Goal: Information Seeking & Learning: Learn about a topic

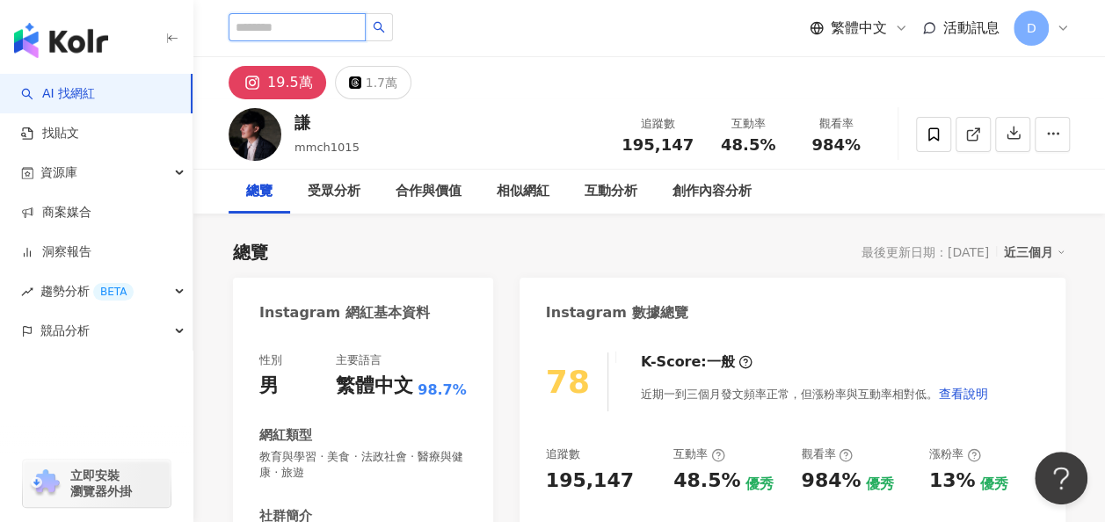
click at [345, 28] on input "search" at bounding box center [297, 27] width 137 height 28
paste input "**"
click at [385, 31] on icon "search" at bounding box center [379, 27] width 12 height 12
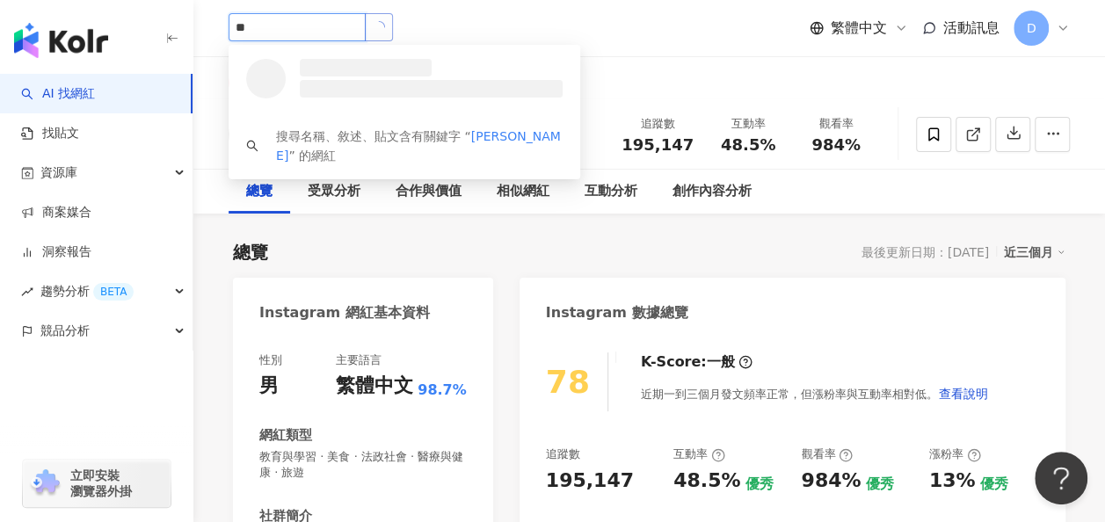
type input "**"
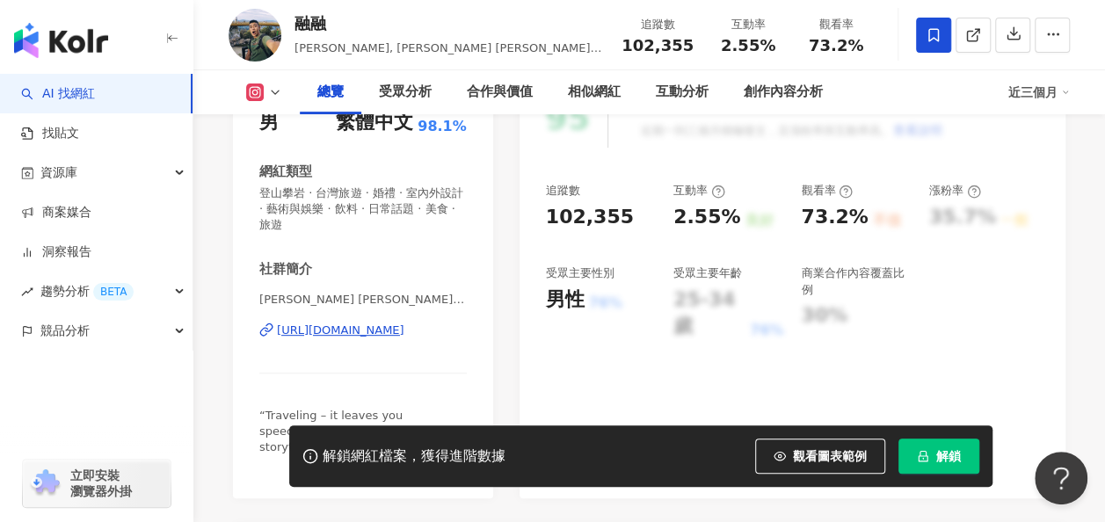
click at [392, 329] on div "https://www.instagram.com/benwoooo/" at bounding box center [340, 331] width 127 height 16
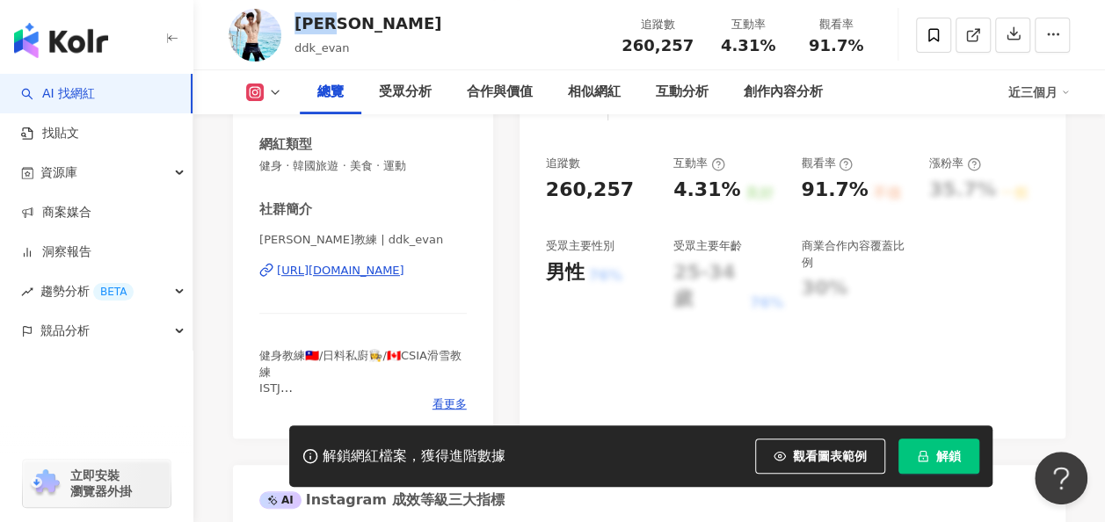
scroll to position [264, 0]
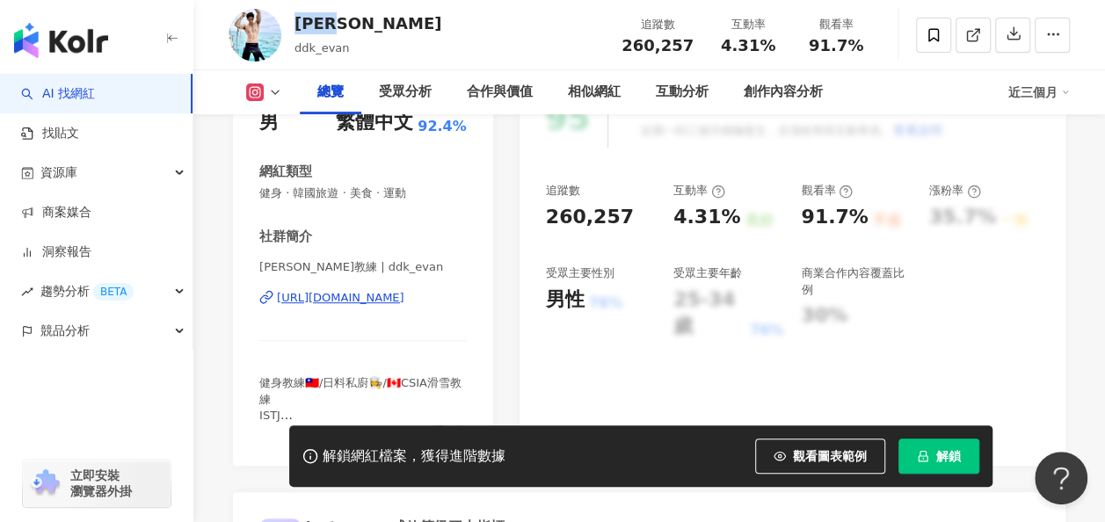
click at [911, 461] on button "解鎖" at bounding box center [938, 456] width 81 height 35
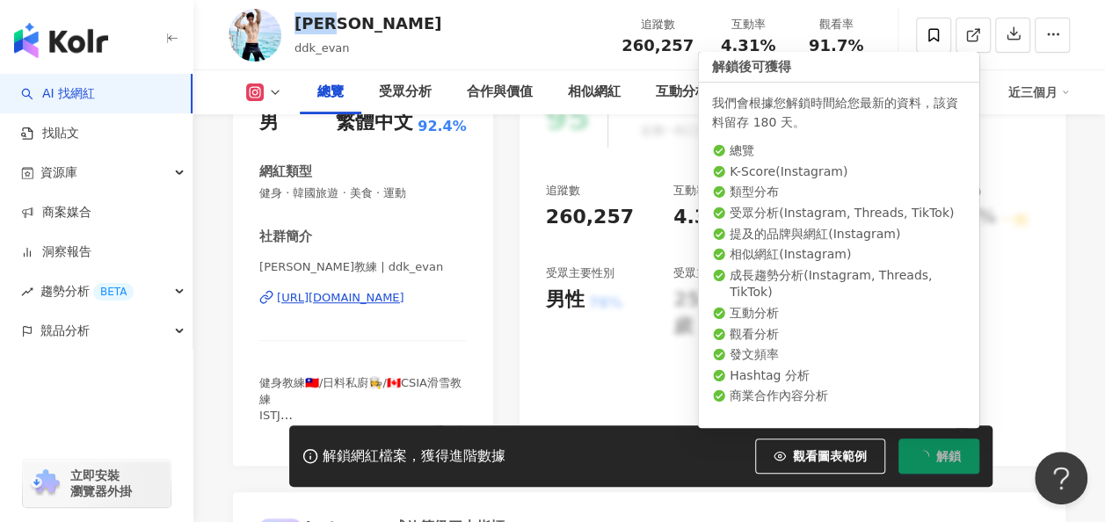
click at [929, 457] on button "解鎖" at bounding box center [938, 456] width 81 height 35
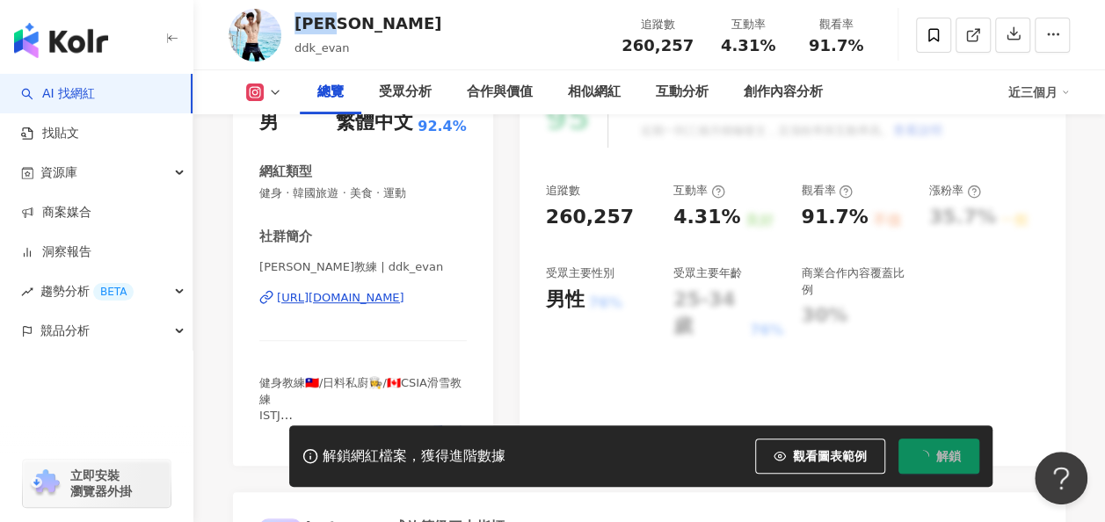
click at [373, 301] on div "https://www.instagram.com/ddk_evan/" at bounding box center [340, 298] width 127 height 16
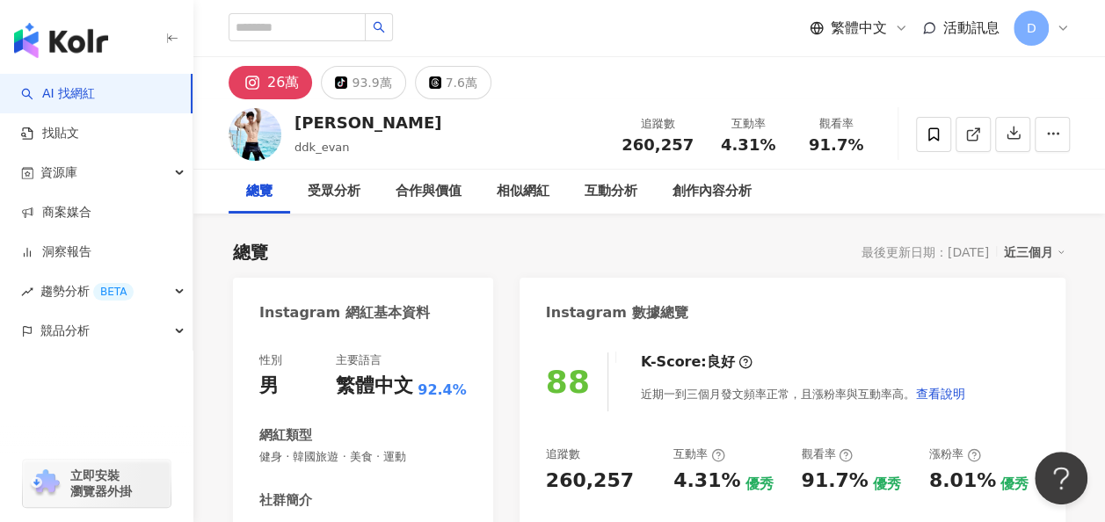
click at [721, 282] on div "Instagram 數據總覽" at bounding box center [792, 306] width 546 height 57
drag, startPoint x: 296, startPoint y: 126, endPoint x: 334, endPoint y: 123, distance: 37.9
click at [334, 123] on div "Evan" at bounding box center [367, 123] width 147 height 22
copy div "Evan"
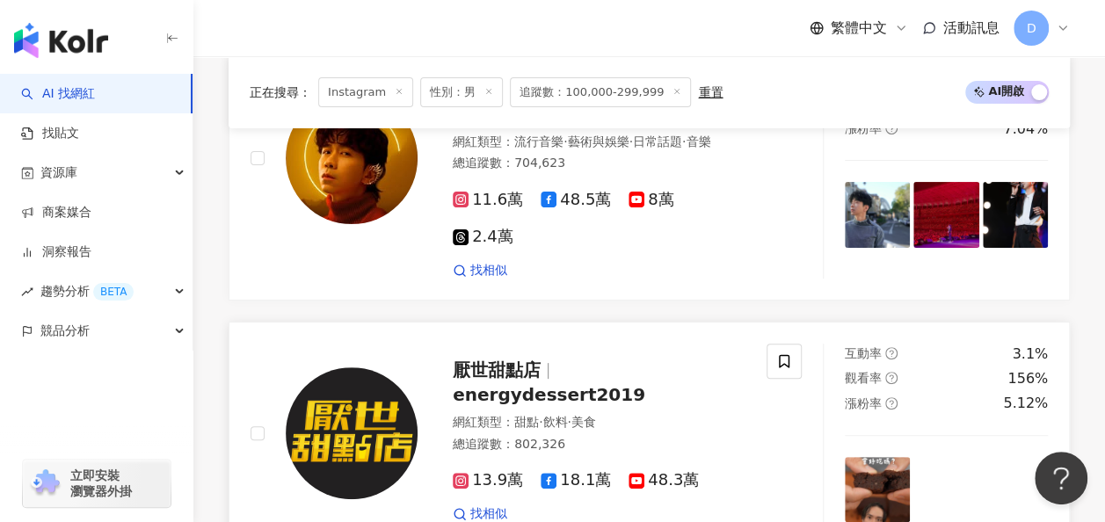
scroll to position [3578, 0]
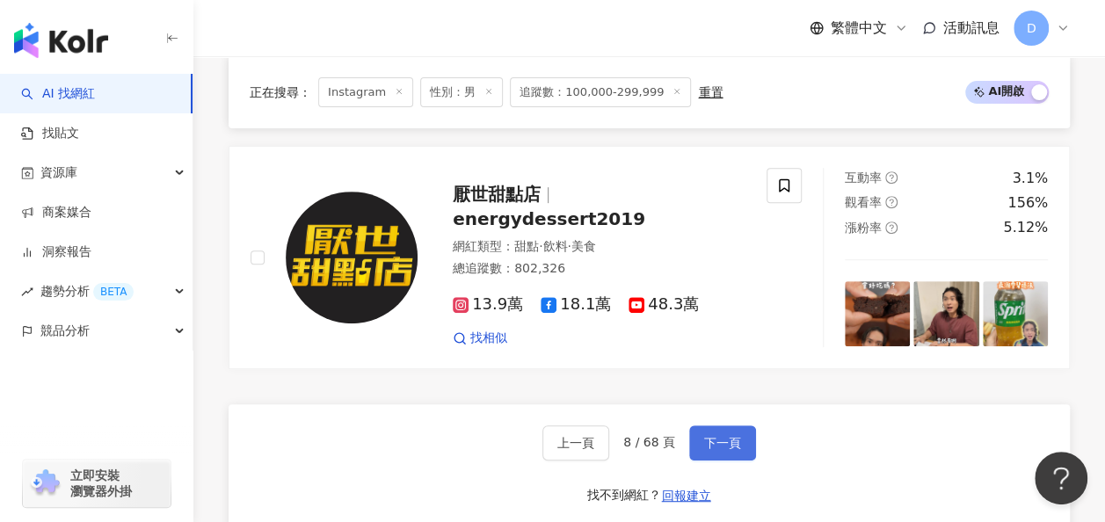
click at [708, 425] on button "下一頁" at bounding box center [722, 442] width 67 height 35
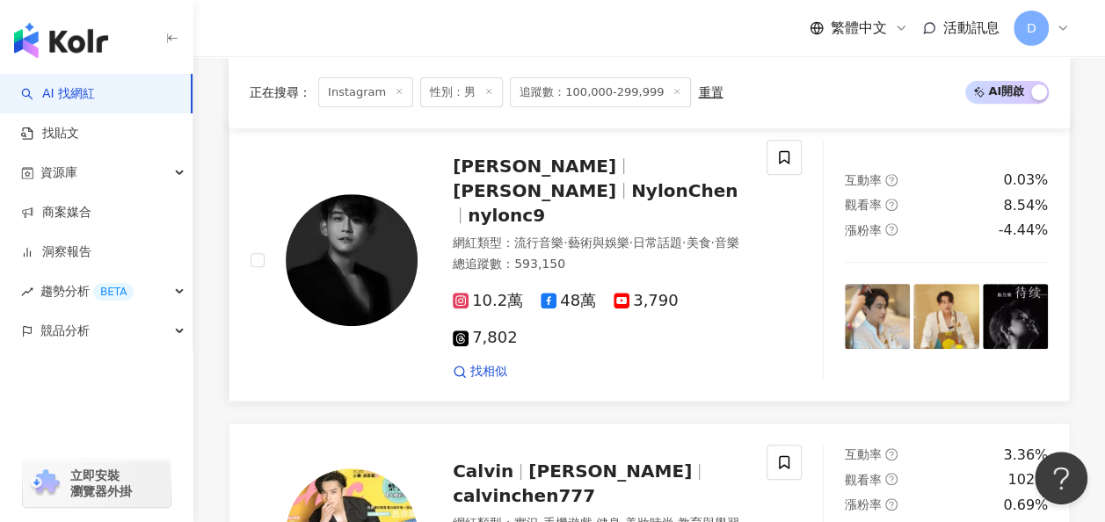
scroll to position [0, 0]
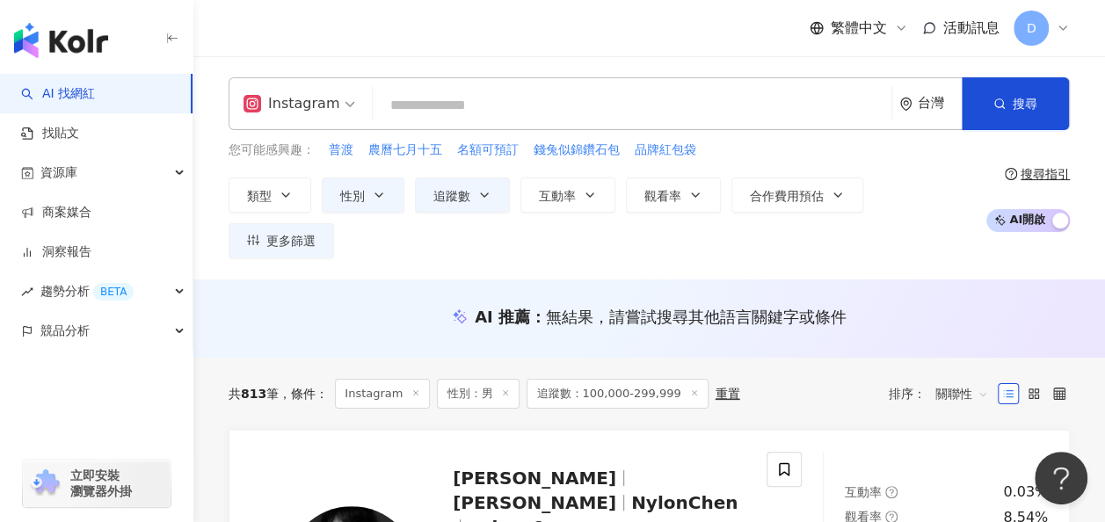
click at [578, 112] on input "search" at bounding box center [632, 105] width 505 height 33
paste input "**"
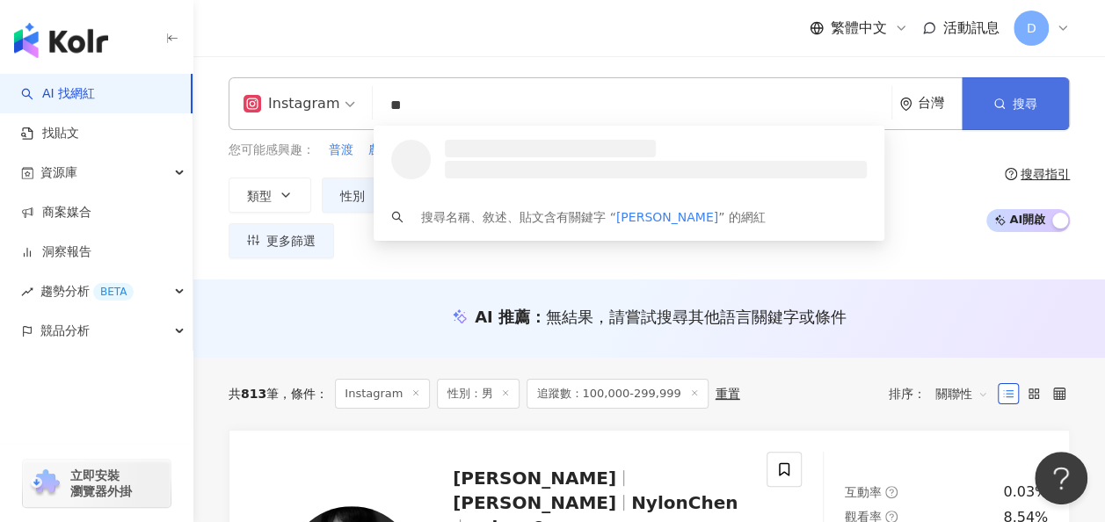
click at [1058, 97] on button "搜尋" at bounding box center [1015, 103] width 107 height 53
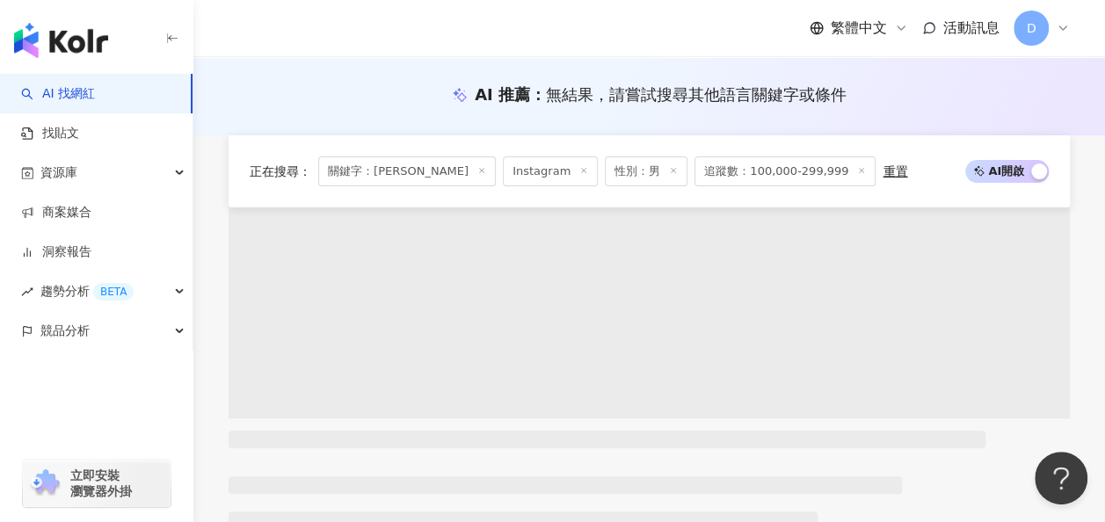
scroll to position [264, 0]
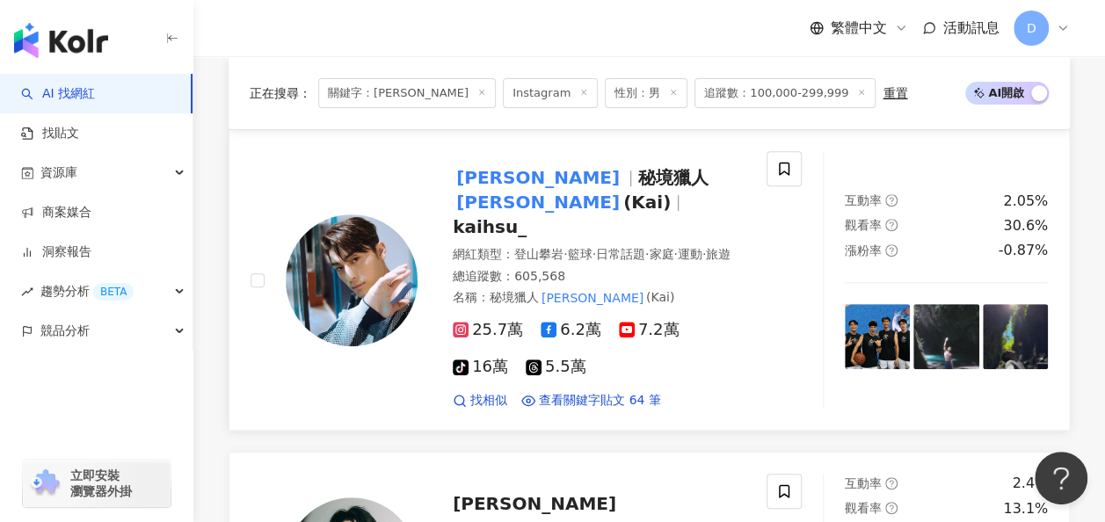
click at [504, 167] on span "徐愷" at bounding box center [545, 177] width 185 height 21
drag, startPoint x: 401, startPoint y: 101, endPoint x: 450, endPoint y: 97, distance: 49.4
click at [374, 105] on main "Instagram ** 台灣 搜尋 loading keyword 搜尋名稱、敘述、貼文含有關鍵字 “ 徐愷 ” 的網紅 類型 性別 追蹤數 互動率 觀看率…" at bounding box center [649, 488] width 912 height 1391
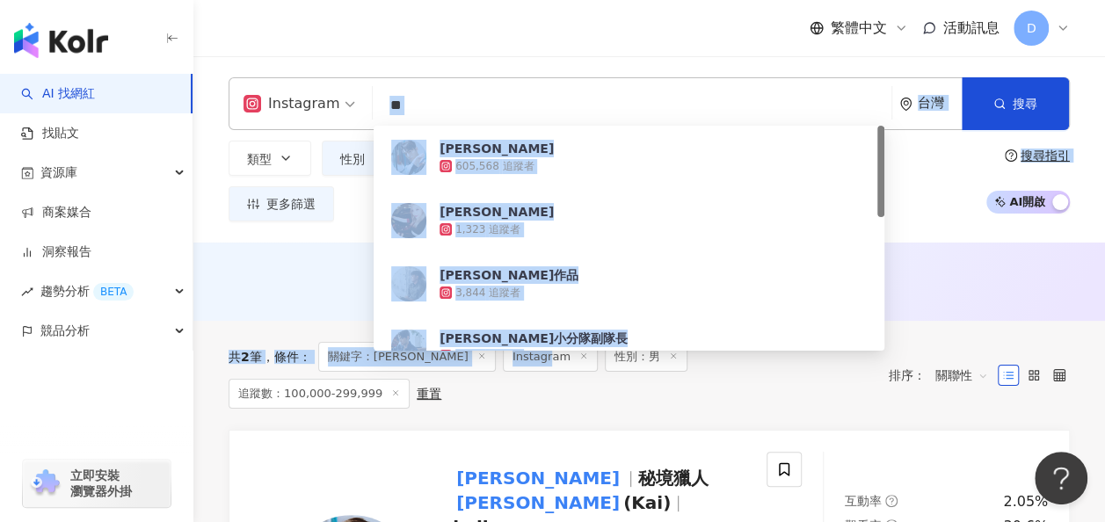
click at [448, 99] on input "**" at bounding box center [632, 105] width 505 height 33
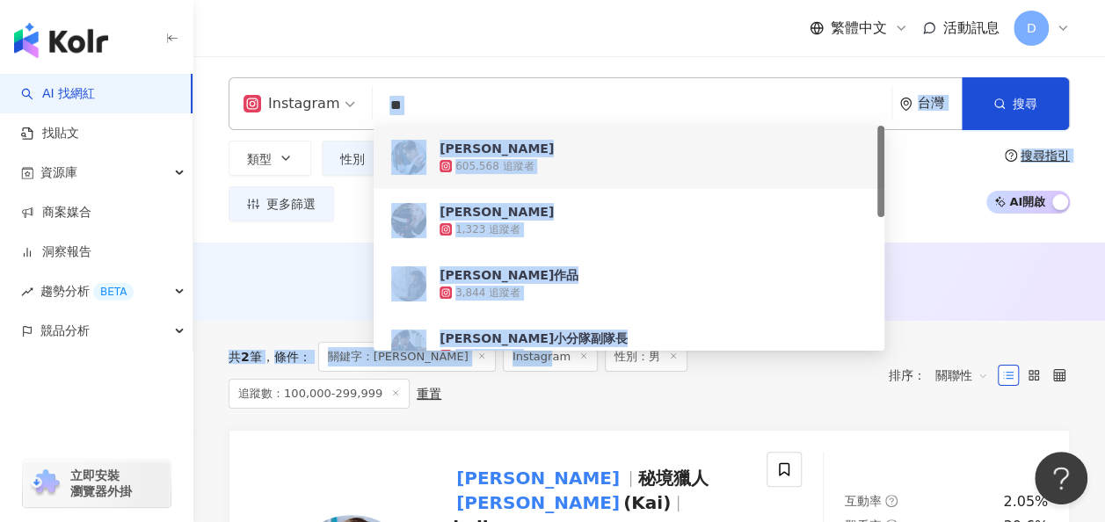
click at [483, 101] on input "**" at bounding box center [632, 105] width 505 height 33
drag, startPoint x: 597, startPoint y: 58, endPoint x: 596, endPoint y: 25, distance: 33.4
click at [598, 58] on div "Instagram ** 台灣 搜尋 8fe60b45-5472-4815-8350-7044058cc8fe 8a2cd0c0-61ba-48e0-a360…" at bounding box center [649, 149] width 912 height 186
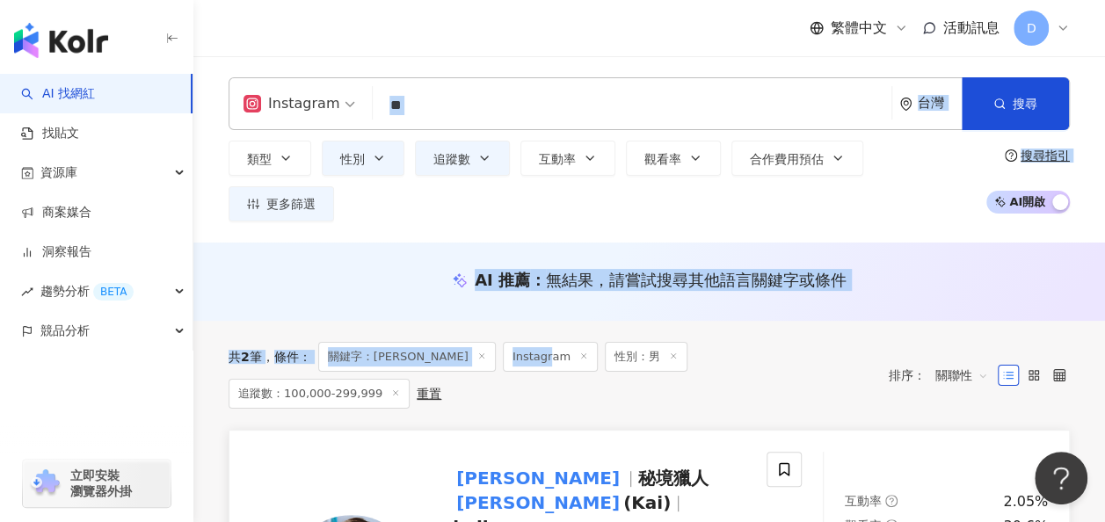
click at [431, 105] on input "**" at bounding box center [632, 105] width 505 height 33
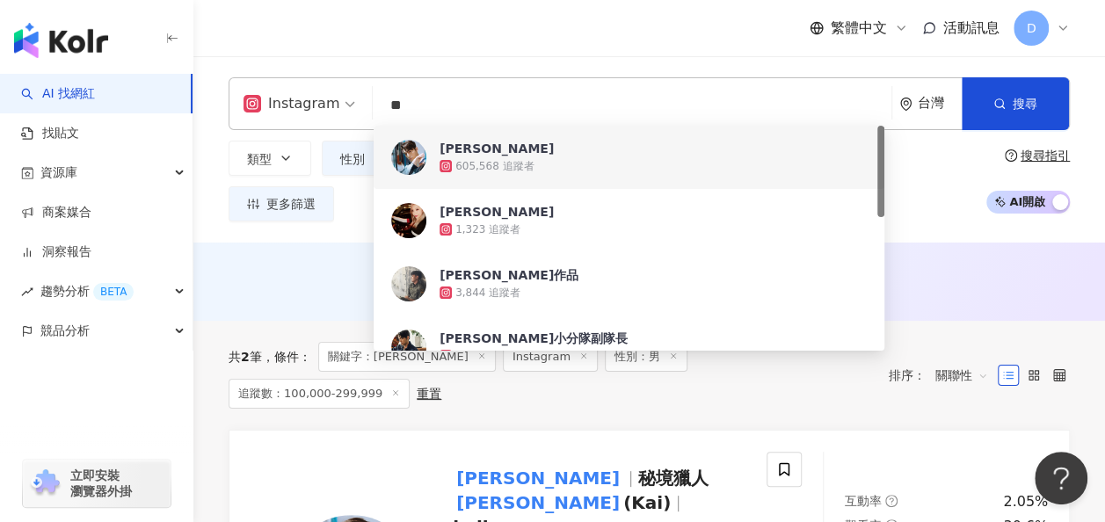
click at [429, 108] on input "**" at bounding box center [632, 105] width 505 height 33
paste input "****"
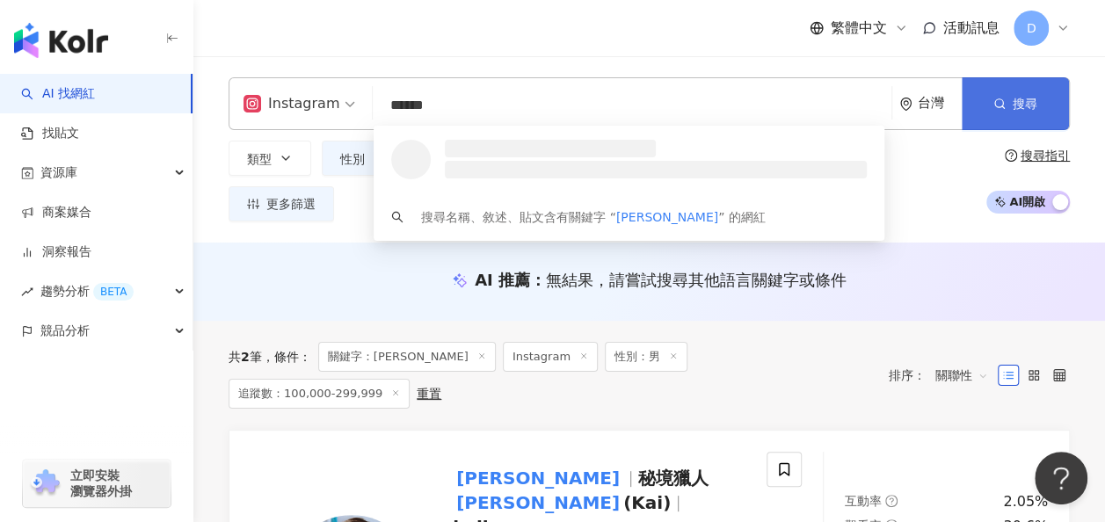
click at [1009, 102] on button "搜尋" at bounding box center [1015, 103] width 107 height 53
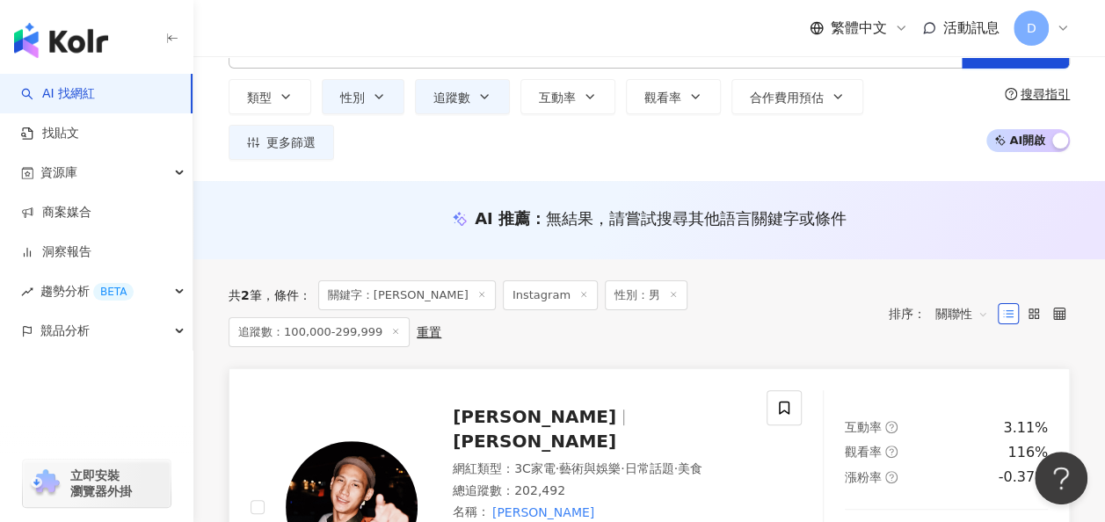
scroll to position [88, 0]
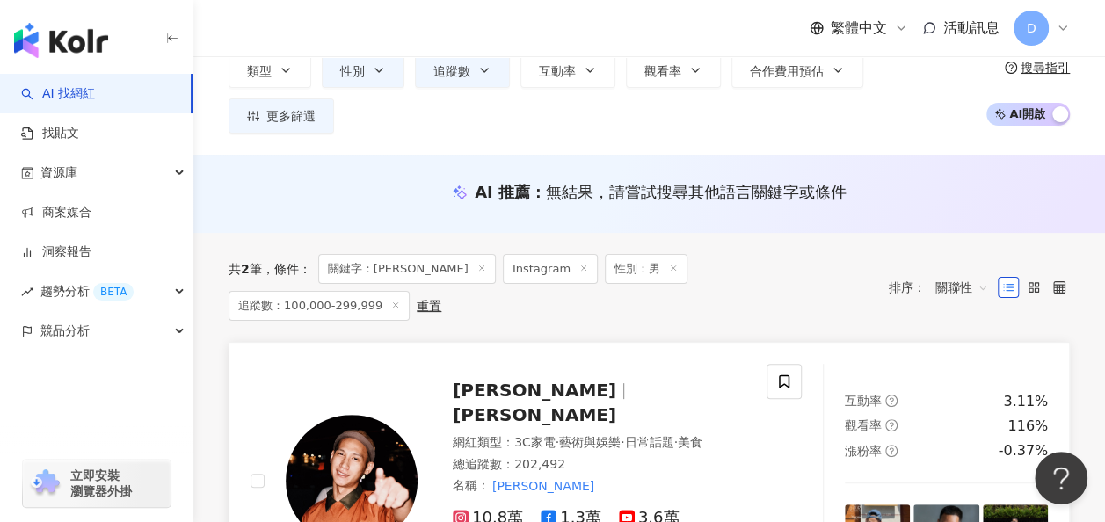
click at [524, 380] on span "阿夫 Suhf" at bounding box center [534, 390] width 163 height 21
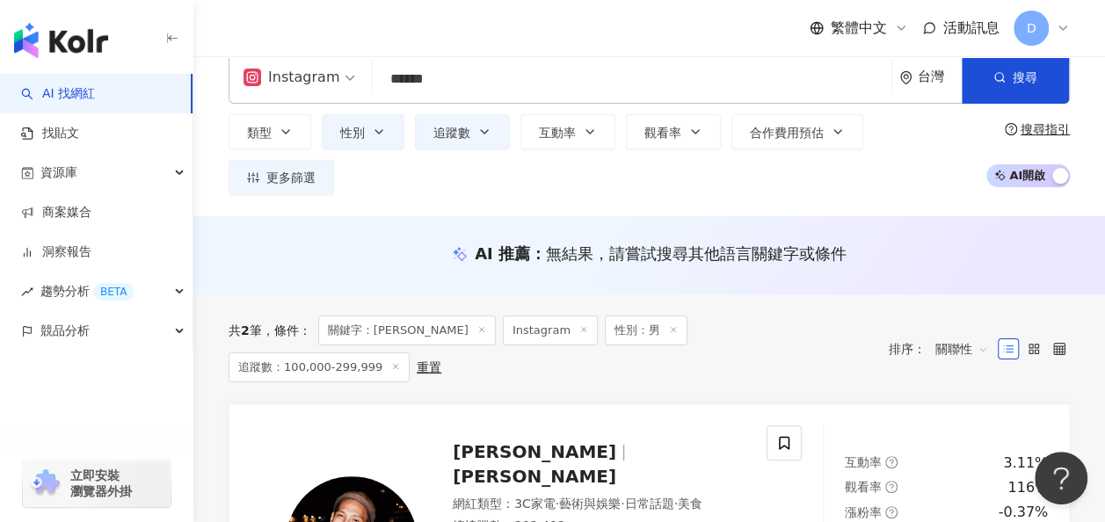
scroll to position [0, 0]
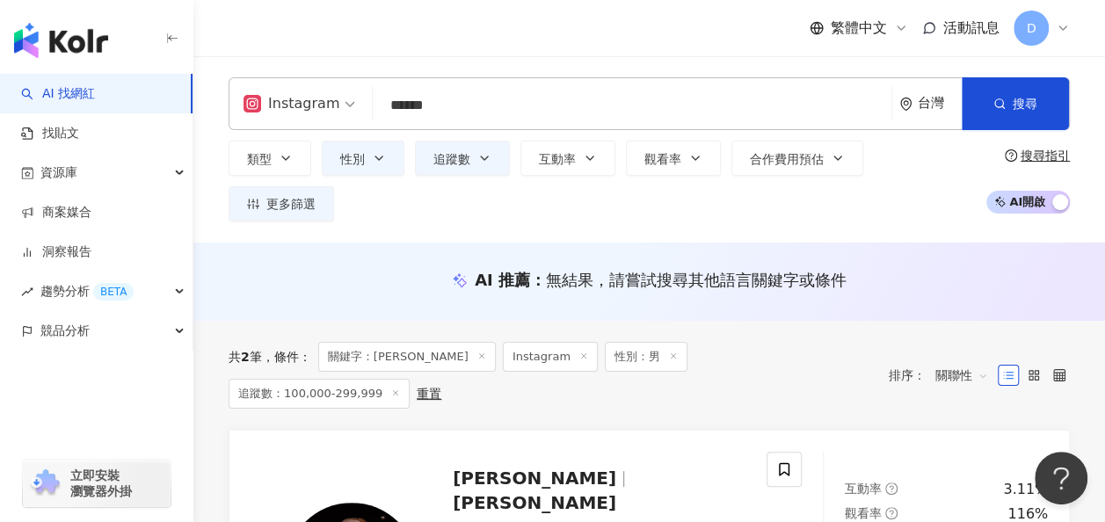
click at [454, 105] on input "******" at bounding box center [632, 105] width 505 height 33
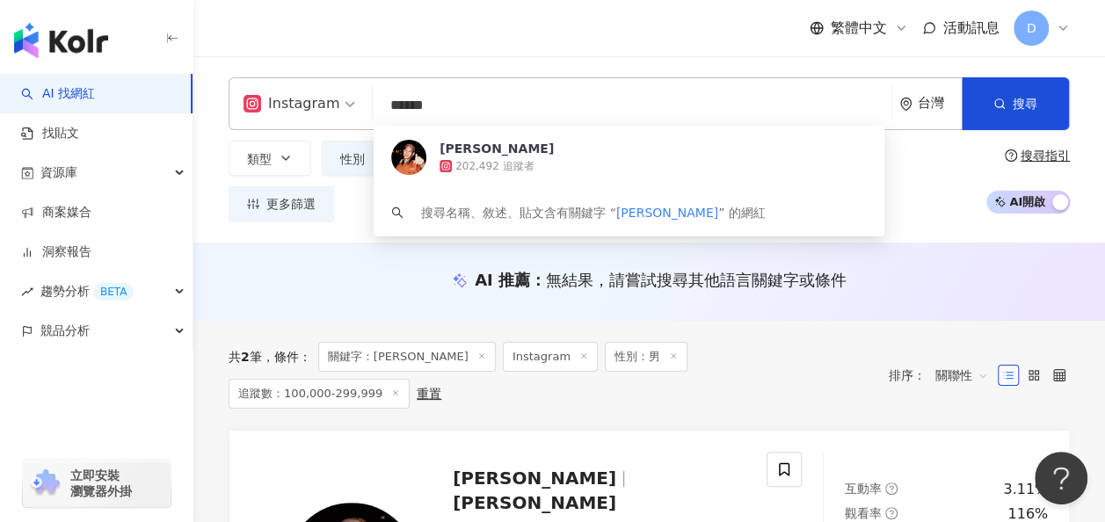
click at [454, 105] on input "******" at bounding box center [632, 105] width 505 height 33
paste input "search"
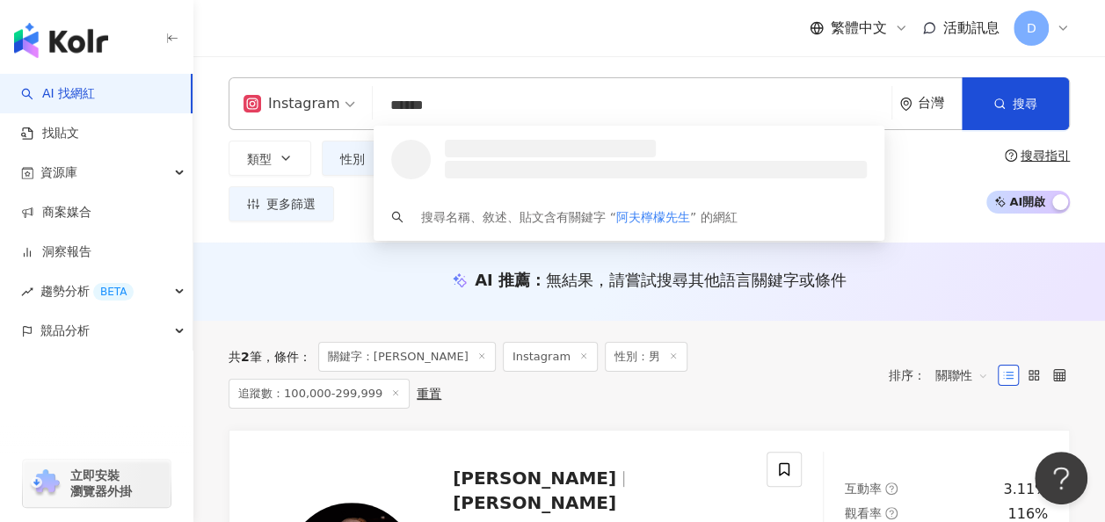
drag, startPoint x: 481, startPoint y: 111, endPoint x: 292, endPoint y: 114, distance: 189.0
click at [292, 114] on div "Instagram ****** 台灣 搜尋 loading 搜尋名稱、敘述、貼文含有關鍵字 “ 阿夫檸檬先生 ” 的網紅" at bounding box center [649, 103] width 841 height 53
paste input "search"
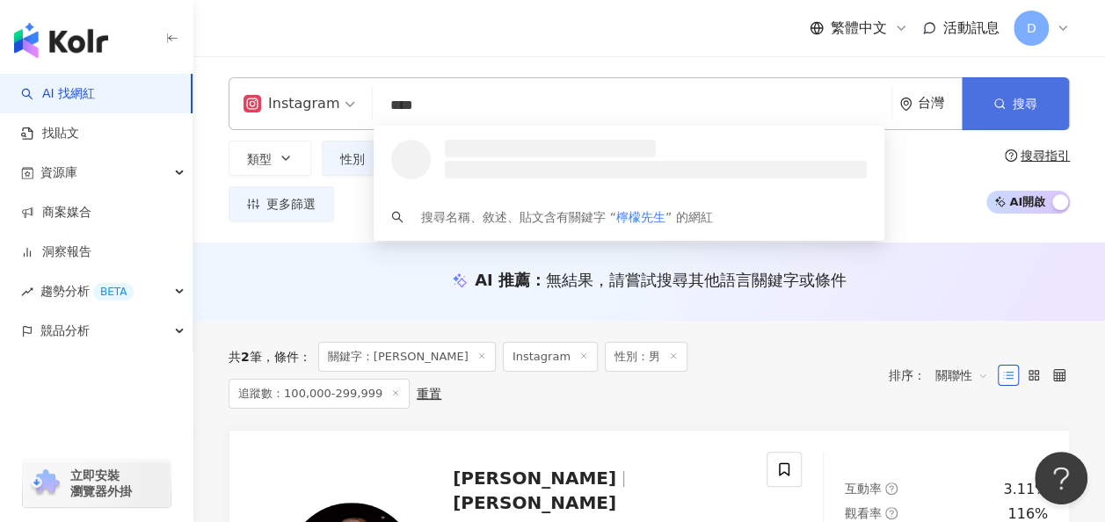
type input "****"
click at [993, 103] on icon "button" at bounding box center [999, 104] width 12 height 12
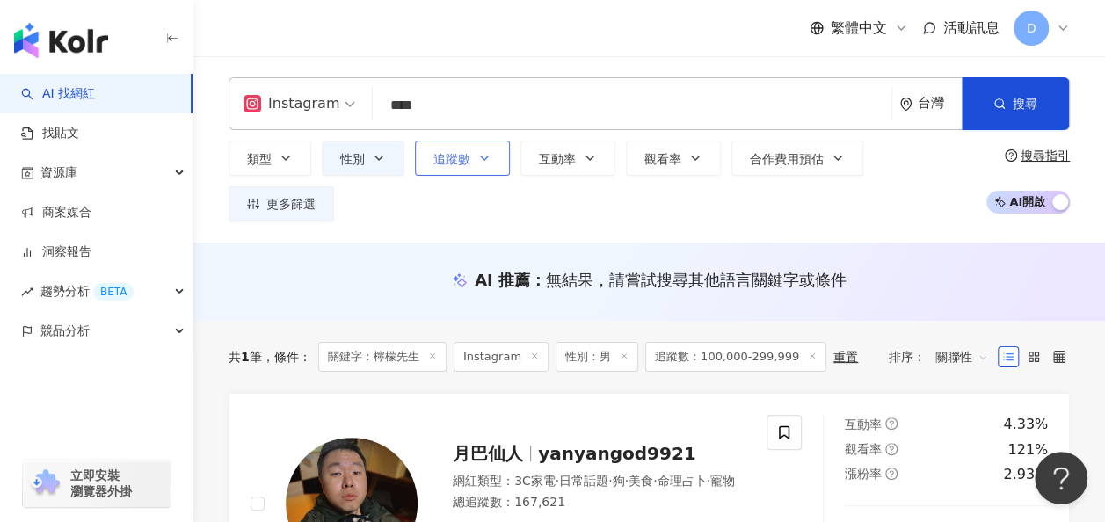
click at [452, 165] on span "追蹤數" at bounding box center [451, 159] width 37 height 14
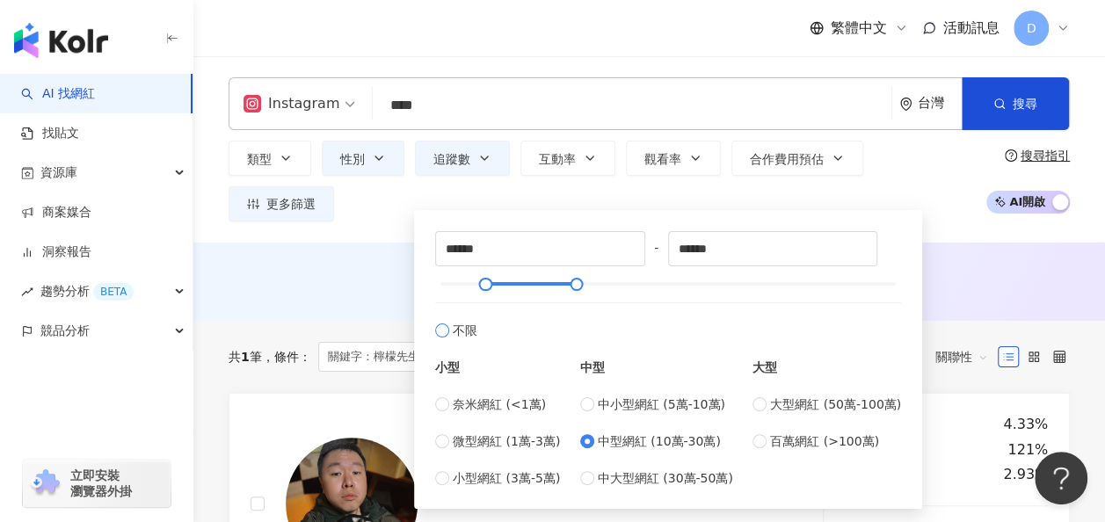
click at [440, 320] on label "不限" at bounding box center [668, 321] width 466 height 38
type input "*"
type input "*******"
click at [364, 159] on button "性別" at bounding box center [363, 158] width 83 height 35
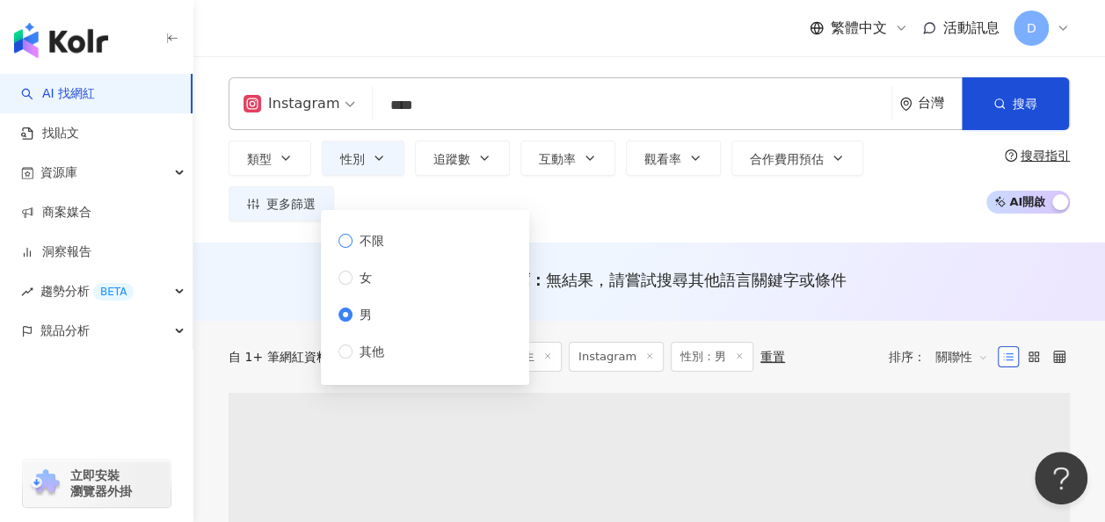
click at [355, 243] on span "不限" at bounding box center [371, 240] width 39 height 19
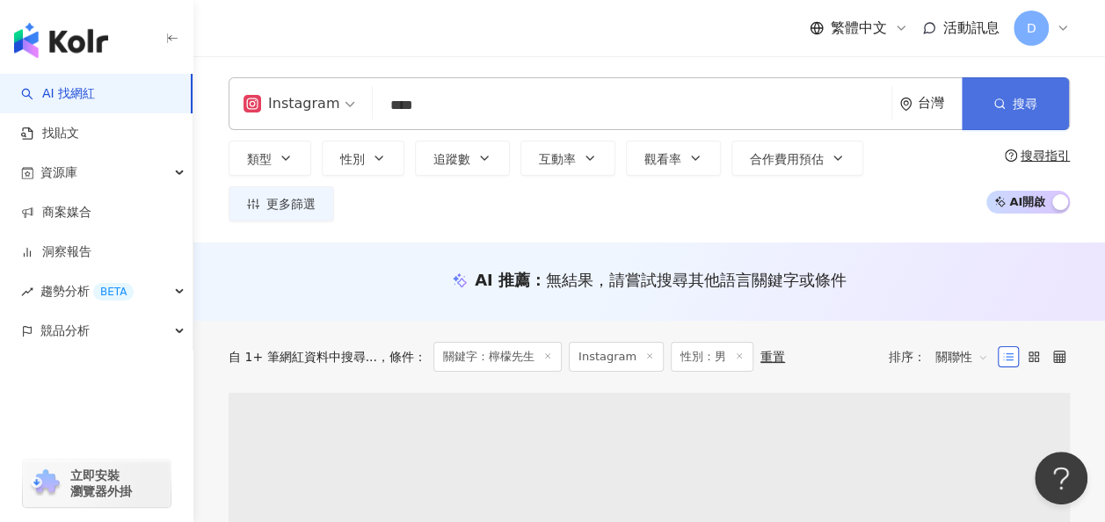
click at [1000, 106] on icon "button" at bounding box center [999, 104] width 12 height 12
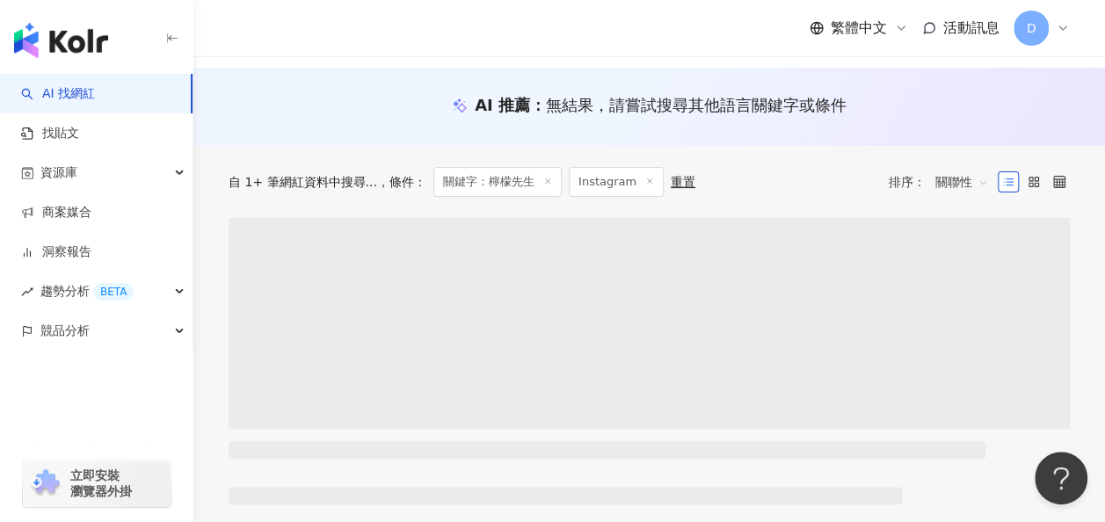
scroll to position [176, 0]
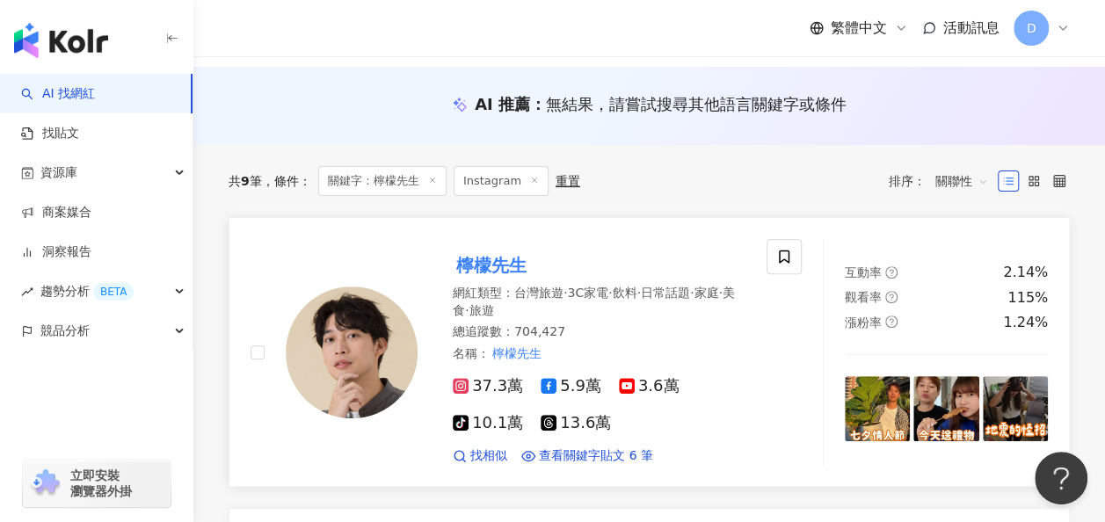
click at [497, 251] on mark "檸檬先生" at bounding box center [491, 265] width 77 height 28
click at [505, 253] on mark "檸檬先生" at bounding box center [491, 265] width 77 height 28
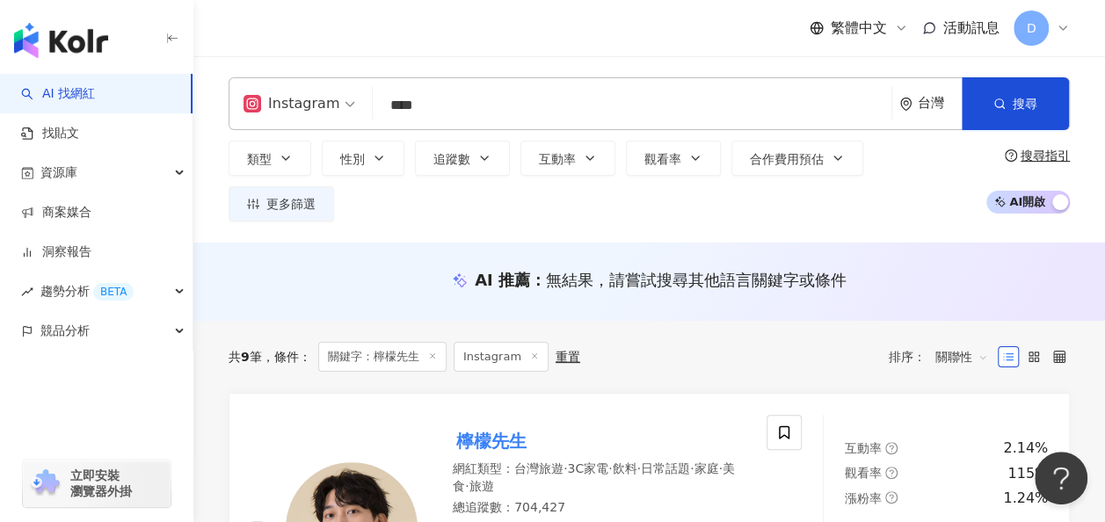
click at [475, 97] on input "****" at bounding box center [632, 105] width 505 height 33
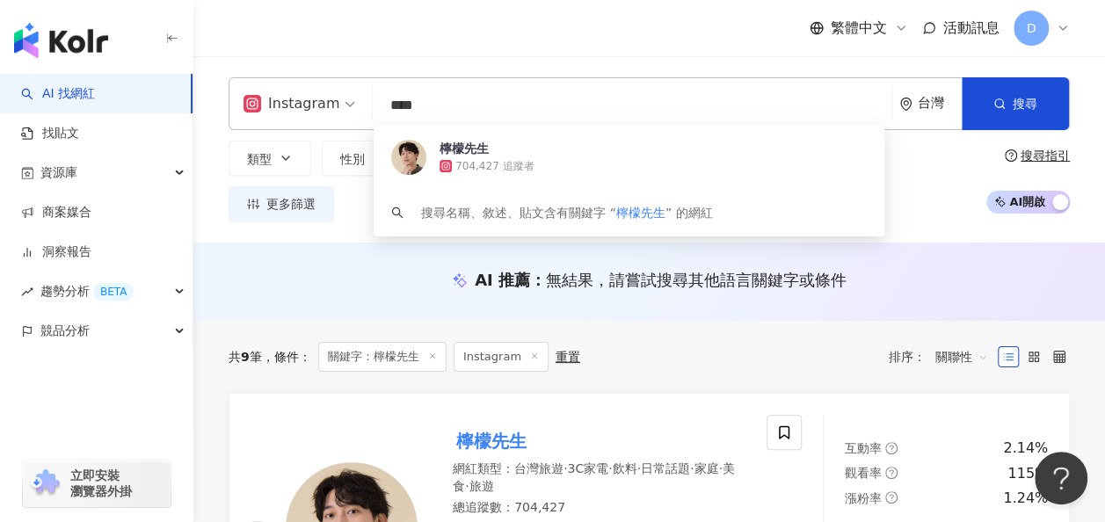
click at [475, 97] on input "****" at bounding box center [632, 105] width 505 height 33
click at [476, 97] on input "****" at bounding box center [632, 105] width 505 height 33
paste input "search"
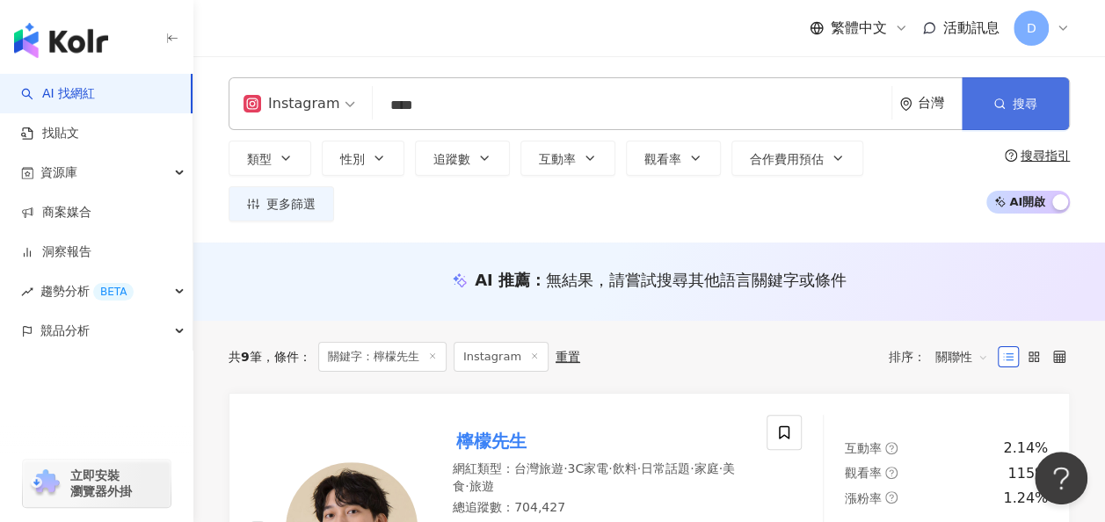
click at [1009, 116] on button "搜尋" at bounding box center [1015, 103] width 107 height 53
click at [437, 352] on icon at bounding box center [432, 356] width 9 height 9
click at [436, 352] on icon at bounding box center [432, 356] width 9 height 9
click at [498, 109] on input "***" at bounding box center [632, 105] width 505 height 33
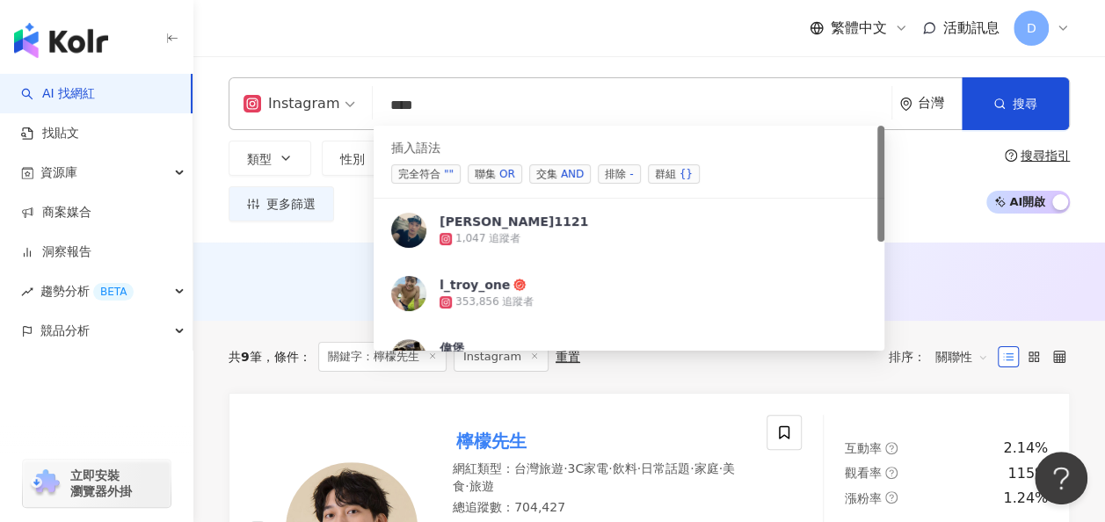
click at [498, 109] on input "***" at bounding box center [632, 105] width 505 height 33
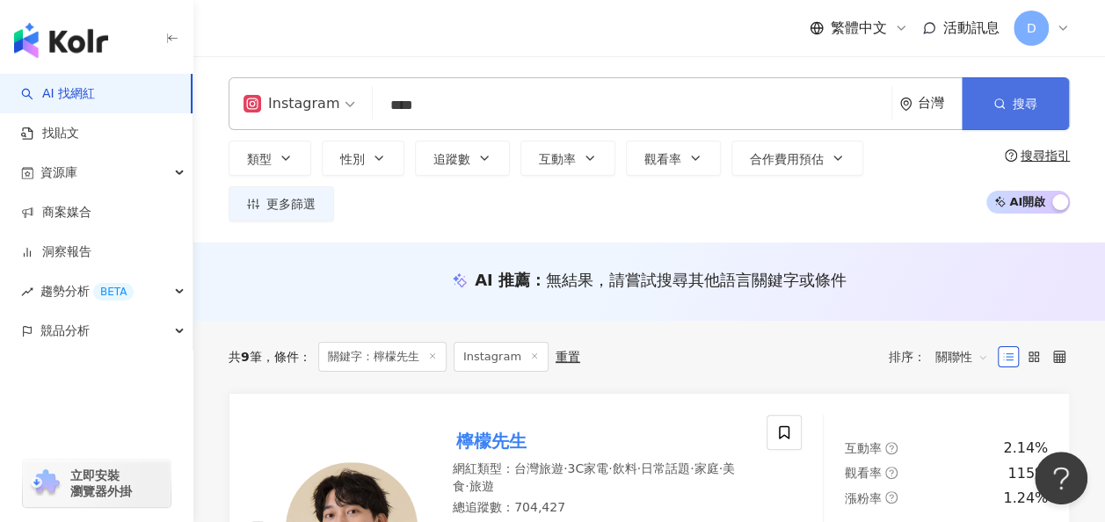
click at [1005, 106] on icon "button" at bounding box center [999, 104] width 12 height 12
click at [515, 113] on input "***" at bounding box center [632, 105] width 505 height 33
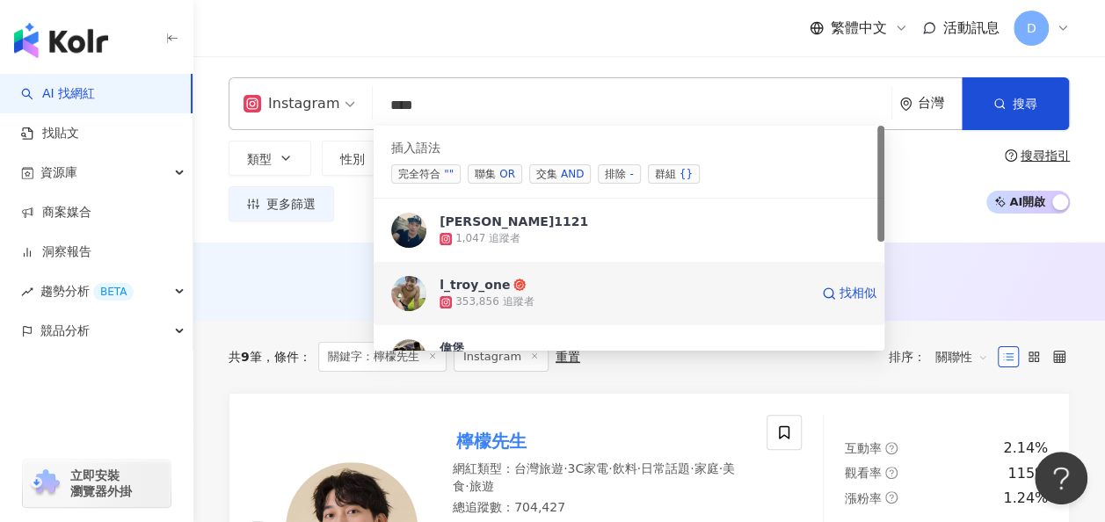
scroll to position [88, 0]
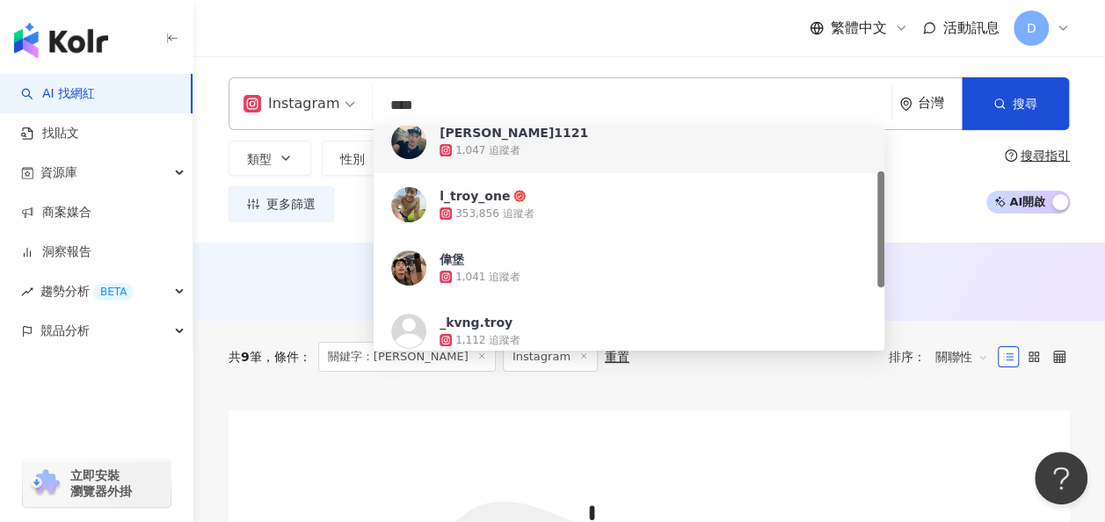
drag, startPoint x: 487, startPoint y: 101, endPoint x: 358, endPoint y: 100, distance: 129.2
click at [358, 100] on div "Instagram *** 台灣 搜尋 searchOperator 23a82835-4d21-4ab3-b677-8bf9dea3f87b 9be81bc…" at bounding box center [649, 103] width 841 height 53
paste input "******"
type input "*********"
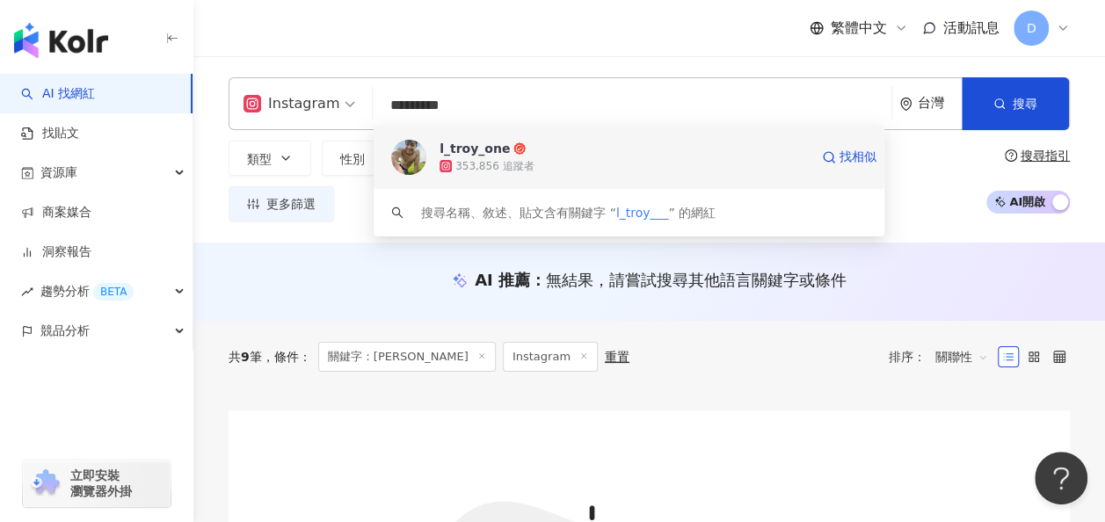
click at [526, 153] on span "l_troy_one" at bounding box center [624, 149] width 369 height 18
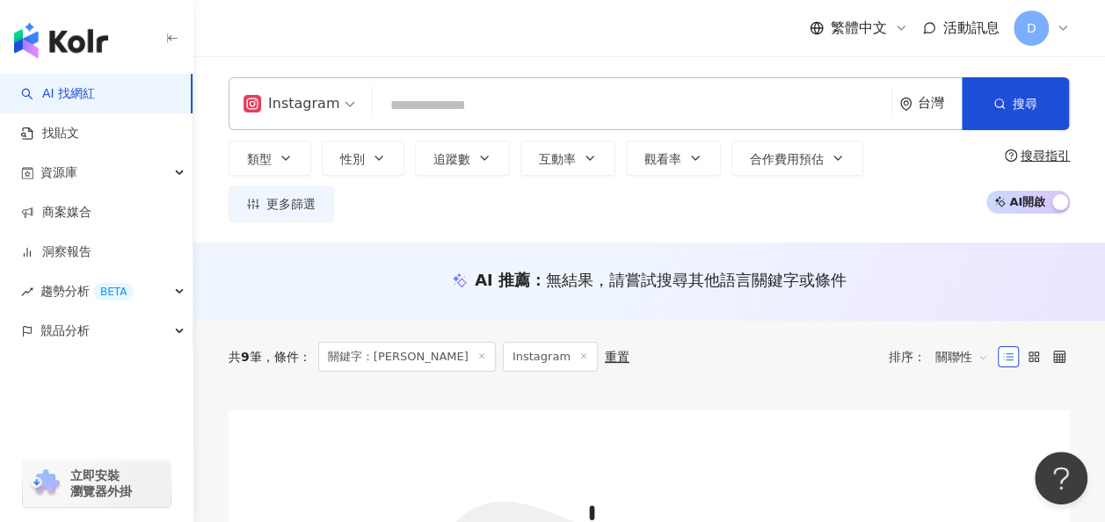
click at [444, 114] on input "search" at bounding box center [632, 105] width 505 height 33
paste input "****"
type input "****"
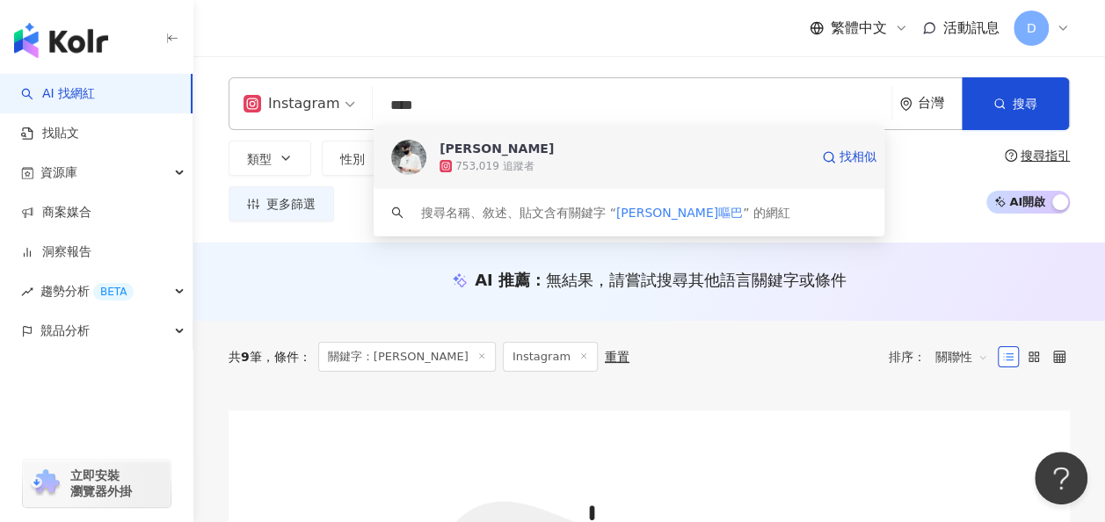
click at [487, 147] on span "Mike" at bounding box center [624, 149] width 369 height 18
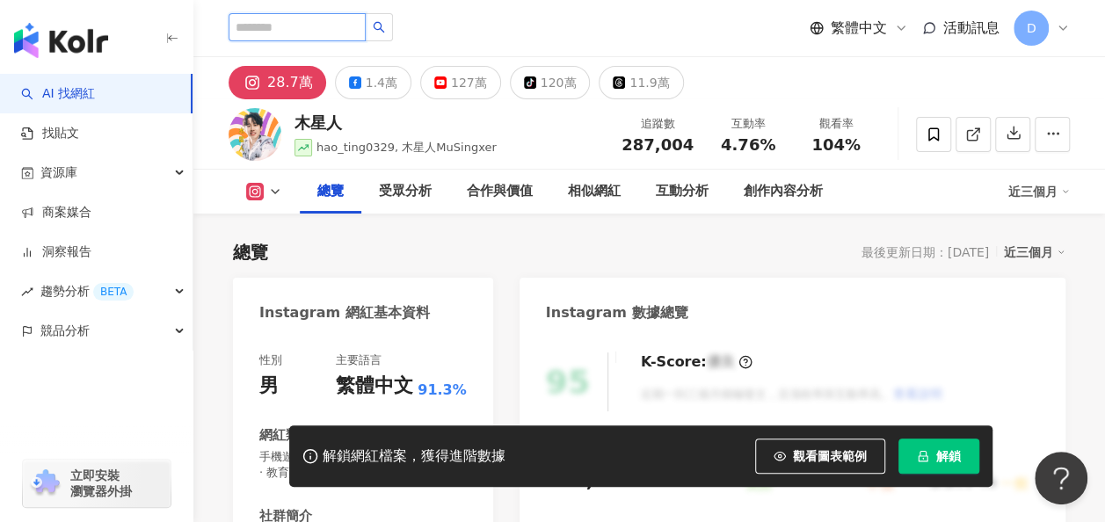
click at [346, 25] on input "search" at bounding box center [297, 27] width 137 height 28
type input "***"
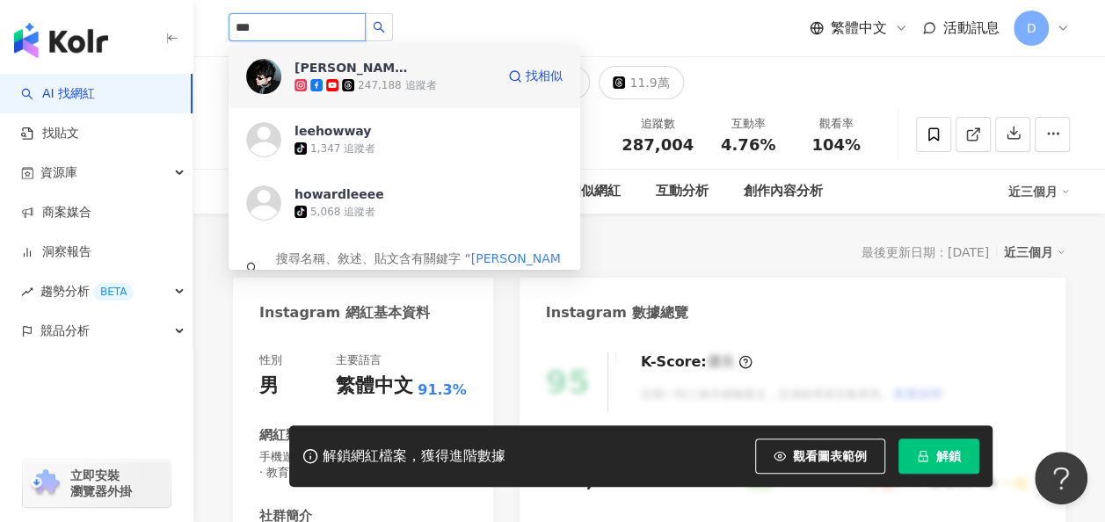
click at [420, 86] on div "247,188 追蹤者" at bounding box center [397, 85] width 78 height 15
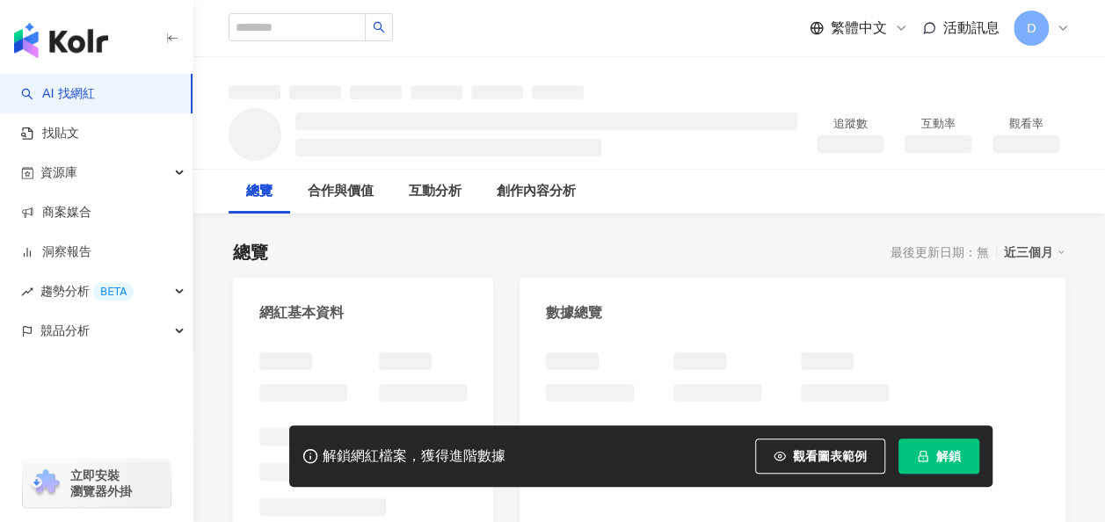
click at [965, 453] on button "解鎖" at bounding box center [938, 456] width 81 height 35
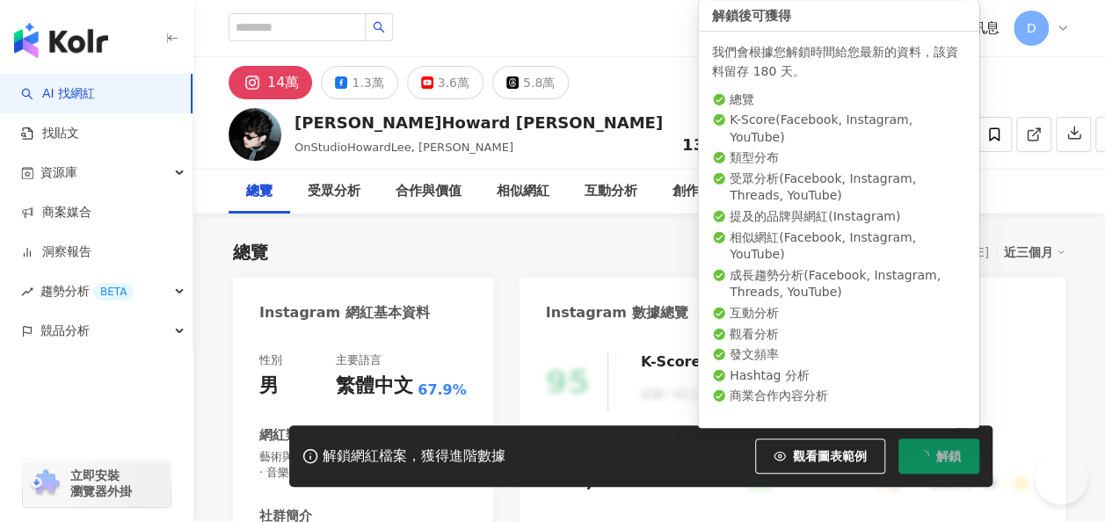
scroll to position [176, 0]
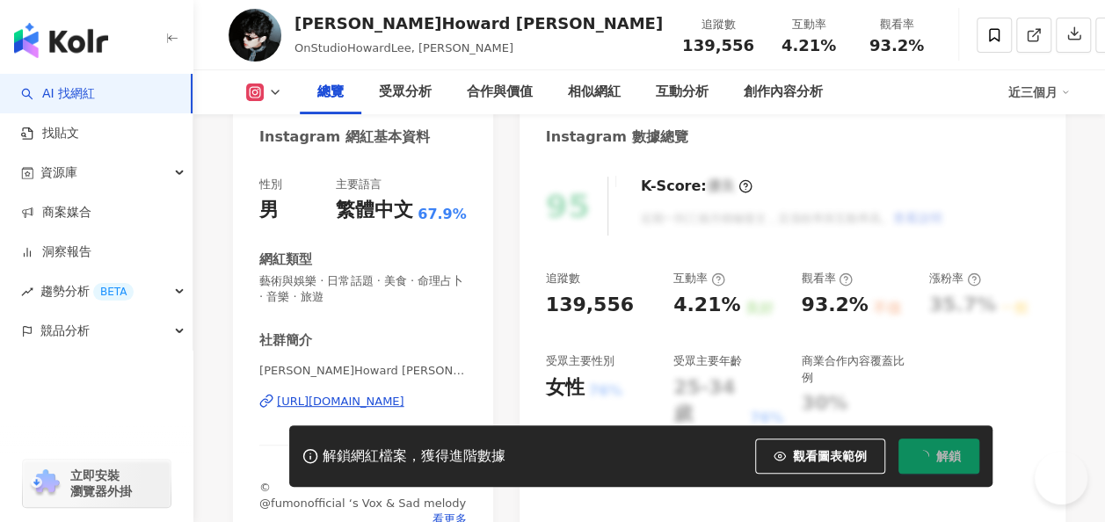
click at [953, 459] on span "解鎖" at bounding box center [948, 456] width 25 height 14
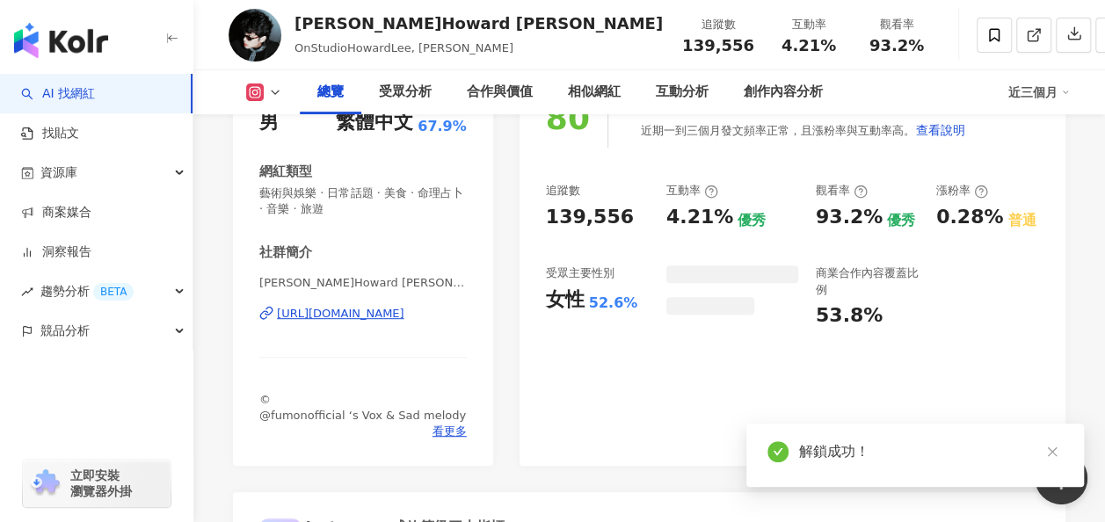
scroll to position [352, 0]
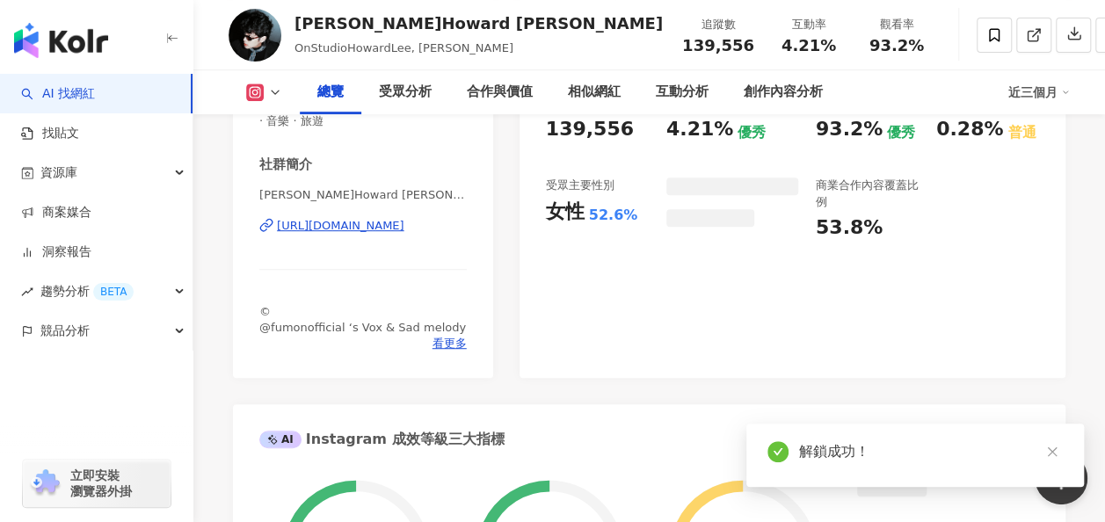
click at [1051, 450] on icon "close" at bounding box center [1052, 452] width 12 height 12
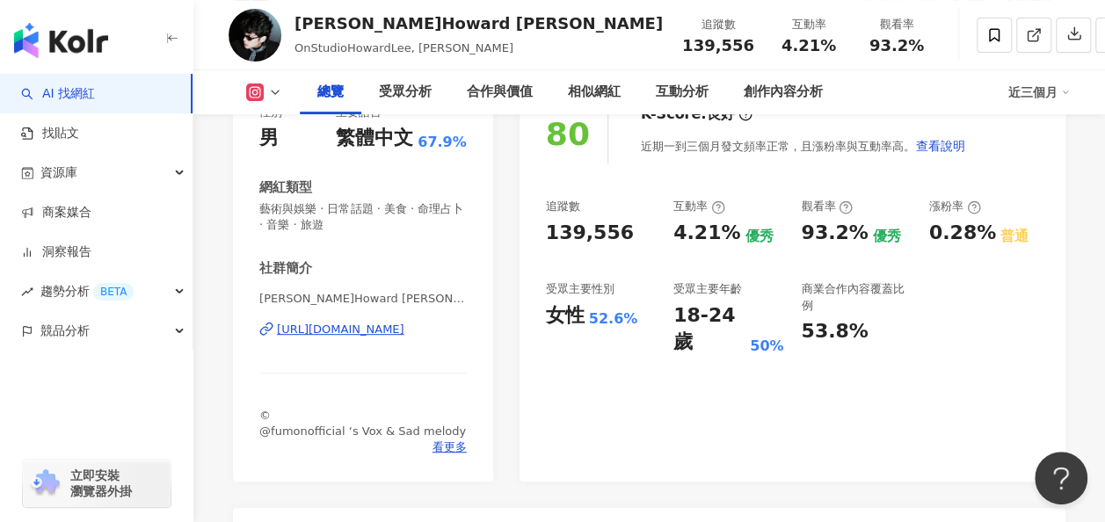
scroll to position [0, 0]
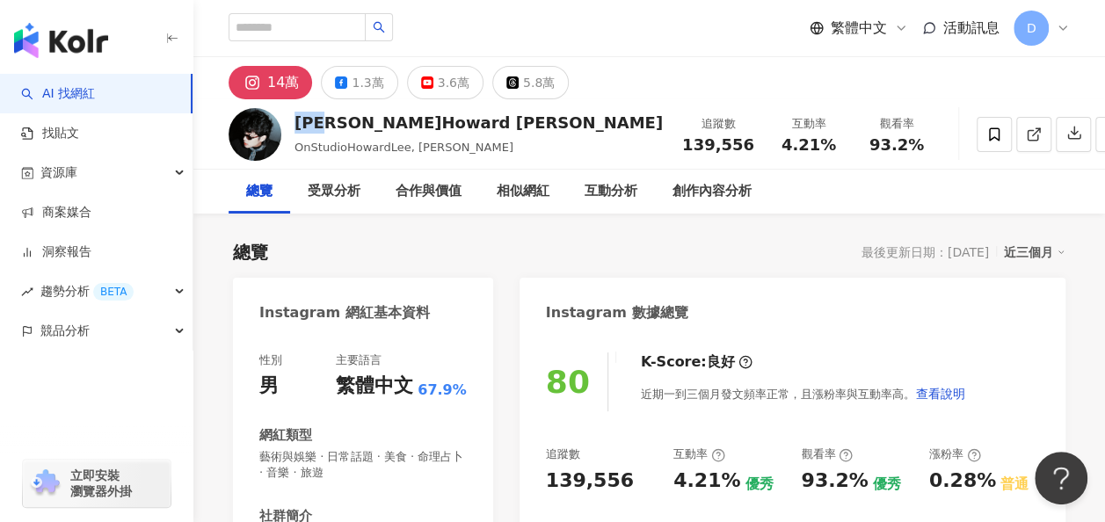
drag, startPoint x: 294, startPoint y: 130, endPoint x: 338, endPoint y: 121, distance: 44.8
click at [338, 121] on div "李浩瑋 Howard Lee OnStudioHowardLee, howard_leeee 追蹤數 139,556 互動率 4.21% 觀看率 93.2%" at bounding box center [649, 133] width 912 height 69
copy div "李浩瑋"
click at [284, 183] on div "總覽" at bounding box center [260, 192] width 62 height 44
click at [327, 19] on input "search" at bounding box center [297, 27] width 137 height 28
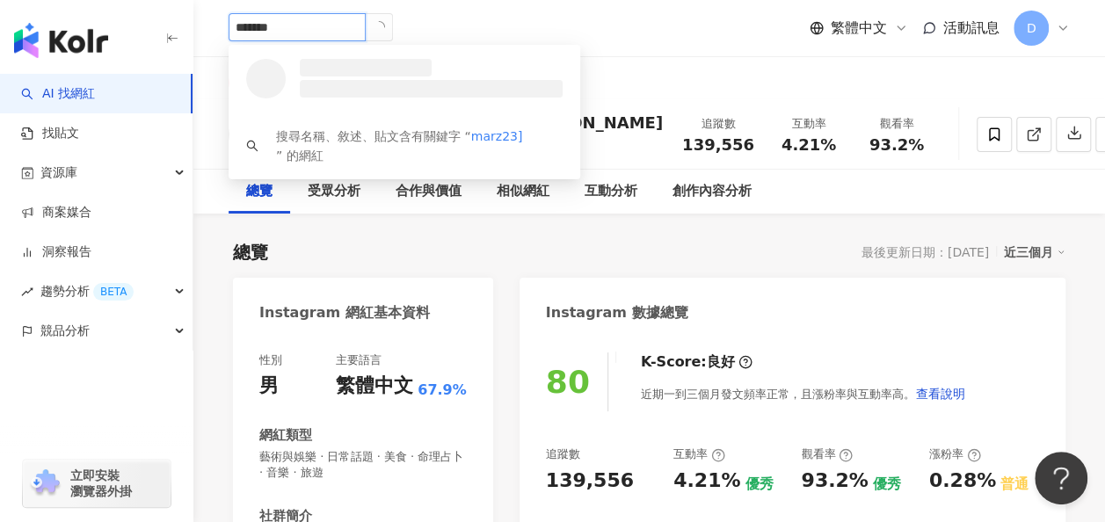
type input "******"
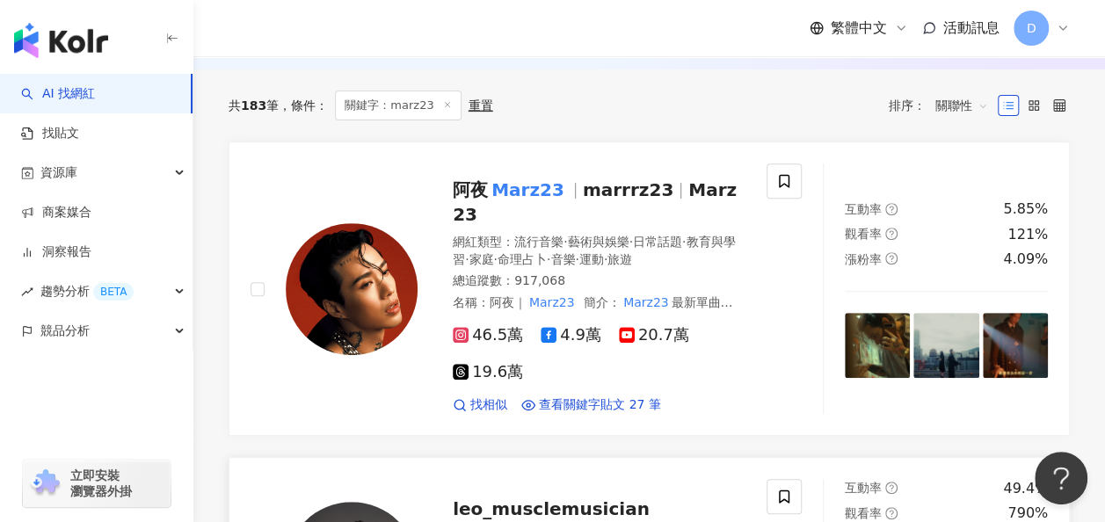
scroll to position [88, 0]
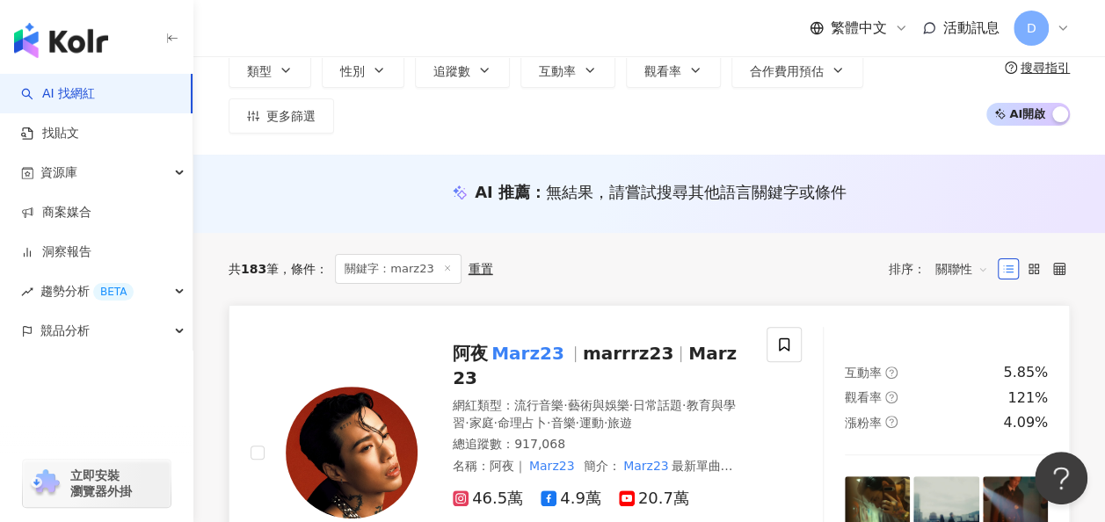
click at [530, 345] on mark "Marz23" at bounding box center [528, 353] width 80 height 28
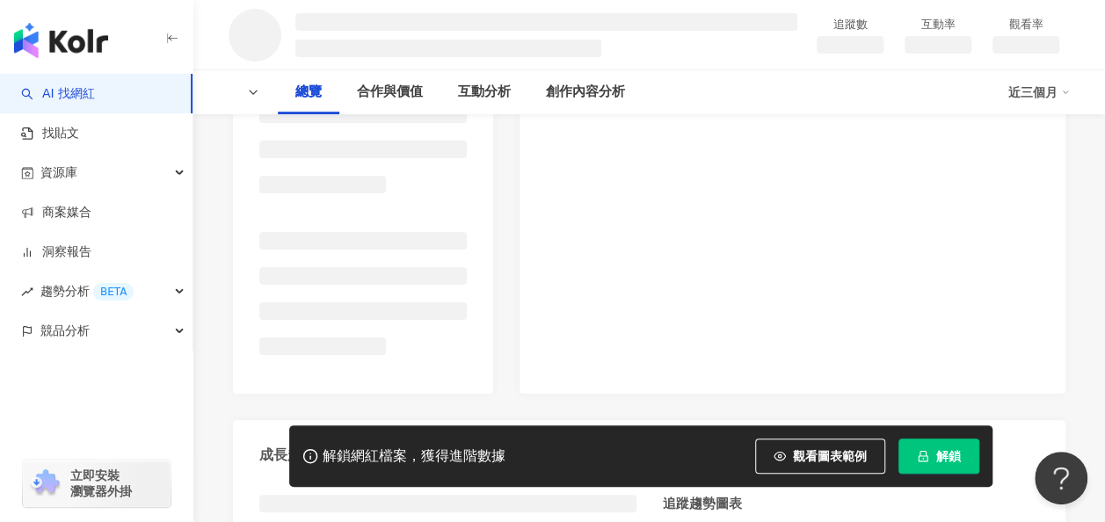
scroll to position [352, 0]
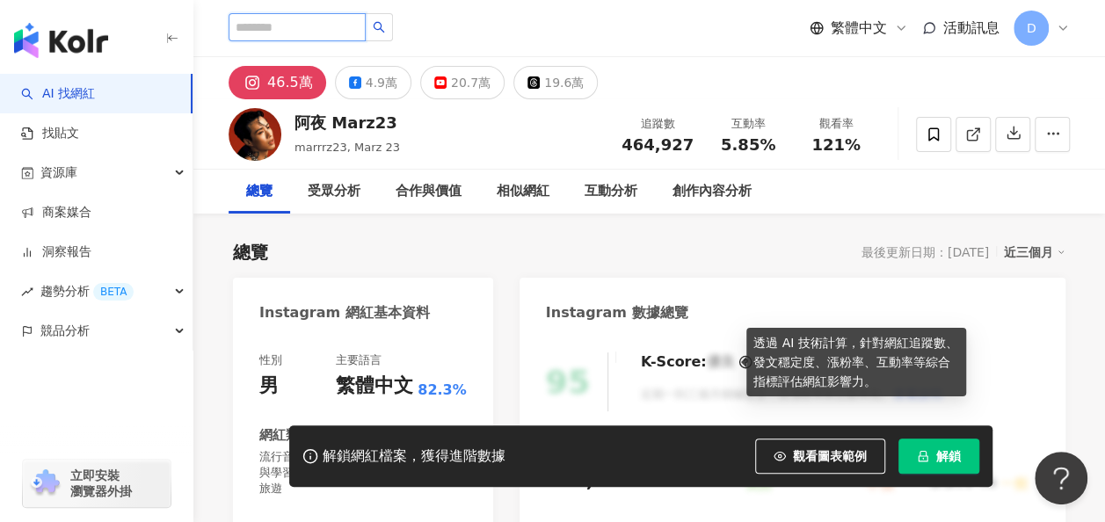
click at [282, 35] on input "search" at bounding box center [297, 27] width 137 height 28
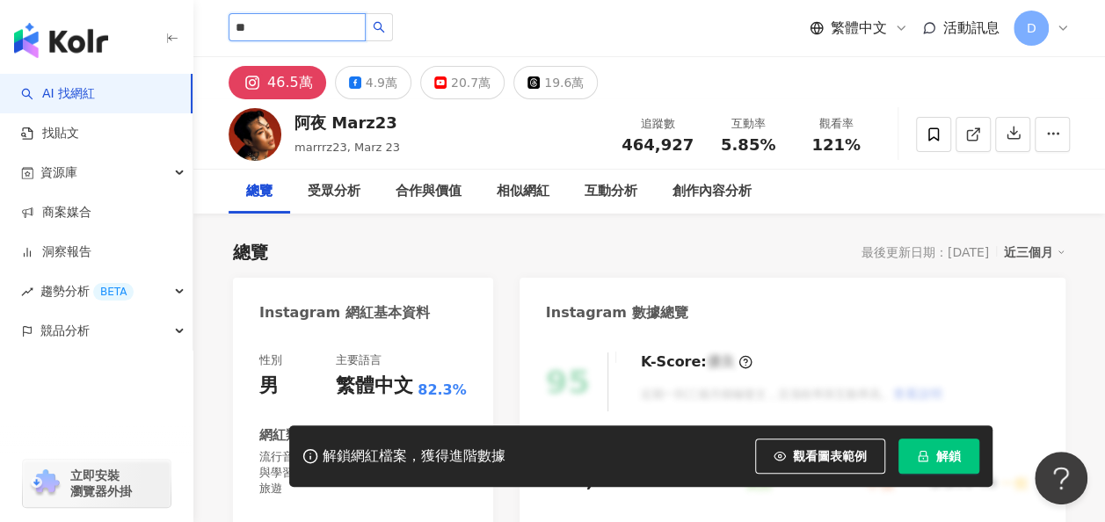
type input "*"
type input "*****"
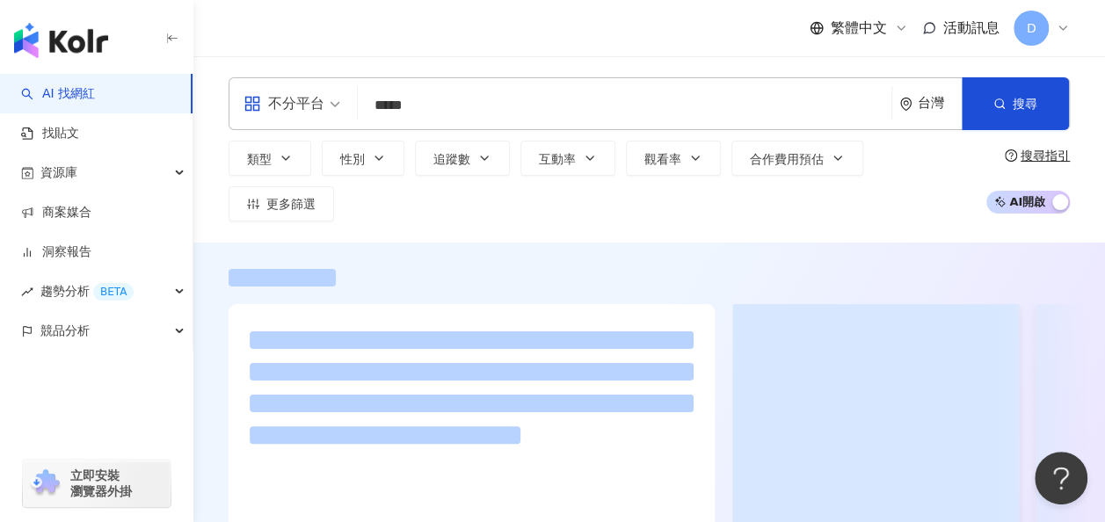
click at [340, 141] on div "類型 性別 追蹤數 互動率 觀看率 合作費用預估 更多篩選 搜尋指引 AI 開啟 AI 關閉" at bounding box center [649, 181] width 841 height 81
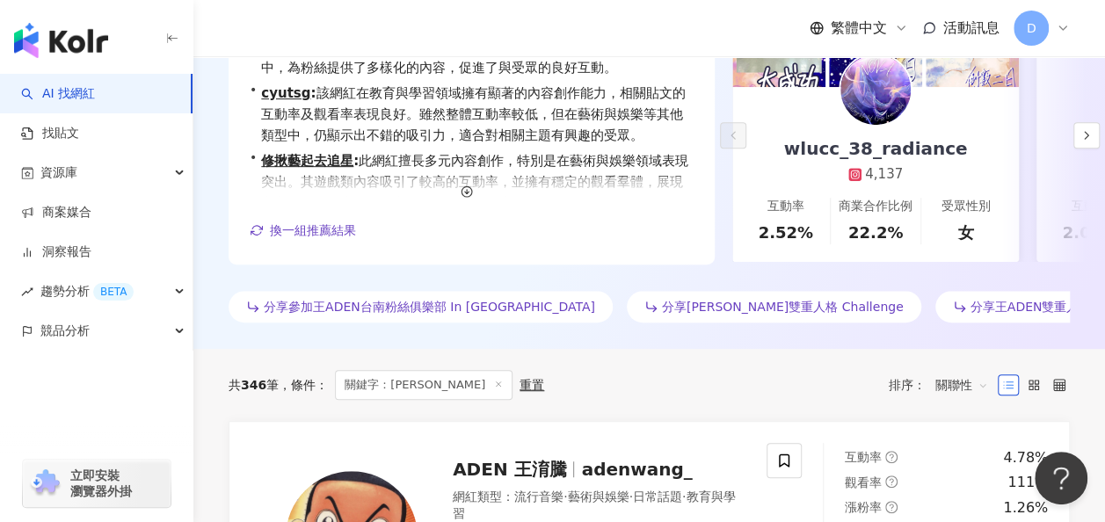
scroll to position [362, 0]
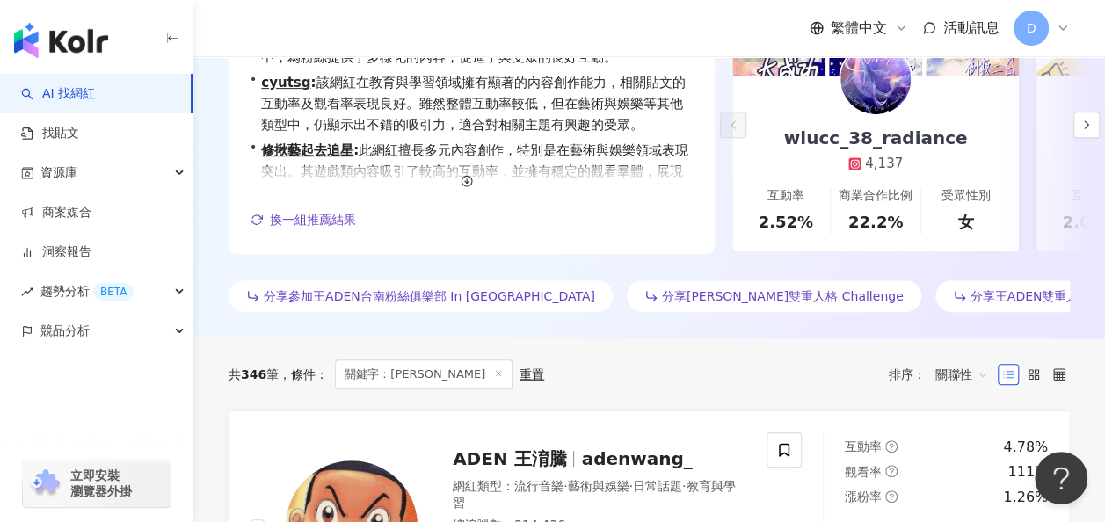
click at [361, 369] on div "共 346 筆 條件 ： 關鍵字：王aden 重置 排序： 關聯性" at bounding box center [649, 374] width 841 height 72
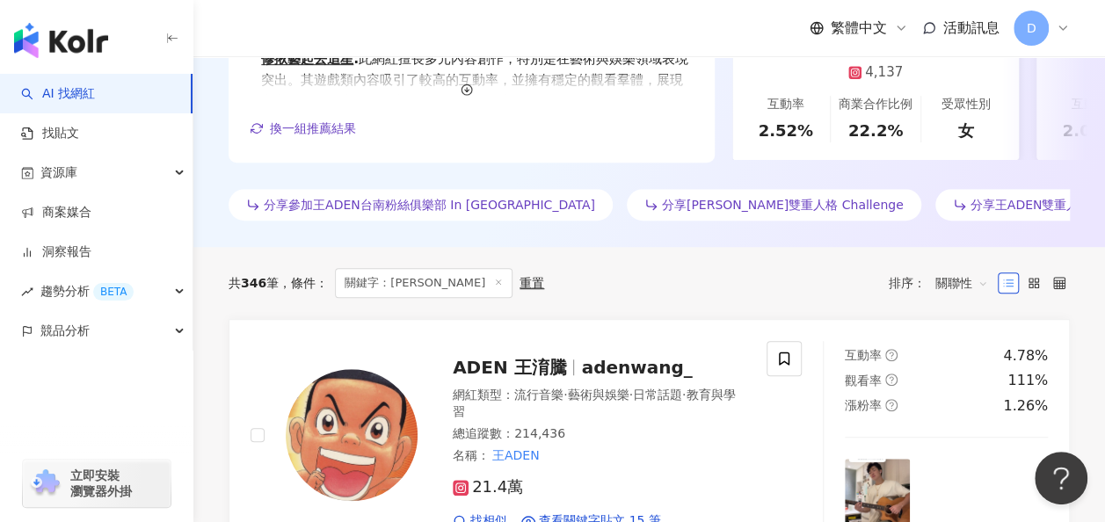
scroll to position [538, 0]
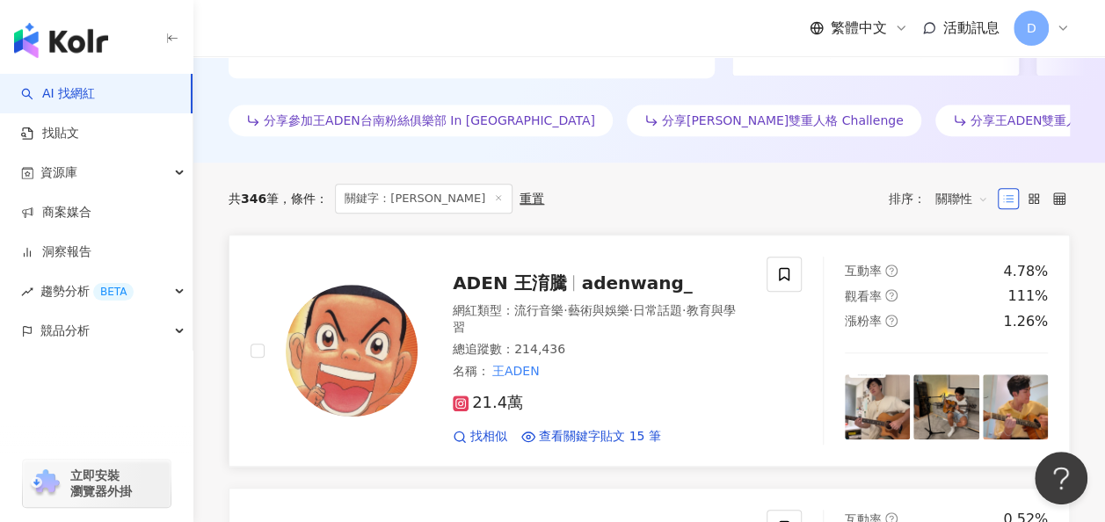
click at [513, 272] on span "ADEN 王淯騰" at bounding box center [509, 282] width 113 height 21
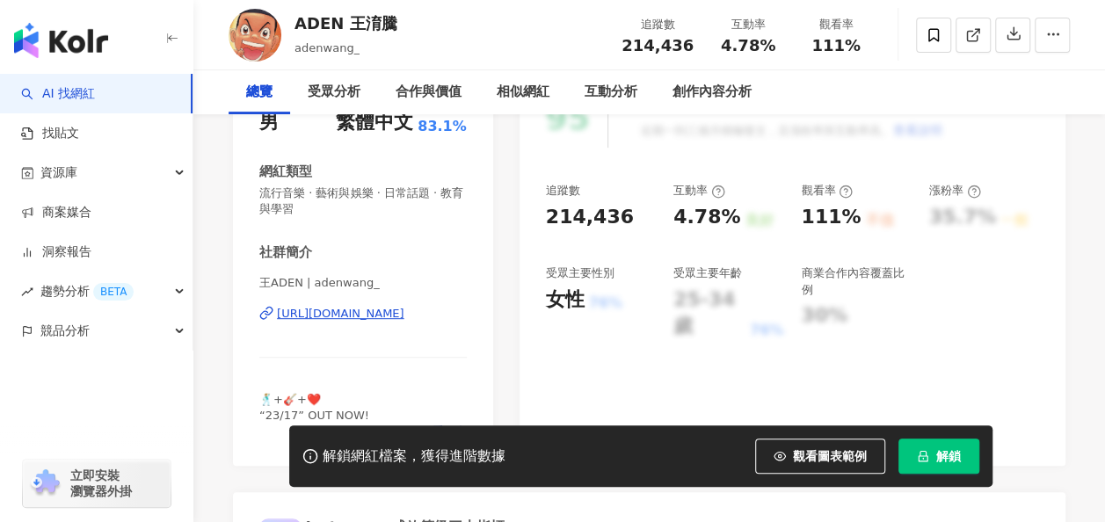
click at [923, 463] on button "解鎖" at bounding box center [938, 456] width 81 height 35
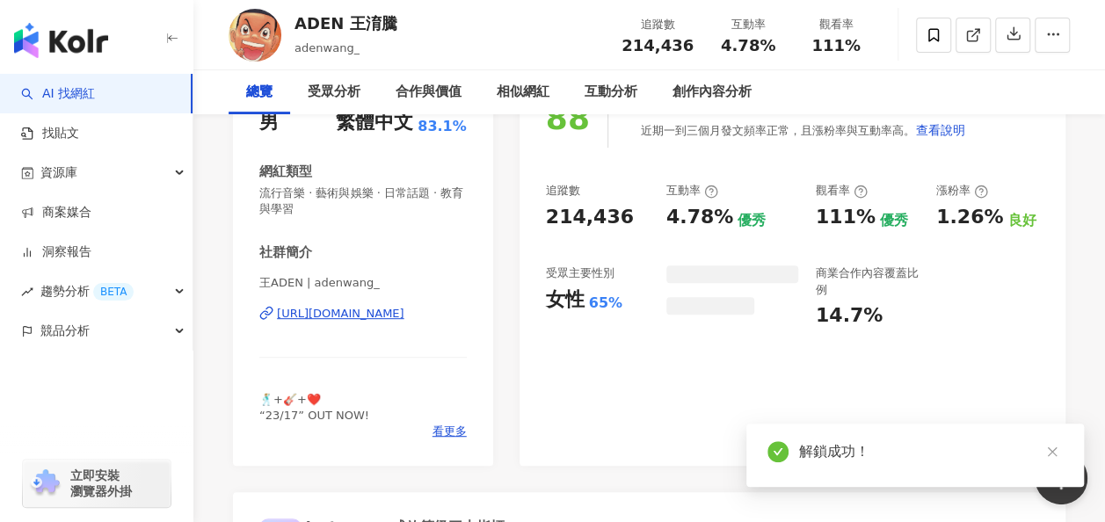
click at [262, 395] on span "🕺🏼+🎸+❤️ “23/17” OUT NOW!" at bounding box center [314, 407] width 110 height 29
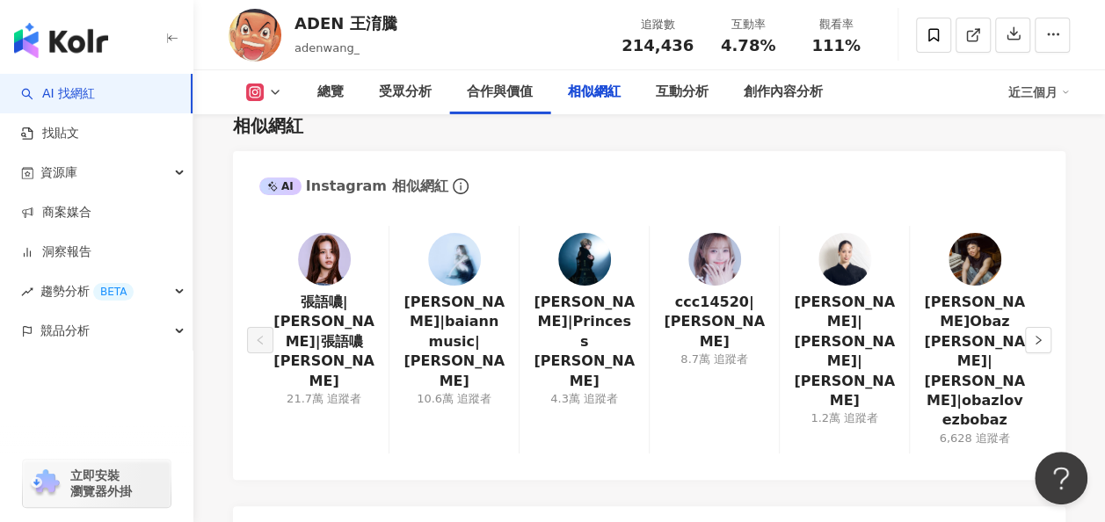
scroll to position [2989, 0]
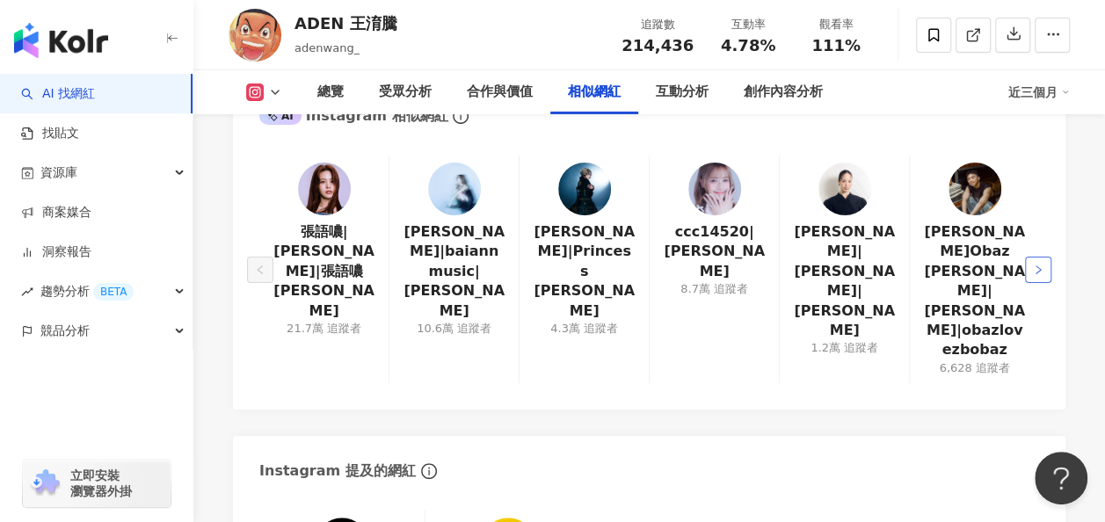
click at [1037, 265] on icon "right" at bounding box center [1038, 270] width 11 height 11
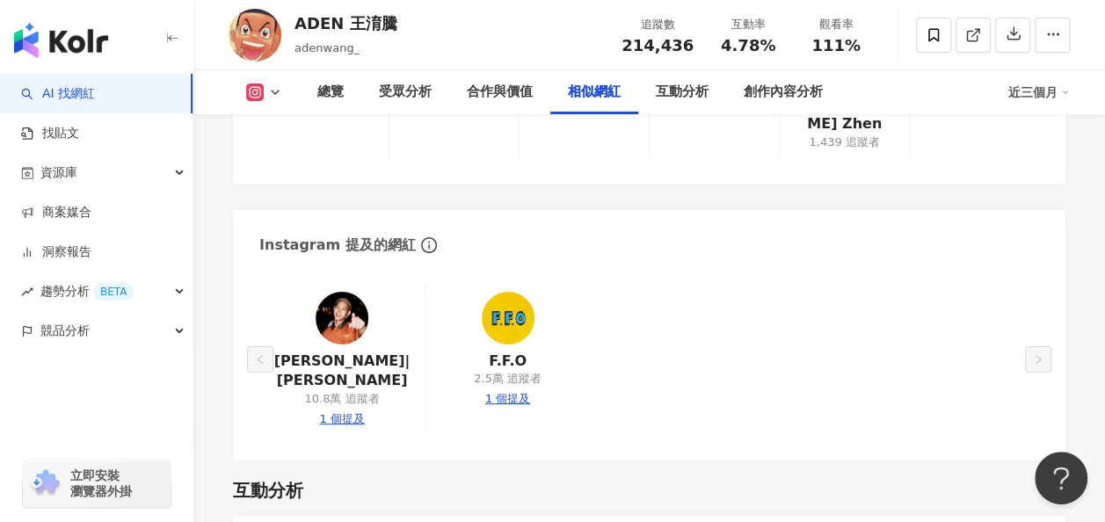
scroll to position [3164, 0]
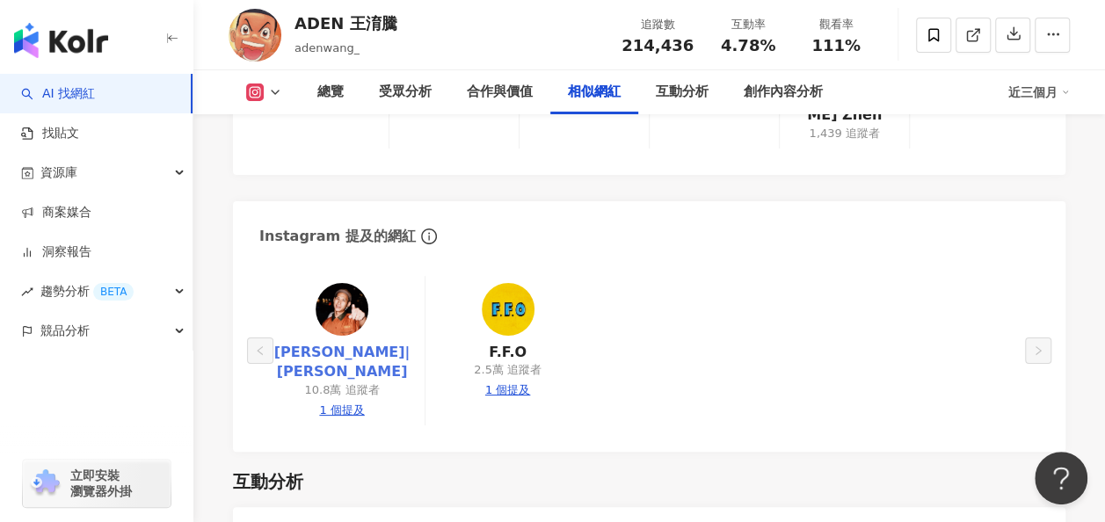
click at [352, 343] on link "阿夫 Suhf|阿夫" at bounding box center [341, 363] width 137 height 40
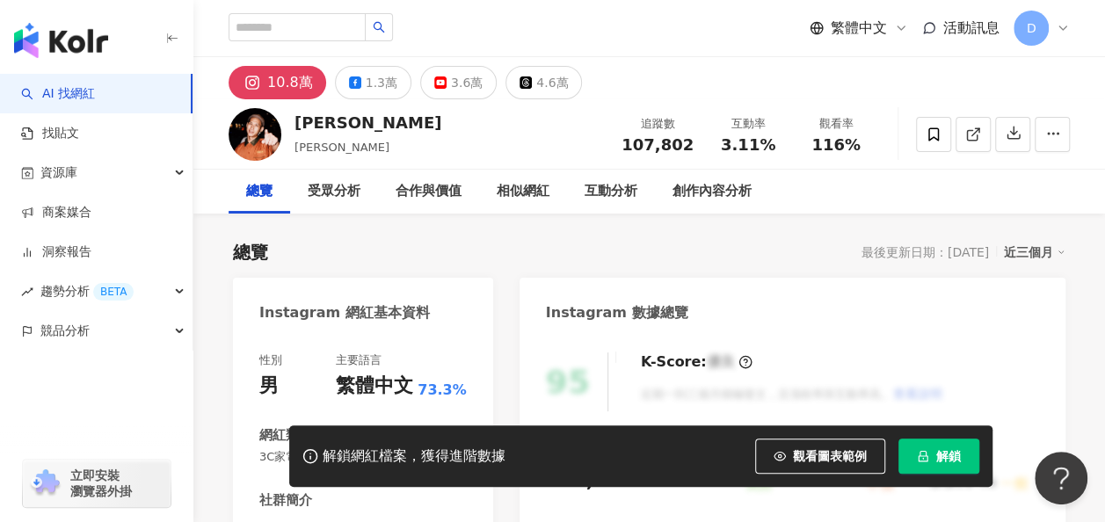
click at [323, 262] on div "總覽 最後更新日期：2025/9/2 近三個月" at bounding box center [649, 252] width 832 height 25
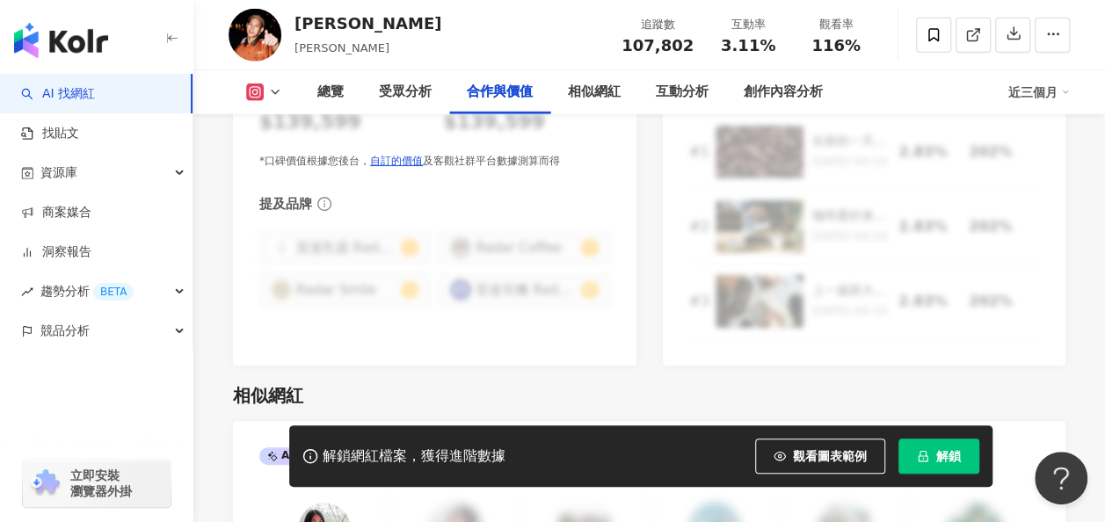
scroll to position [2901, 0]
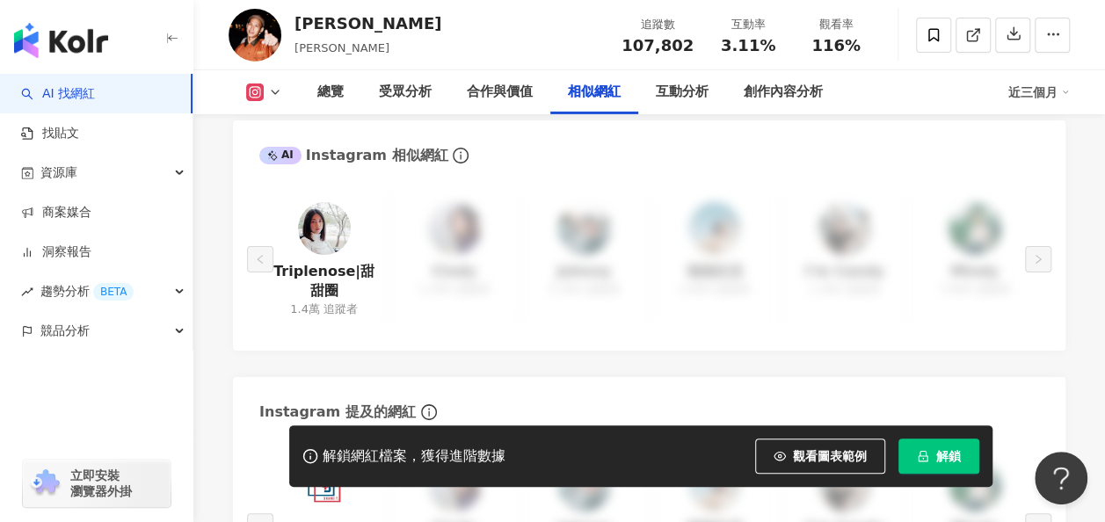
click at [932, 455] on button "解鎖" at bounding box center [938, 456] width 81 height 35
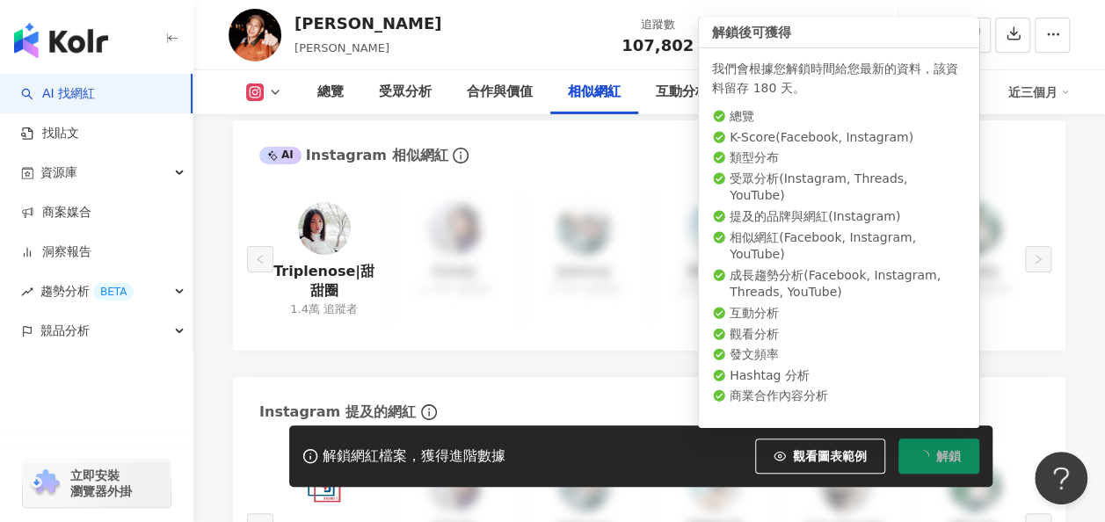
click at [932, 454] on button "解鎖" at bounding box center [938, 456] width 81 height 35
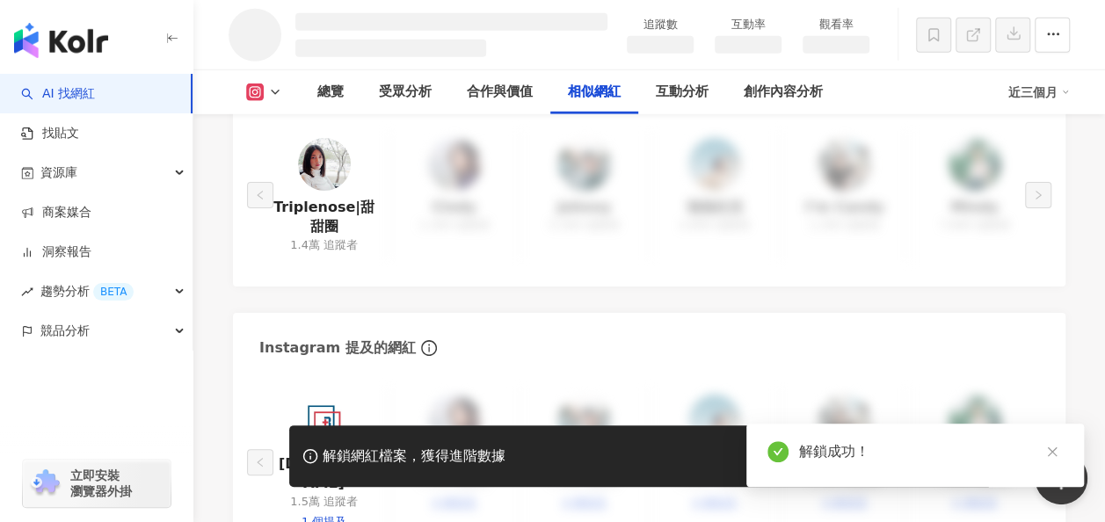
scroll to position [2524, 0]
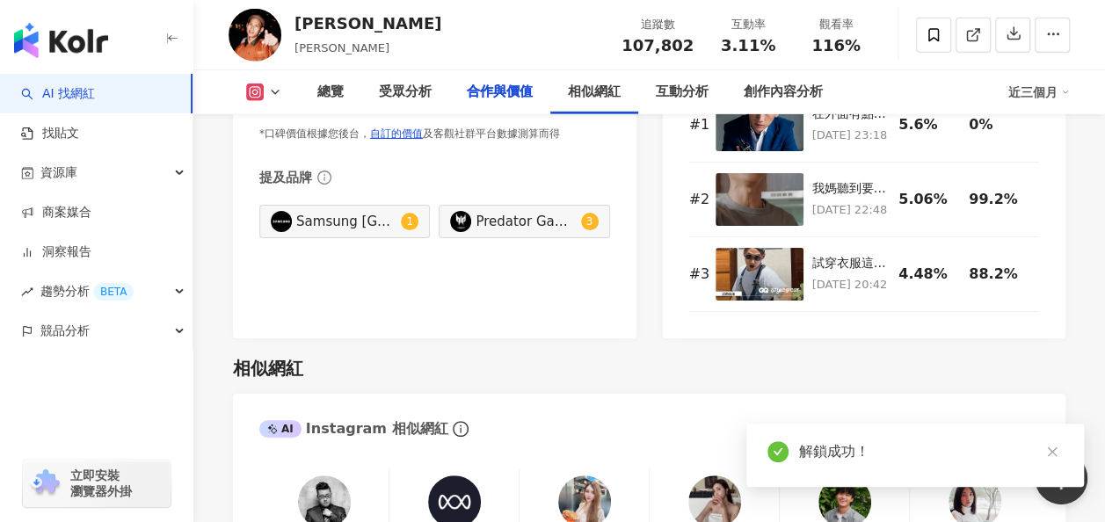
scroll to position [2906, 0]
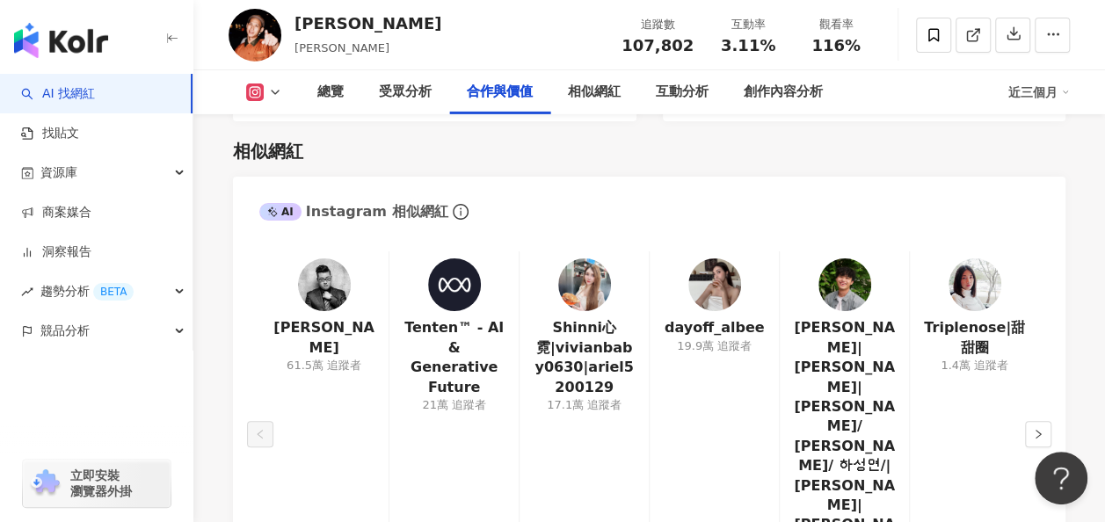
click at [308, 401] on div "Joeman 61.5萬 追蹤者" at bounding box center [323, 434] width 129 height 366
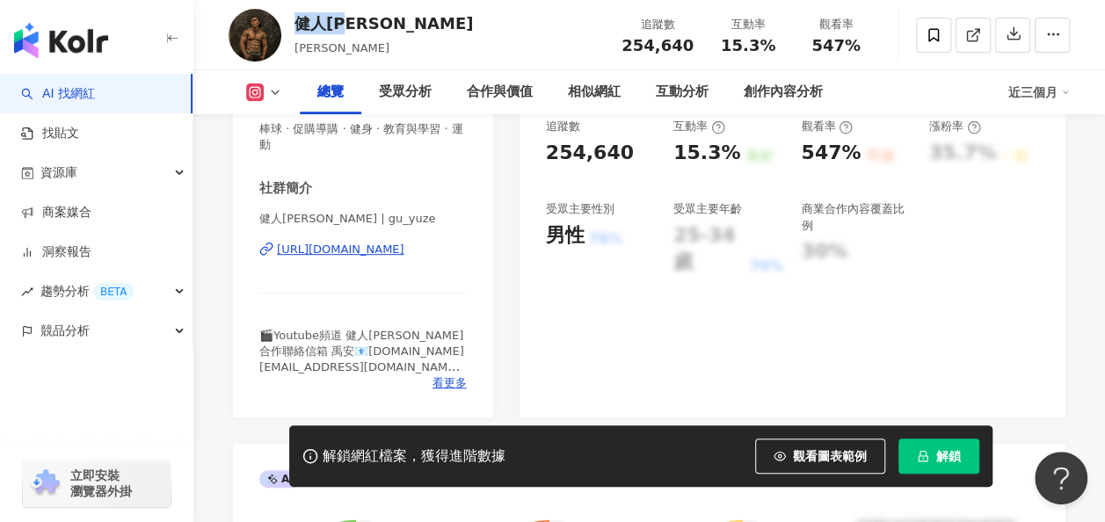
scroll to position [328, 0]
click at [924, 437] on div "解鎖網紅檔案，獲得進階數據 觀看圖表範例 解鎖" at bounding box center [640, 456] width 703 height 62
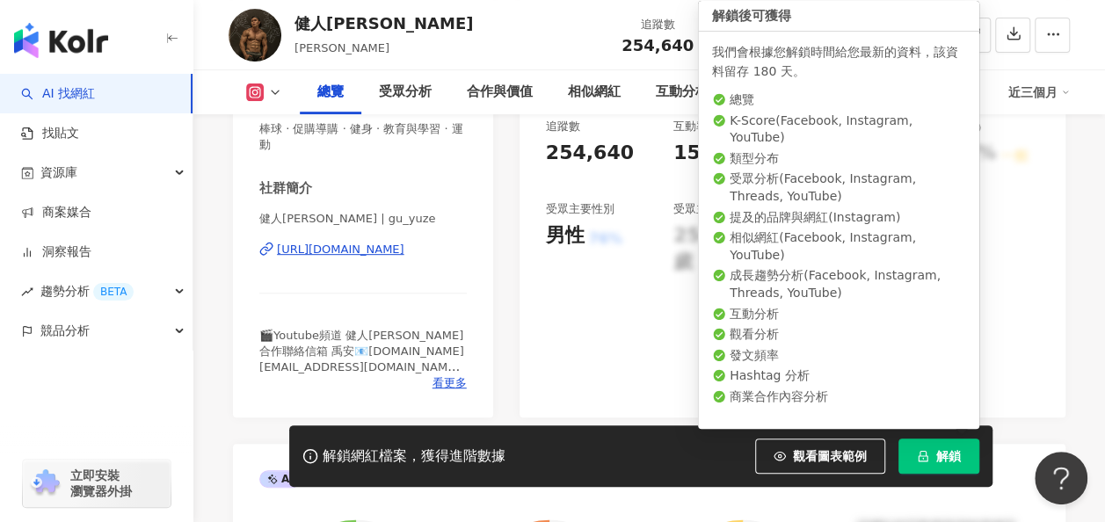
click at [927, 448] on button "解鎖" at bounding box center [938, 456] width 81 height 35
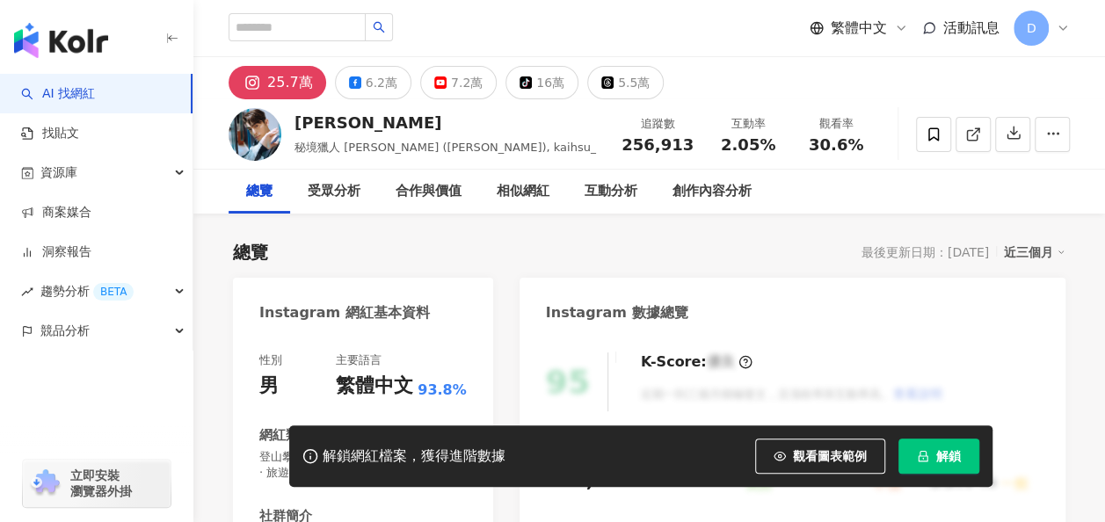
drag, startPoint x: 968, startPoint y: 444, endPoint x: 949, endPoint y: 455, distance: 21.7
click at [968, 444] on button "解鎖" at bounding box center [938, 456] width 81 height 35
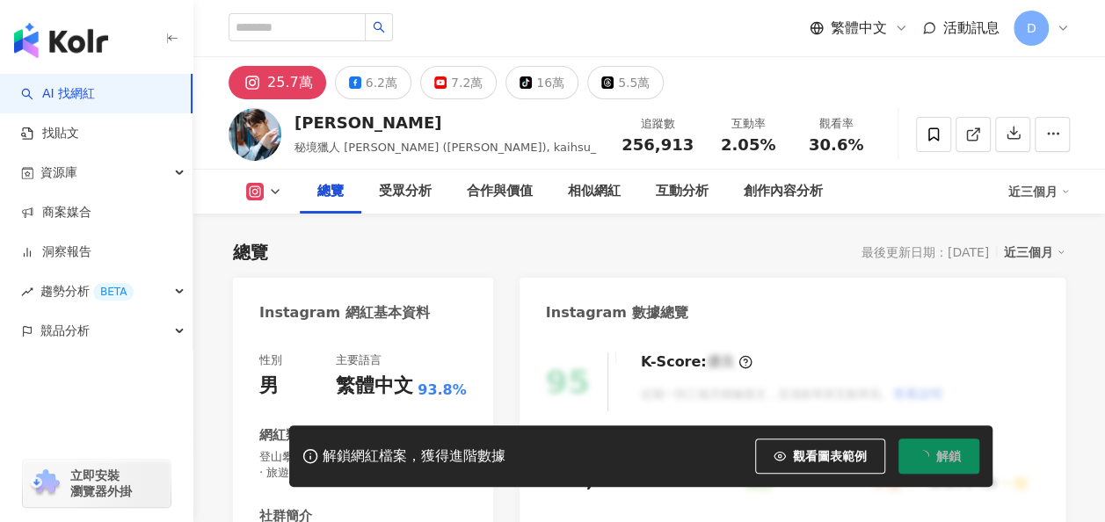
scroll to position [264, 0]
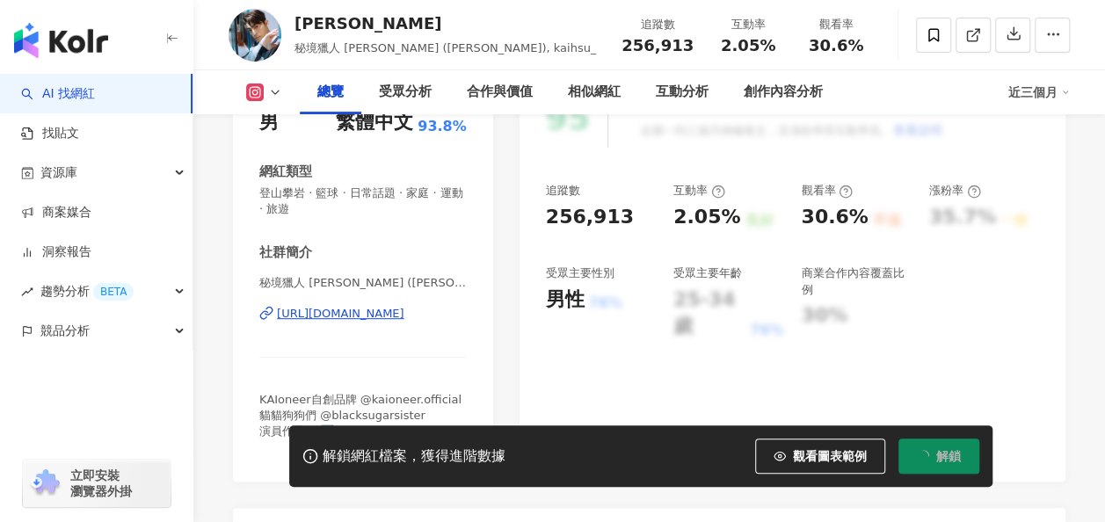
click at [926, 461] on icon "loading" at bounding box center [922, 455] width 13 height 13
click at [926, 461] on icon "loading" at bounding box center [922, 455] width 17 height 17
drag, startPoint x: 792, startPoint y: 216, endPoint x: 858, endPoint y: 210, distance: 66.2
click at [858, 210] on div "追蹤數 256,913 互動率 2.05% 良好 觀看率 30.6% 不佳 漲粉率 35.7% 一般 受眾主要性別 男性 76% 受眾主要年齡 25-34 歲…" at bounding box center [792, 261] width 493 height 157
copy div "30.6%"
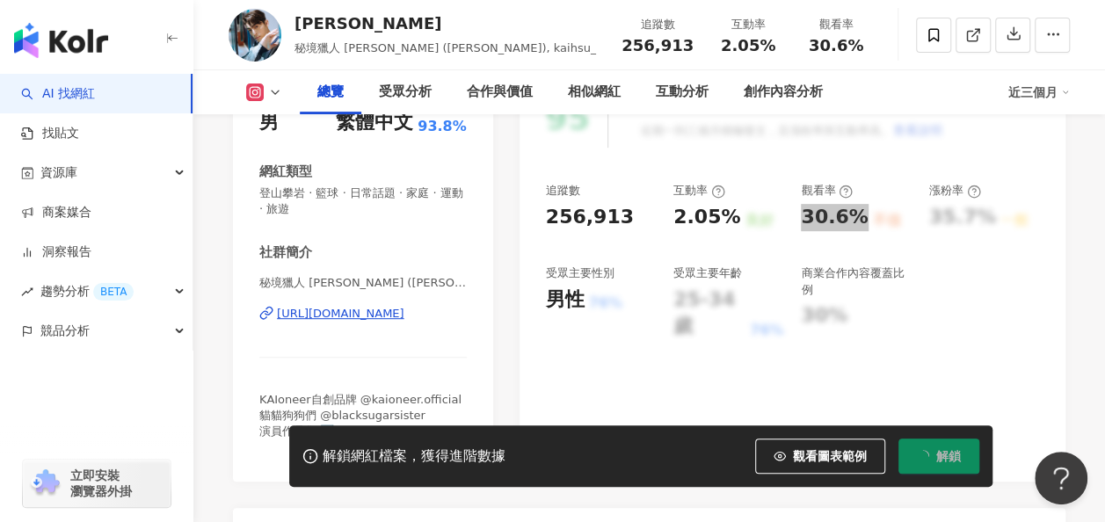
scroll to position [0, 0]
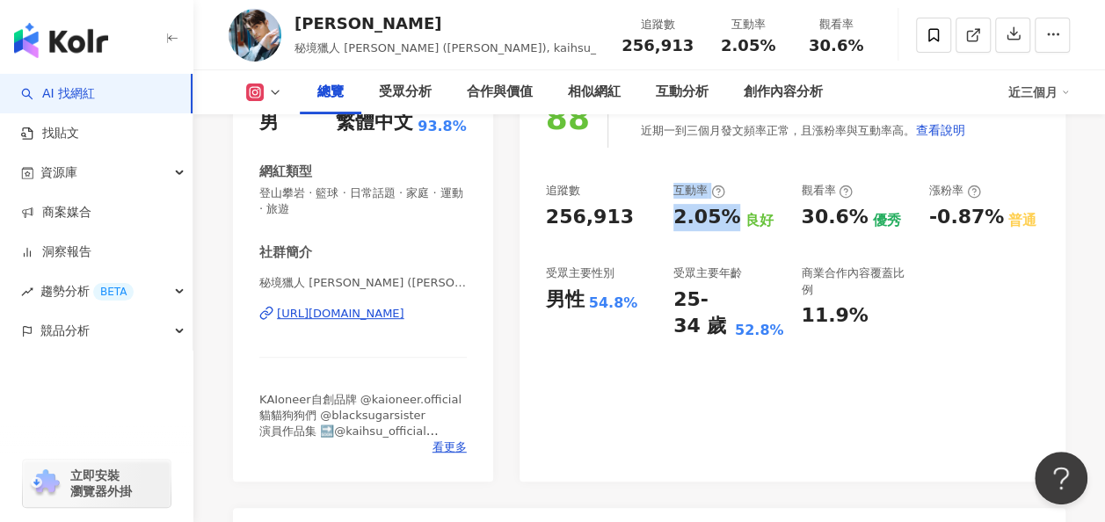
drag, startPoint x: 653, startPoint y: 218, endPoint x: 723, endPoint y: 218, distance: 69.4
click at [723, 218] on div "追蹤數 256,913 互動率 2.05% 良好 觀看率 30.6% 優秀 漲粉率 -0.87% 普通 受眾主要性別 男性 54.8% 受眾主要年齡 25-3…" at bounding box center [792, 261] width 493 height 157
click at [723, 227] on div "2.05%" at bounding box center [706, 217] width 67 height 27
click at [712, 222] on div "2.05%" at bounding box center [706, 217] width 67 height 27
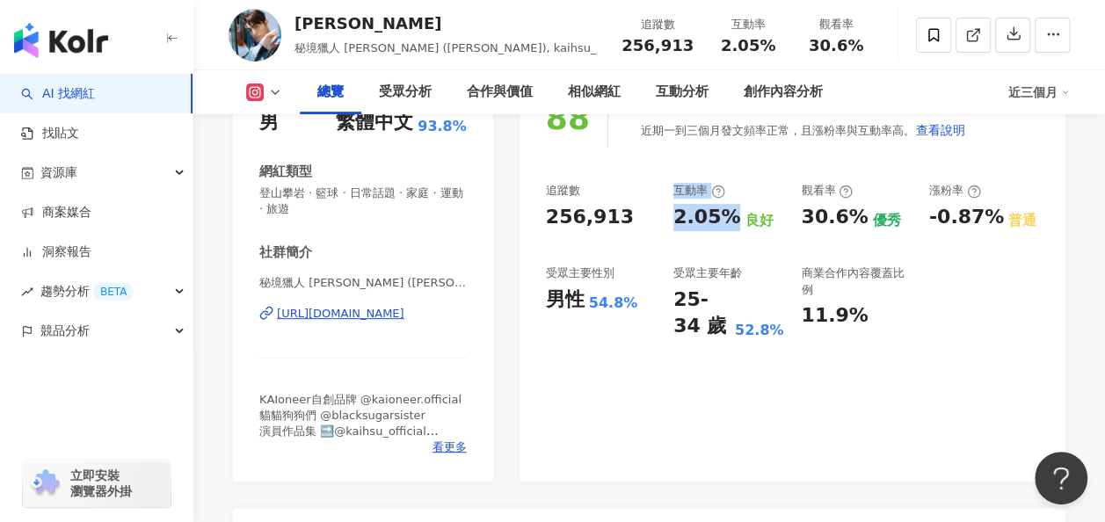
drag, startPoint x: 712, startPoint y: 222, endPoint x: 701, endPoint y: 223, distance: 10.6
click at [712, 222] on div "2.05%" at bounding box center [706, 217] width 67 height 27
copy div "2.05%"
click at [947, 287] on div "追蹤數 256,913 互動率 2.05% 良好 觀看率 30.6% 優秀 漲粉率 -0.87% 普通 受眾主要性別 男性 54.8% 受眾主要年齡 25-3…" at bounding box center [792, 261] width 493 height 157
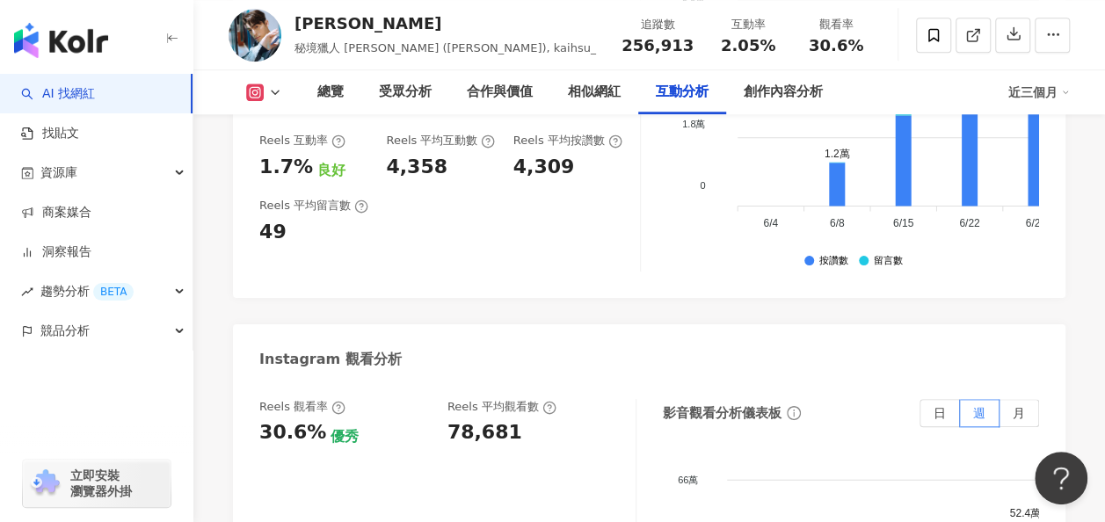
scroll to position [4131, 0]
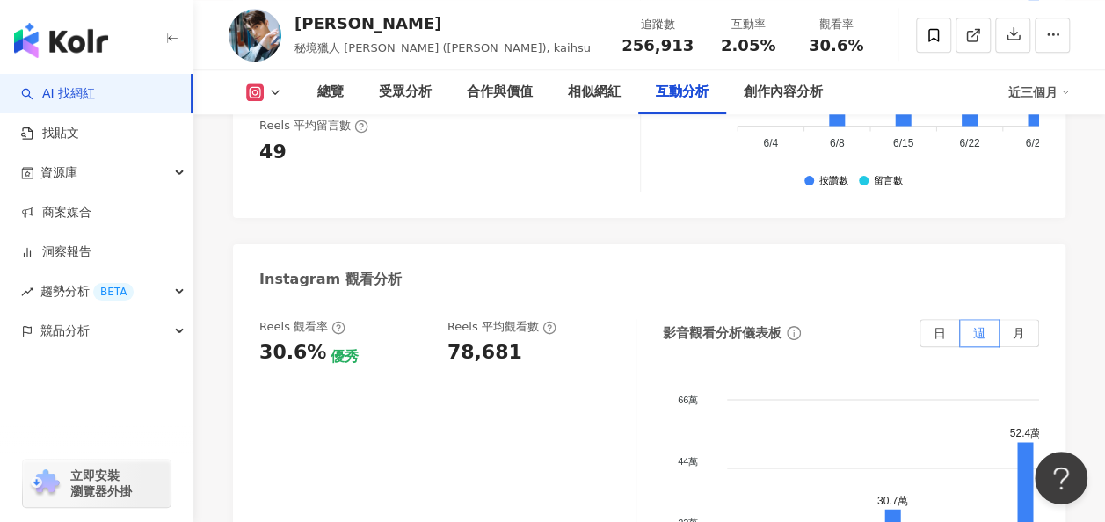
click at [487, 339] on div "78,681" at bounding box center [484, 352] width 75 height 27
copy div "78,681"
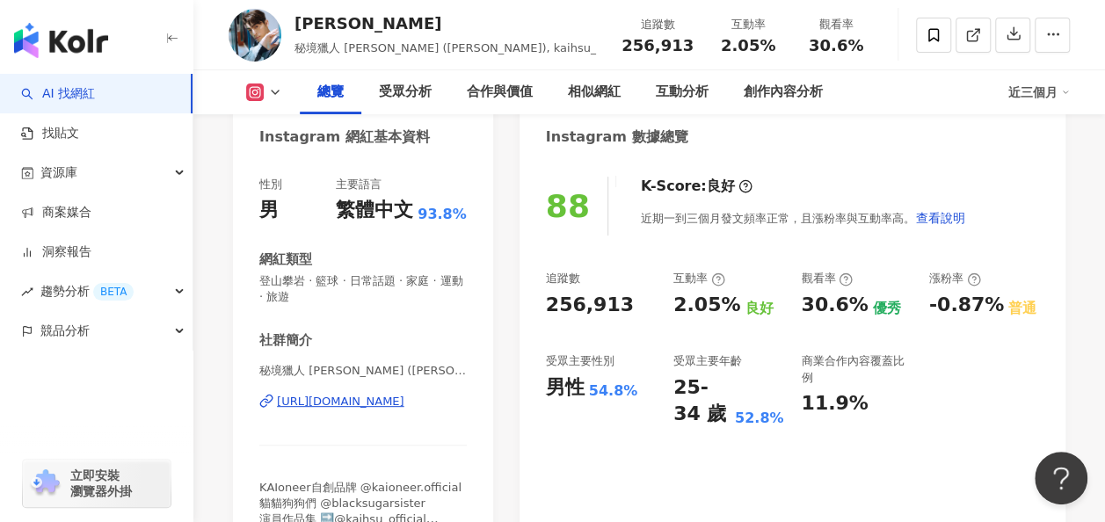
scroll to position [0, 0]
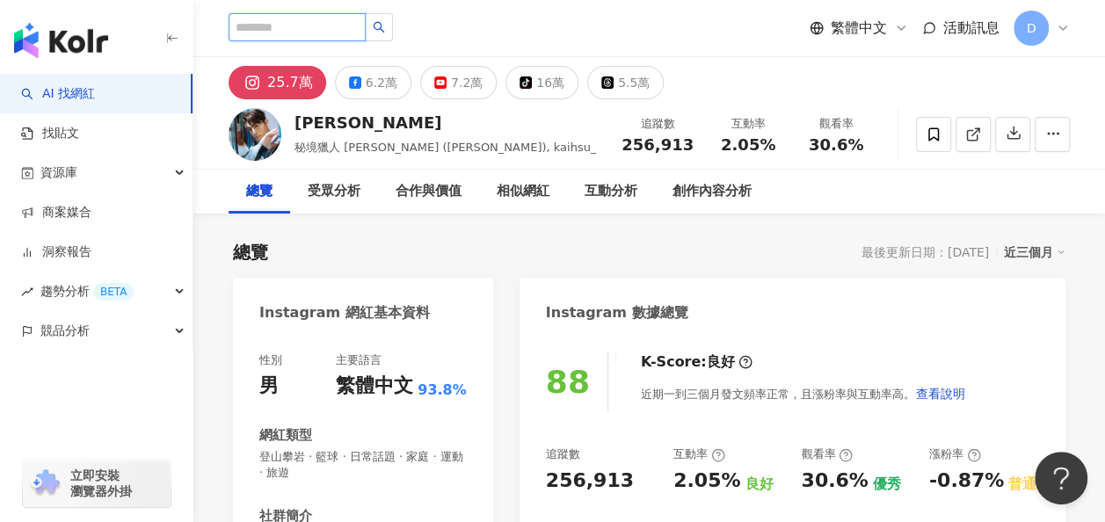
click at [345, 35] on input "search" at bounding box center [297, 27] width 137 height 28
paste input "***"
type input "***"
click at [393, 28] on button "button" at bounding box center [379, 27] width 28 height 28
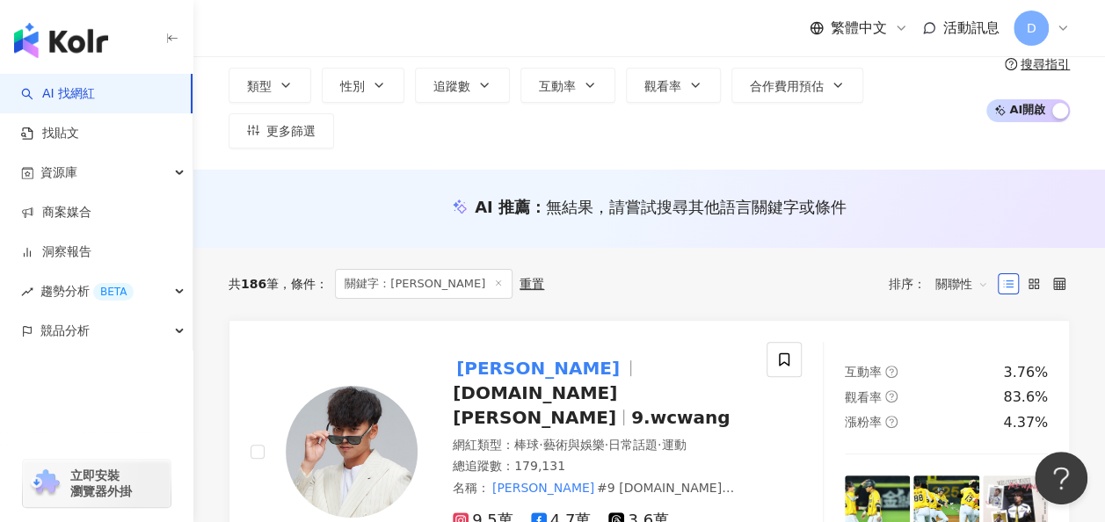
scroll to position [176, 0]
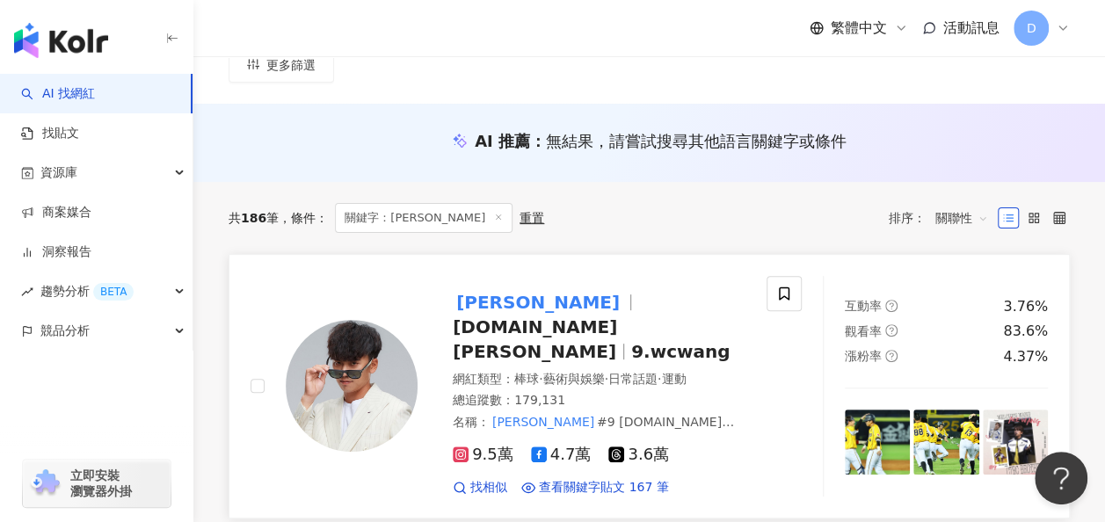
click at [519, 292] on span "王威晨" at bounding box center [545, 302] width 185 height 21
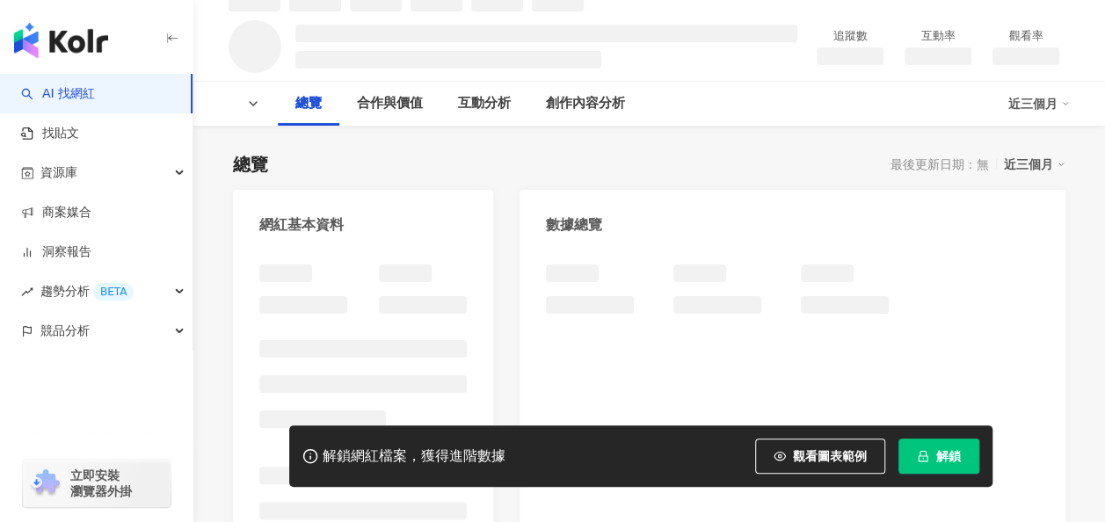
scroll to position [264, 0]
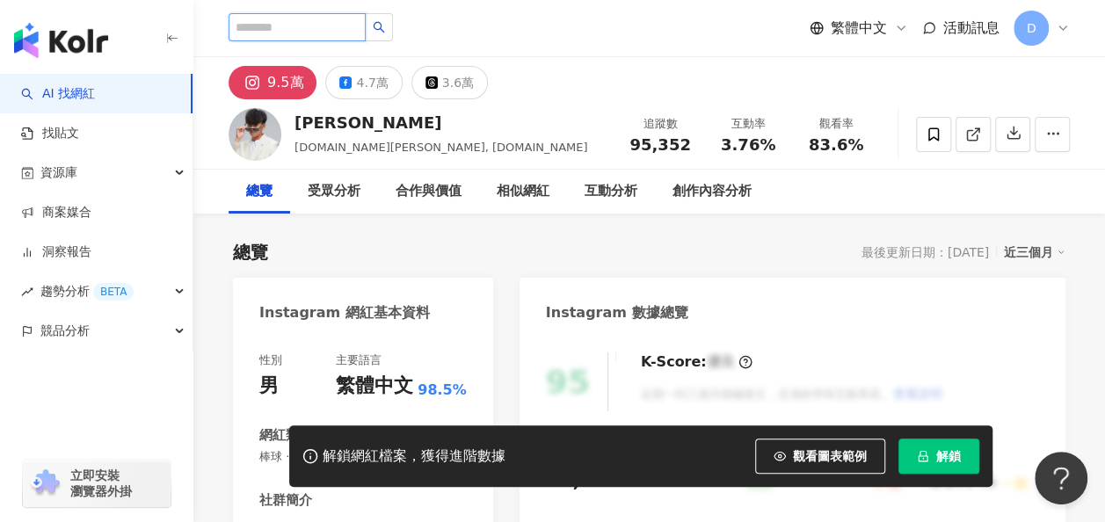
click at [298, 25] on input "search" at bounding box center [297, 27] width 137 height 28
paste input "**********"
type input "**********"
click at [387, 27] on icon "loading" at bounding box center [379, 27] width 16 height 16
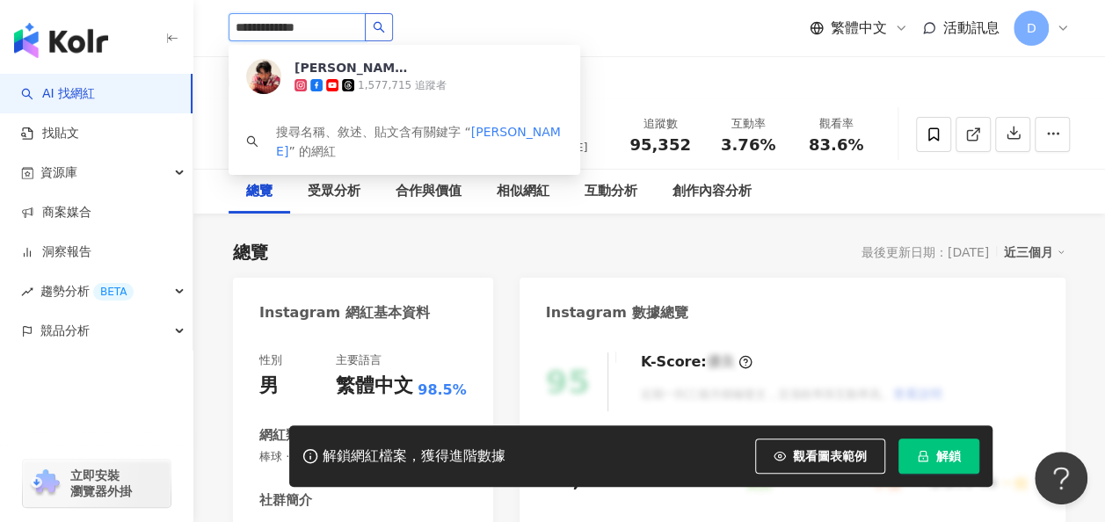
click at [385, 25] on icon "search" at bounding box center [379, 27] width 12 height 12
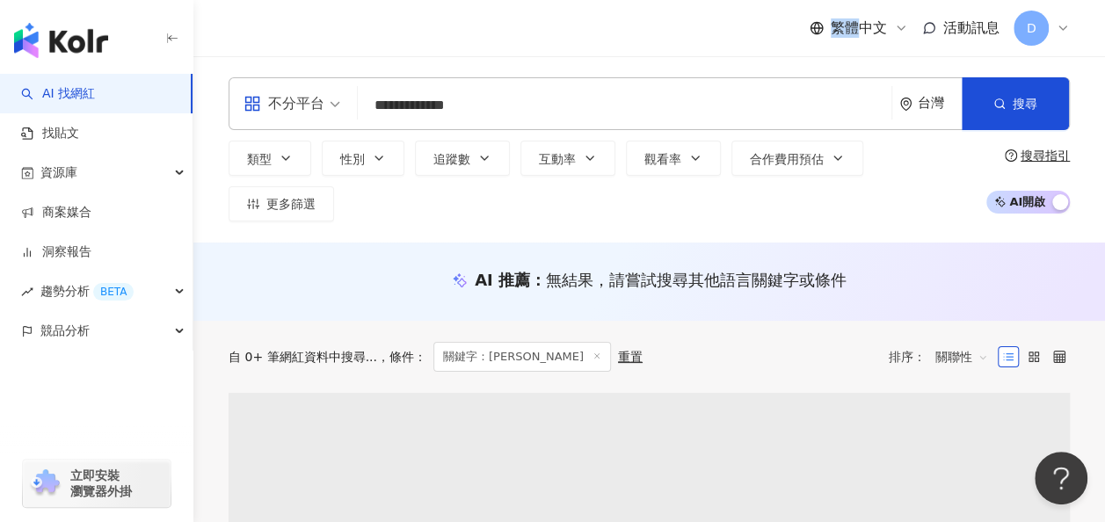
click at [717, 217] on div "**********" at bounding box center [649, 149] width 912 height 186
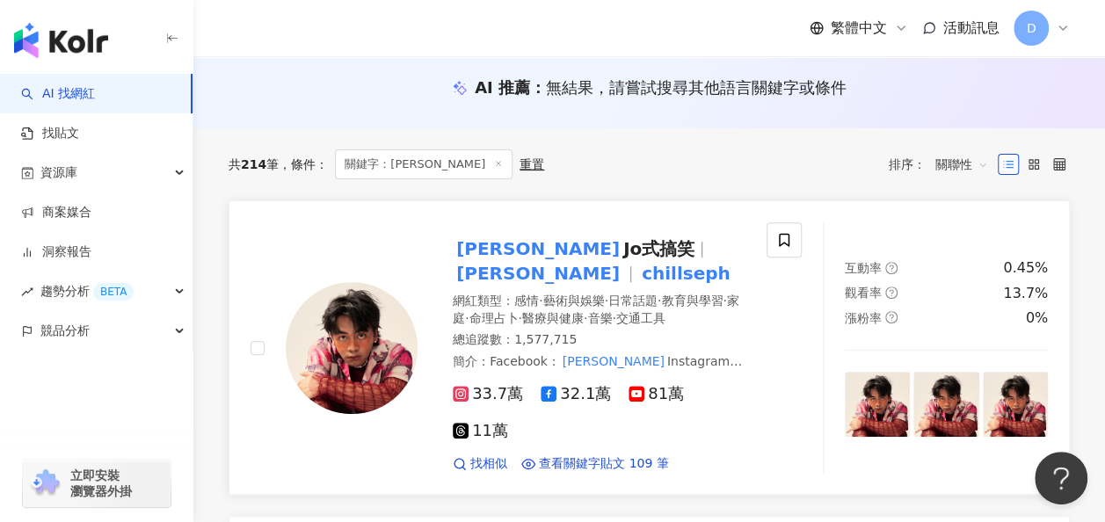
scroll to position [176, 0]
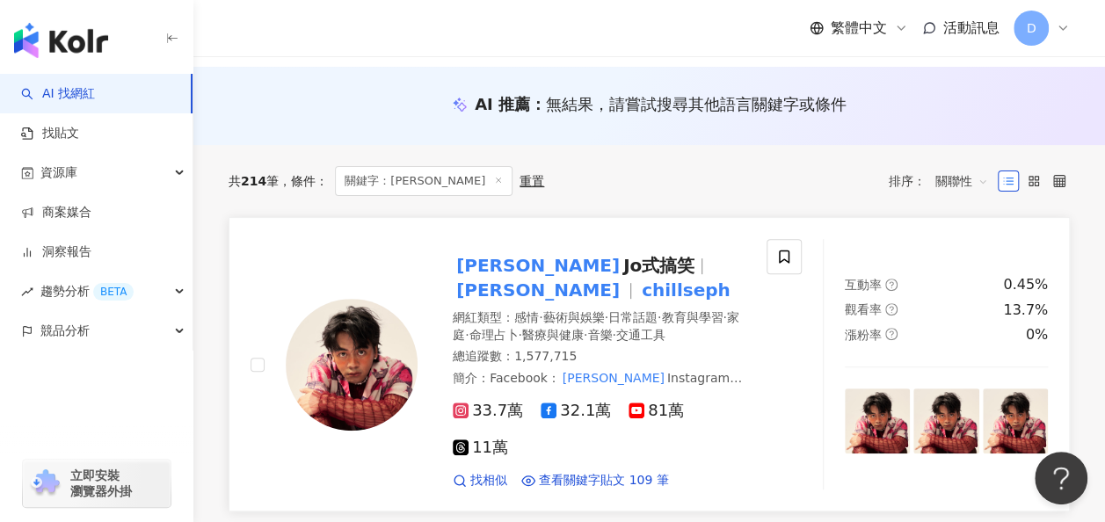
click at [587, 255] on span "喬瑟夫 Jo式搞笑" at bounding box center [581, 265] width 257 height 21
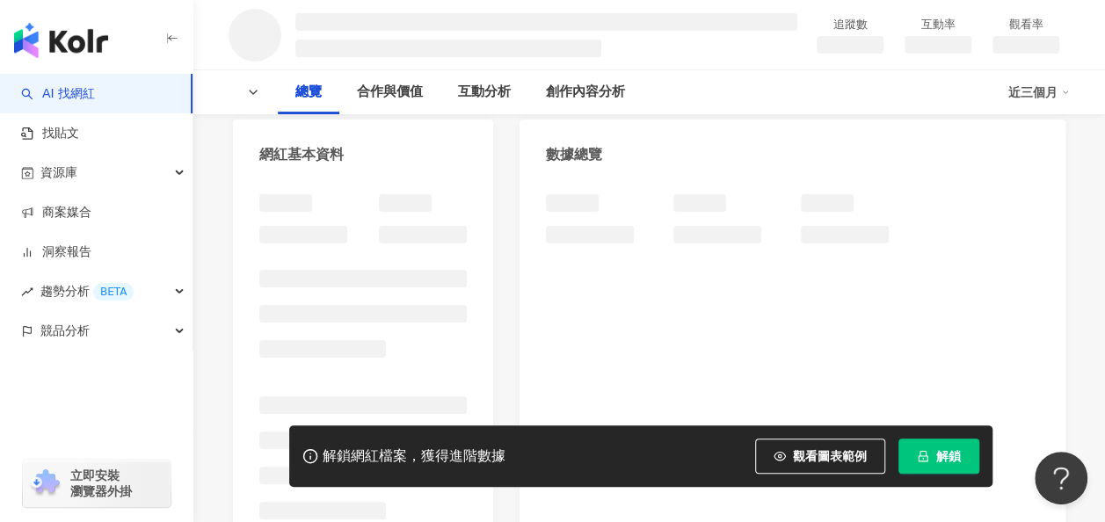
scroll to position [264, 0]
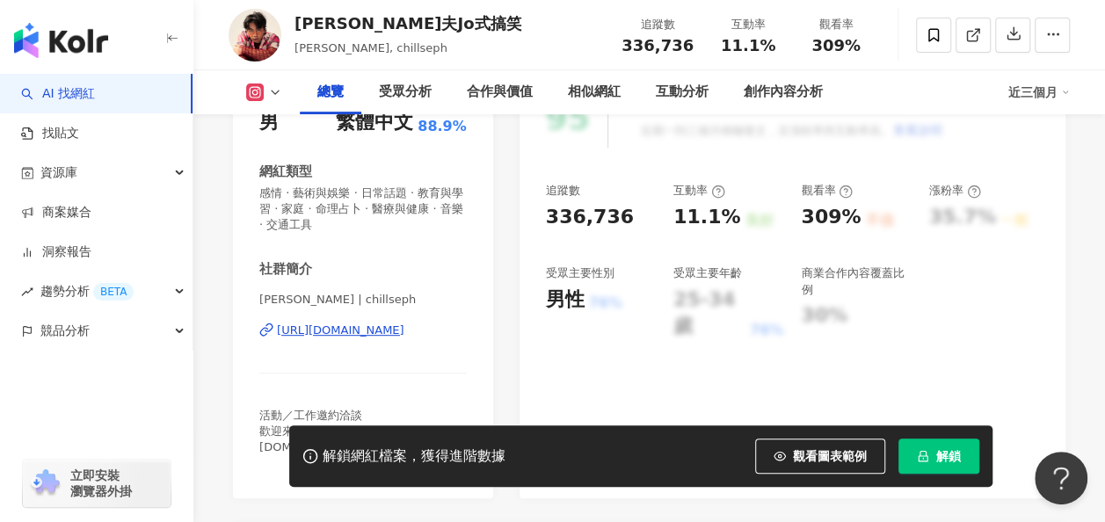
click at [940, 456] on span "解鎖" at bounding box center [948, 456] width 25 height 14
drag, startPoint x: 815, startPoint y: 214, endPoint x: 846, endPoint y: 216, distance: 31.7
click at [846, 216] on div "追蹤數 336,736 互動率 11.1% 良好 觀看率 309% 不佳 漲粉率 35.7% 一般 受眾主要性別 男性 76% 受眾主要年齡 25-34 歲 …" at bounding box center [792, 261] width 493 height 157
copy div "309%"
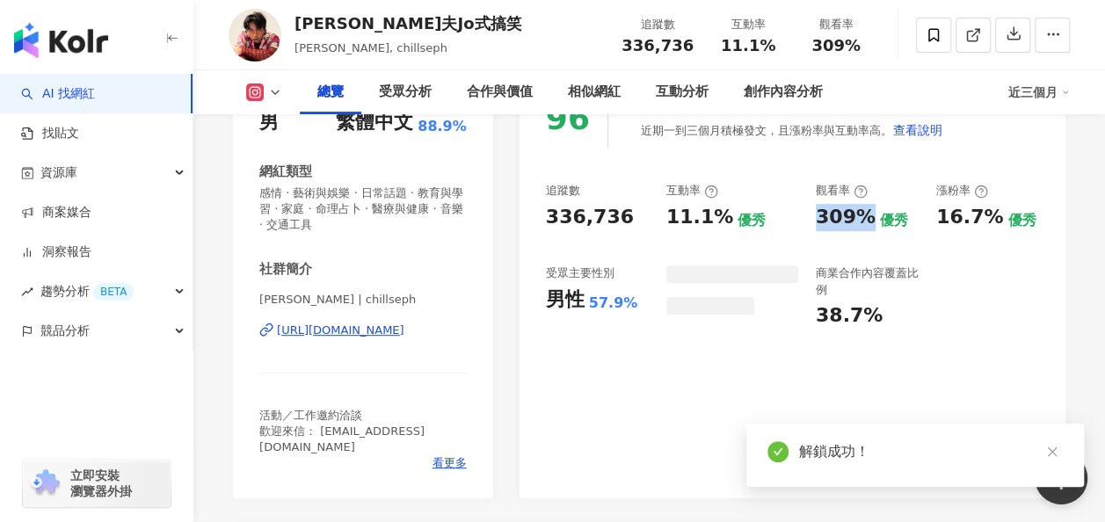
click at [714, 218] on div "11.1%" at bounding box center [699, 217] width 67 height 27
drag, startPoint x: 714, startPoint y: 218, endPoint x: 728, endPoint y: 220, distance: 14.2
click at [728, 220] on div "11.1% 優秀" at bounding box center [732, 217] width 132 height 27
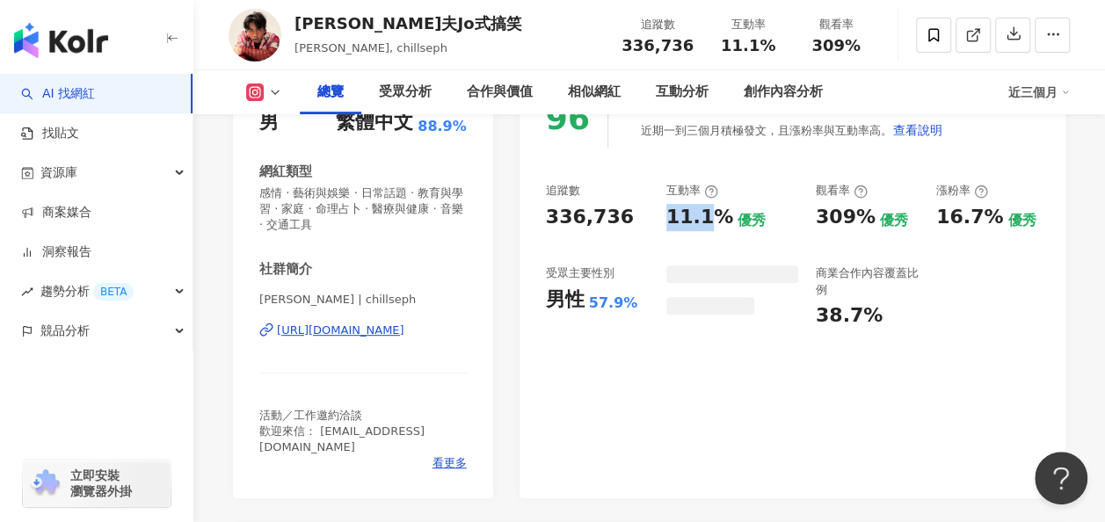
drag, startPoint x: 685, startPoint y: 220, endPoint x: 723, endPoint y: 220, distance: 37.8
click at [723, 220] on div "追蹤數 336,736 互動率 11.1% 優秀 觀看率 309% 優秀 漲粉率 16.7% 優秀 受眾主要性別 男性 57.9% 商業合作內容覆蓋比例 38…" at bounding box center [792, 256] width 493 height 146
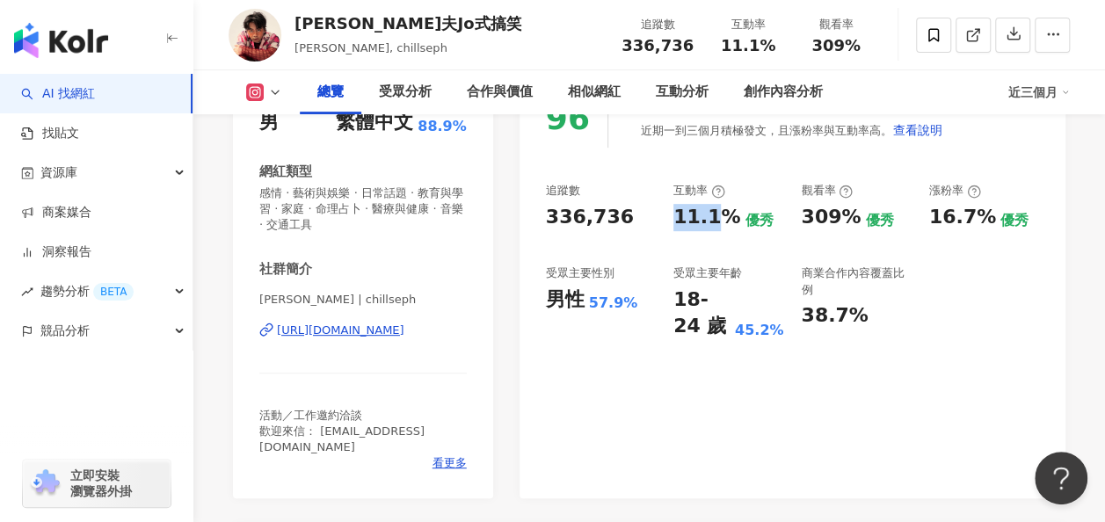
drag, startPoint x: 723, startPoint y: 220, endPoint x: 733, endPoint y: 221, distance: 10.6
click at [733, 221] on div "11.1% 優秀" at bounding box center [728, 217] width 110 height 27
drag, startPoint x: 730, startPoint y: 219, endPoint x: 667, endPoint y: 515, distance: 302.9
click at [670, 220] on div "追蹤數 336,736 互動率 11.1% 優秀 觀看率 309% 優秀 漲粉率 16.7% 優秀 受眾主要性別 男性 57.9% 受眾主要年齡 18-24 …" at bounding box center [792, 261] width 493 height 157
copy div "1.1%"
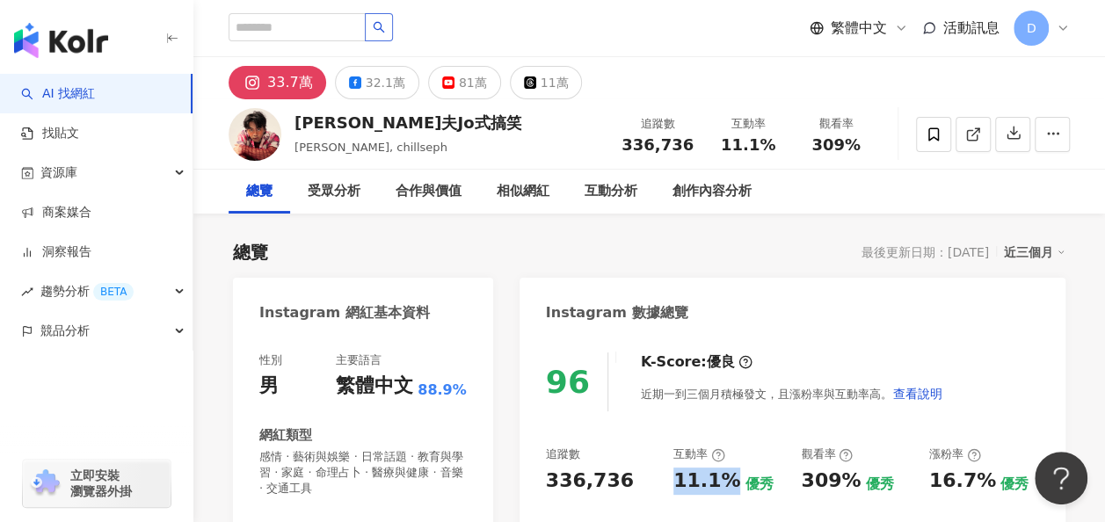
click at [393, 18] on button "button" at bounding box center [379, 27] width 28 height 28
click at [366, 21] on input "search" at bounding box center [297, 27] width 137 height 28
type input "**********"
click at [393, 35] on button "button" at bounding box center [379, 27] width 28 height 28
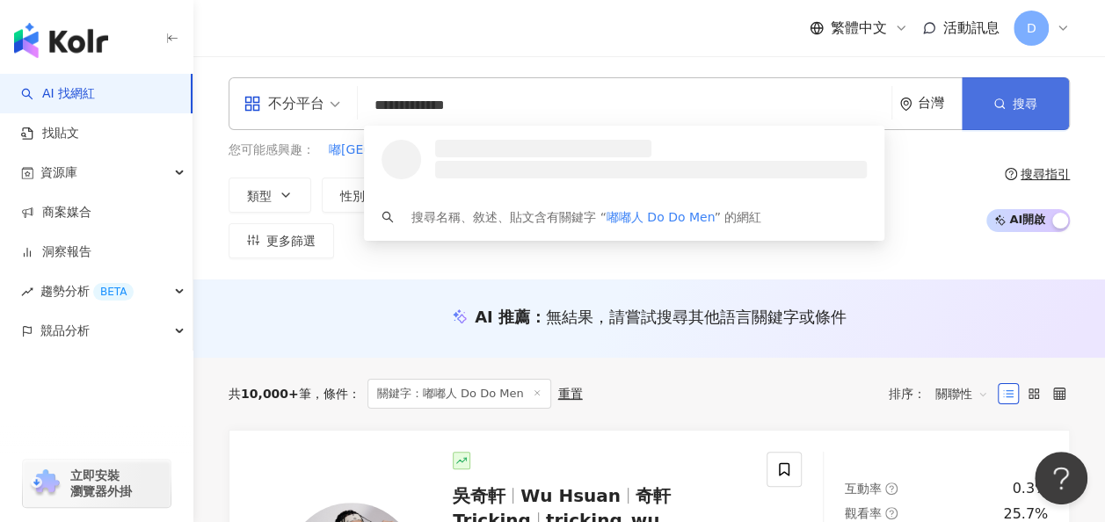
type input "**********"
click at [986, 94] on button "搜尋" at bounding box center [1015, 103] width 107 height 53
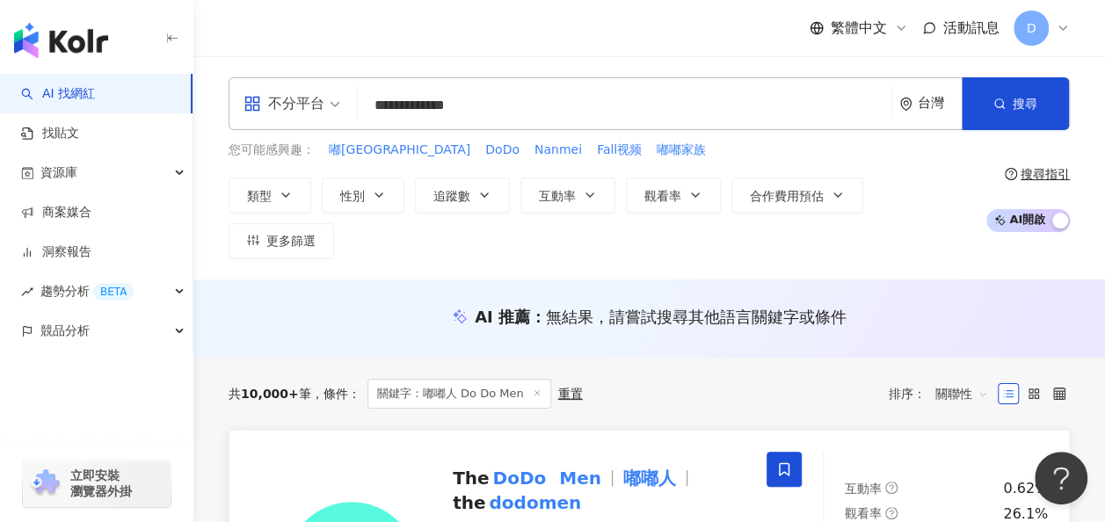
scroll to position [176, 0]
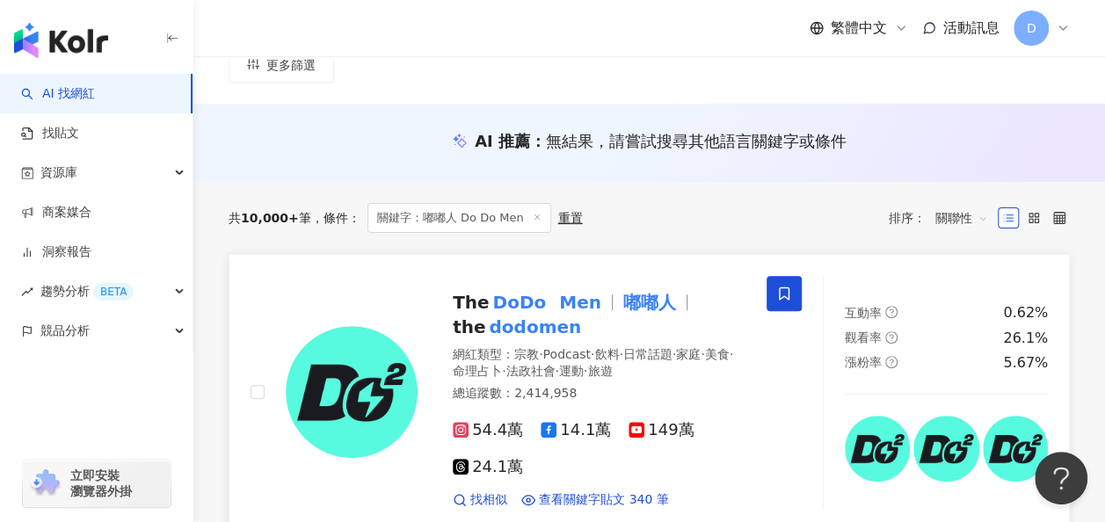
click at [513, 313] on mark "dodomen" at bounding box center [534, 327] width 99 height 28
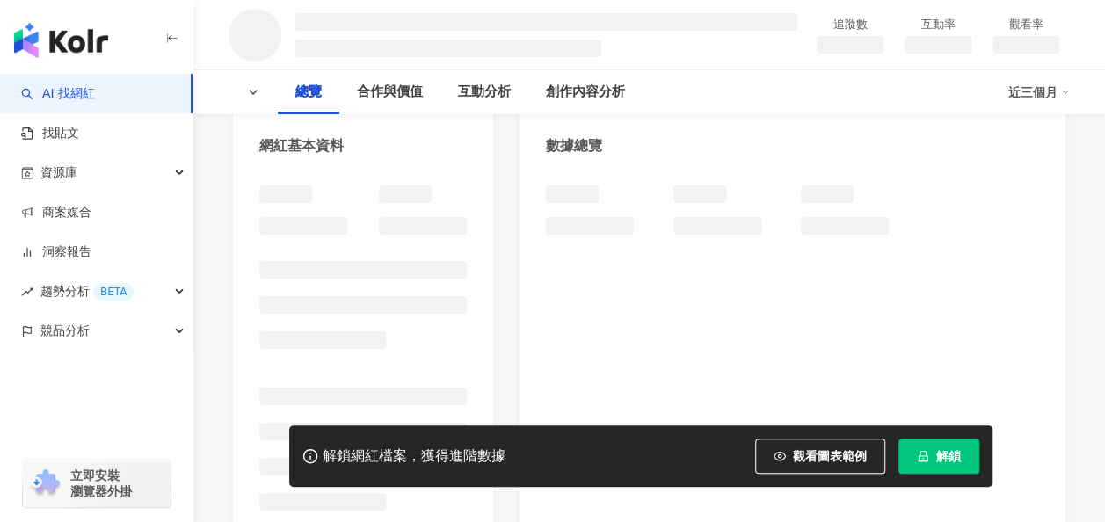
scroll to position [176, 0]
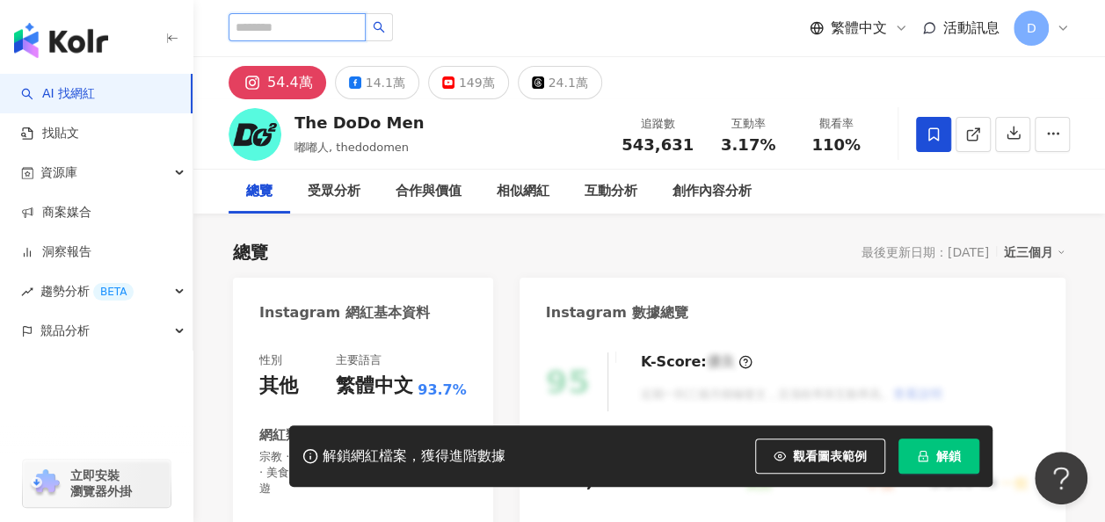
click at [263, 26] on input "search" at bounding box center [297, 27] width 137 height 28
paste input "**"
type input "**"
click at [385, 33] on icon "search" at bounding box center [379, 27] width 12 height 12
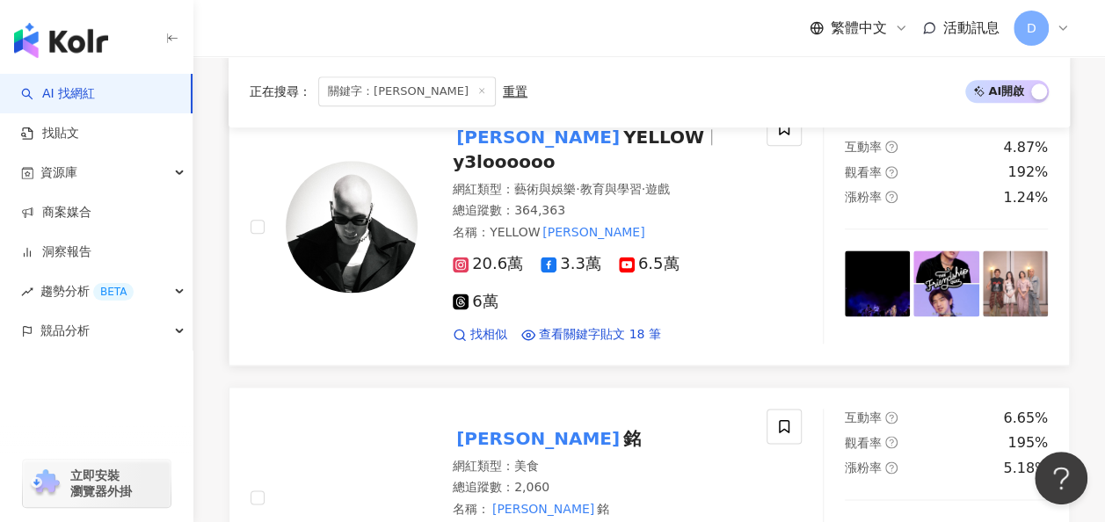
scroll to position [879, 0]
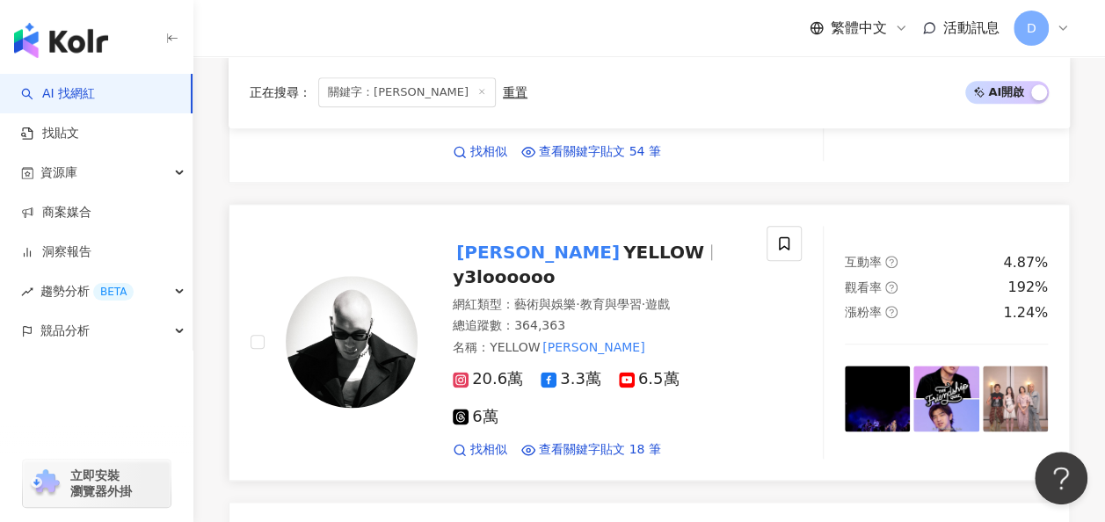
click at [623, 242] on span "YELLOW" at bounding box center [663, 252] width 81 height 21
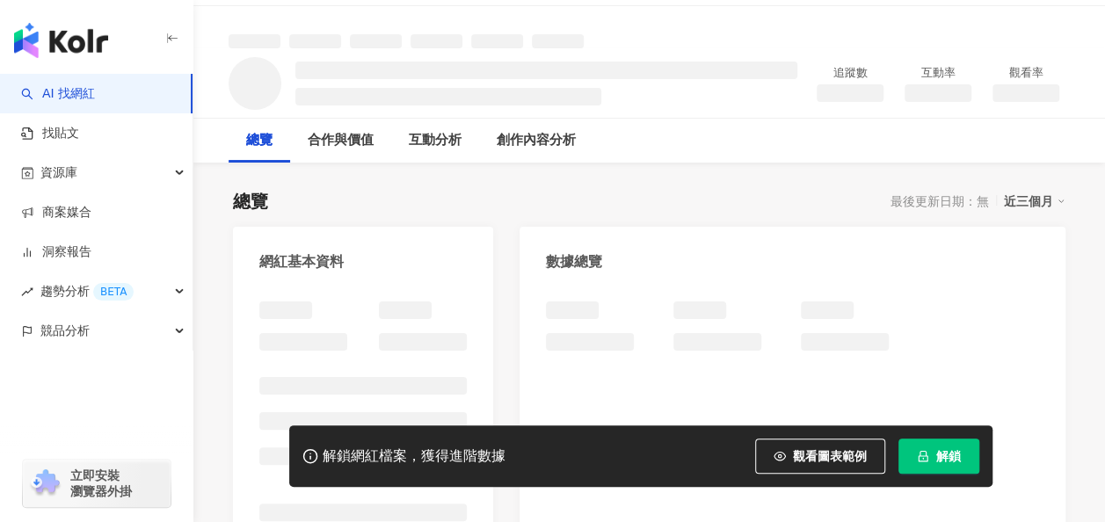
scroll to position [88, 0]
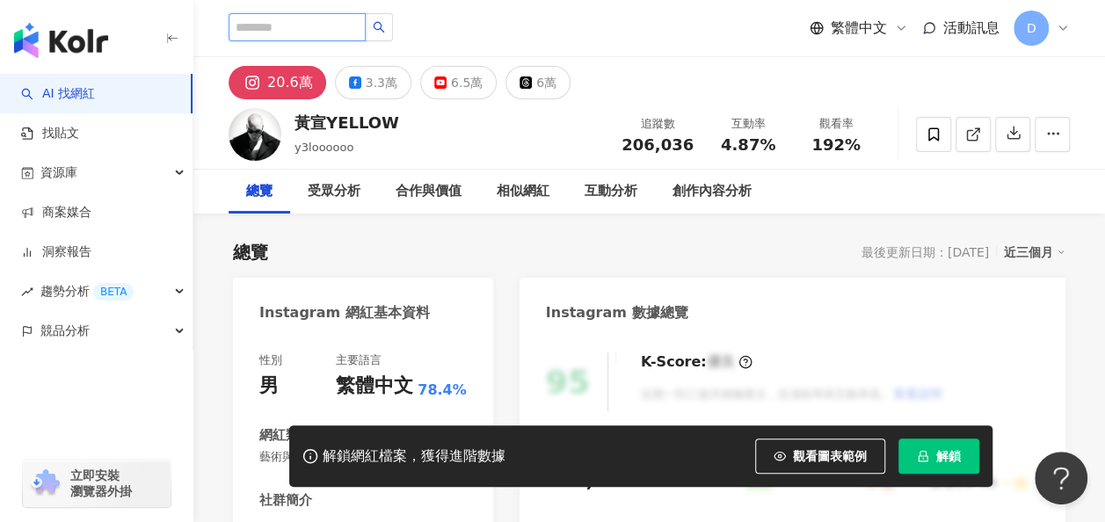
click at [346, 23] on input "search" at bounding box center [297, 27] width 137 height 28
paste input "***"
type input "***"
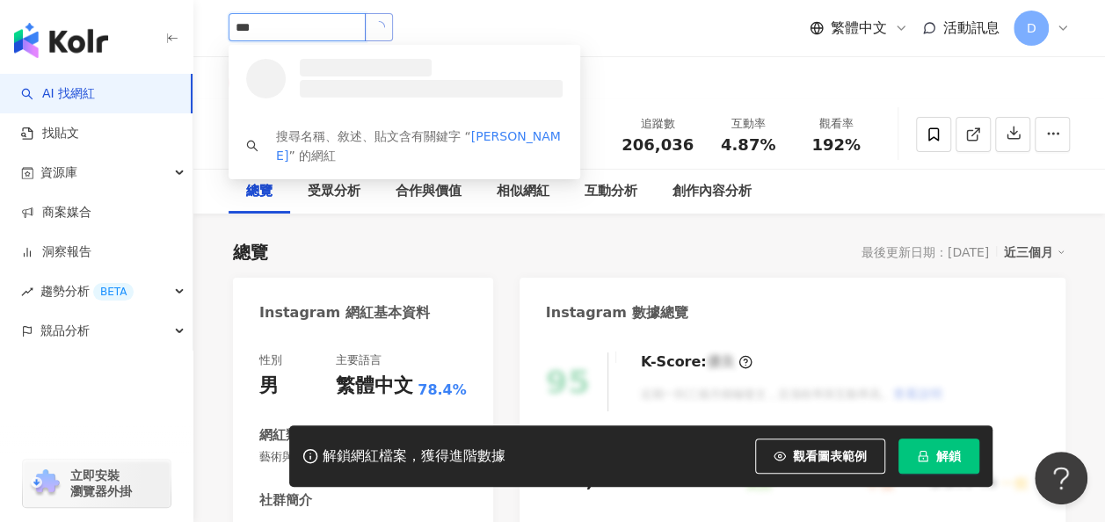
click at [393, 26] on button "button" at bounding box center [379, 27] width 28 height 28
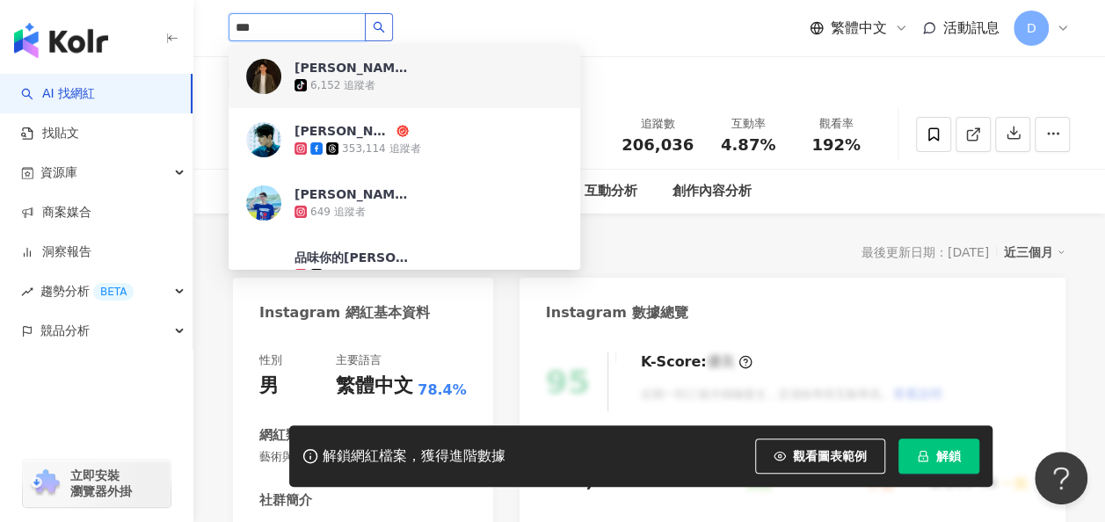
click at [385, 33] on icon "search" at bounding box center [379, 27] width 12 height 12
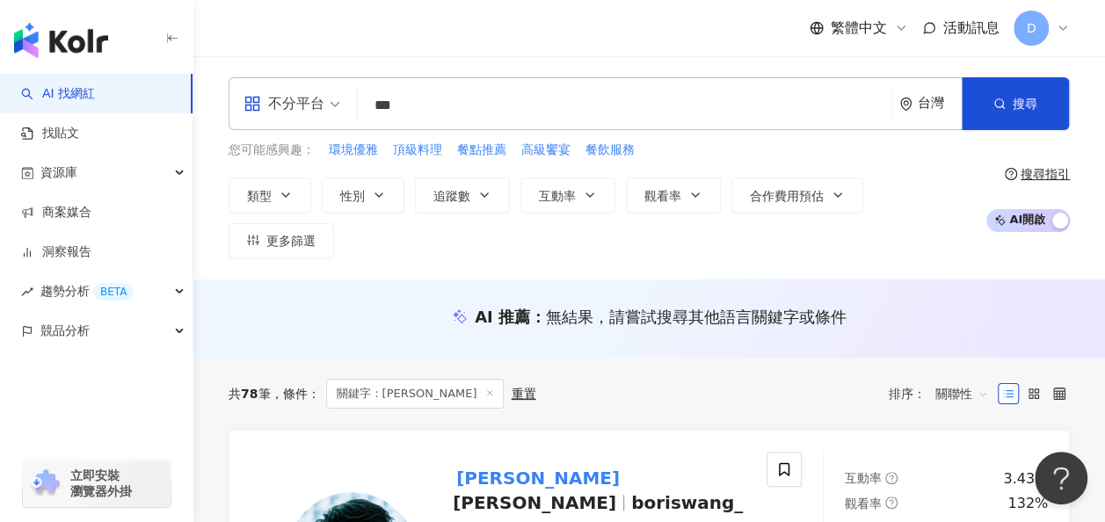
scroll to position [176, 0]
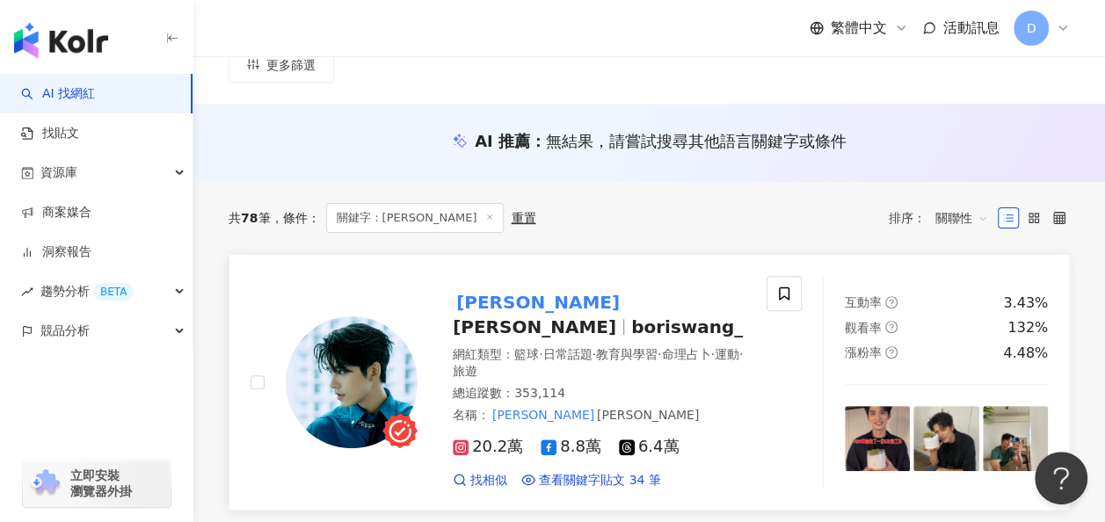
click at [538, 316] on span "Boris" at bounding box center [534, 326] width 163 height 21
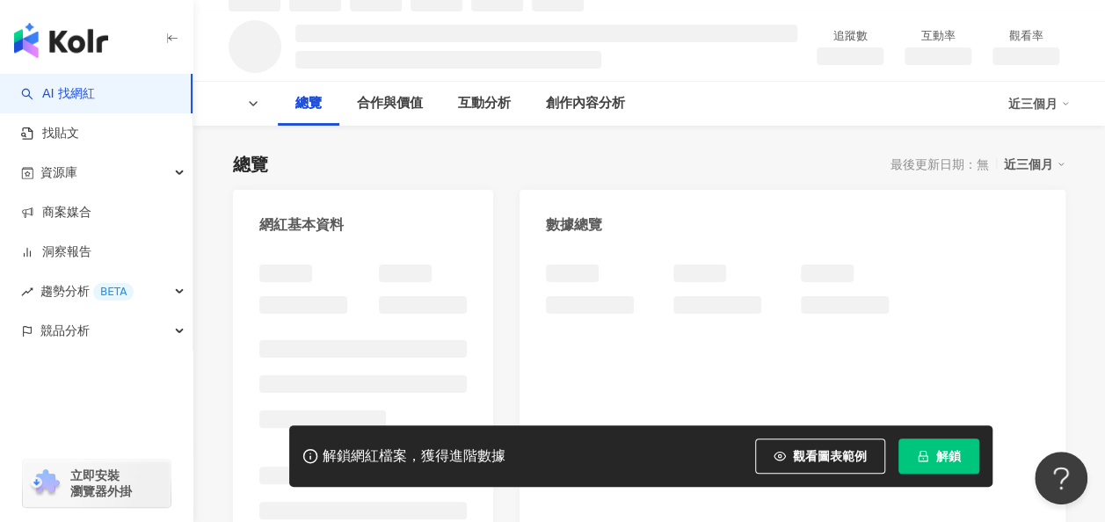
scroll to position [176, 0]
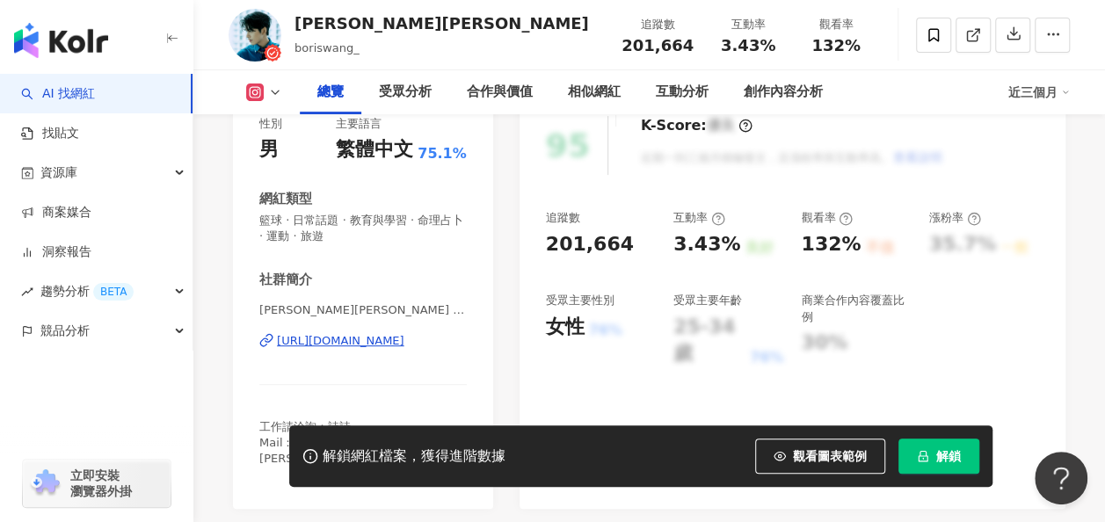
scroll to position [264, 0]
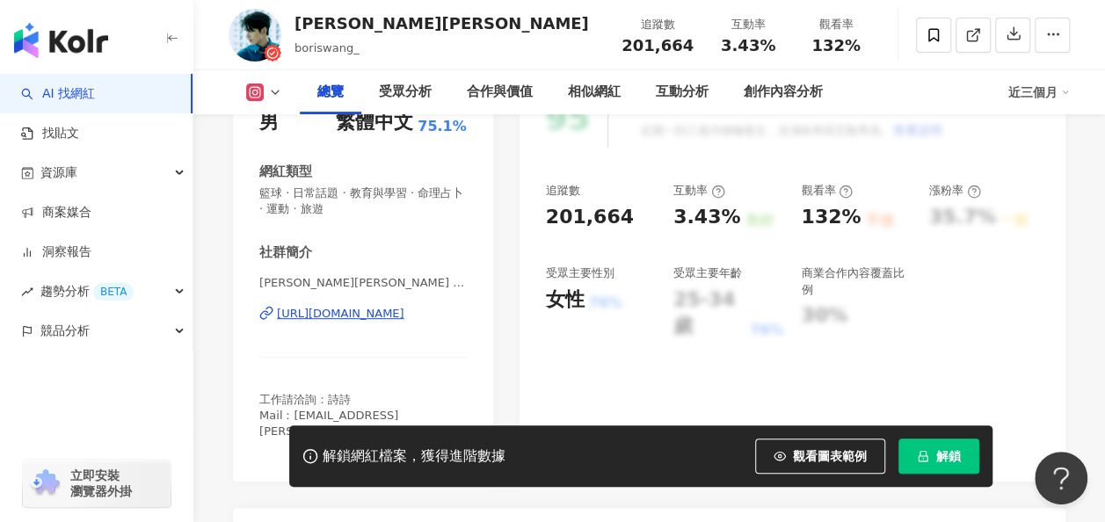
click at [954, 457] on span "解鎖" at bounding box center [948, 456] width 25 height 14
click at [953, 449] on span "解鎖" at bounding box center [948, 456] width 25 height 14
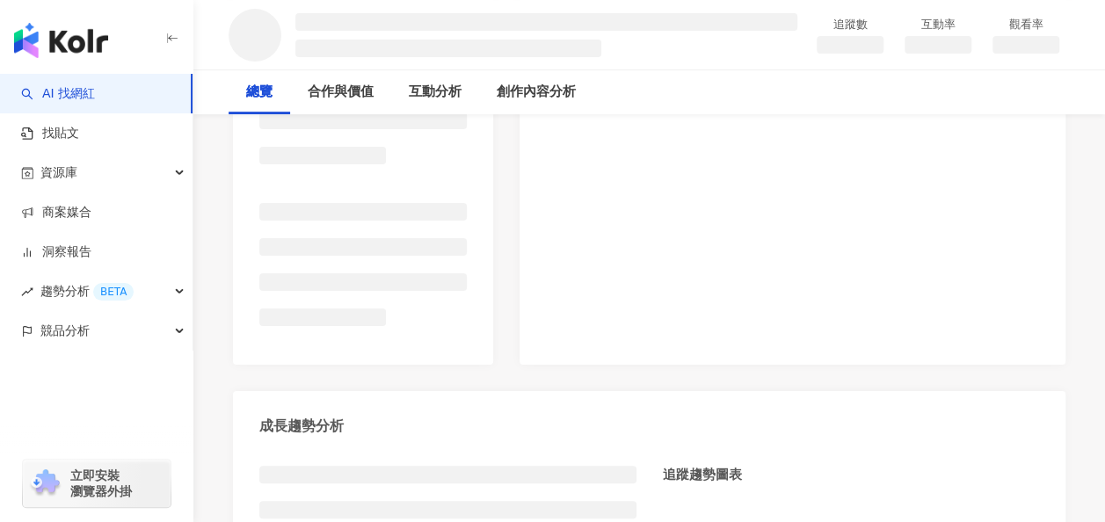
scroll to position [264, 0]
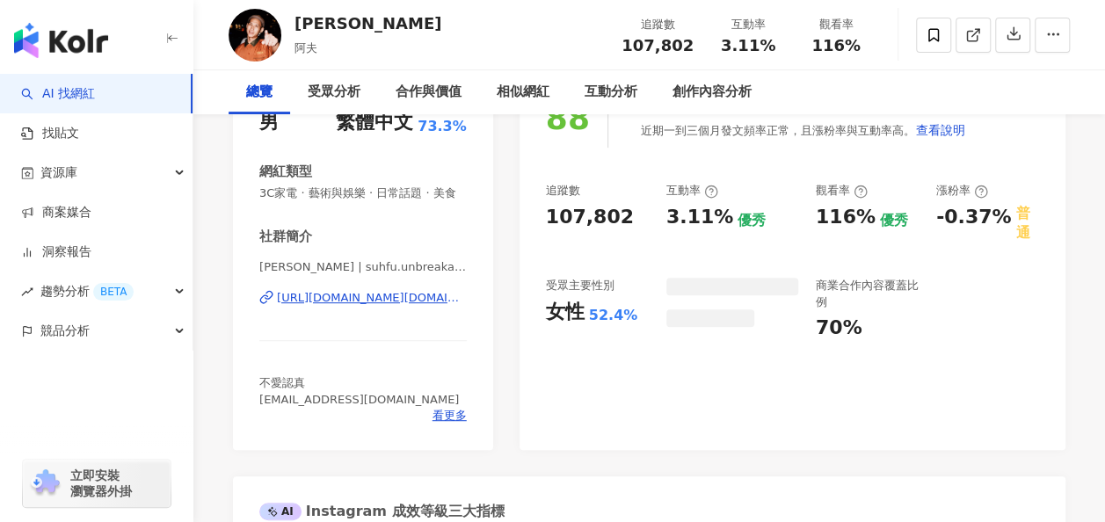
paste input "***"
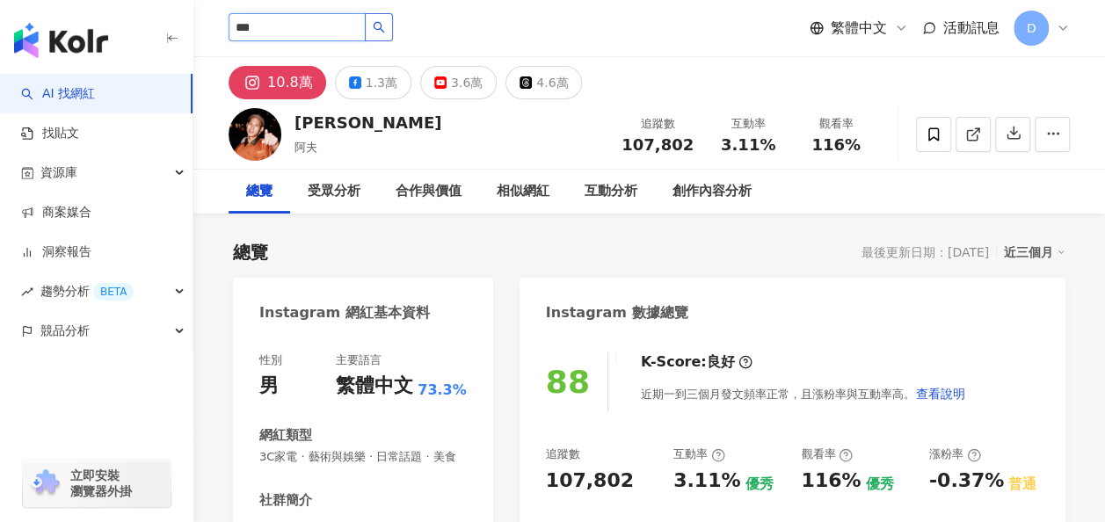
click at [385, 33] on icon "search" at bounding box center [379, 27] width 12 height 12
type input "***"
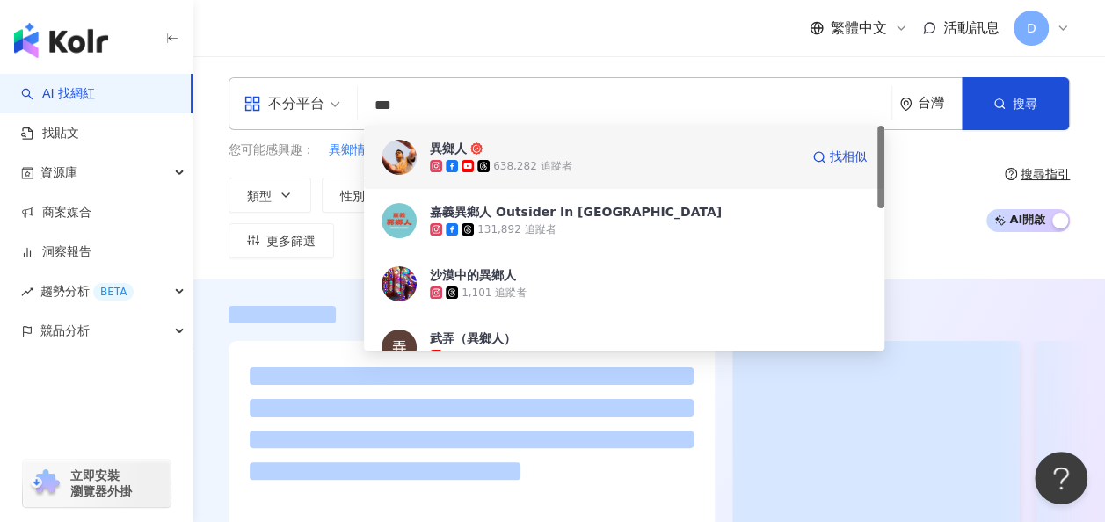
click at [527, 169] on div "638,282 追蹤者" at bounding box center [532, 166] width 78 height 15
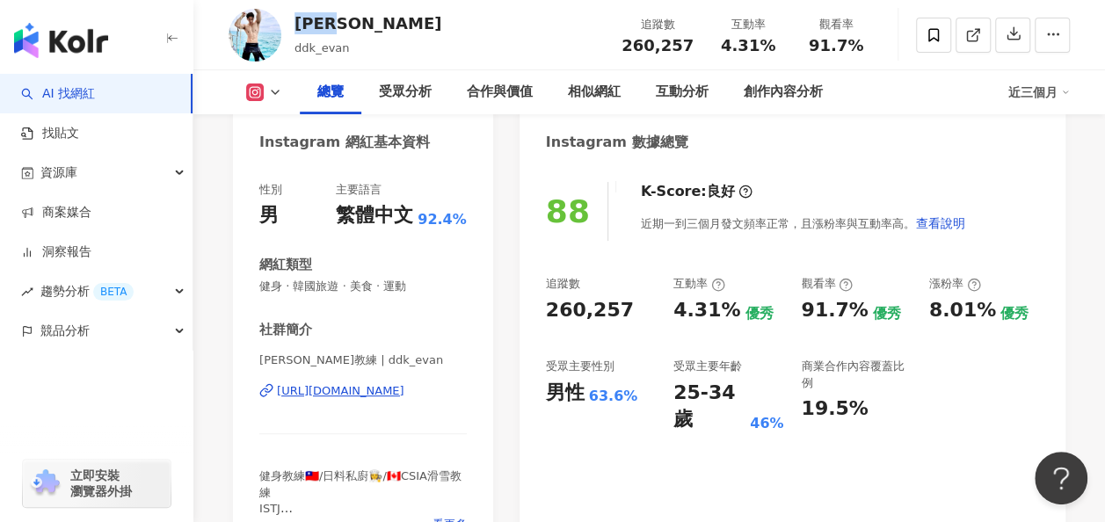
scroll to position [176, 0]
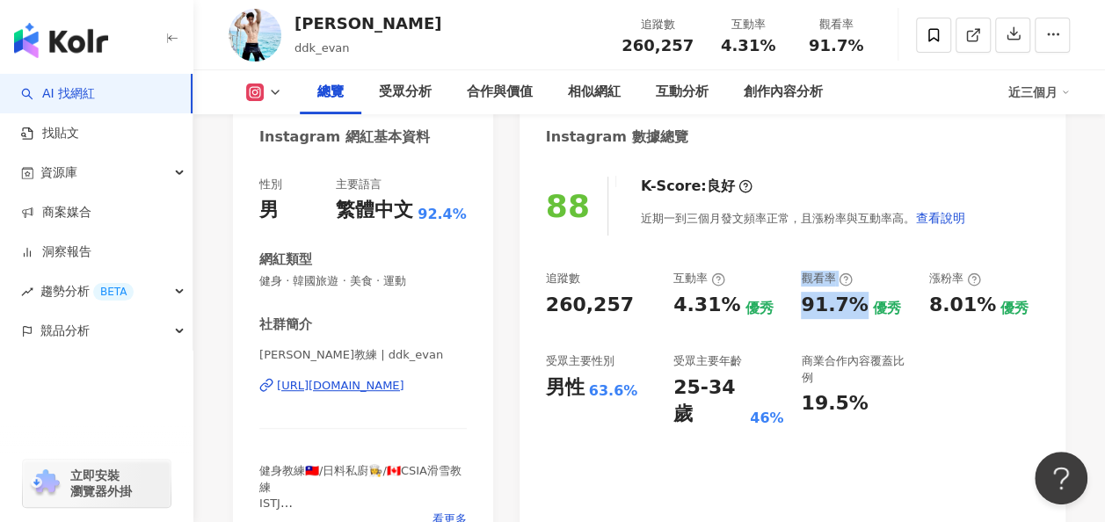
drag, startPoint x: 787, startPoint y: 309, endPoint x: 854, endPoint y: 309, distance: 67.7
click at [854, 309] on div "追蹤數 260,257 互動率 4.31% 優秀 觀看率 91.7% 優秀 漲粉率 8.01% 優秀 受眾主要性別 男性 63.6% 受眾主要年齡 25-34…" at bounding box center [792, 349] width 493 height 157
drag, startPoint x: 854, startPoint y: 309, endPoint x: 823, endPoint y: 305, distance: 31.9
click at [846, 317] on div "91.7%" at bounding box center [834, 305] width 67 height 27
click at [819, 306] on div "91.7%" at bounding box center [834, 305] width 67 height 27
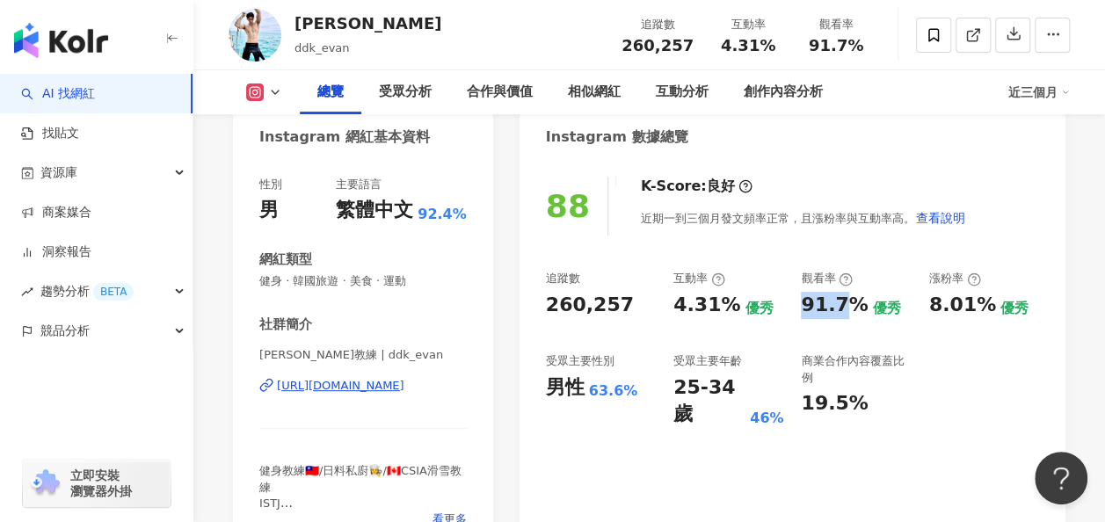
click at [819, 306] on div "91.7%" at bounding box center [834, 305] width 67 height 27
click at [708, 306] on div "4.31%" at bounding box center [706, 305] width 67 height 27
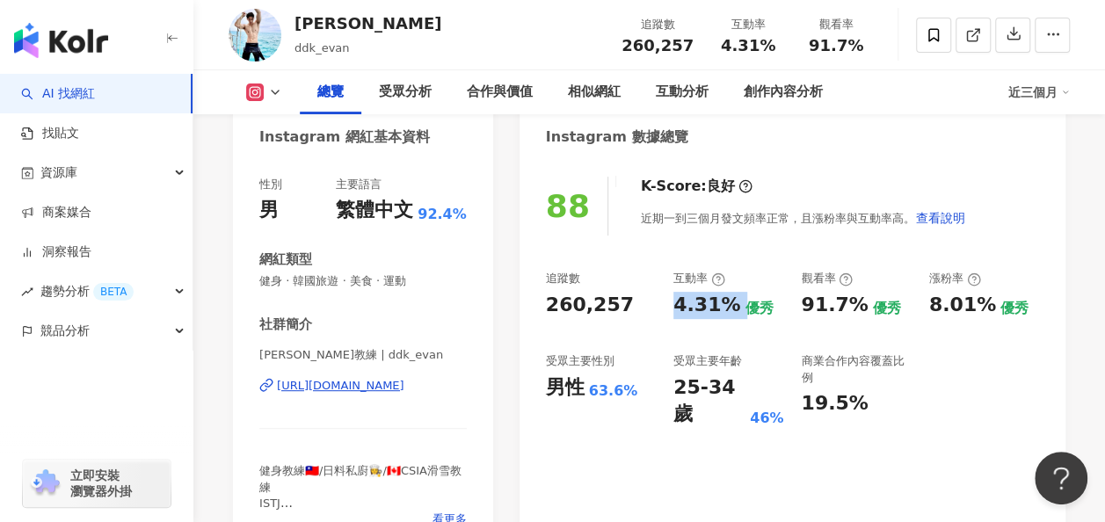
copy div "4.31%"
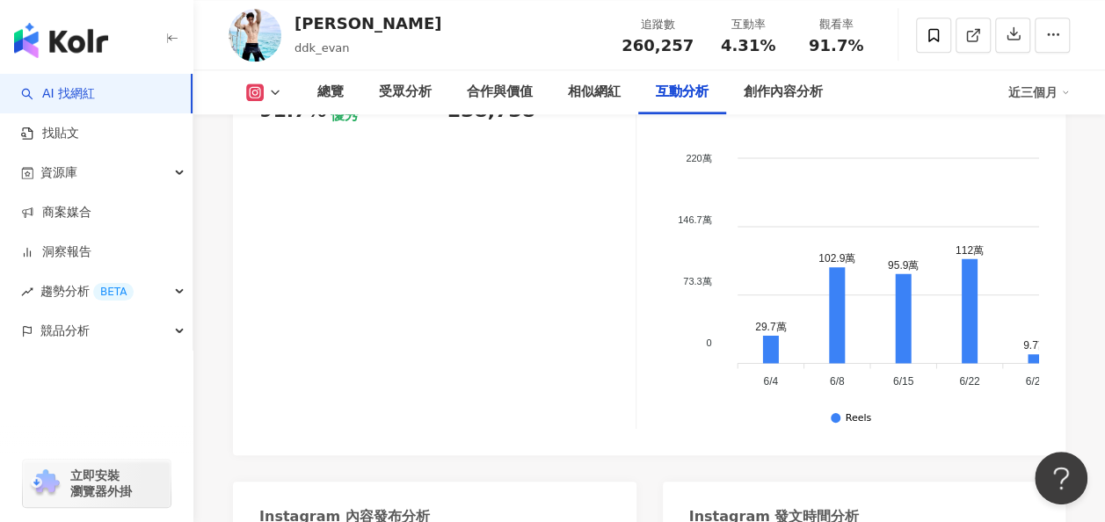
scroll to position [4131, 0]
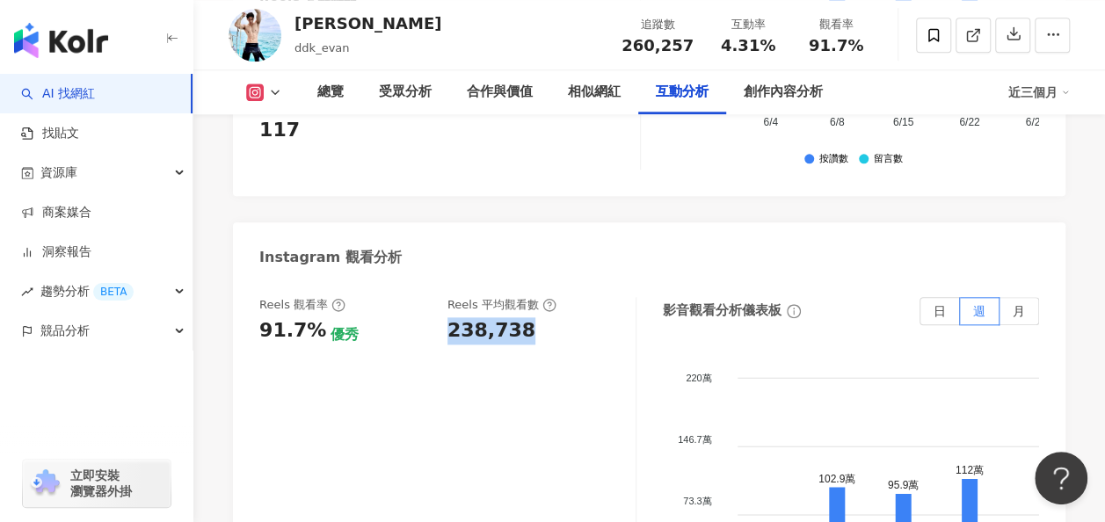
drag, startPoint x: 441, startPoint y: 187, endPoint x: 534, endPoint y: 185, distance: 93.2
click at [534, 297] on div "Reels 觀看率 91.7% 優秀 Reels 平均觀看數 238,738" at bounding box center [438, 320] width 359 height 47
copy div "238,738"
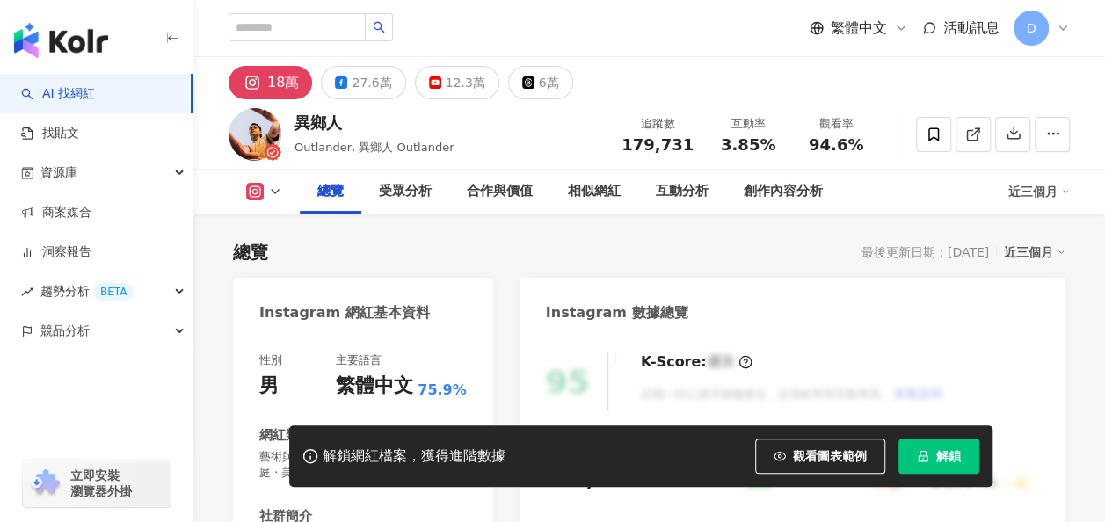
scroll to position [176, 0]
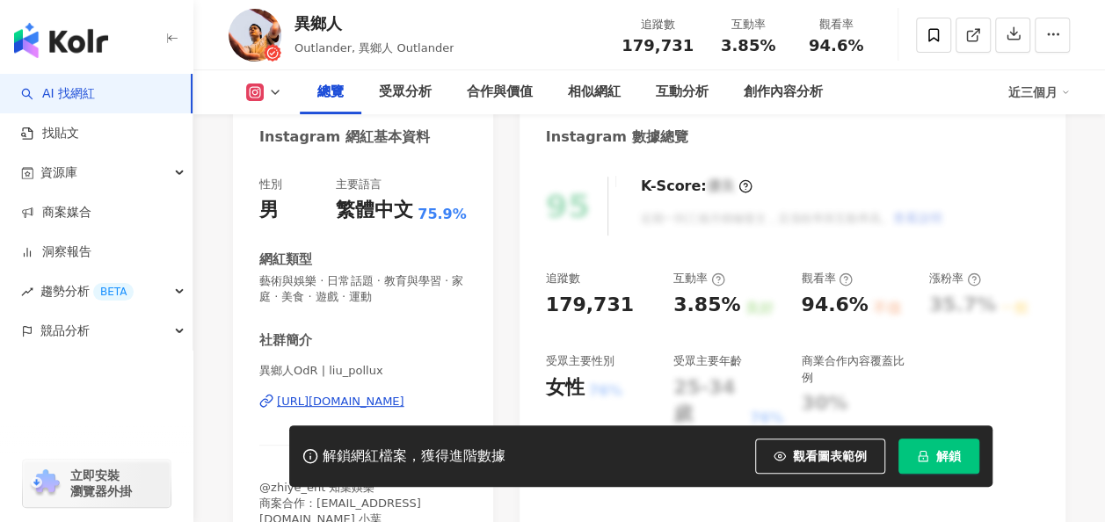
click at [918, 444] on button "解鎖" at bounding box center [938, 456] width 81 height 35
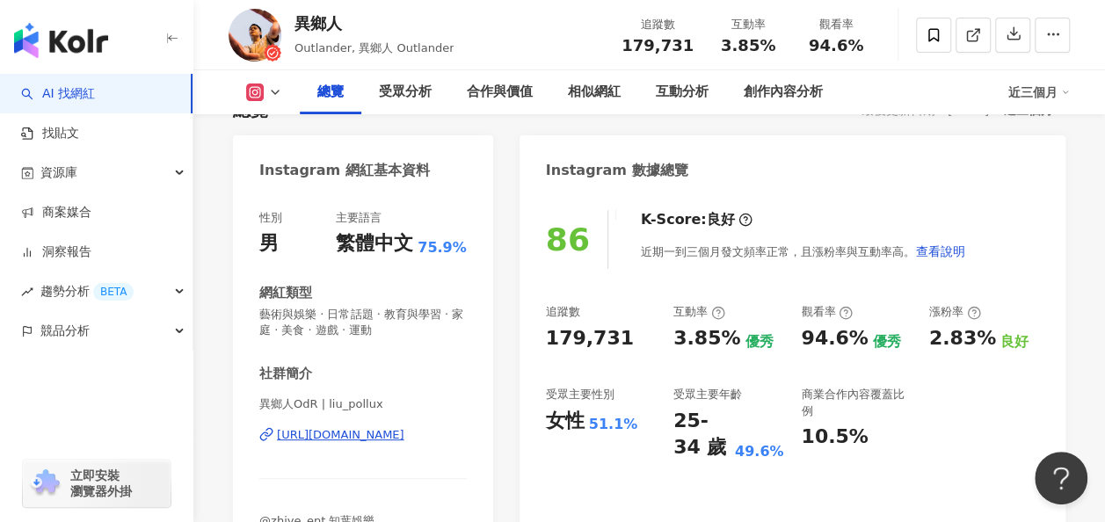
scroll to position [264, 0]
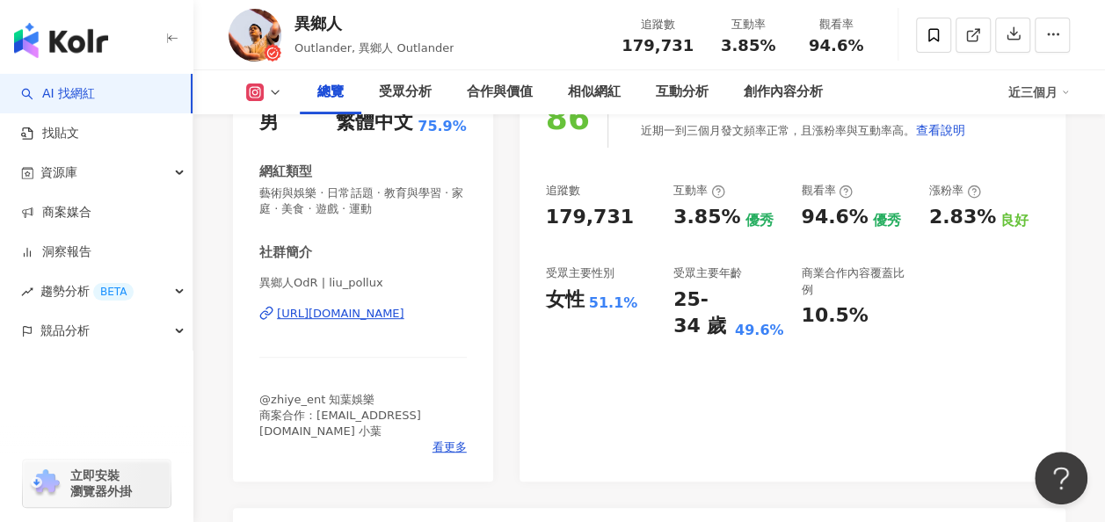
click at [383, 319] on div "https://www.instagram.com/liu_pollux/" at bounding box center [340, 314] width 127 height 16
drag, startPoint x: 797, startPoint y: 224, endPoint x: 853, endPoint y: 216, distance: 55.9
click at [853, 216] on div "追蹤數 179,731 互動率 3.85% 優秀 觀看率 94.6% 優秀 漲粉率 2.83% 良好 受眾主要性別 女性 51.1% 受眾主要年齡 25-34…" at bounding box center [792, 261] width 493 height 157
copy div "94.6%"
drag, startPoint x: 672, startPoint y: 219, endPoint x: 728, endPoint y: 216, distance: 56.3
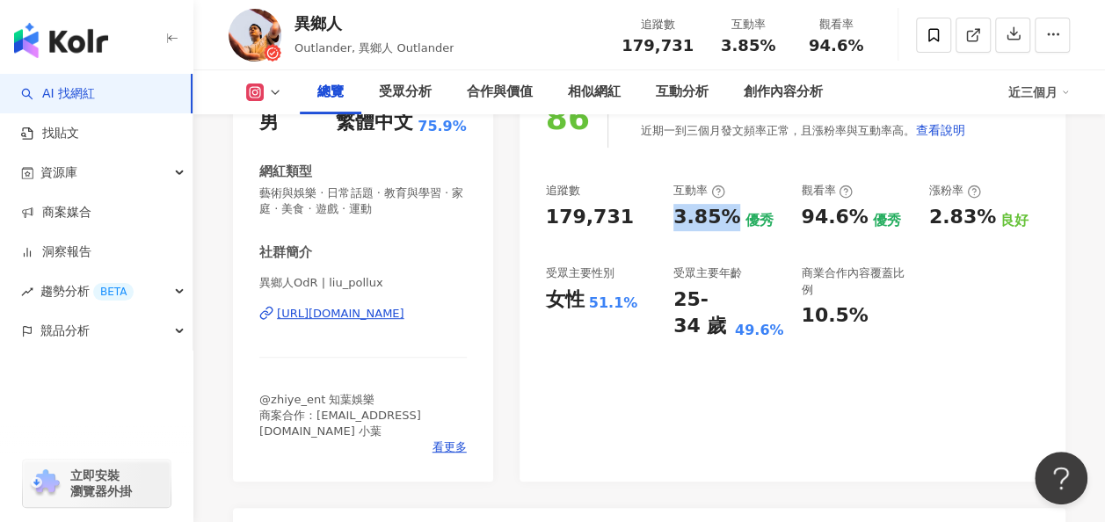
click at [728, 216] on div "追蹤數 179,731 互動率 3.85% 優秀 觀看率 94.6% 優秀 漲粉率 2.83% 良好 受眾主要性別 女性 51.1% 受眾主要年齡 25-34…" at bounding box center [792, 261] width 493 height 157
copy div "3.85%"
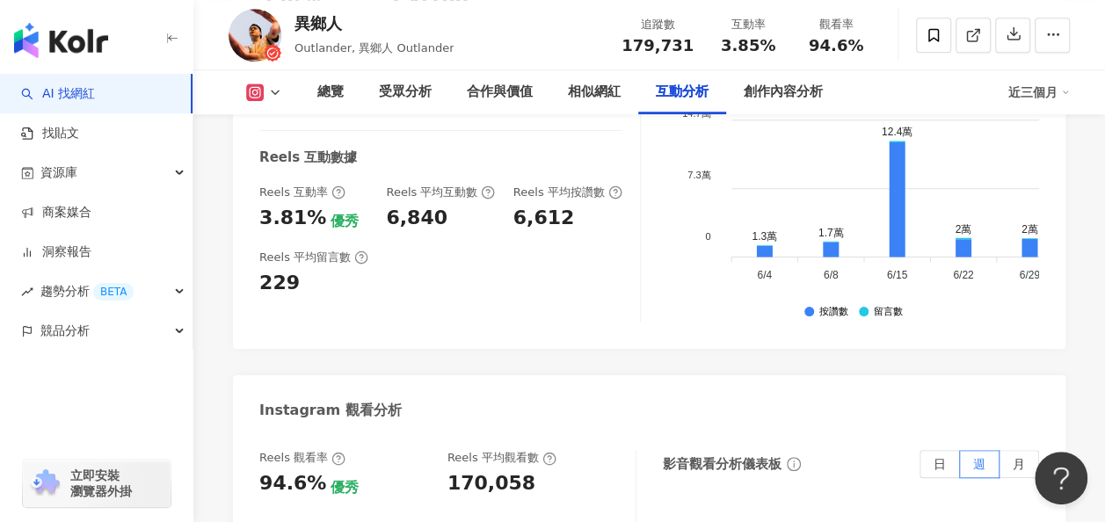
scroll to position [3956, 0]
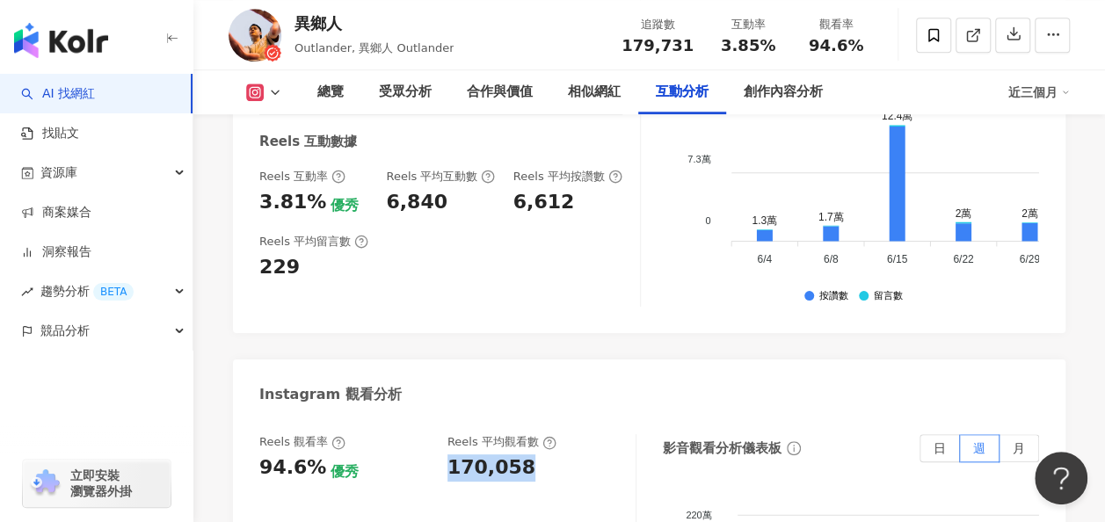
drag, startPoint x: 447, startPoint y: 394, endPoint x: 552, endPoint y: 397, distance: 104.7
click at [552, 454] on div "170,058" at bounding box center [532, 467] width 171 height 27
copy div "170,058"
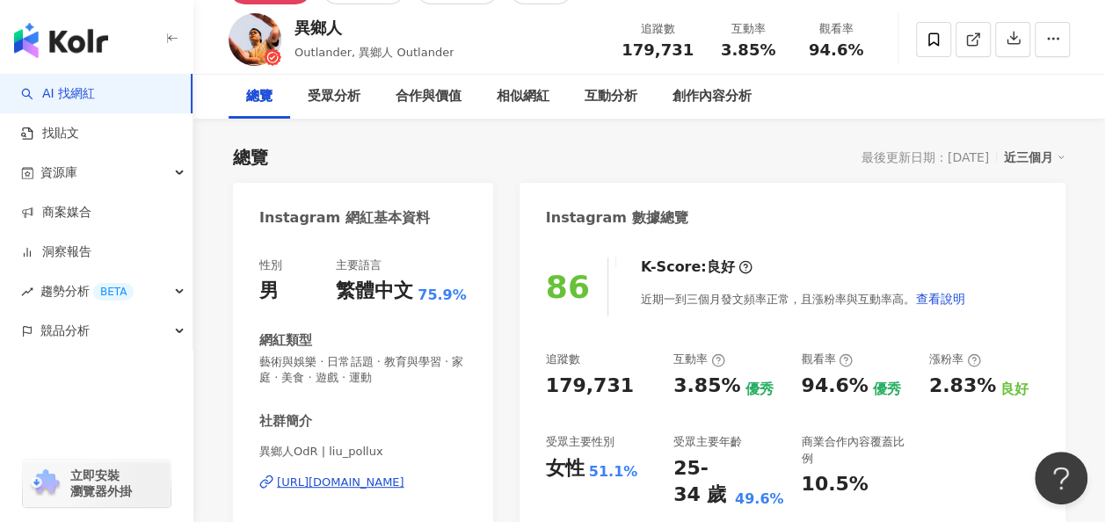
scroll to position [0, 0]
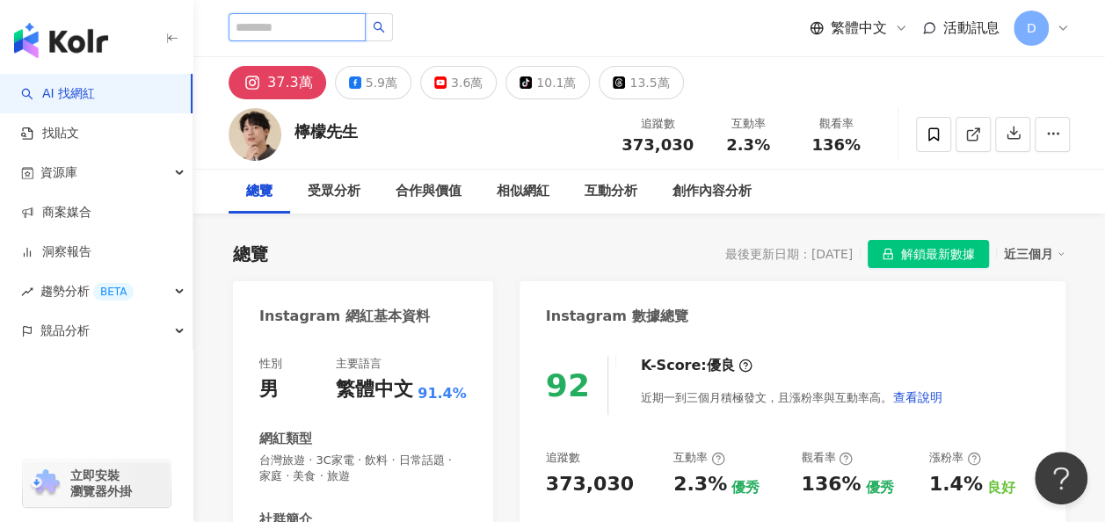
click at [366, 25] on input "search" at bounding box center [297, 27] width 137 height 28
paste input "***"
type input "***"
click at [385, 25] on icon "search" at bounding box center [379, 27] width 11 height 11
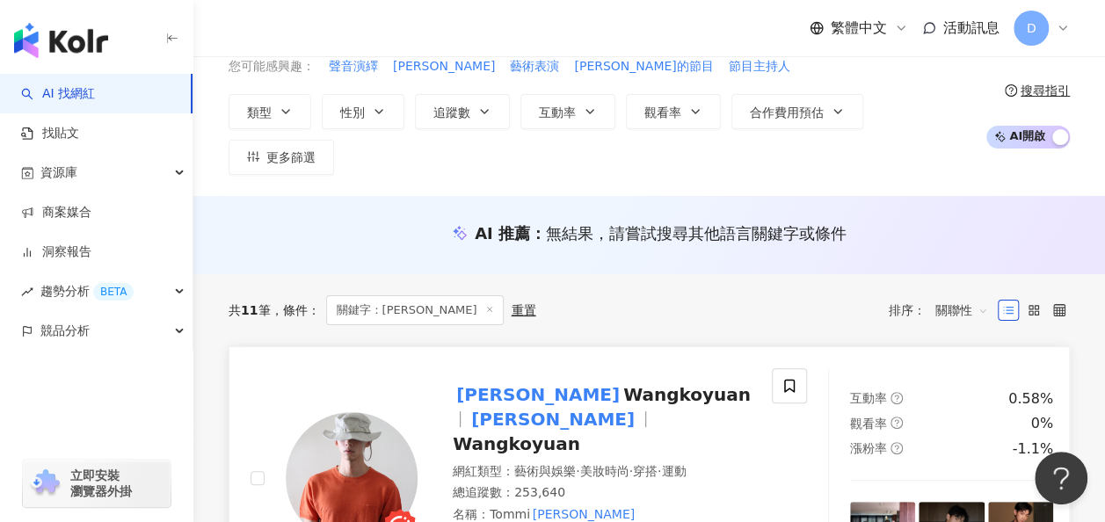
scroll to position [176, 0]
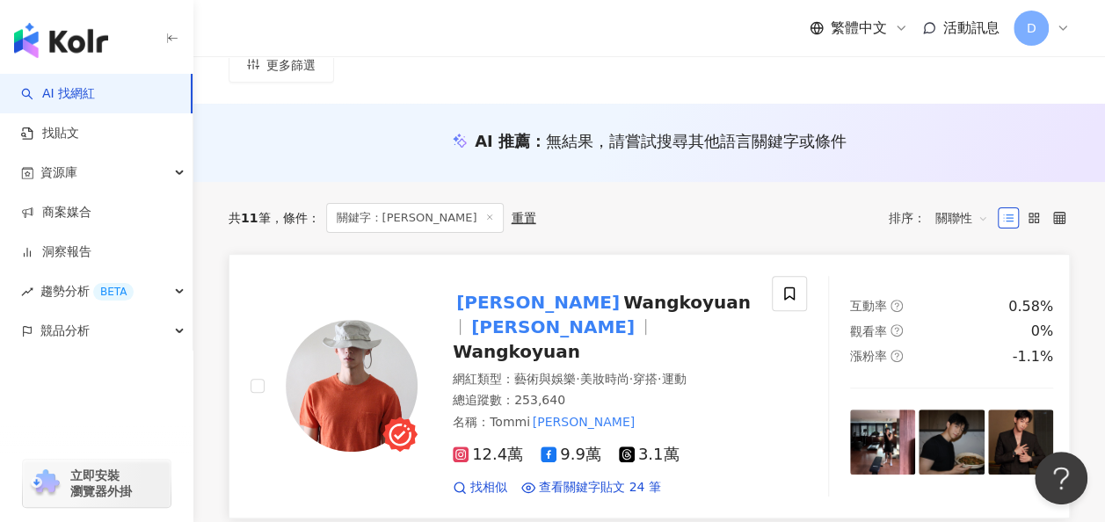
click at [623, 292] on span "Wangkoyuan" at bounding box center [686, 302] width 127 height 21
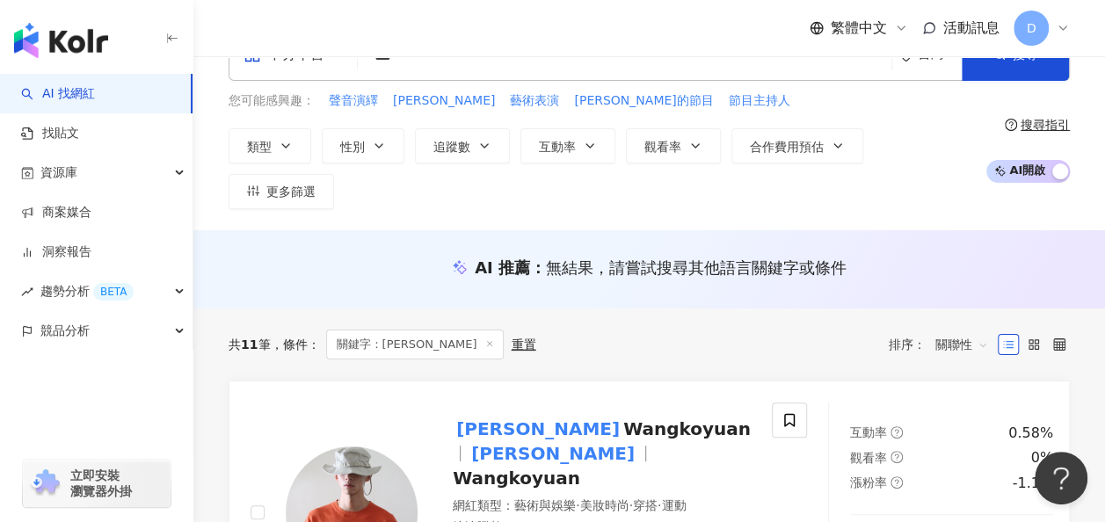
scroll to position [0, 0]
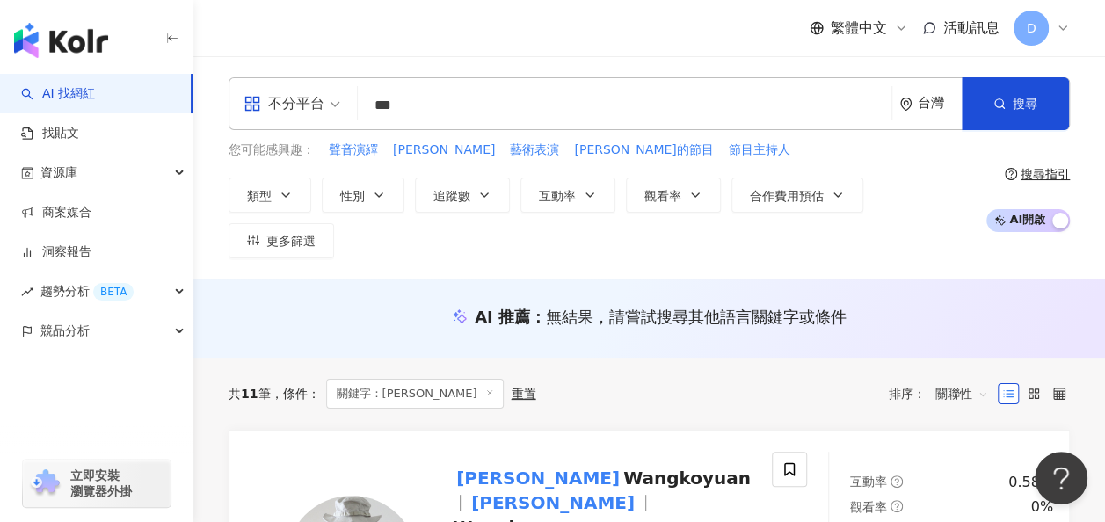
click at [448, 101] on input "***" at bounding box center [624, 105] width 519 height 33
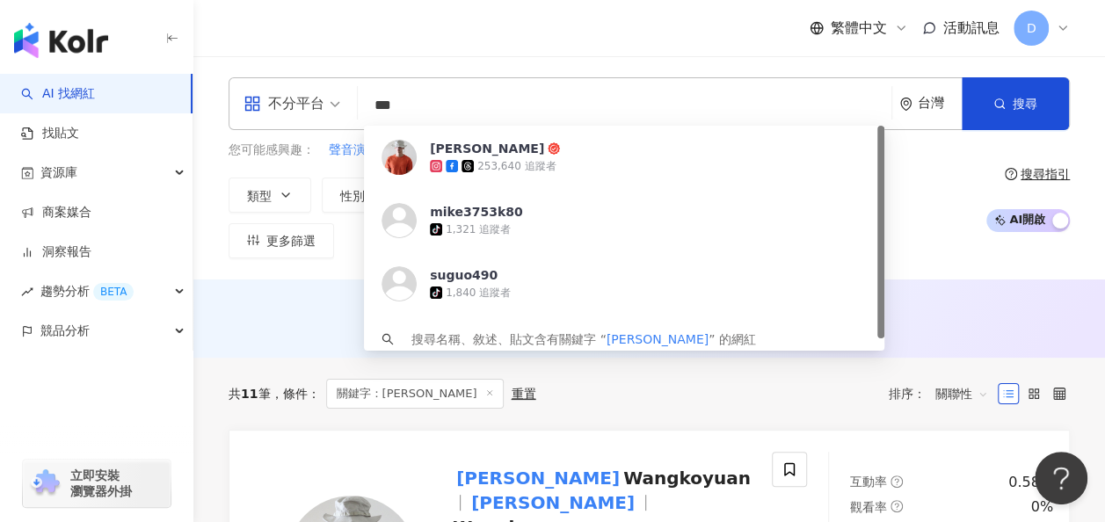
click at [448, 101] on input "***" at bounding box center [624, 105] width 519 height 33
paste input "search"
type input "***"
click at [999, 109] on icon "button" at bounding box center [999, 104] width 12 height 12
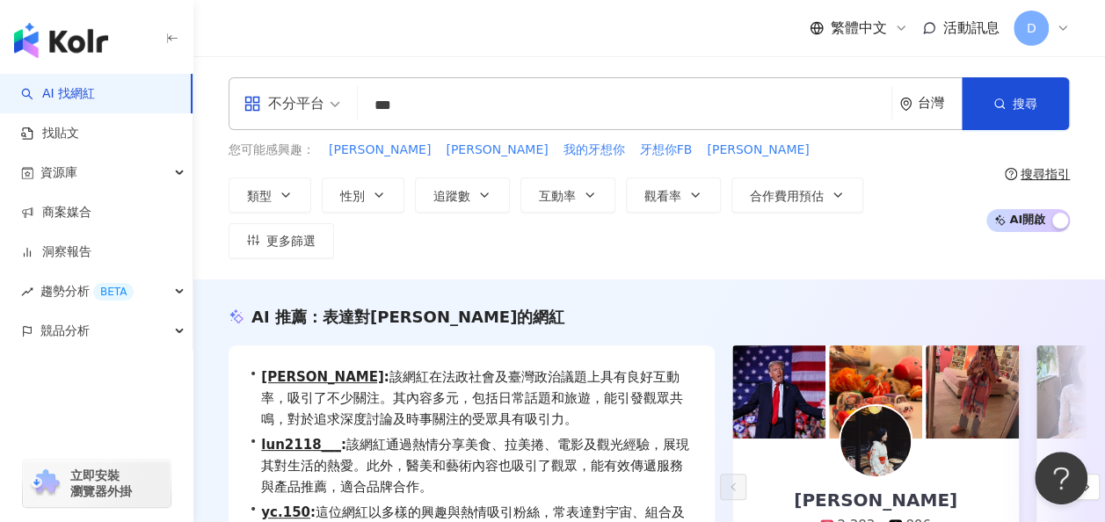
click at [443, 109] on input "***" at bounding box center [624, 105] width 519 height 33
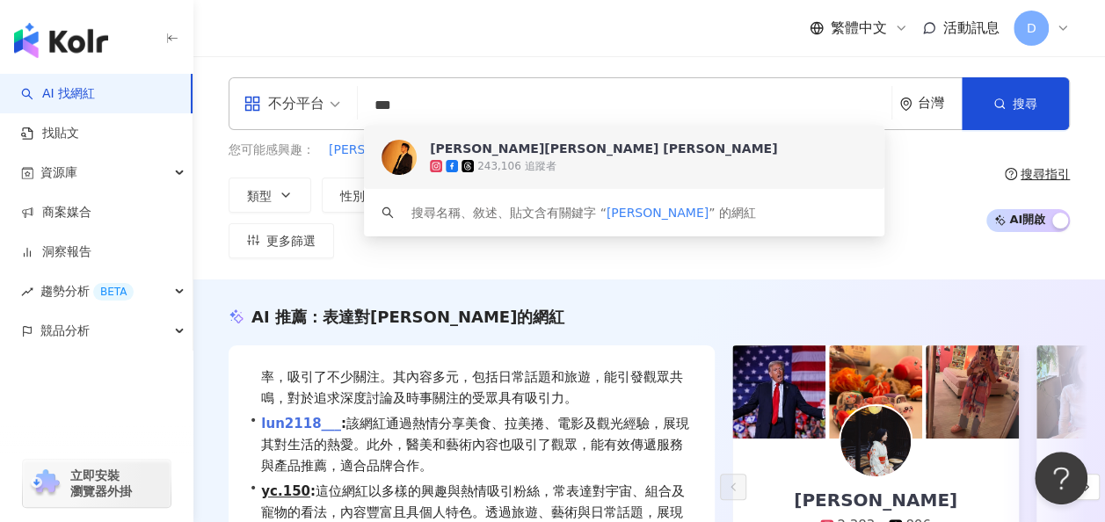
scroll to position [43, 0]
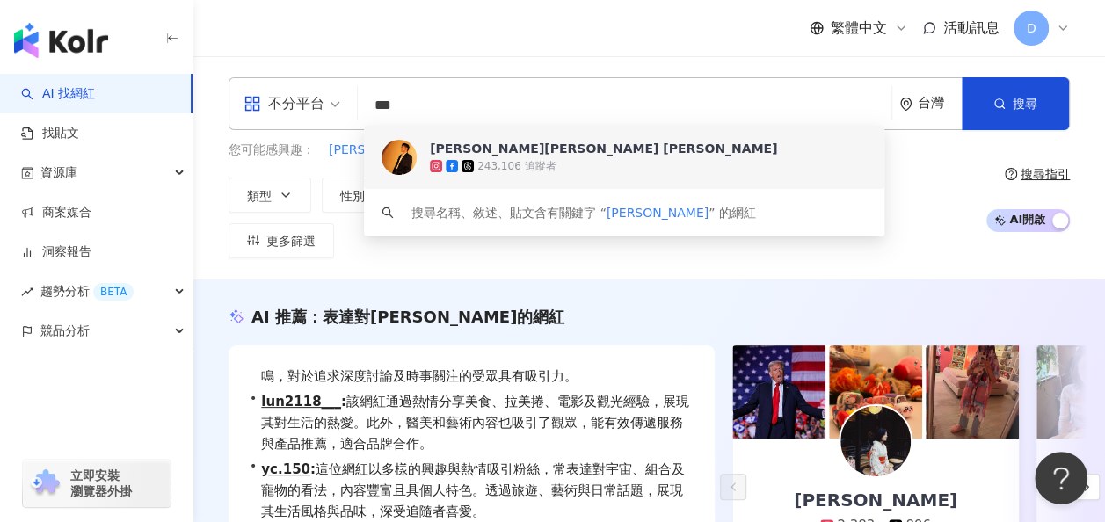
click at [621, 306] on div "AI 推薦 ： 表達對吳的網紅" at bounding box center [649, 317] width 841 height 22
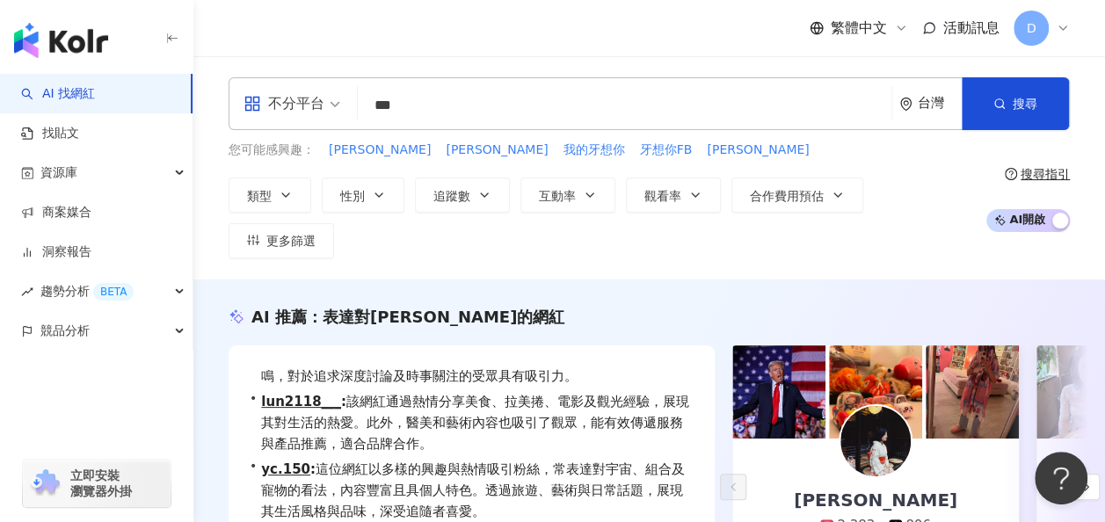
click at [518, 106] on input "***" at bounding box center [624, 105] width 519 height 33
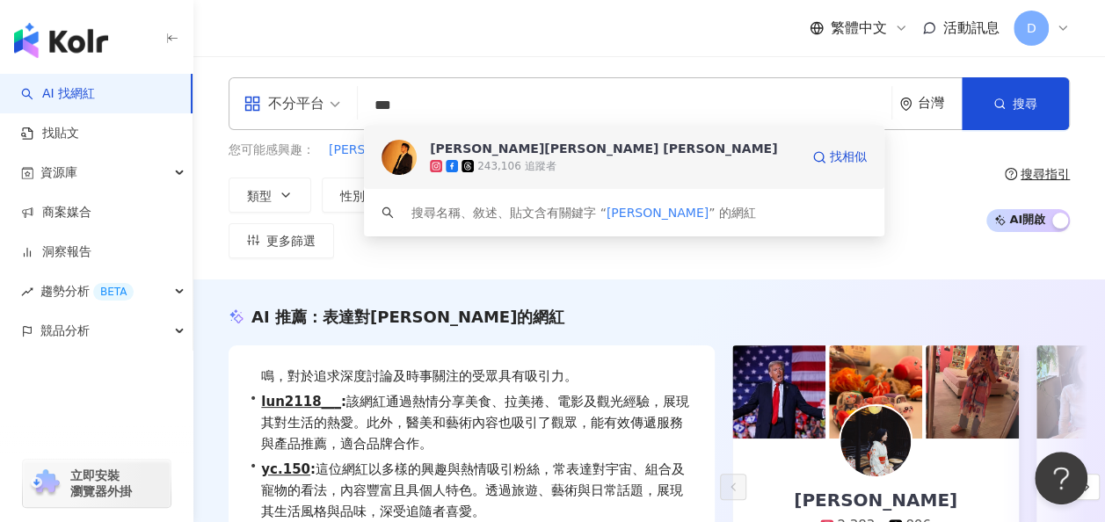
click at [505, 170] on div "243,106 追蹤者" at bounding box center [516, 166] width 78 height 15
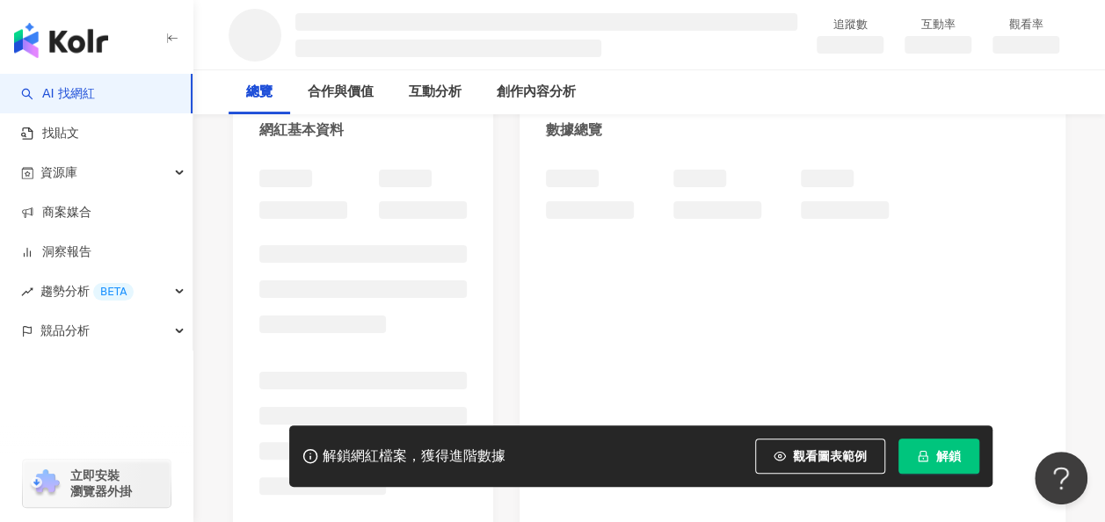
scroll to position [264, 0]
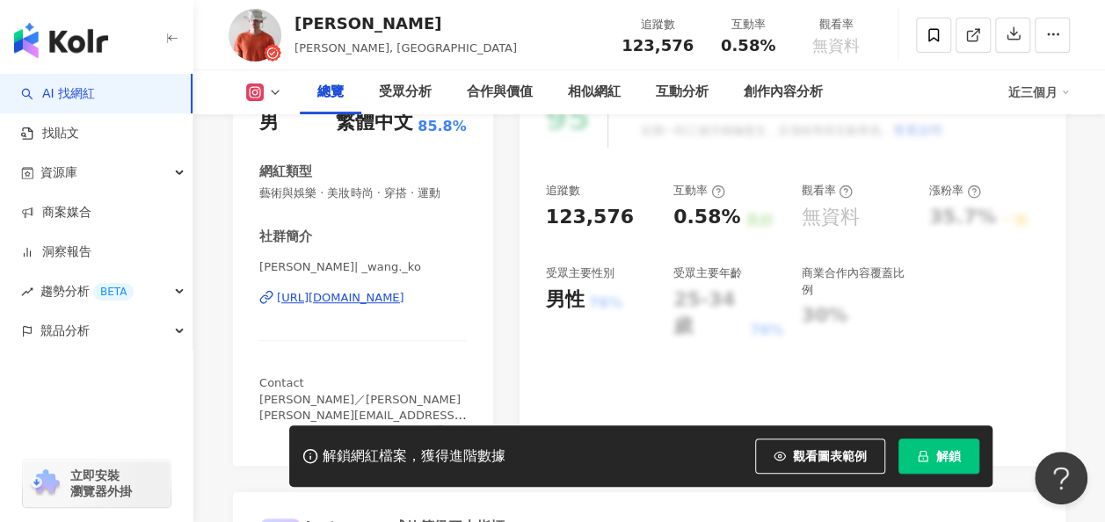
scroll to position [176, 0]
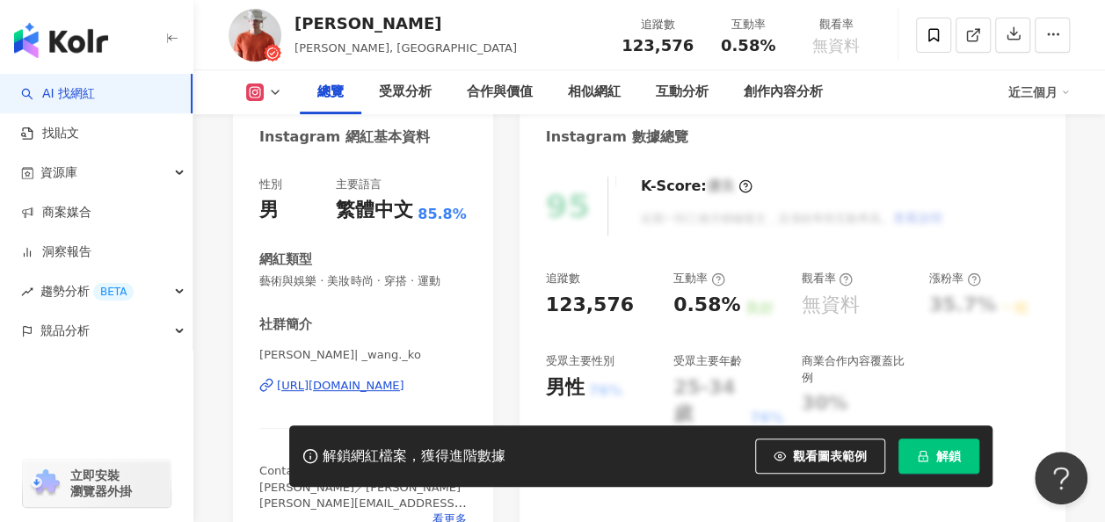
click at [388, 376] on div "[PERSON_NAME]| _wang._ko [URL][DOMAIN_NAME]" at bounding box center [362, 398] width 207 height 103
click at [404, 387] on div "[URL][DOMAIN_NAME]" at bounding box center [340, 386] width 127 height 16
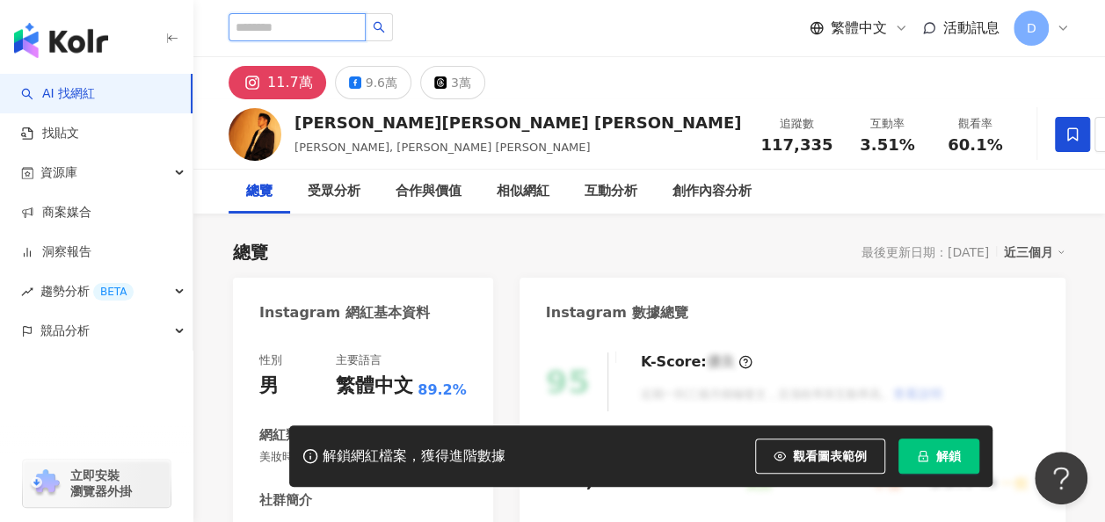
click at [357, 24] on input "search" at bounding box center [297, 27] width 137 height 28
paste input "***"
type input "***"
click at [385, 32] on span "button" at bounding box center [379, 27] width 12 height 12
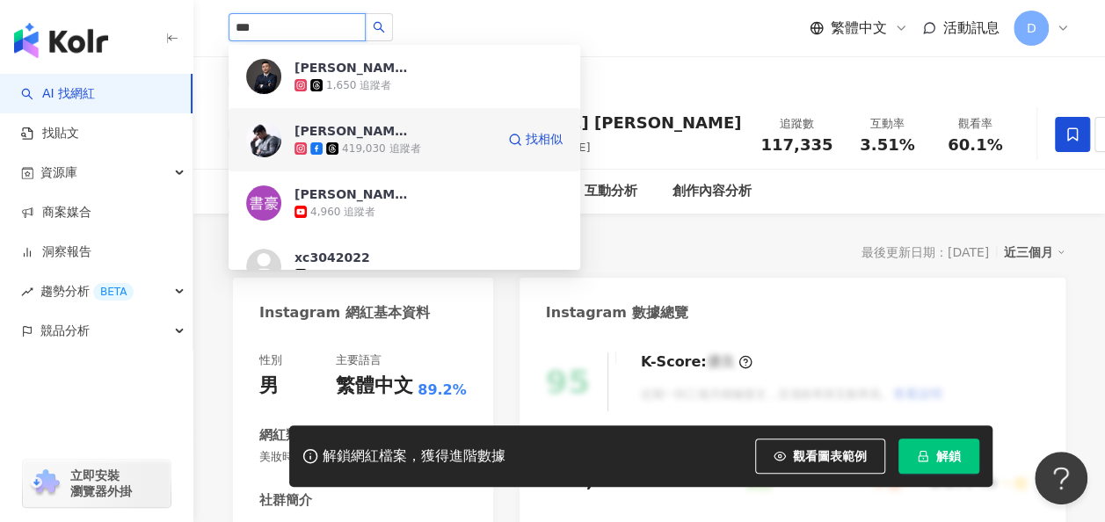
click at [406, 136] on div "張書豪 Bryan, Shu-Hao Chang" at bounding box center [351, 131] width 114 height 18
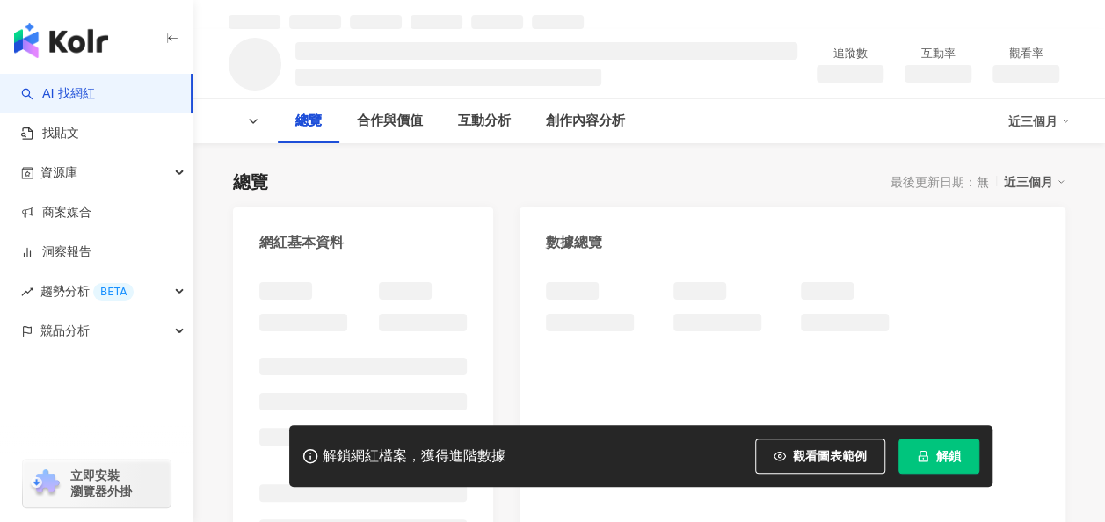
scroll to position [88, 0]
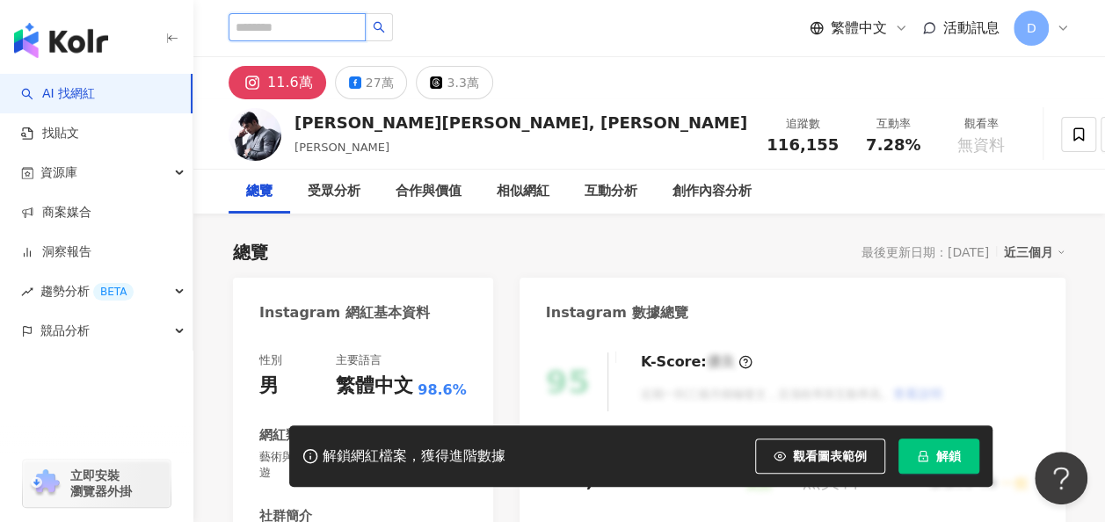
click at [327, 25] on input "search" at bounding box center [297, 27] width 137 height 28
paste input "**"
type input "**"
click at [385, 32] on icon "search" at bounding box center [379, 27] width 12 height 12
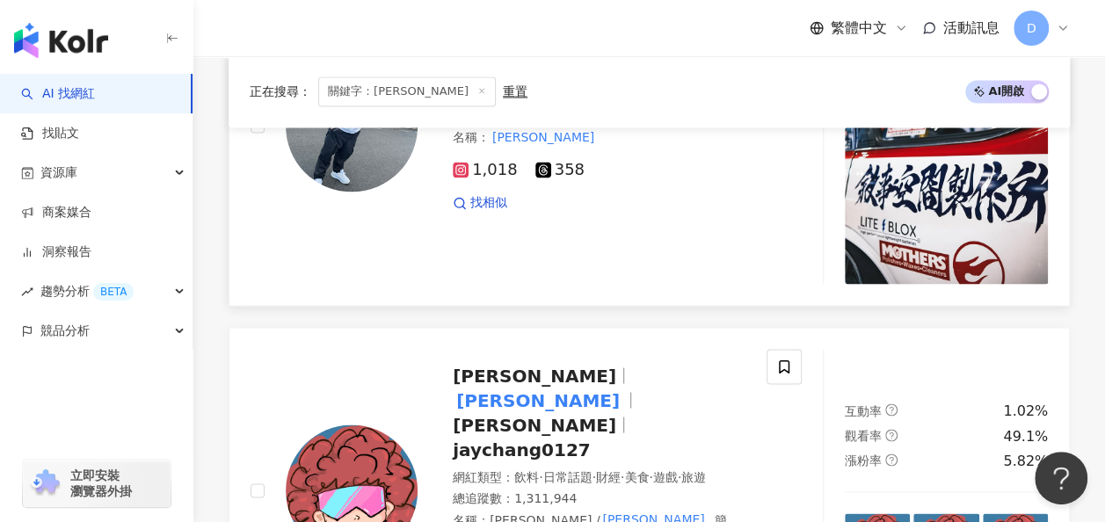
scroll to position [1494, 0]
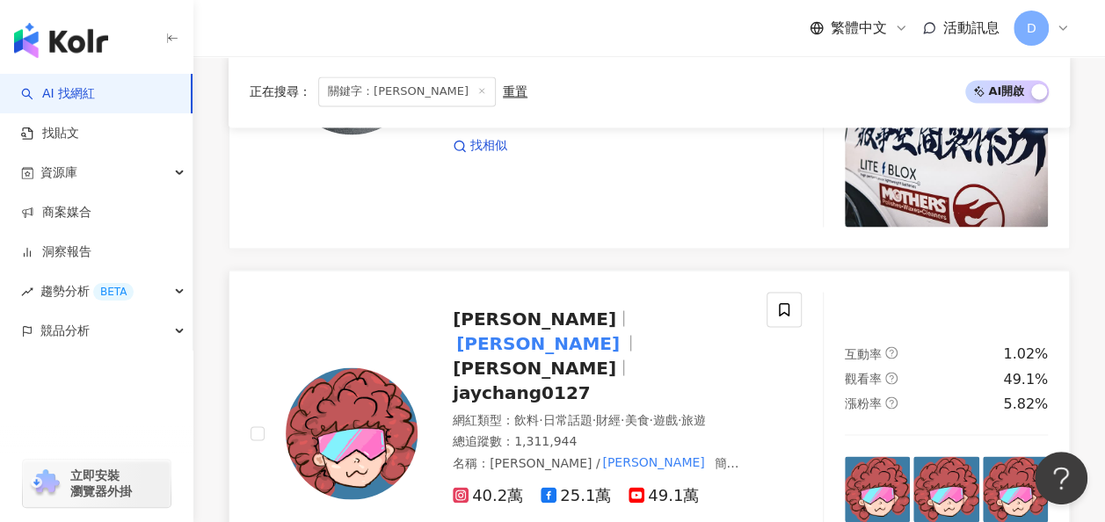
click at [483, 381] on span "jaychang0127" at bounding box center [522, 391] width 138 height 21
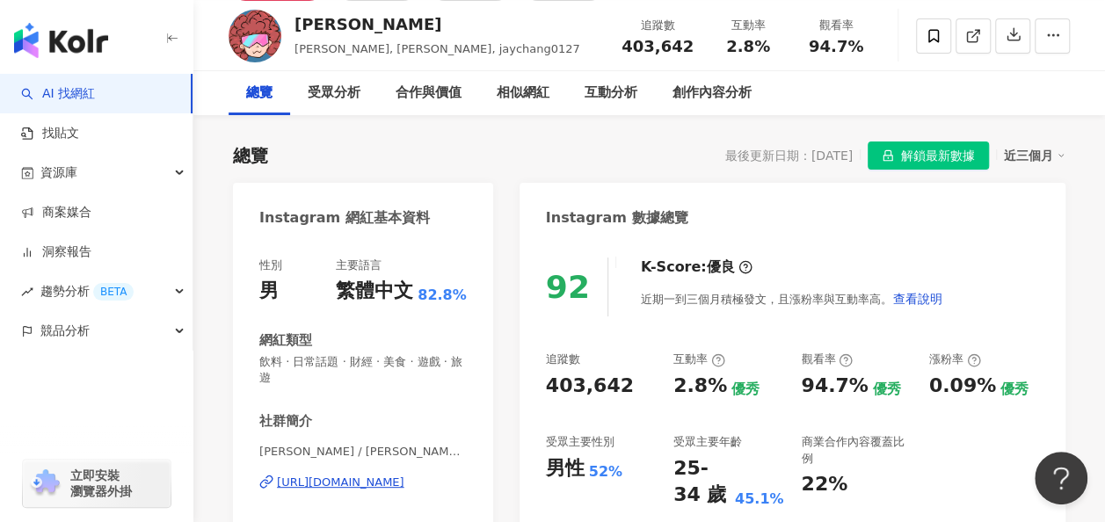
scroll to position [176, 0]
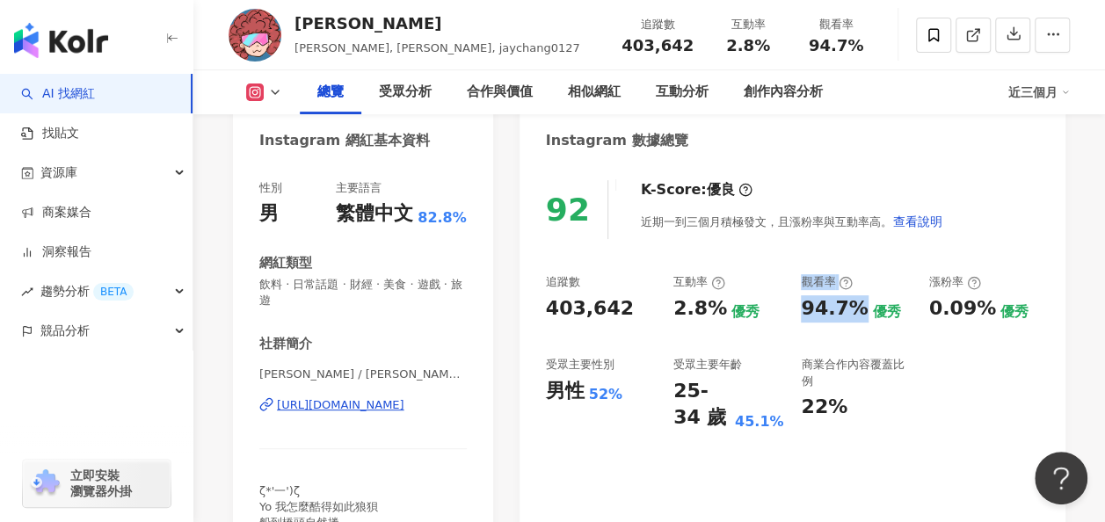
drag, startPoint x: 788, startPoint y: 304, endPoint x: 861, endPoint y: 303, distance: 73.0
click at [861, 303] on div "追蹤數 403,642 互動率 2.8% 優秀 觀看率 94.7% 優秀 漲粉率 0.09% 優秀 受眾主要性別 男性 52% 受眾主要年齡 25-34 歲 …" at bounding box center [792, 352] width 493 height 157
click at [861, 303] on div "94.7% 優秀" at bounding box center [856, 308] width 110 height 27
click at [821, 309] on div "94.7%" at bounding box center [834, 308] width 67 height 27
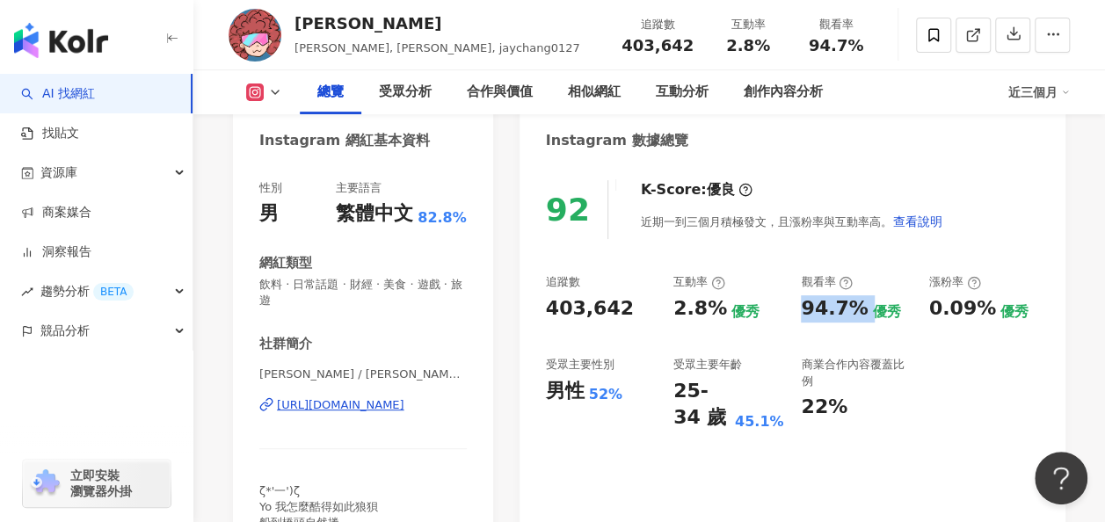
click at [823, 309] on div "94.7%" at bounding box center [834, 308] width 67 height 27
drag, startPoint x: 657, startPoint y: 320, endPoint x: 728, endPoint y: 320, distance: 71.2
click at [728, 320] on div "追蹤數 403,642 互動率 2.8% 優秀 觀看率 94.7% 優秀 漲粉率 0.09% 優秀 受眾主要性別 男性 52% 受眾主要年齡 25-34 歲 …" at bounding box center [792, 352] width 493 height 157
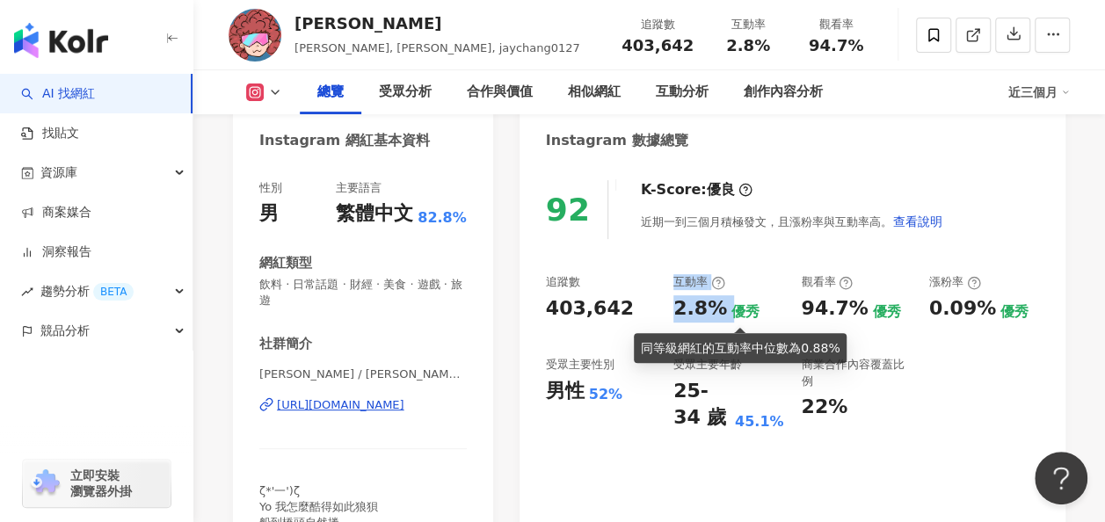
drag, startPoint x: 728, startPoint y: 320, endPoint x: 680, endPoint y: 316, distance: 47.6
click at [679, 316] on div "2.8%" at bounding box center [700, 308] width 54 height 27
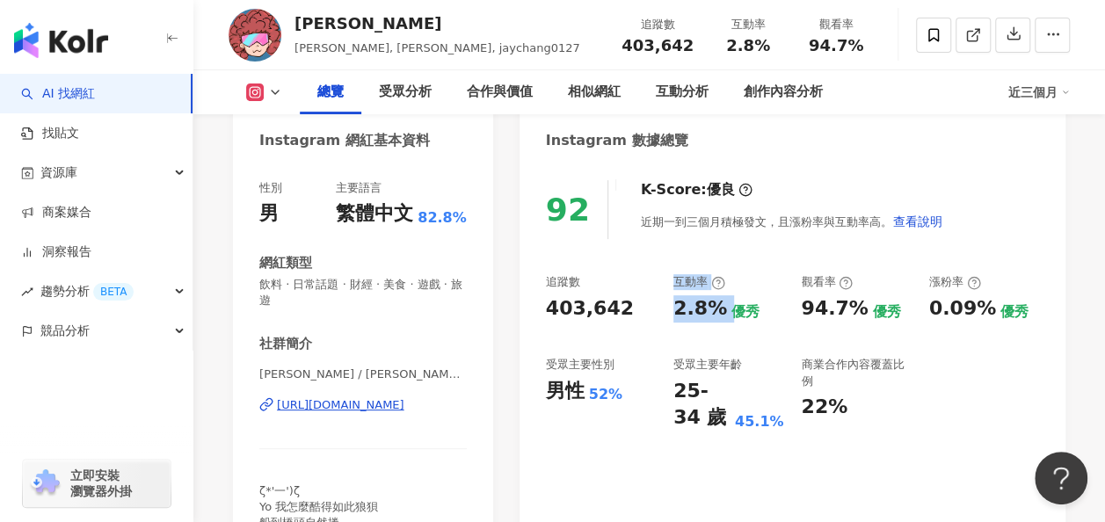
click at [702, 315] on div "2.8%" at bounding box center [700, 308] width 54 height 27
click at [698, 312] on div "2.8%" at bounding box center [700, 308] width 54 height 27
click at [699, 311] on div "2.8%" at bounding box center [700, 308] width 54 height 27
click at [700, 311] on div "2.8%" at bounding box center [700, 308] width 54 height 27
click at [674, 311] on div "2.8%" at bounding box center [700, 308] width 54 height 27
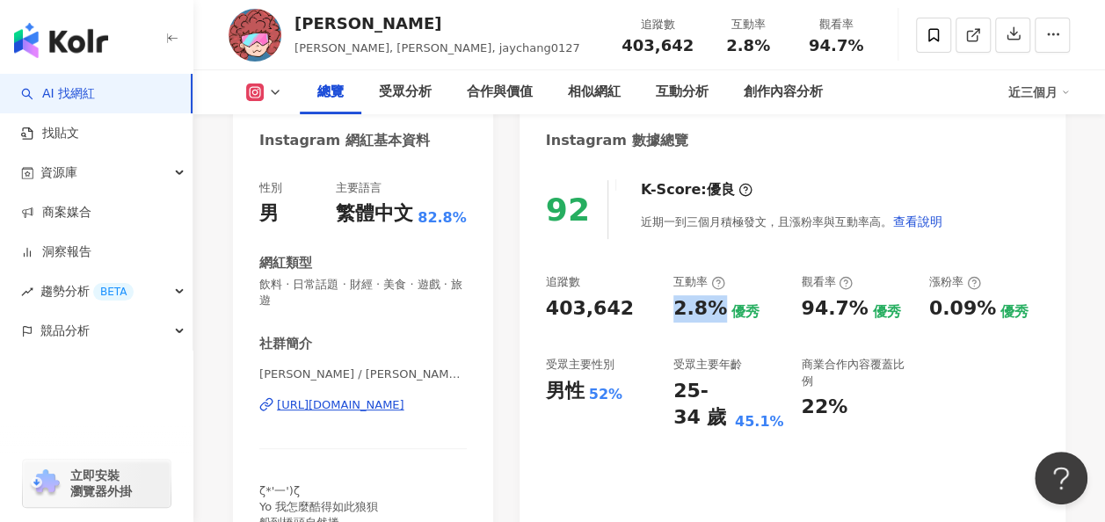
drag, startPoint x: 670, startPoint y: 311, endPoint x: 715, endPoint y: 311, distance: 44.8
click at [715, 311] on div "追蹤數 403,642 互動率 2.8% 優秀 觀看率 94.7% 優秀 漲粉率 0.09% 優秀 受眾主要性別 男性 52% 受眾主要年齡 25-34 歲 …" at bounding box center [792, 352] width 493 height 157
copy div "2.8%"
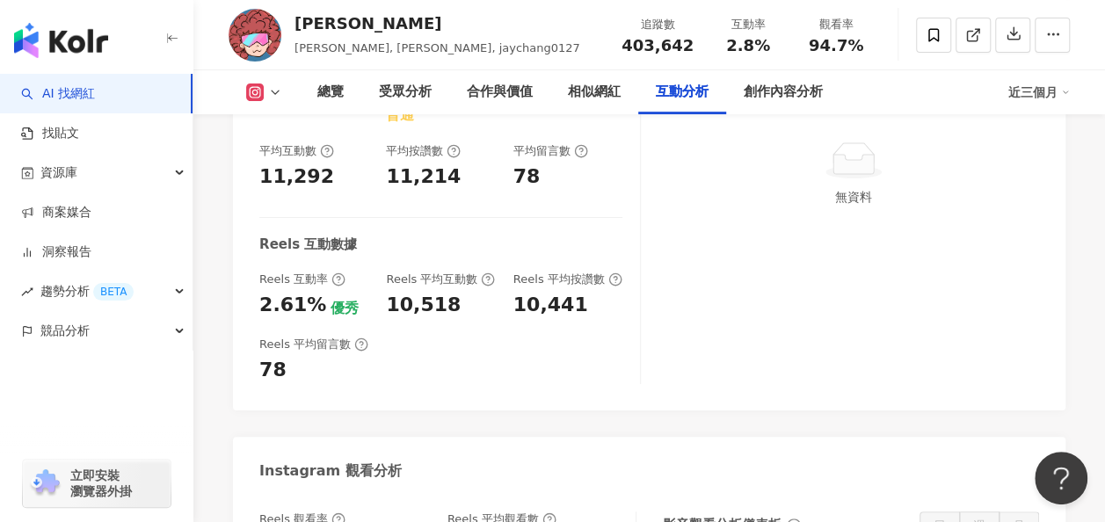
scroll to position [3868, 0]
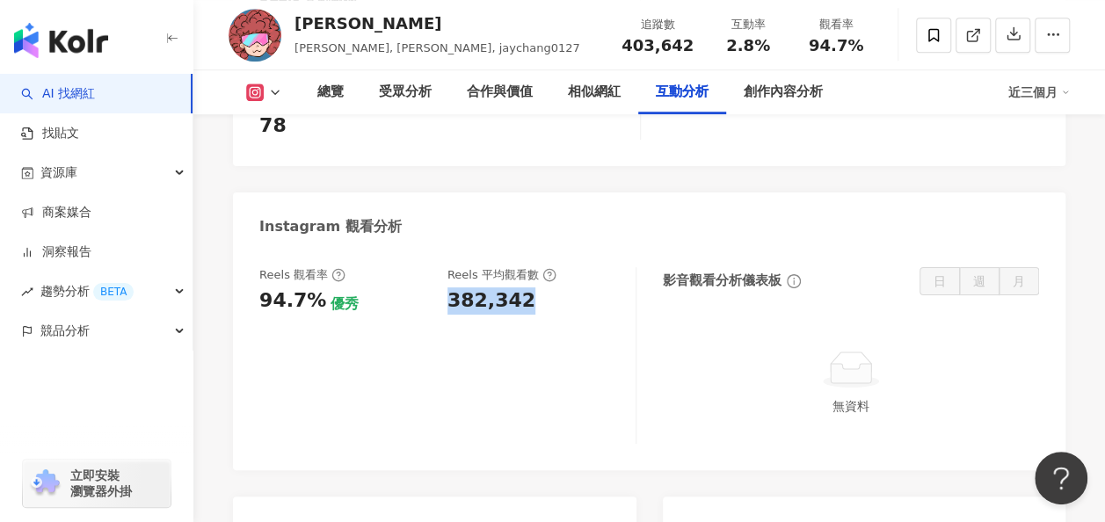
drag, startPoint x: 443, startPoint y: 223, endPoint x: 521, endPoint y: 225, distance: 78.3
click at [521, 267] on div "Reels 觀看率 94.7% 優秀 Reels 平均觀看數 382,342" at bounding box center [438, 290] width 359 height 47
copy div "382,342"
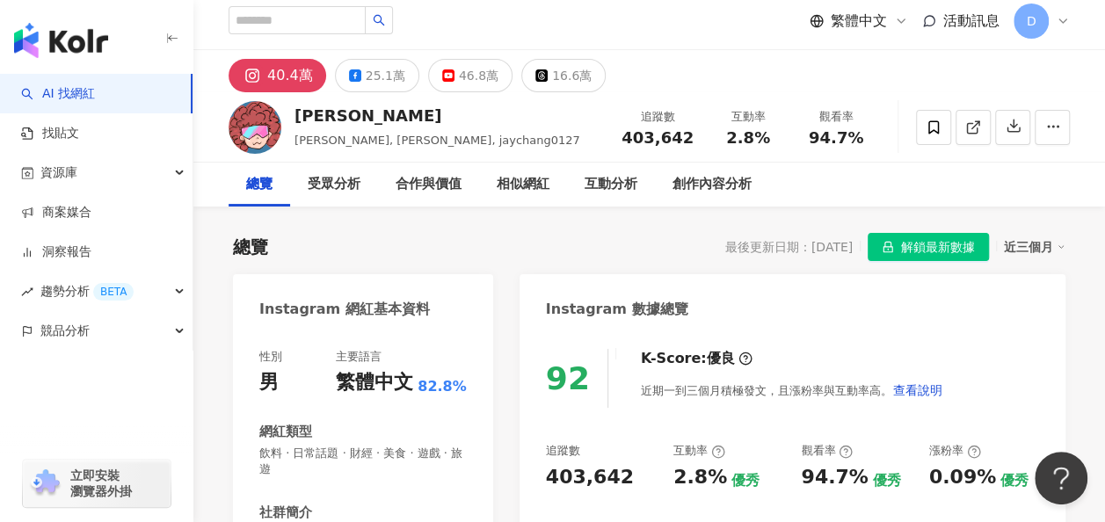
scroll to position [176, 0]
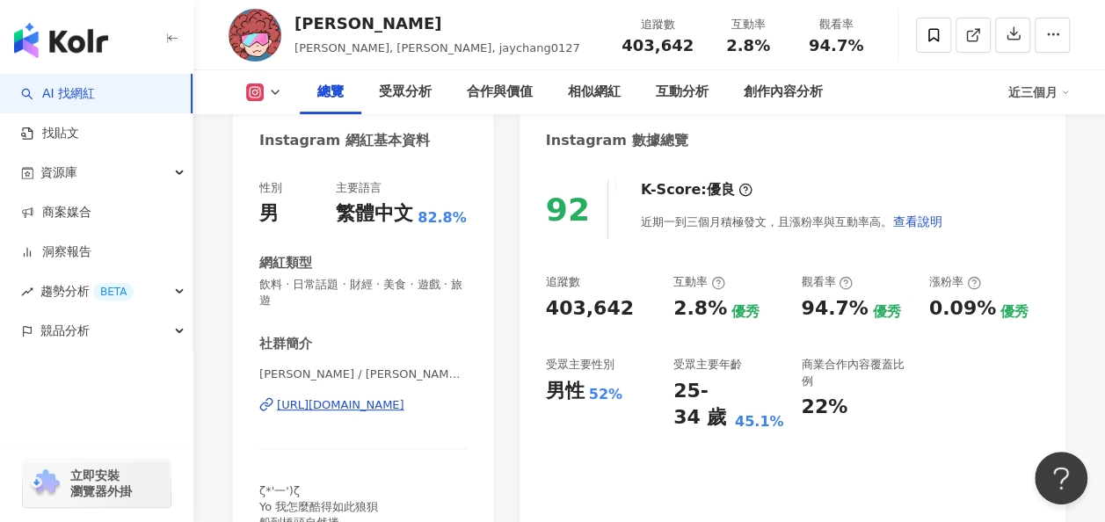
drag, startPoint x: 250, startPoint y: 32, endPoint x: 216, endPoint y: 221, distance: 191.9
click at [342, 401] on div "https://www.instagram.com/jaychang0127/" at bounding box center [340, 405] width 127 height 16
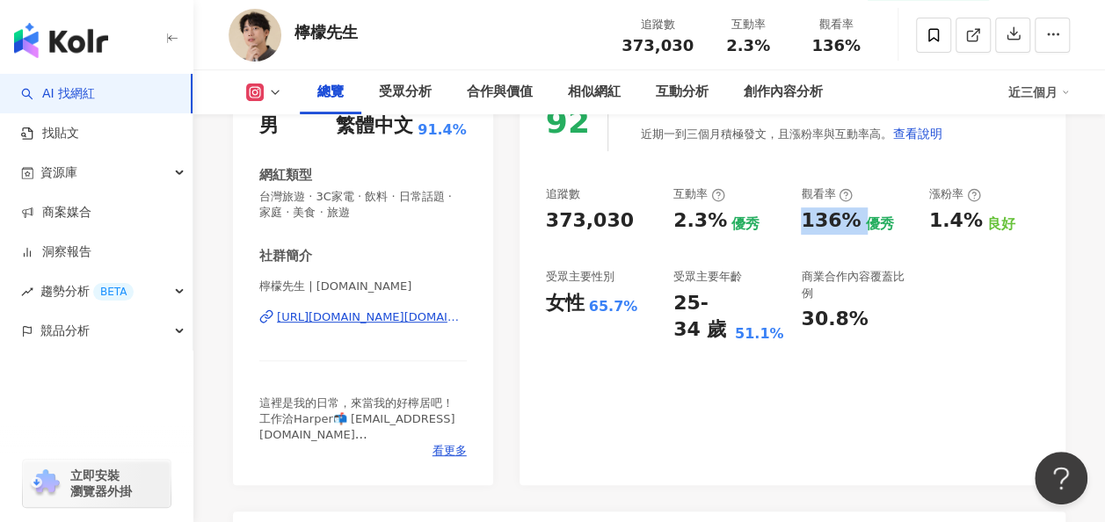
drag, startPoint x: 804, startPoint y: 228, endPoint x: 860, endPoint y: 226, distance: 55.4
click at [860, 226] on div "136% 優秀" at bounding box center [856, 220] width 110 height 27
copy div "136%"
drag, startPoint x: 668, startPoint y: 228, endPoint x: 718, endPoint y: 223, distance: 50.3
click at [718, 223] on div "追蹤數 373,030 互動率 2.3% 優秀 觀看率 136% 優秀 漲粉率 1.4% 良好 受眾主要性別 女性 65.7% 受眾主要年齡 25-34 歲 …" at bounding box center [792, 264] width 493 height 157
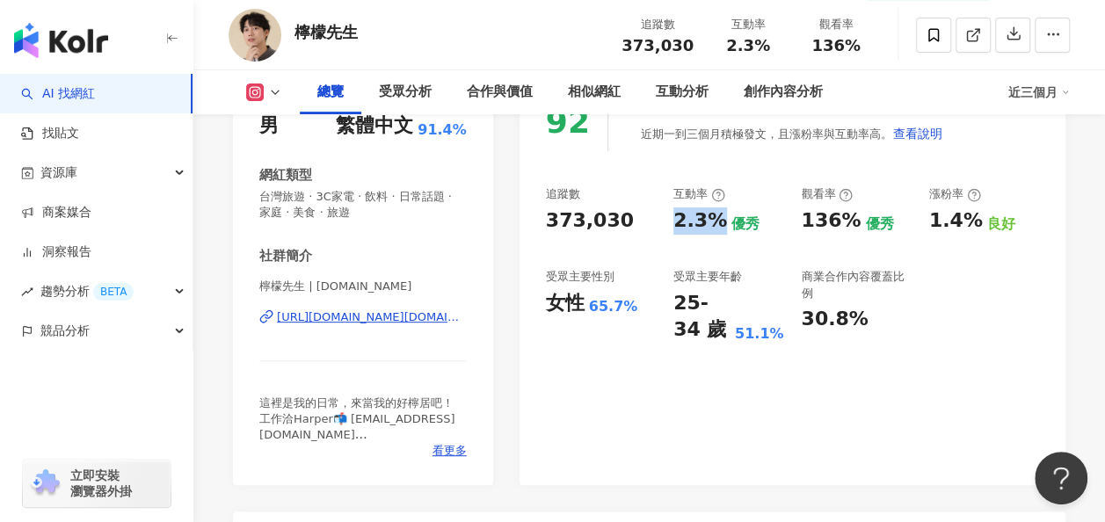
copy div "2.3%"
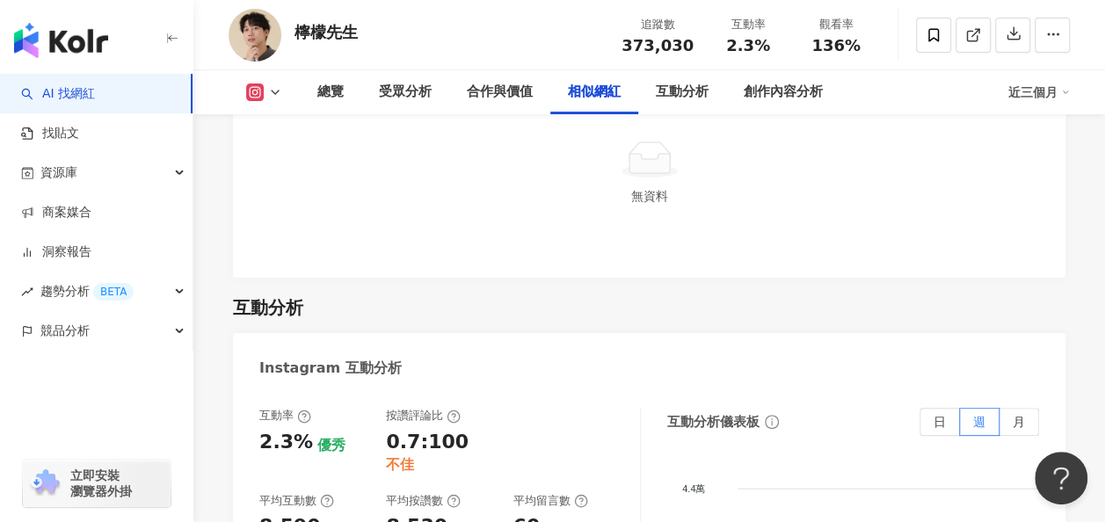
scroll to position [3868, 0]
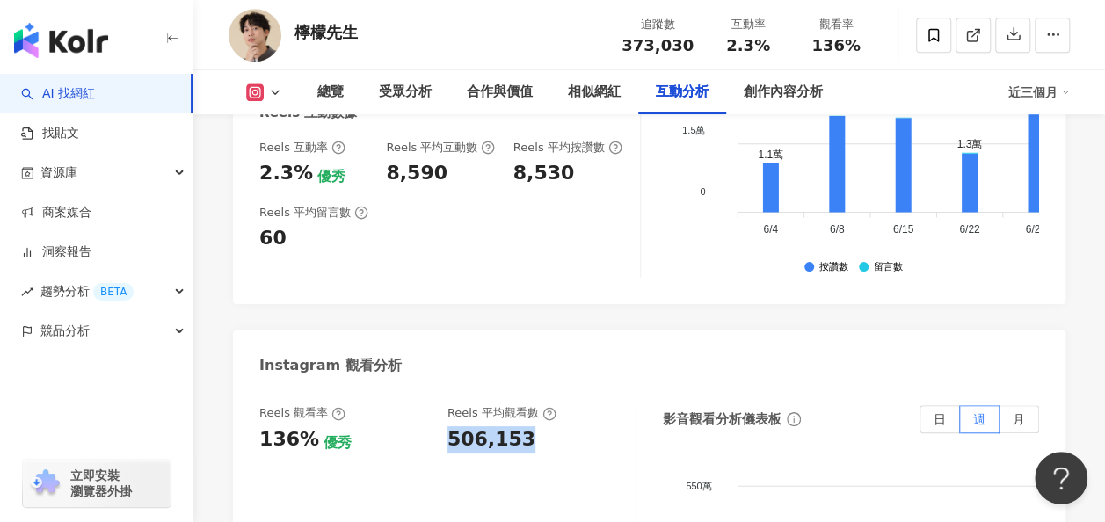
drag, startPoint x: 447, startPoint y: 396, endPoint x: 541, endPoint y: 394, distance: 95.0
click at [541, 405] on div "Reels 觀看率 136% 優秀 Reels 平均觀看數 506,153" at bounding box center [438, 428] width 359 height 47
copy div "506,153"
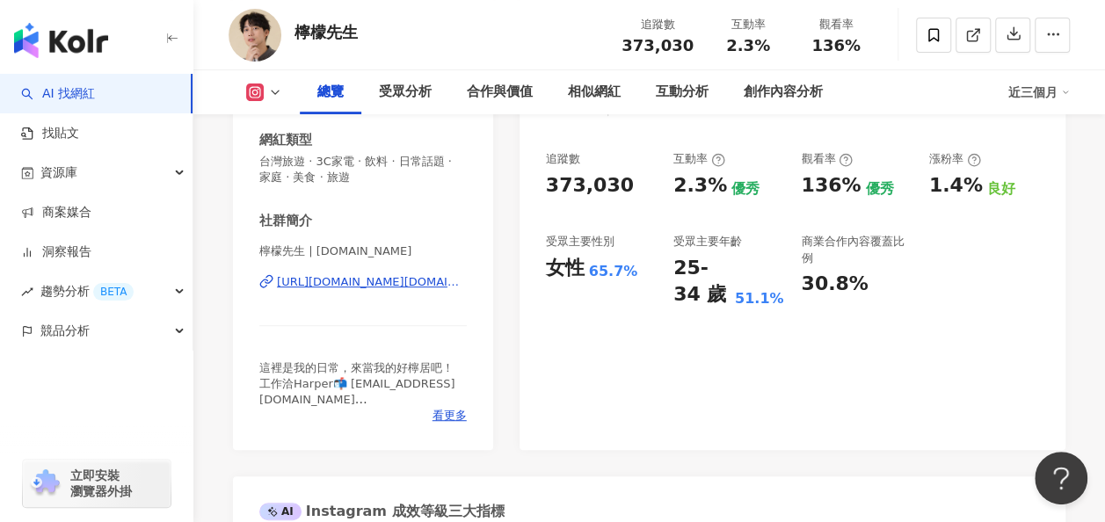
scroll to position [0, 0]
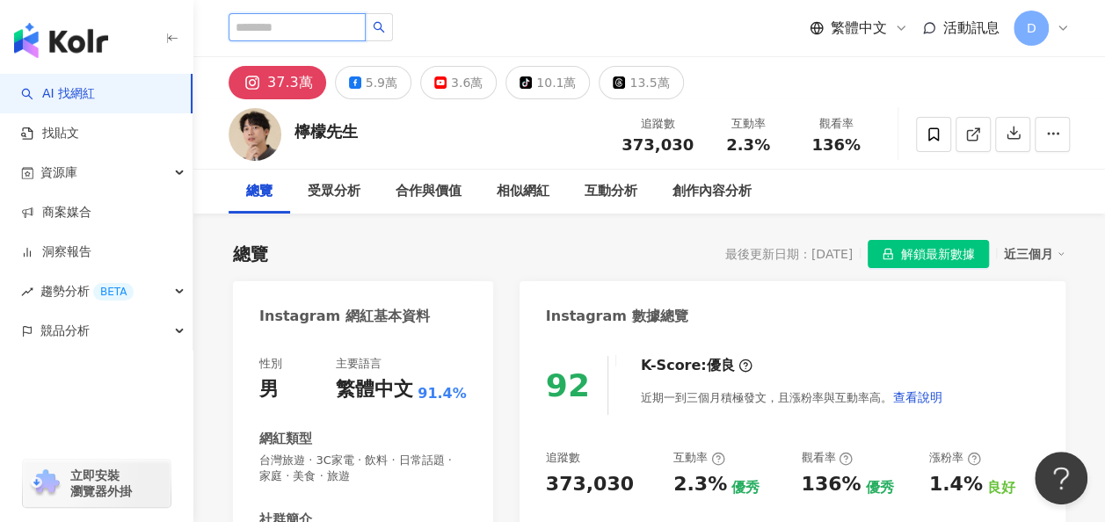
click at [366, 32] on input "search" at bounding box center [297, 27] width 137 height 28
paste input "***"
type input "***"
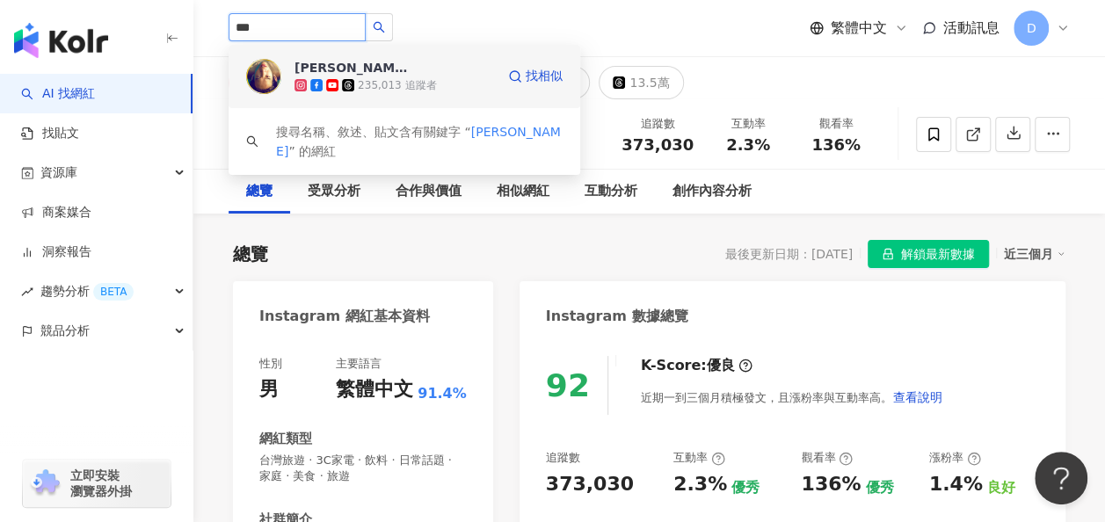
click at [364, 65] on div "Teddy Tzeng 曾崇倫" at bounding box center [351, 68] width 114 height 18
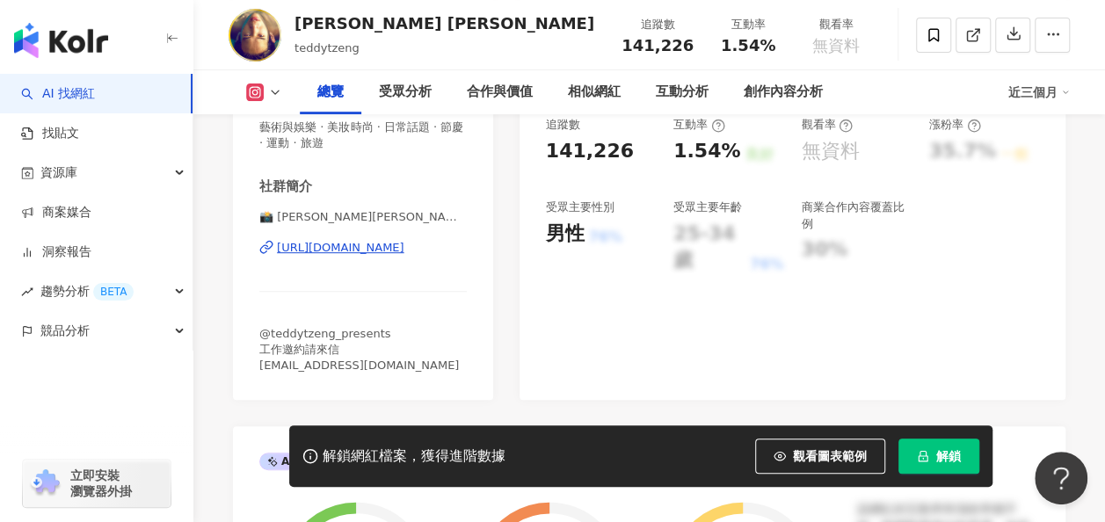
scroll to position [352, 0]
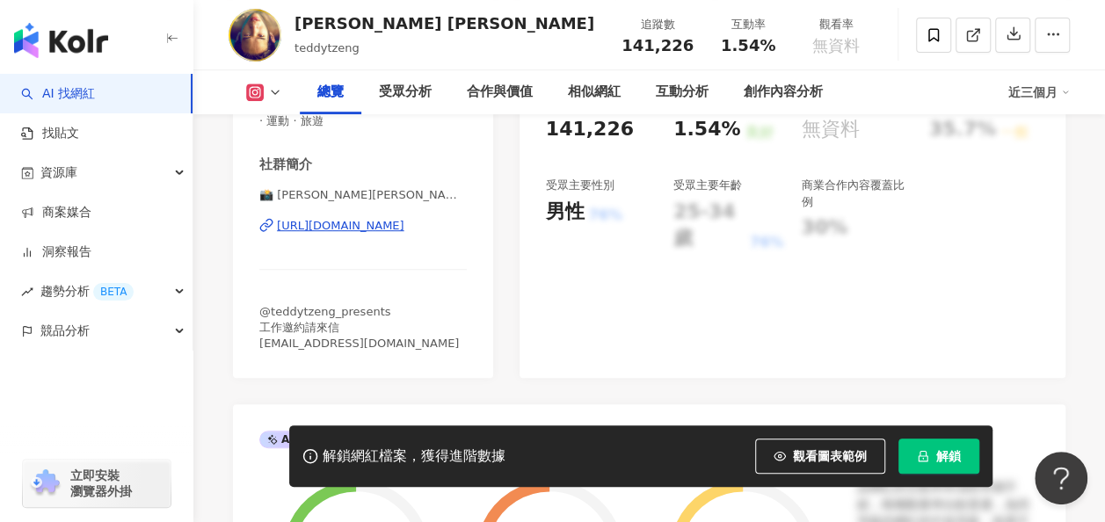
click at [926, 448] on button "解鎖" at bounding box center [938, 456] width 81 height 35
click at [378, 223] on div "https://www.instagram.com/teddytzeng/" at bounding box center [340, 226] width 127 height 16
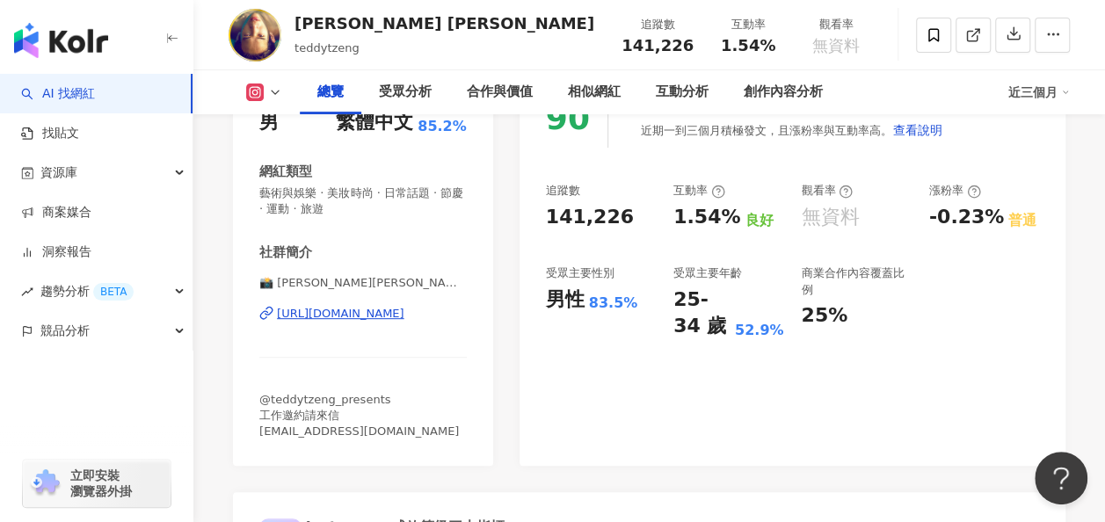
scroll to position [176, 0]
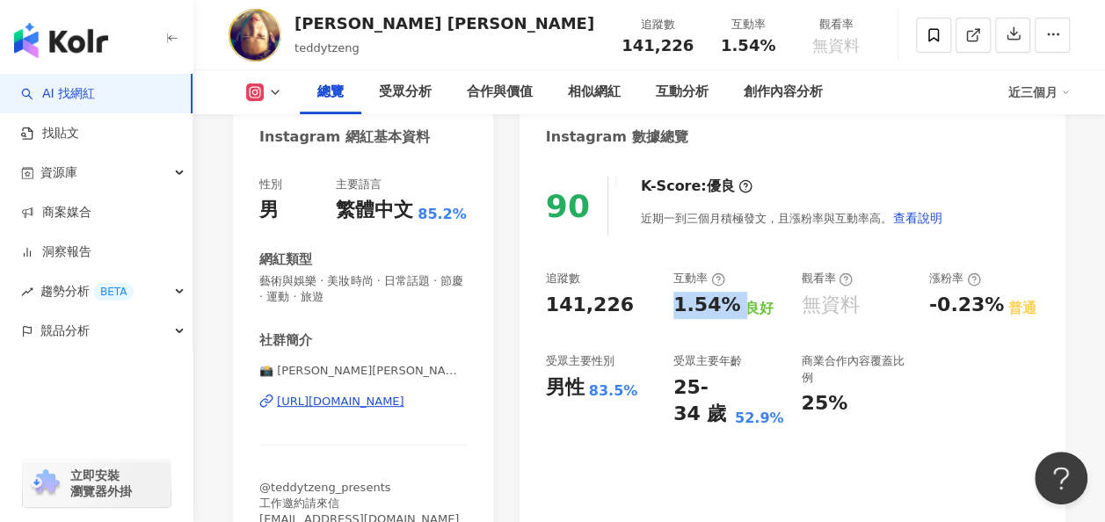
drag, startPoint x: 668, startPoint y: 308, endPoint x: 736, endPoint y: 304, distance: 67.8
click at [736, 304] on div "追蹤數 141,226 互動率 1.54% 良好 觀看率 無資料 漲粉率 -0.23% 普通 受眾主要性別 男性 83.5% 受眾主要年齡 25-34 歲 5…" at bounding box center [792, 349] width 493 height 157
copy div "1.54%"
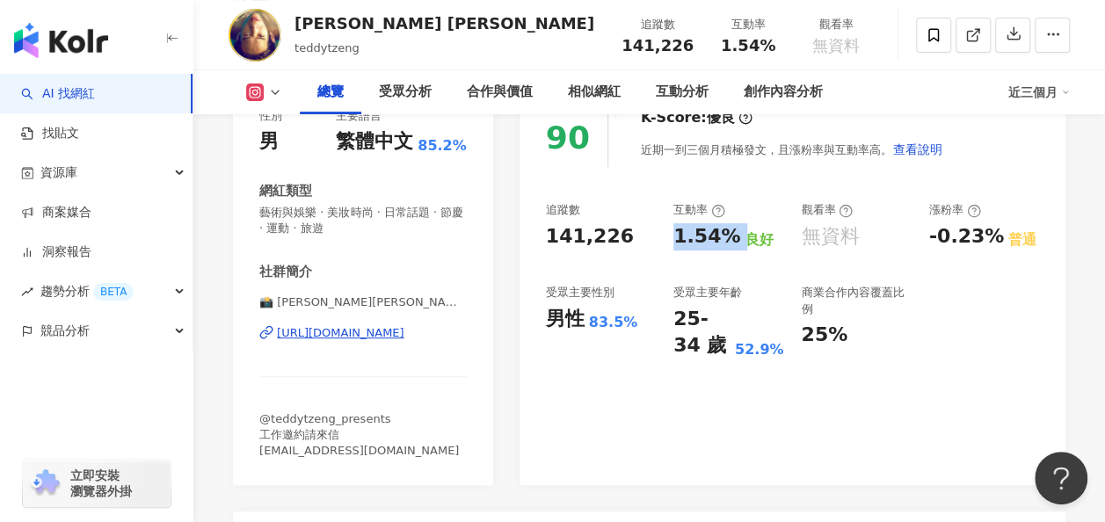
scroll to position [0, 0]
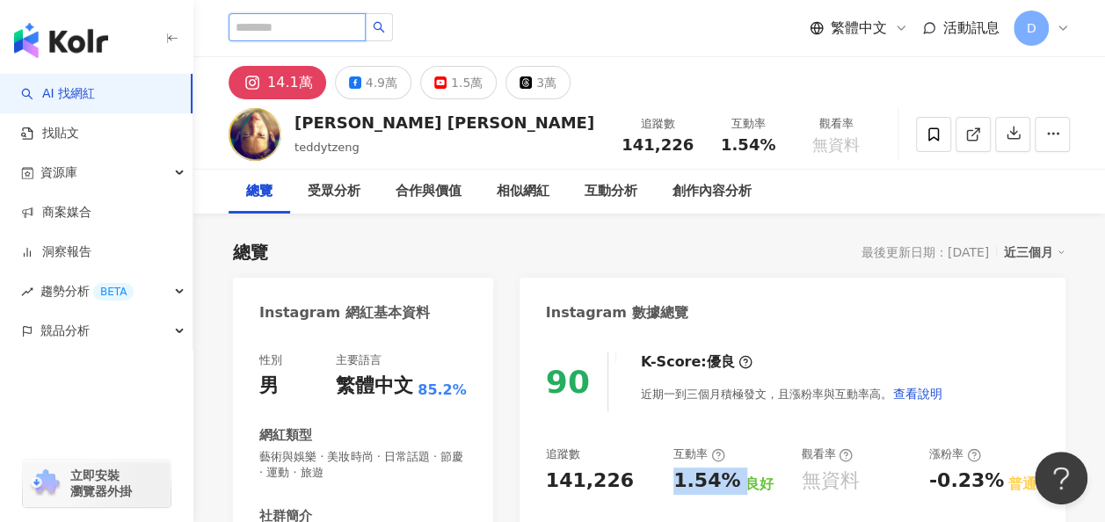
click at [353, 30] on input "search" at bounding box center [297, 27] width 137 height 28
paste input "***"
type input "***"
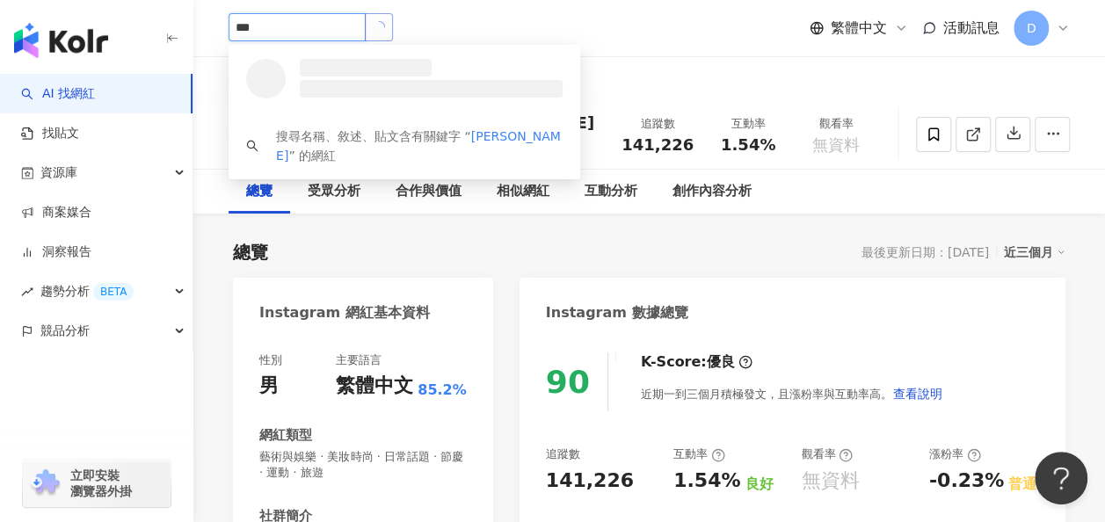
click at [393, 30] on button "button" at bounding box center [379, 27] width 28 height 28
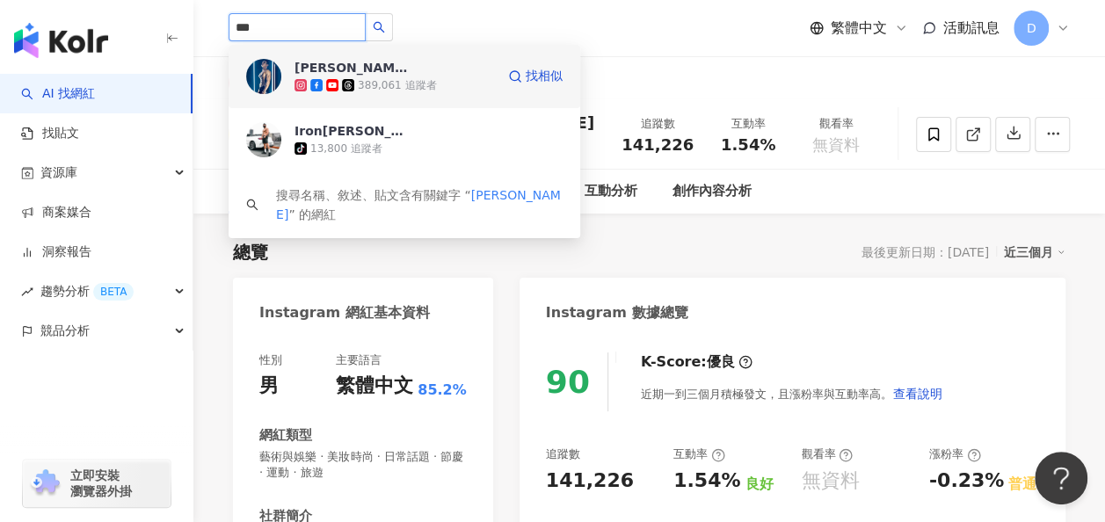
click at [445, 63] on div "黃士倫 389,061 追蹤者" at bounding box center [394, 76] width 200 height 35
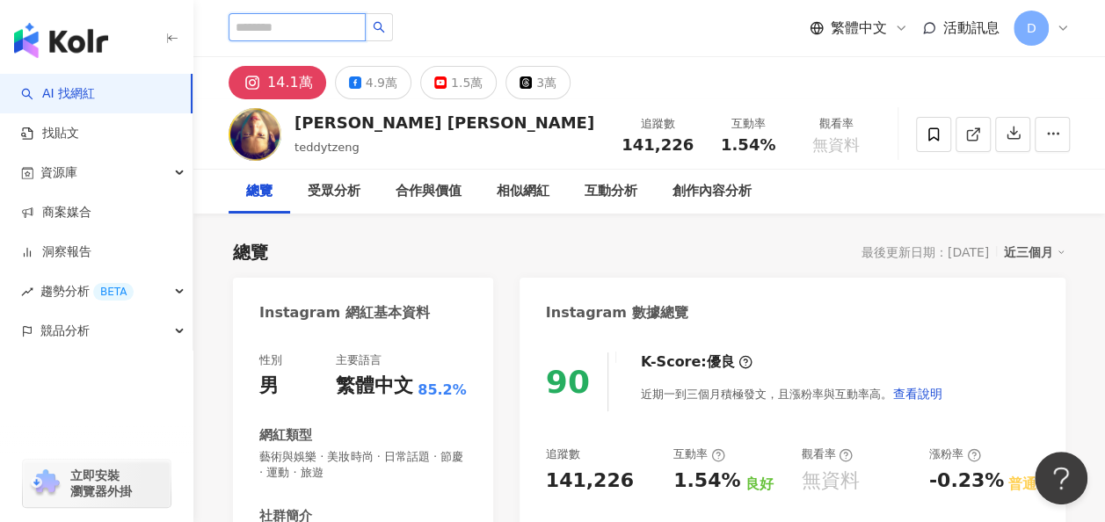
click at [355, 14] on input "search" at bounding box center [297, 27] width 137 height 28
click at [366, 32] on input "search" at bounding box center [297, 27] width 137 height 28
paste input "***"
type input "***"
click at [385, 25] on icon "search" at bounding box center [379, 27] width 12 height 12
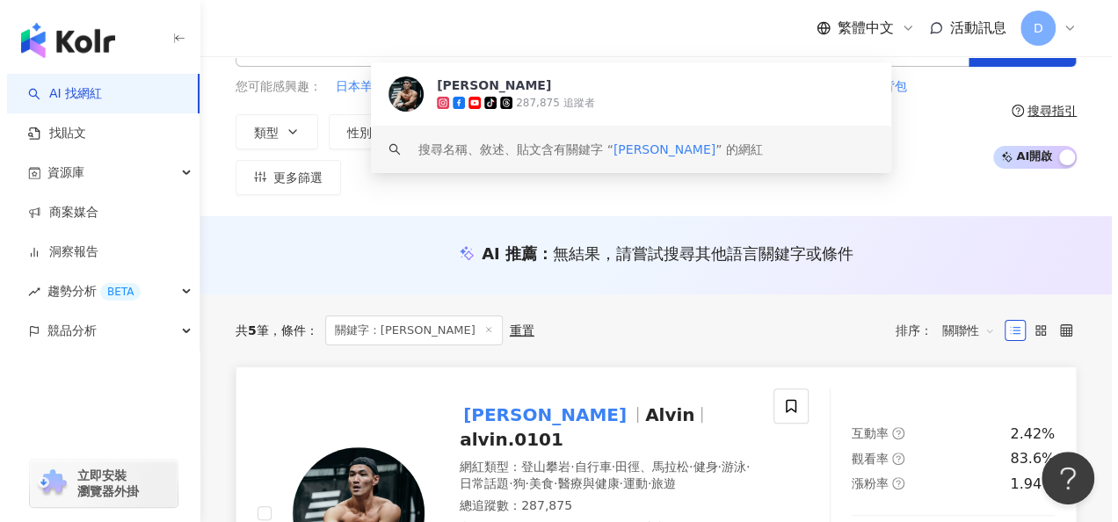
scroll to position [88, 0]
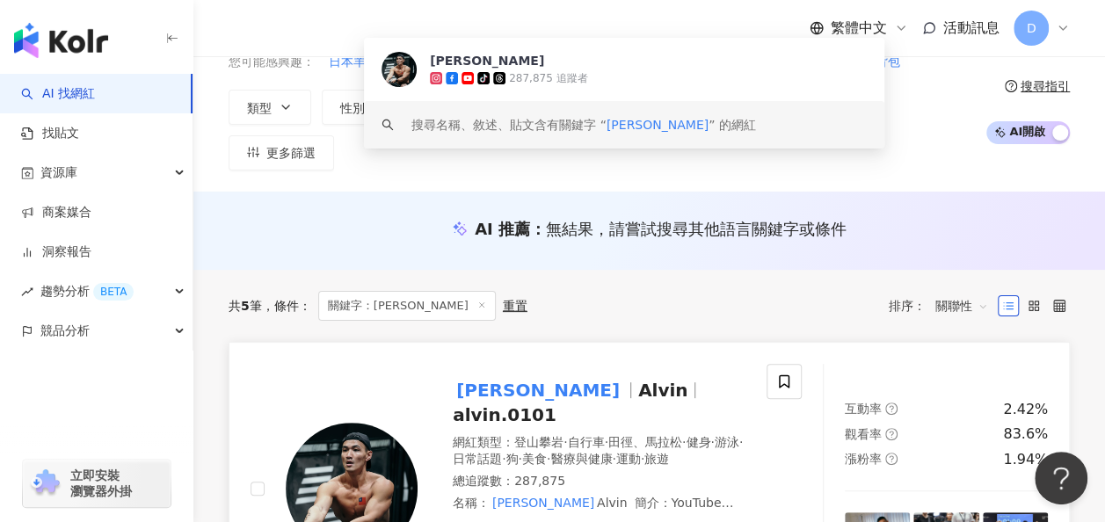
click at [638, 380] on span "Alvin" at bounding box center [662, 390] width 49 height 21
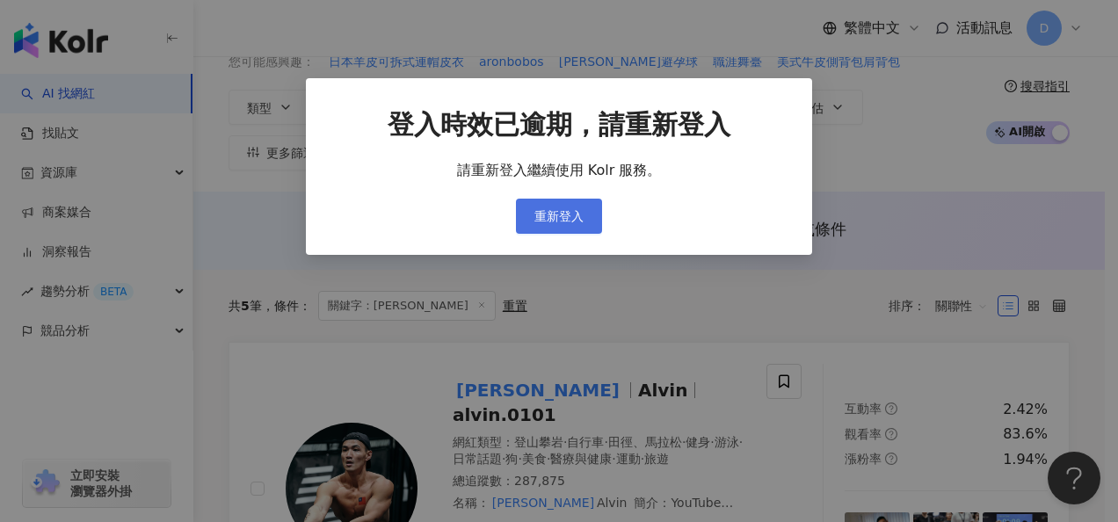
click at [564, 209] on span "重新登入" at bounding box center [558, 216] width 49 height 14
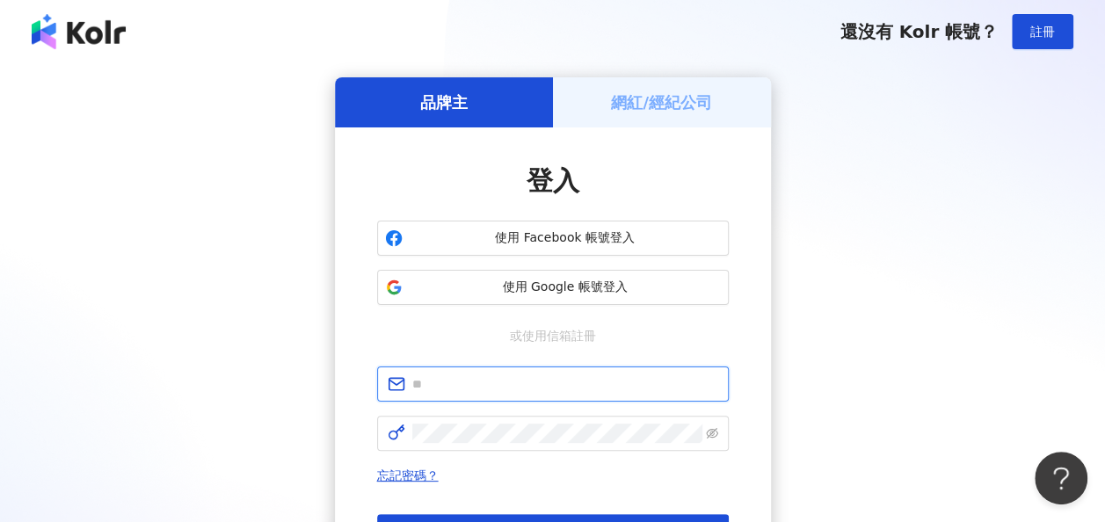
type input "**********"
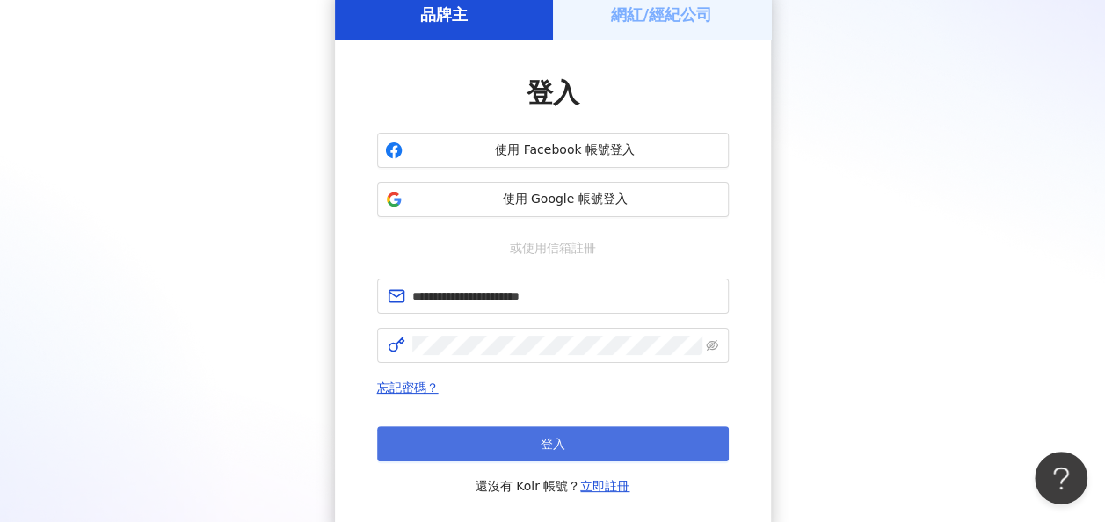
click at [566, 429] on button "登入" at bounding box center [553, 443] width 352 height 35
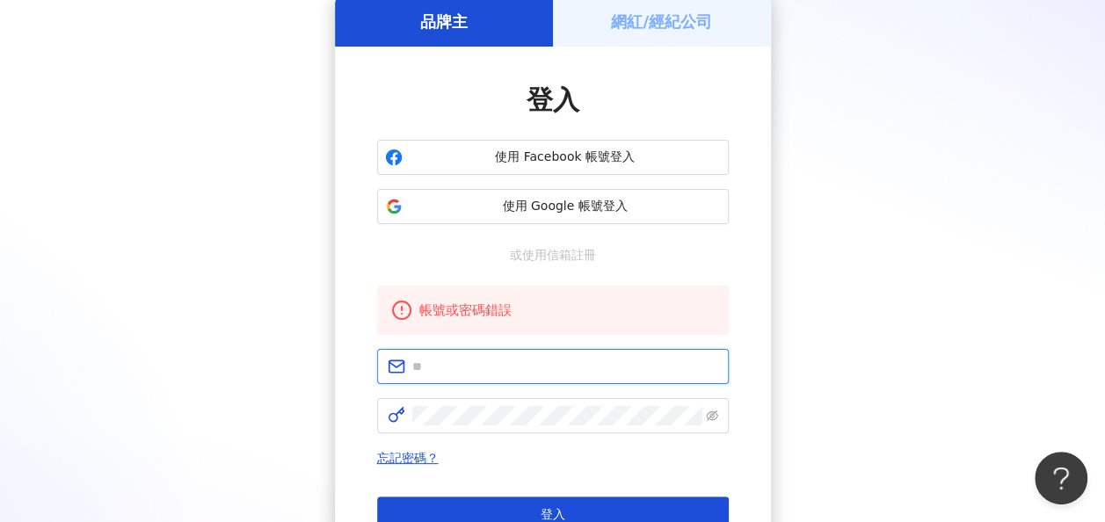
type input "**********"
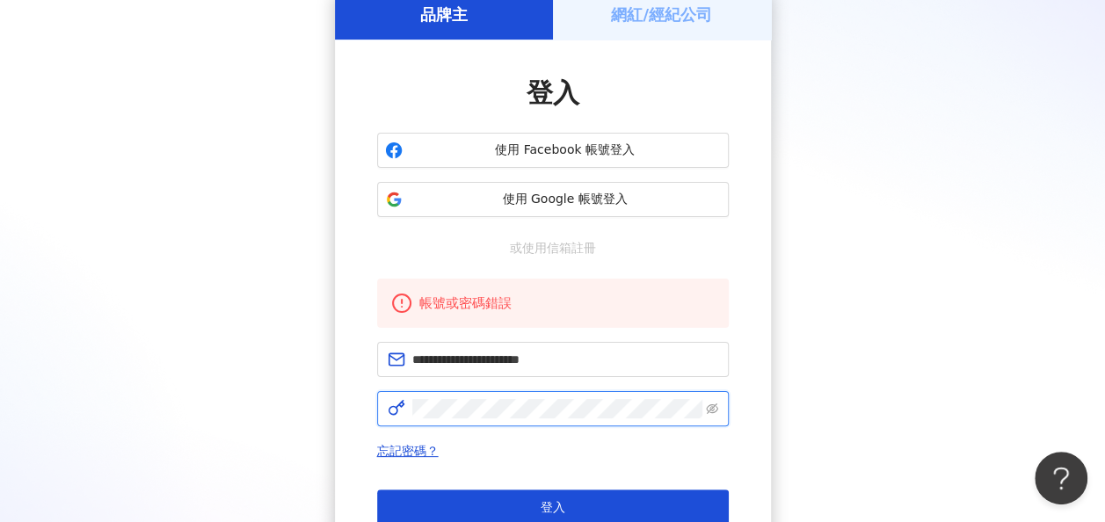
click button "登入" at bounding box center [553, 507] width 352 height 35
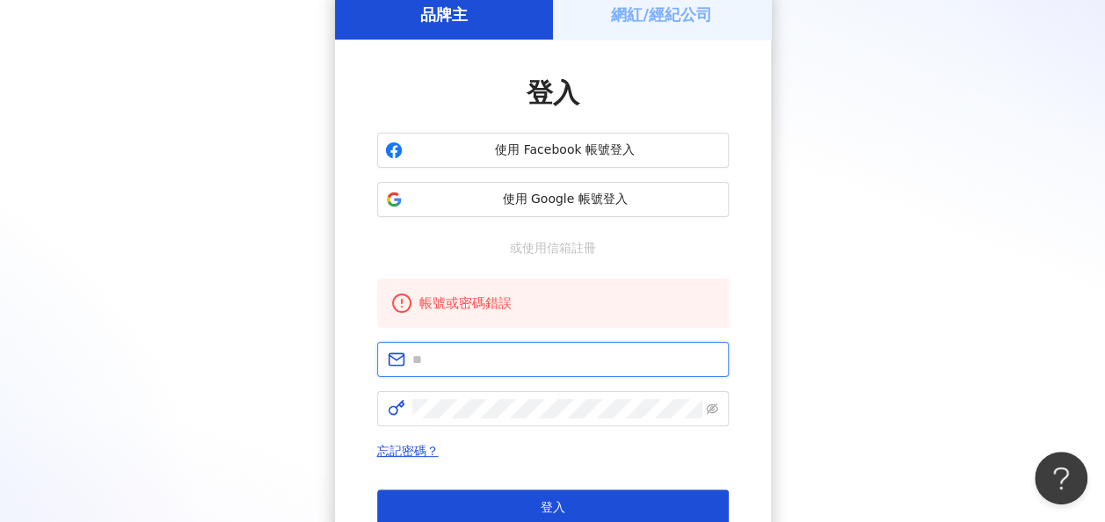
type input "**********"
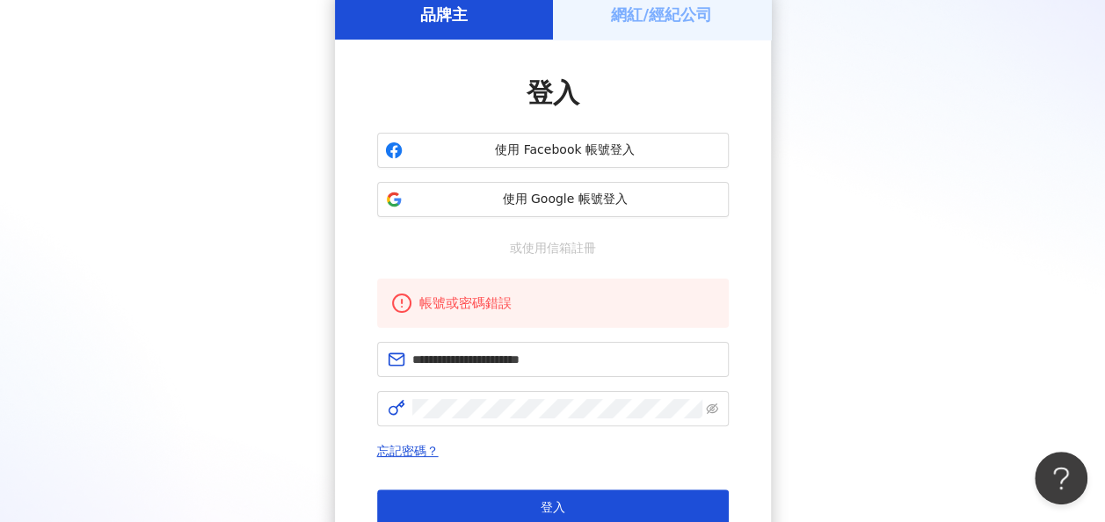
scroll to position [176, 0]
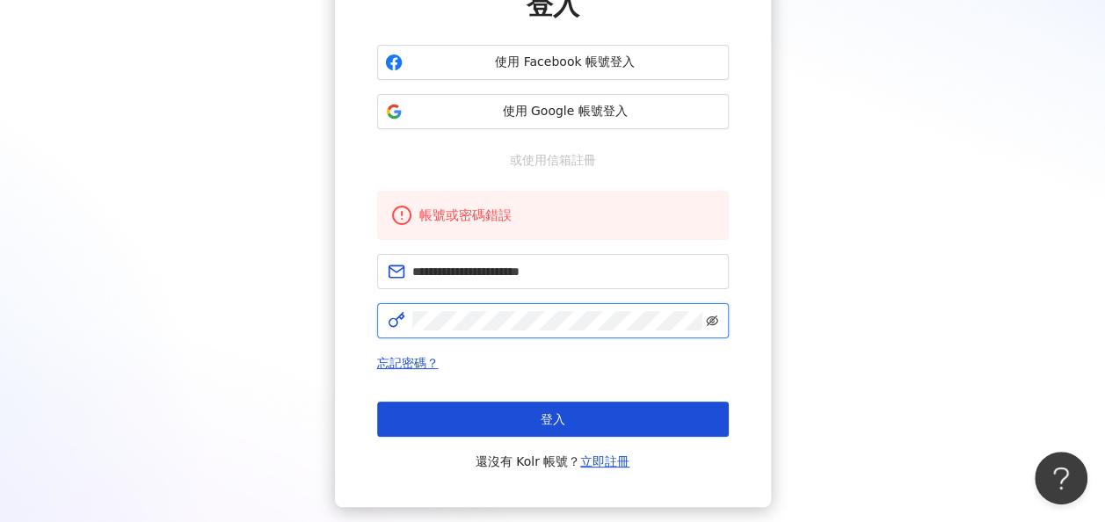
click at [709, 317] on icon "eye-invisible" at bounding box center [712, 321] width 12 height 12
click at [820, 410] on div "**********" at bounding box center [552, 205] width 1063 height 606
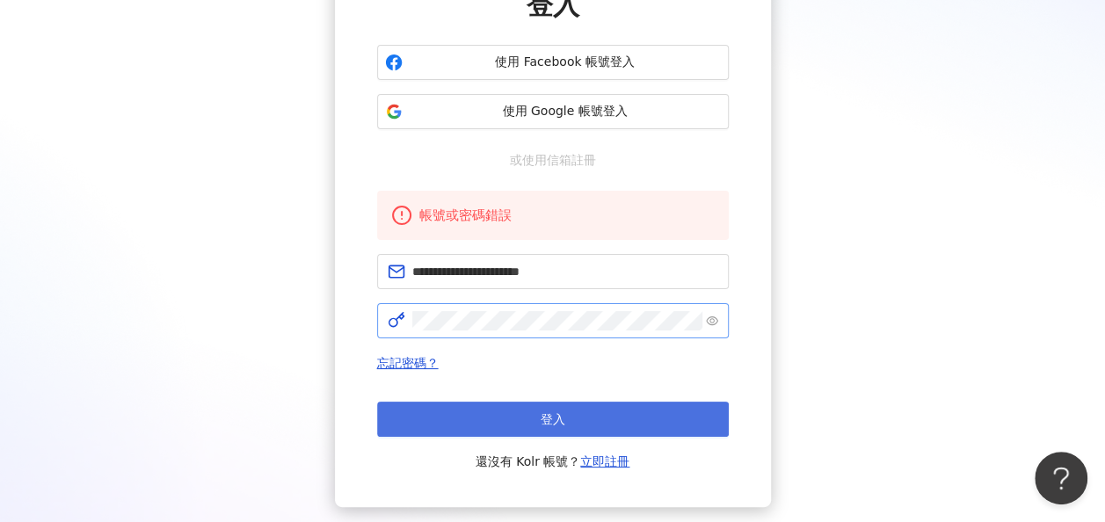
click at [694, 411] on button "登入" at bounding box center [553, 419] width 352 height 35
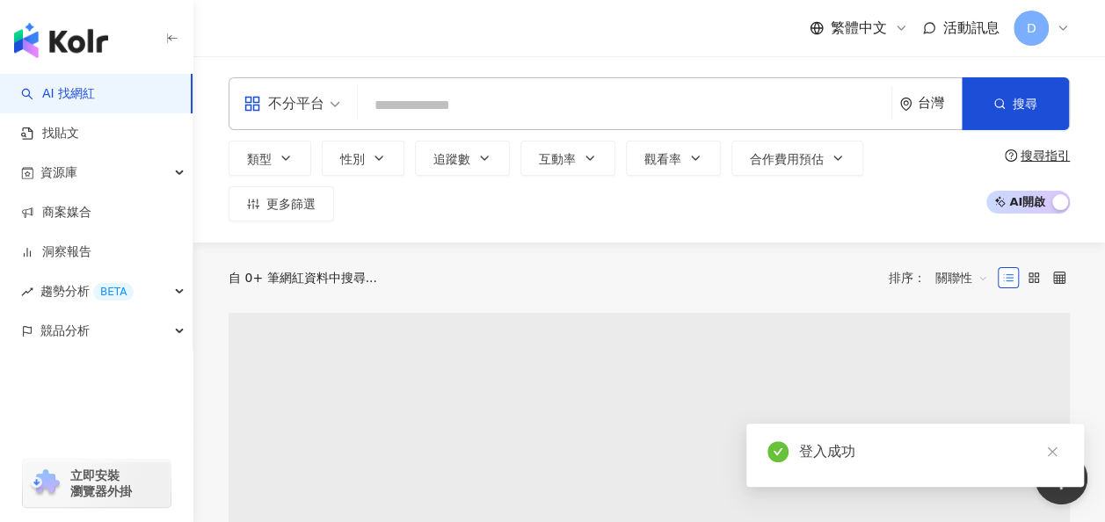
click at [485, 111] on input "search" at bounding box center [624, 105] width 519 height 33
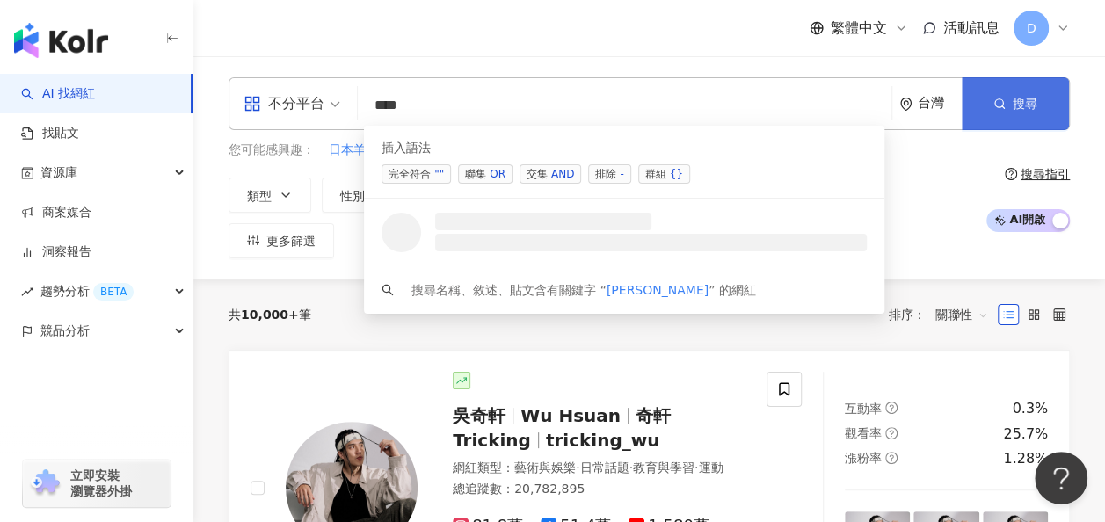
type input "***"
click at [988, 107] on button "搜尋" at bounding box center [1015, 103] width 107 height 53
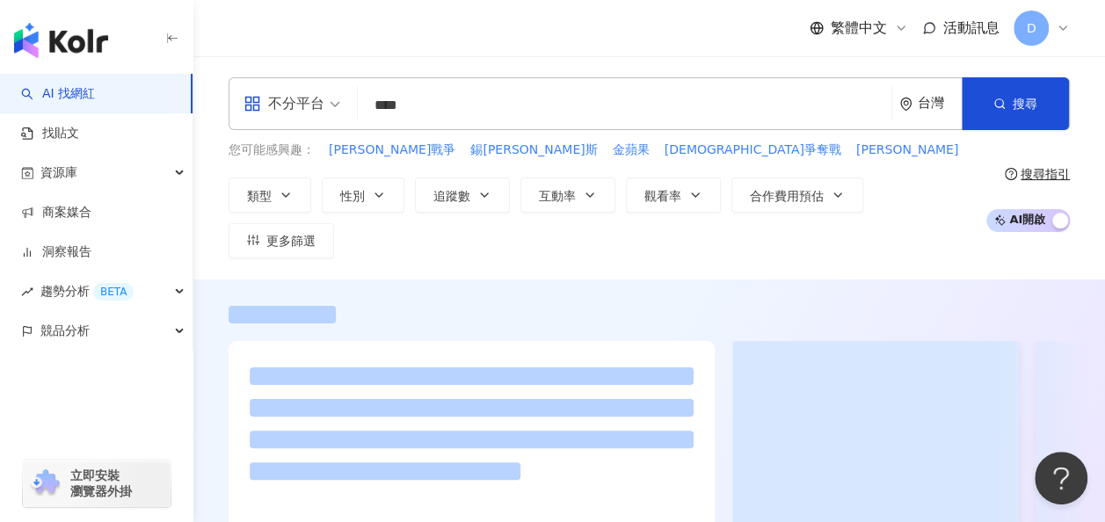
click at [619, 485] on div at bounding box center [472, 443] width 444 height 162
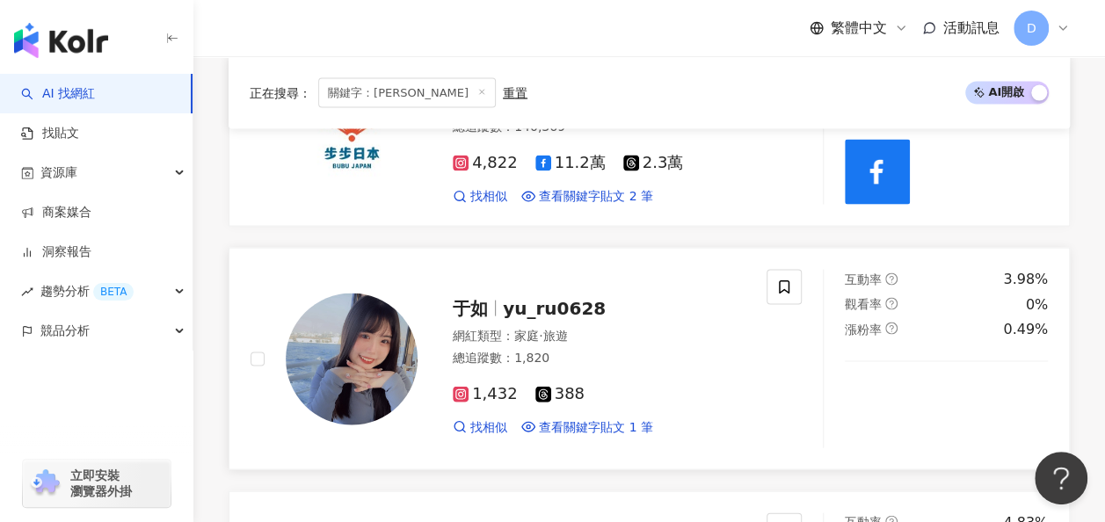
scroll to position [1846, 0]
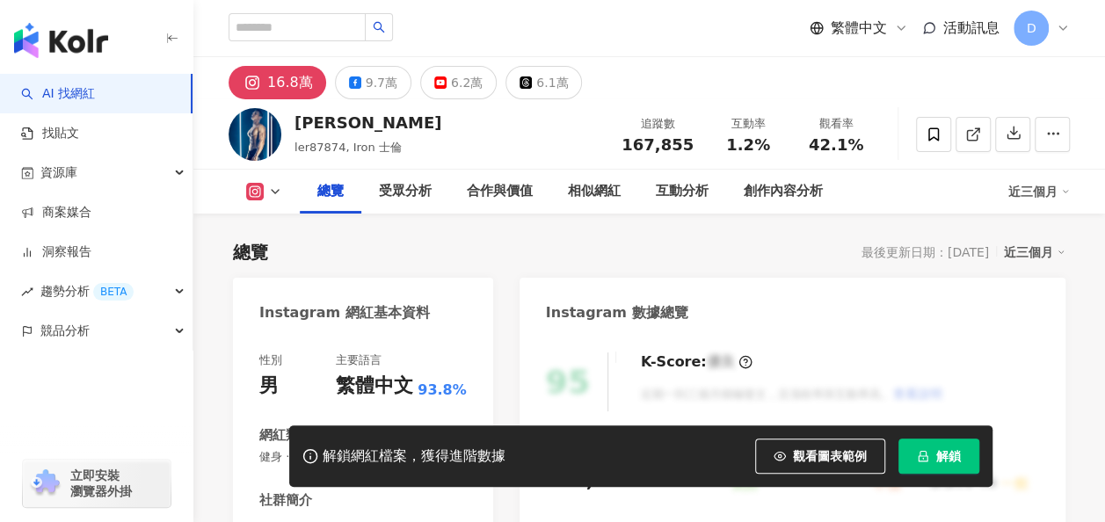
scroll to position [264, 0]
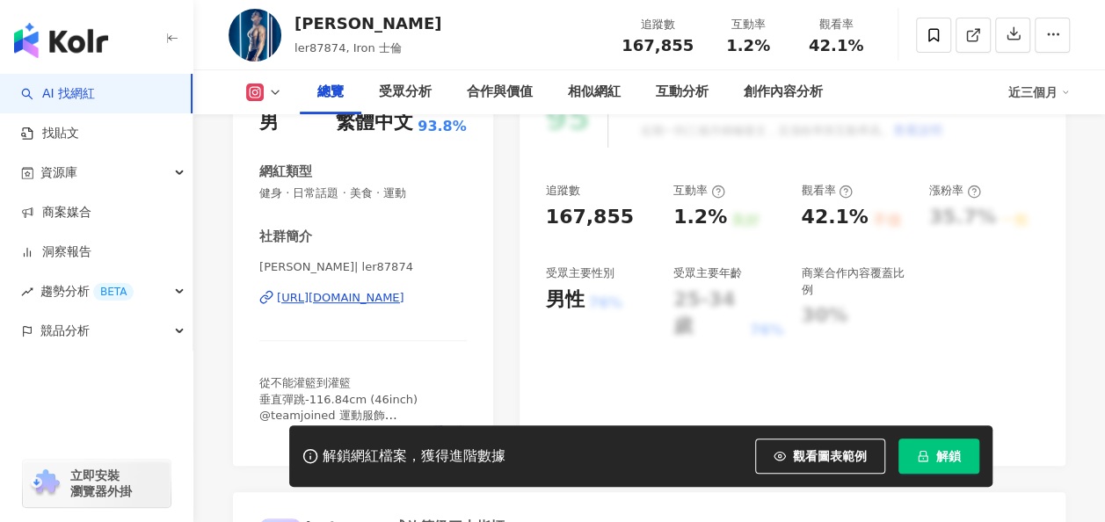
drag, startPoint x: 929, startPoint y: 448, endPoint x: 939, endPoint y: 433, distance: 17.8
click at [929, 448] on button "解鎖" at bounding box center [938, 456] width 81 height 35
click at [953, 455] on span "解鎖" at bounding box center [948, 456] width 25 height 14
click at [404, 298] on div "https://www.instagram.com/ler87874/" at bounding box center [340, 298] width 127 height 16
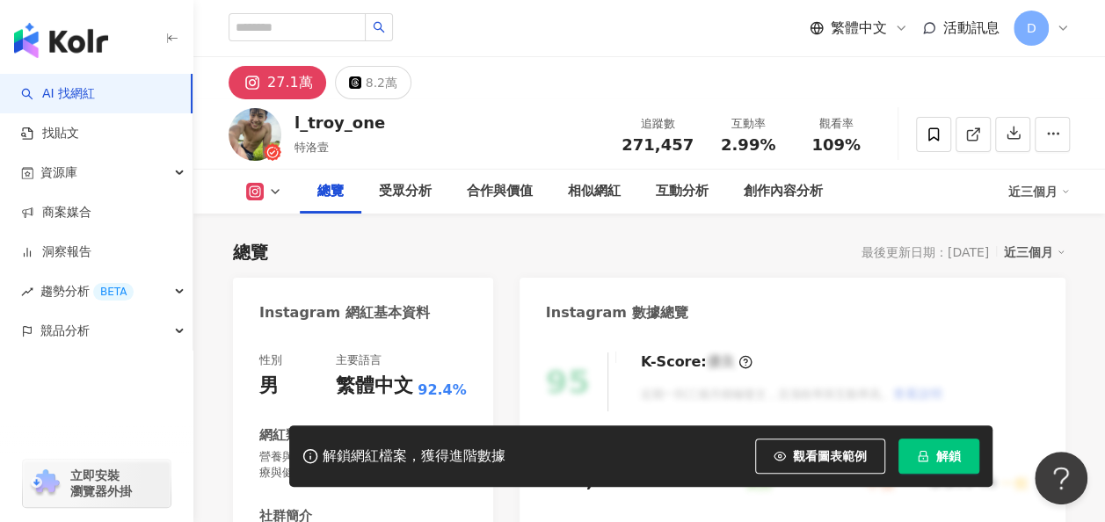
scroll to position [264, 0]
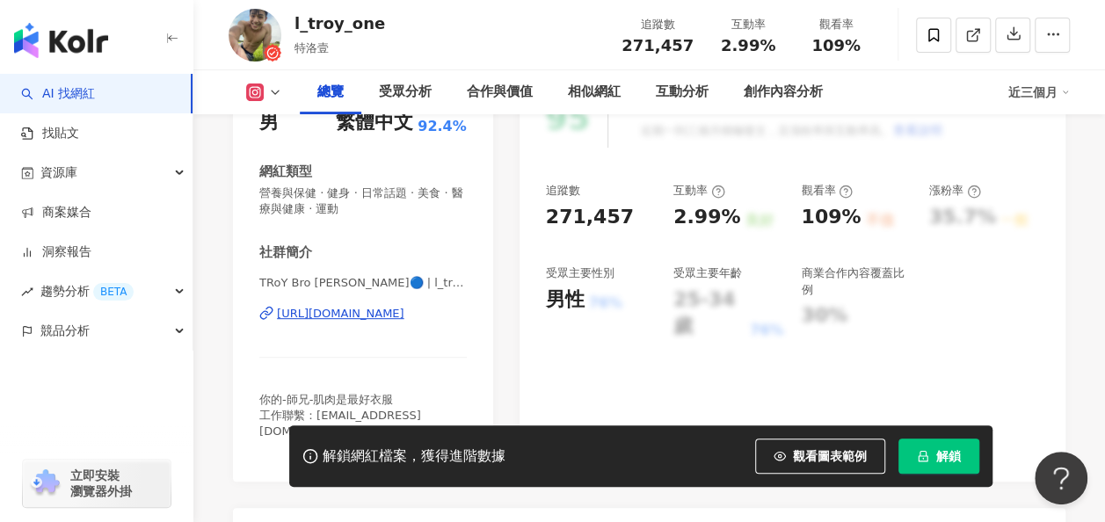
click at [919, 440] on button "解鎖" at bounding box center [938, 456] width 81 height 35
click at [854, 222] on div "追蹤數 271,457 互動率 2.99% 良好 觀看率 109% 不佳 漲粉率 35.7% 一般 受眾主要性別 男性 76% 受眾主要年齡 25-34 歲 …" at bounding box center [792, 261] width 493 height 157
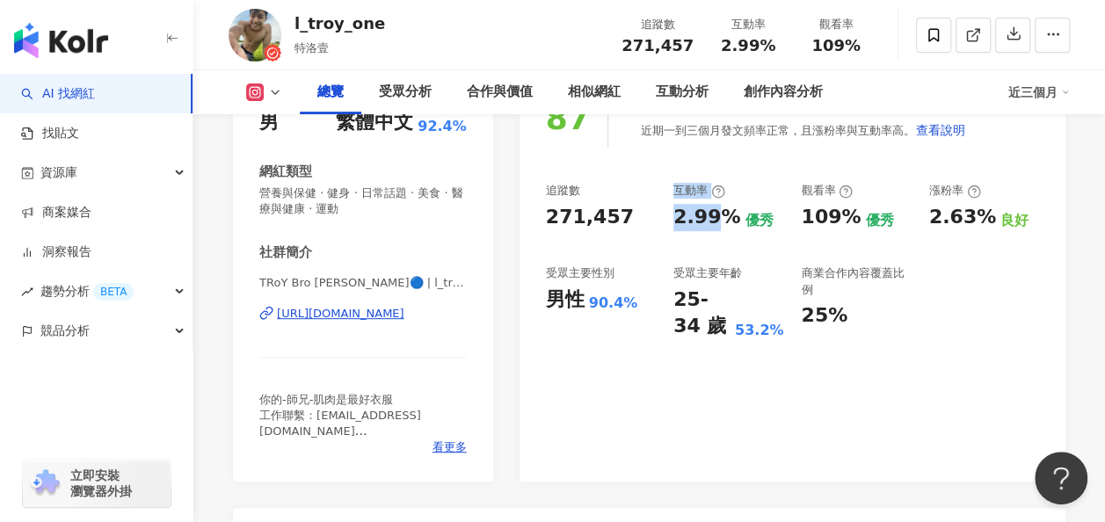
drag, startPoint x: 702, startPoint y: 215, endPoint x: 717, endPoint y: 214, distance: 15.0
click at [717, 214] on div "追蹤數 271,457 互動率 2.99% 優秀 觀看率 109% 優秀 漲粉率 2.63% 良好 受眾主要性別 男性 90.4% 受眾主要年齡 25-34 …" at bounding box center [792, 261] width 493 height 157
drag, startPoint x: 717, startPoint y: 214, endPoint x: 717, endPoint y: 228, distance: 13.2
click at [717, 228] on div "2.99%" at bounding box center [706, 217] width 67 height 27
click at [682, 240] on div "追蹤數 271,457 互動率 2.99% 優秀 觀看率 109% 優秀 漲粉率 2.63% 良好 受眾主要性別 男性 90.4% 受眾主要年齡 25-34 …" at bounding box center [792, 261] width 493 height 157
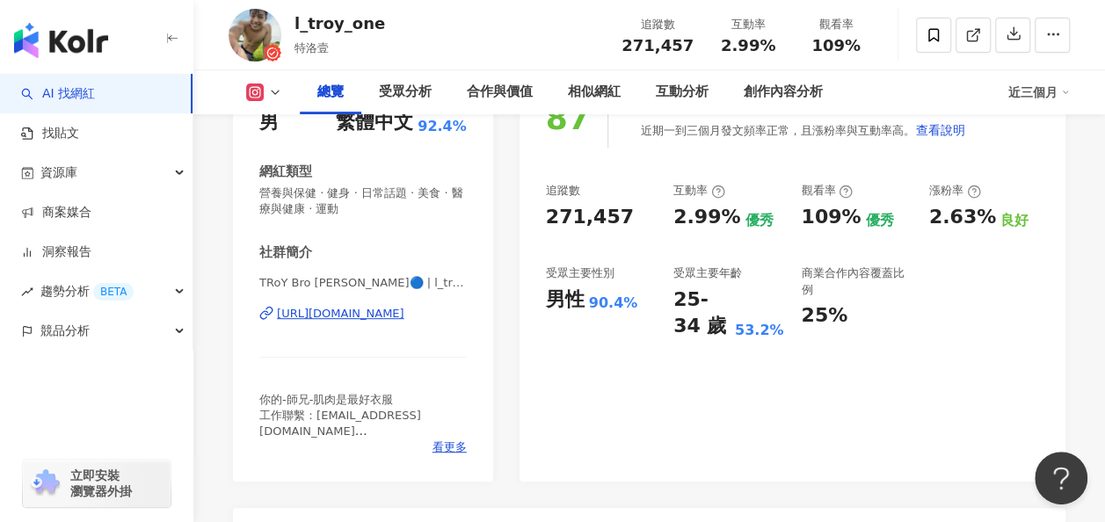
click at [698, 214] on div "2.99%" at bounding box center [706, 217] width 67 height 27
copy div "2.99%"
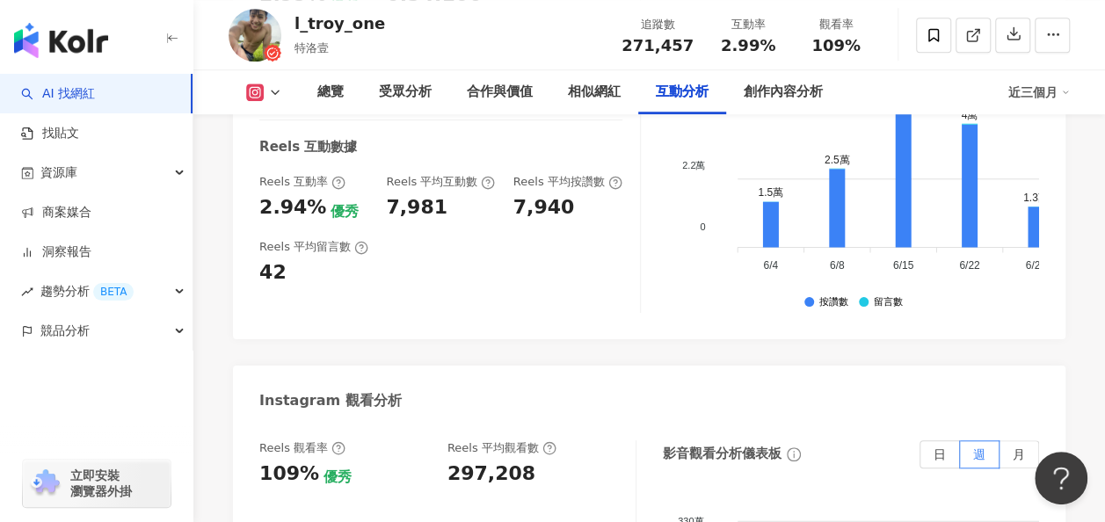
scroll to position [3956, 0]
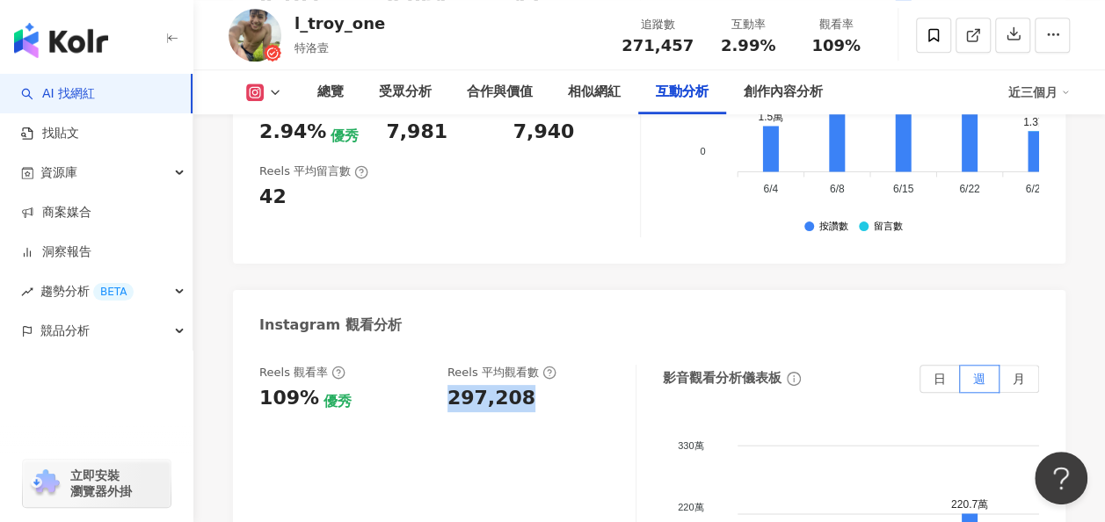
drag, startPoint x: 447, startPoint y: 295, endPoint x: 535, endPoint y: 299, distance: 88.8
click at [535, 385] on div "297,208" at bounding box center [532, 398] width 171 height 27
copy div "297,208"
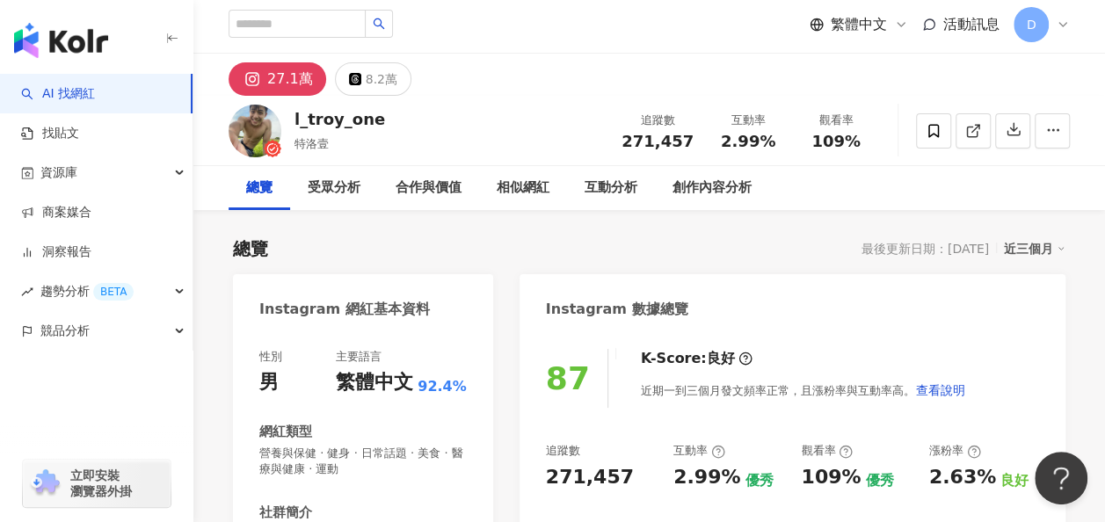
scroll to position [0, 0]
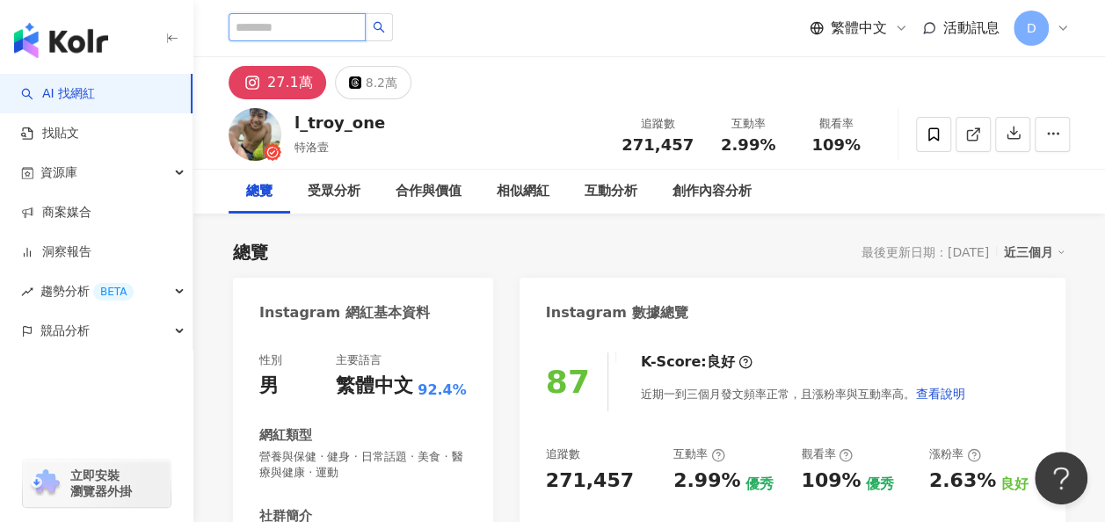
click at [352, 18] on input "search" at bounding box center [297, 27] width 137 height 28
paste input "***"
type input "***"
click at [385, 27] on icon "search" at bounding box center [379, 27] width 12 height 12
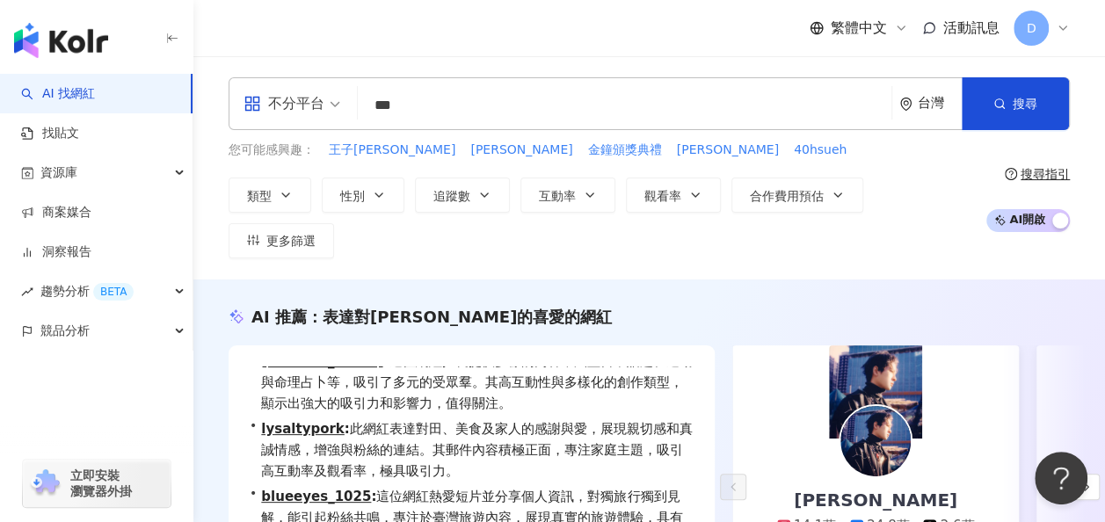
scroll to position [43, 0]
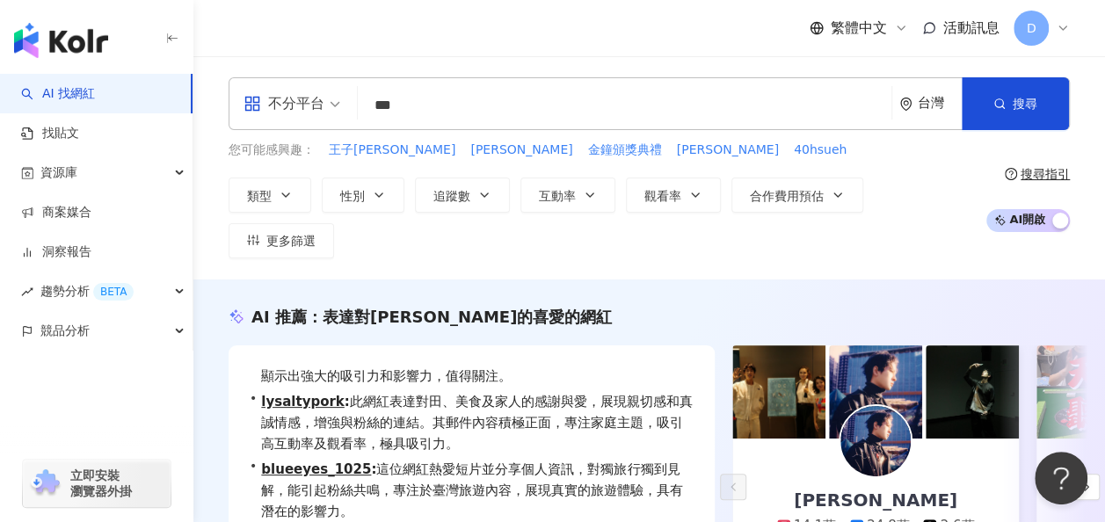
click at [844, 439] on div "石知田 Chihtian Shih 14.1萬 24.8萬 2.6萬" at bounding box center [875, 487] width 233 height 97
drag, startPoint x: 454, startPoint y: 114, endPoint x: 308, endPoint y: 100, distance: 146.6
click at [308, 100] on div "不分平台 *** 台灣 搜尋" at bounding box center [649, 103] width 841 height 53
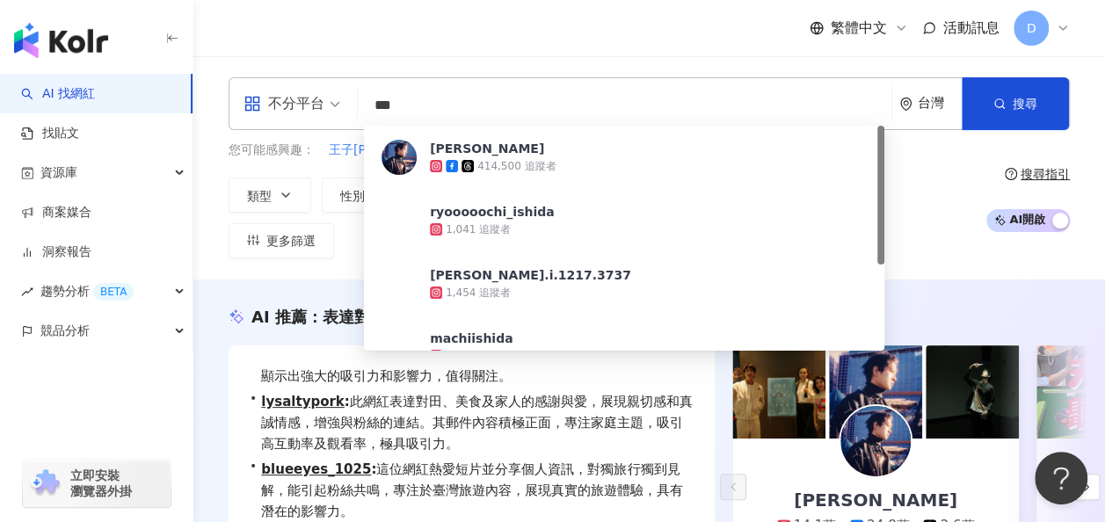
paste input "**"
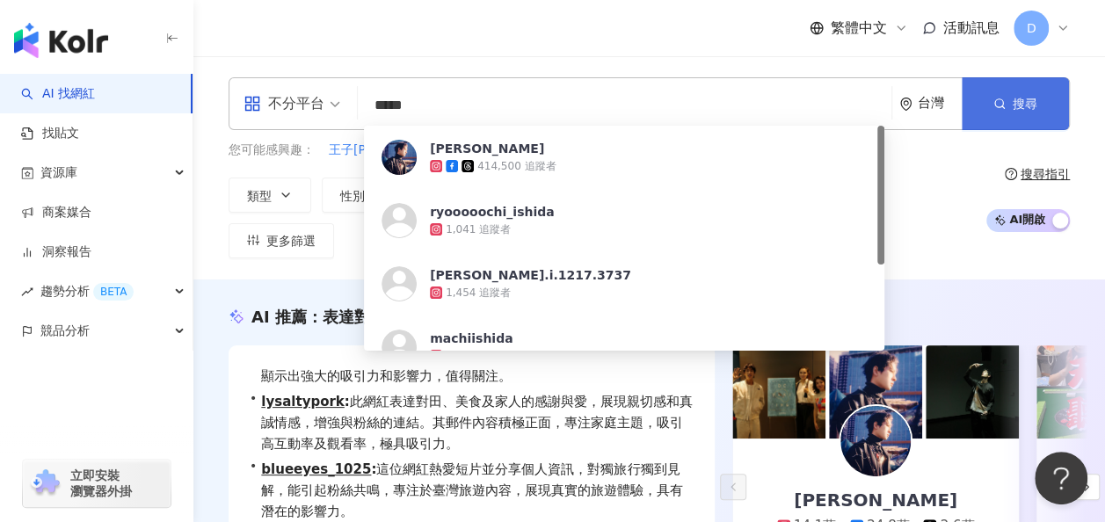
type input "*****"
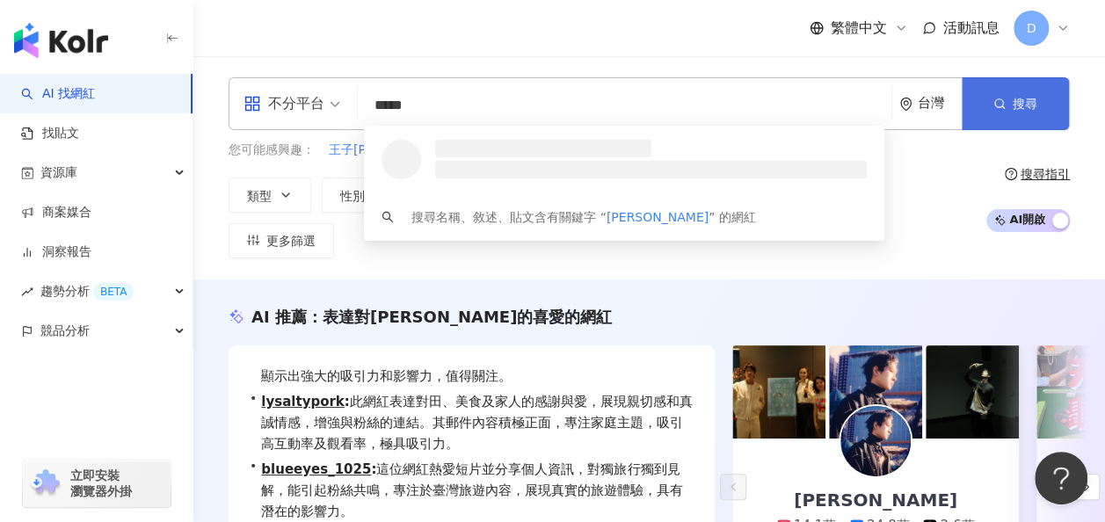
click at [1006, 100] on button "搜尋" at bounding box center [1015, 103] width 107 height 53
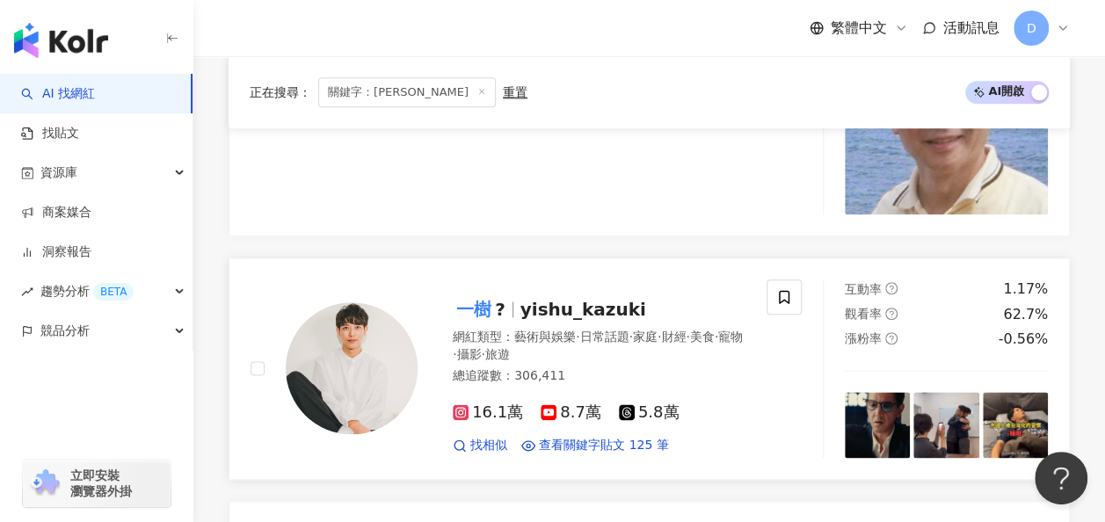
scroll to position [967, 0]
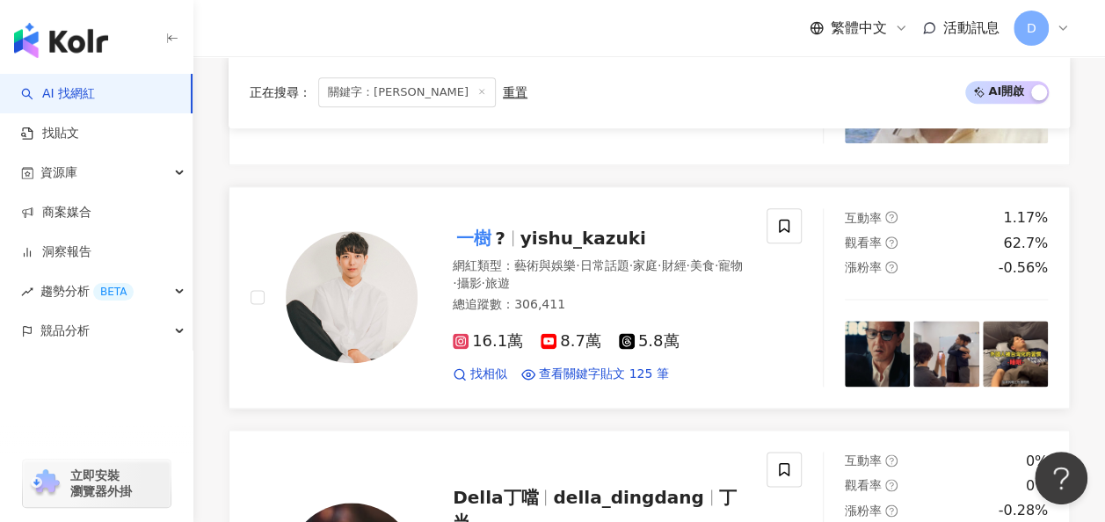
click at [501, 228] on span "?" at bounding box center [500, 238] width 11 height 21
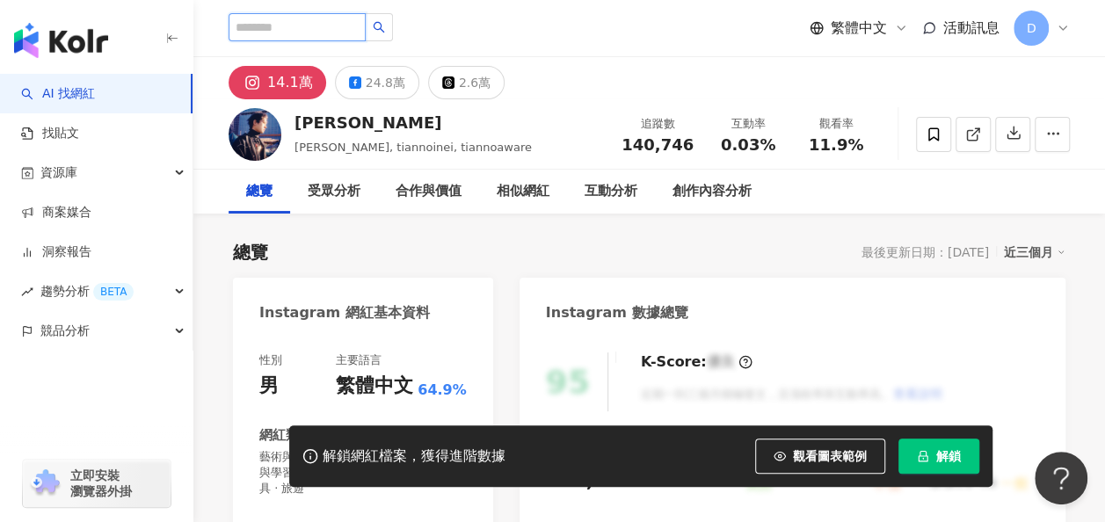
click at [353, 32] on input "search" at bounding box center [297, 27] width 137 height 28
paste input "***"
type input "***"
click at [393, 35] on button "button" at bounding box center [379, 27] width 28 height 28
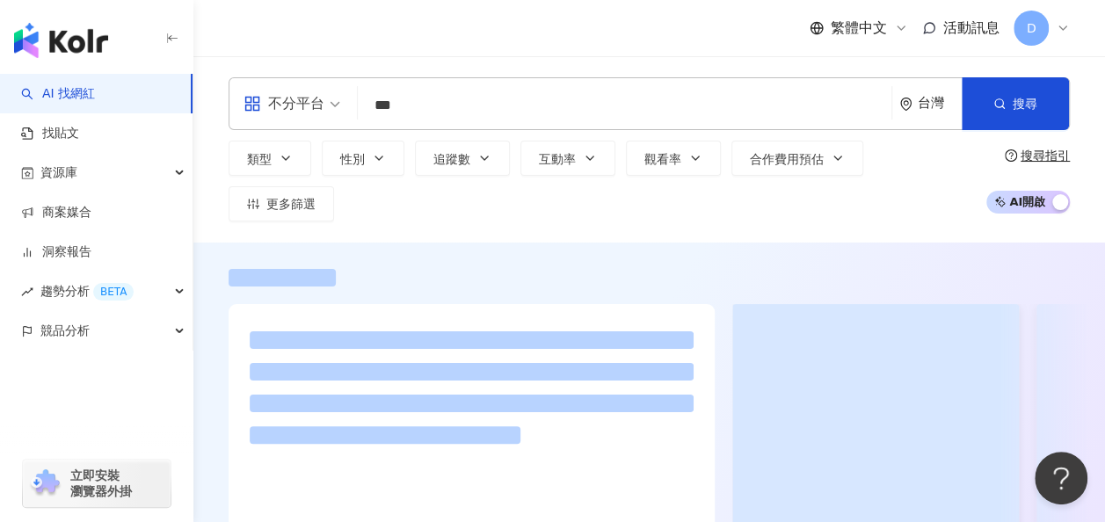
click at [320, 63] on div "不分平台 *** 台灣 搜尋 類型 性別 追蹤數 互動率 觀看率 合作費用預估 更多篩選 搜尋指引 AI 開啟 AI 關閉" at bounding box center [649, 149] width 912 height 186
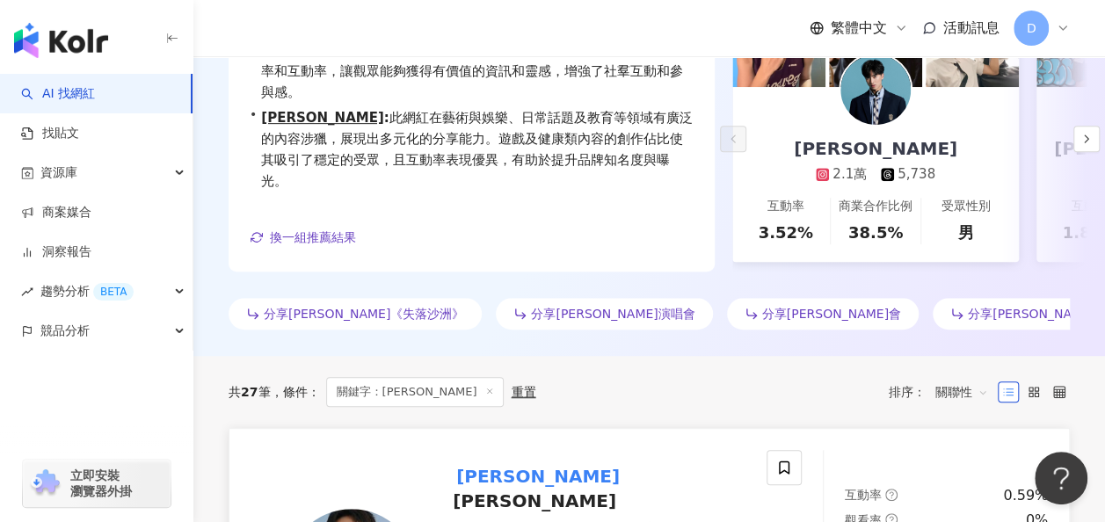
scroll to position [615, 0]
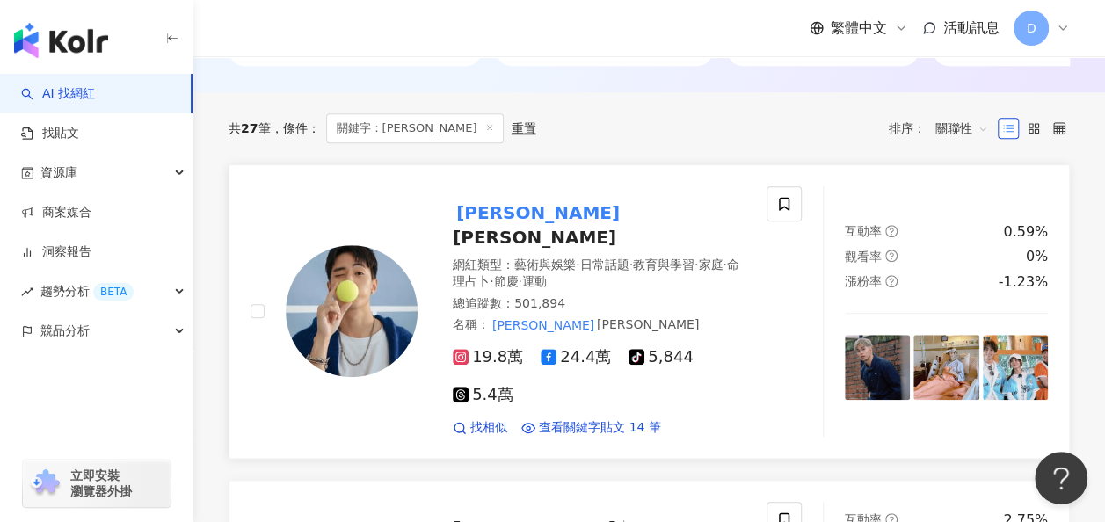
click at [510, 199] on mark "[PERSON_NAME]" at bounding box center [538, 213] width 171 height 28
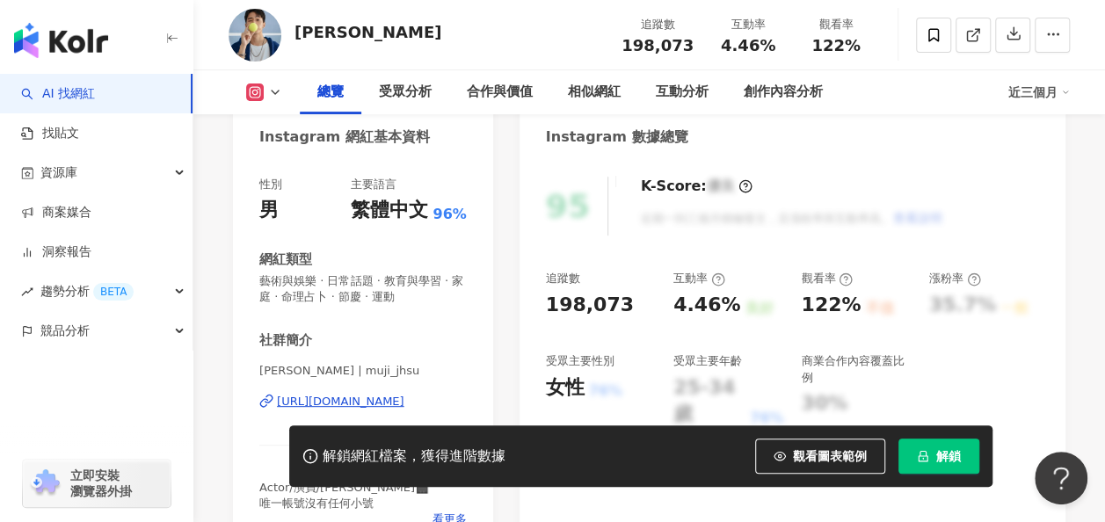
scroll to position [264, 0]
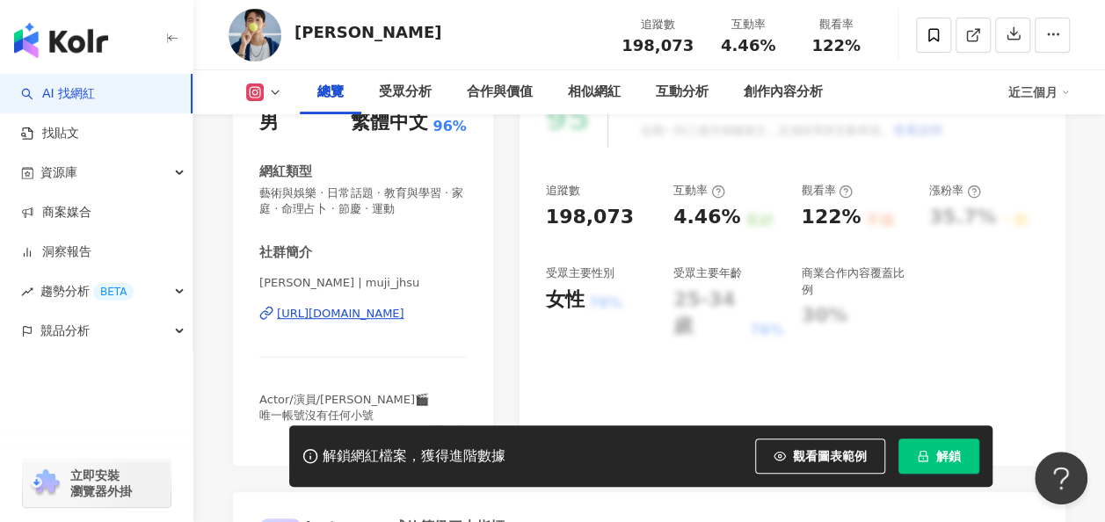
click at [404, 309] on div "[URL][DOMAIN_NAME]" at bounding box center [340, 314] width 127 height 16
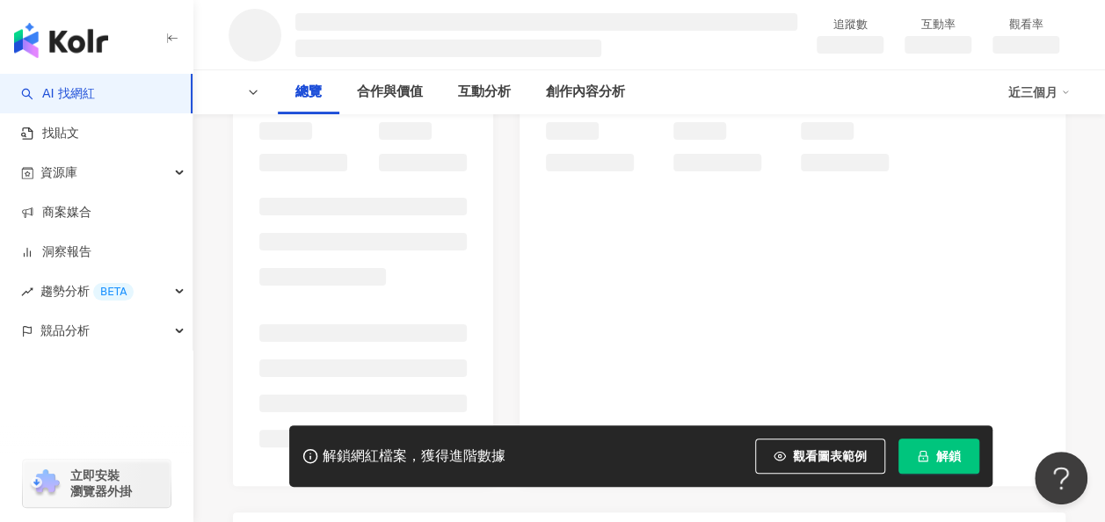
scroll to position [264, 0]
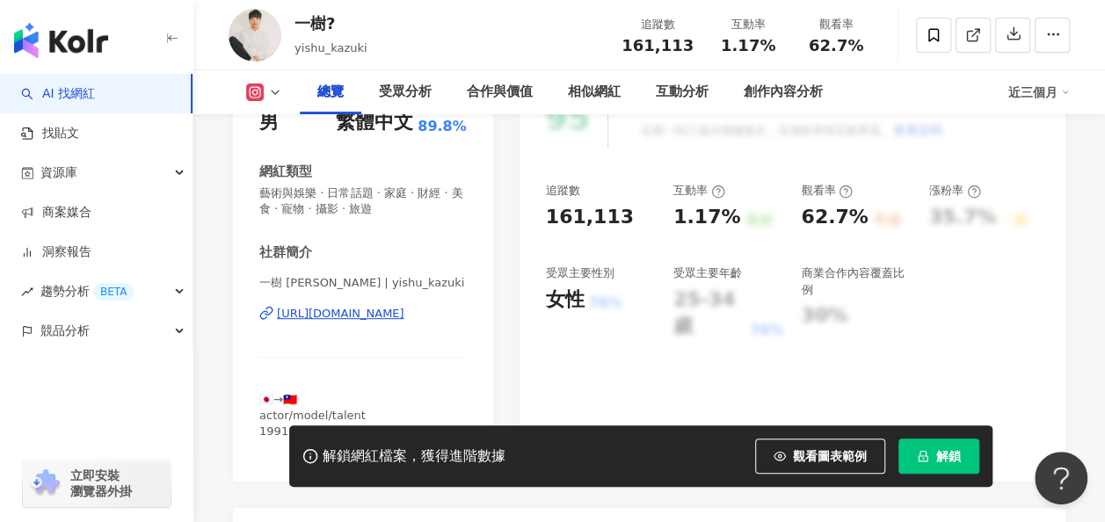
click at [923, 465] on button "解鎖" at bounding box center [938, 456] width 81 height 35
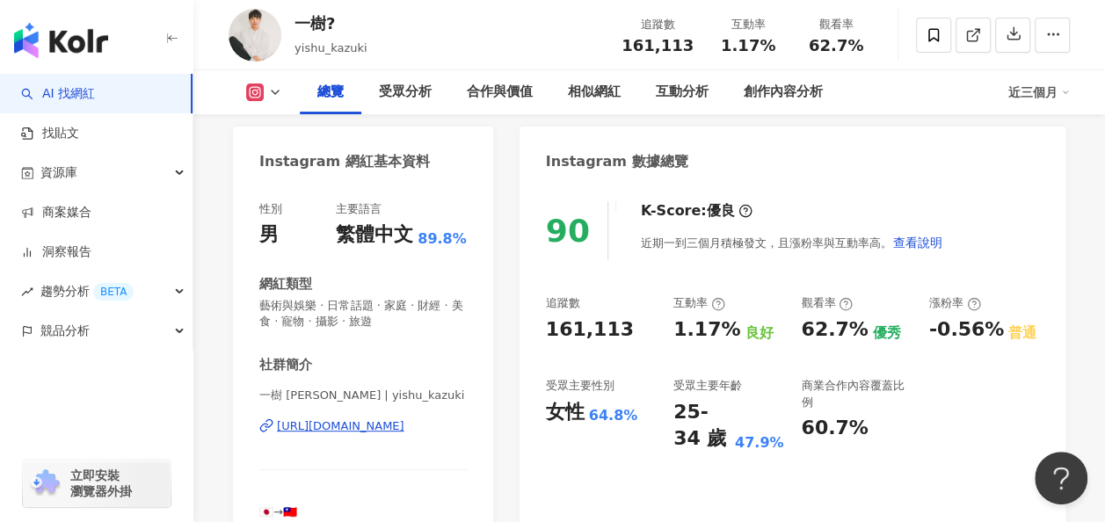
scroll to position [176, 0]
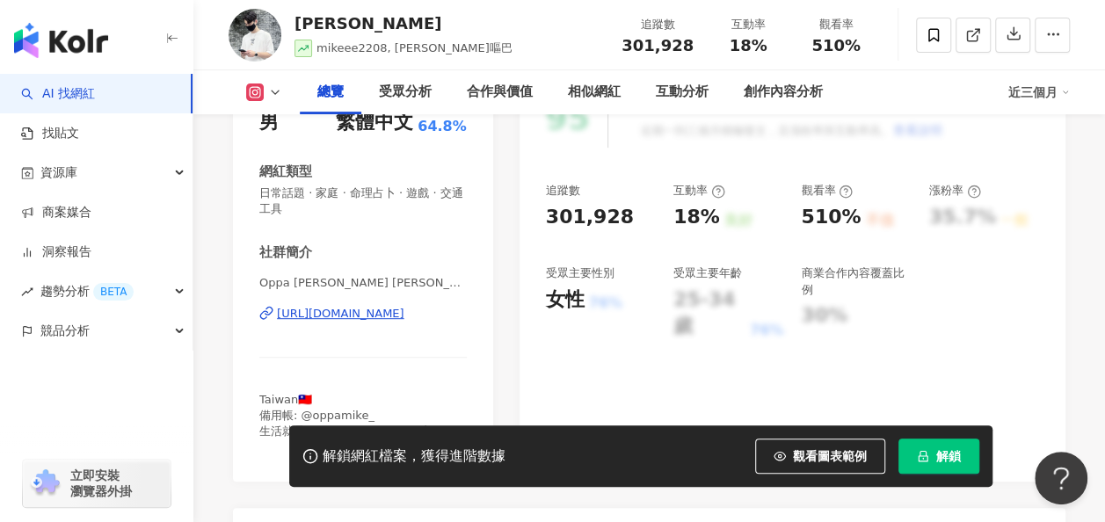
click at [945, 452] on span "解鎖" at bounding box center [948, 456] width 25 height 14
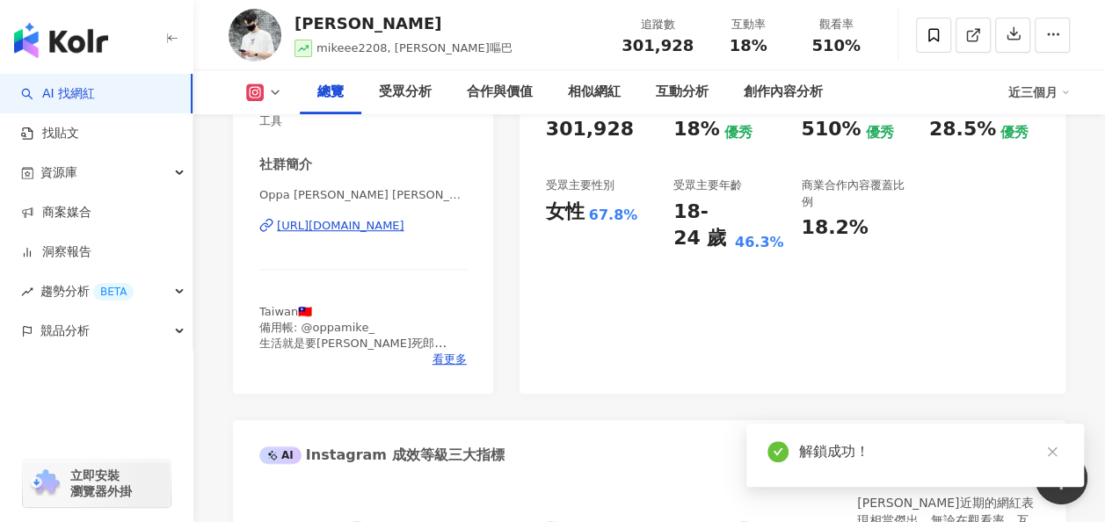
scroll to position [176, 0]
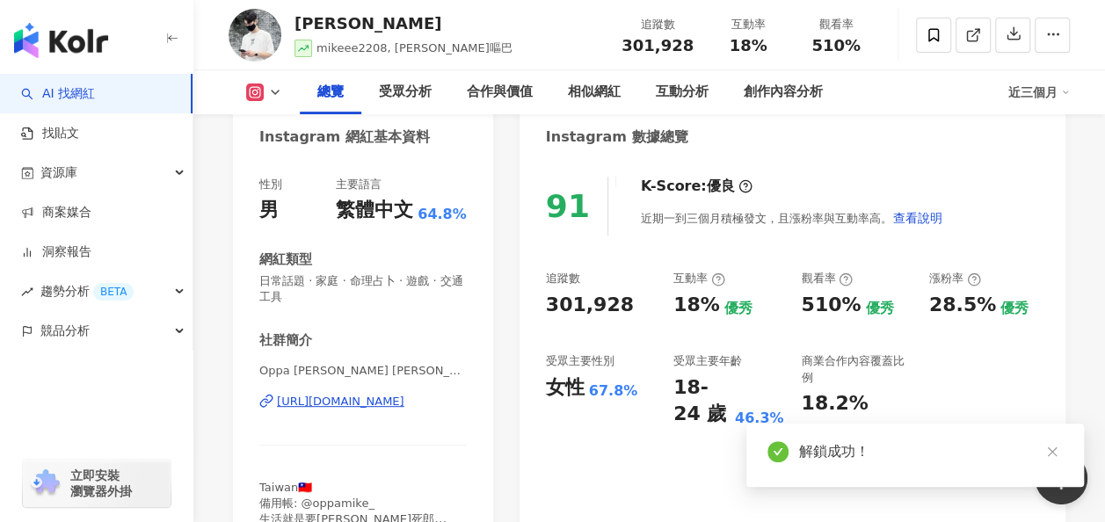
click at [669, 404] on div "追蹤數 301,928 互動率 18% 優秀 觀看率 510% 優秀 漲粉率 28.5% 優秀 受眾主要性別 女性 67.8% 受眾主要年齡 18-24 歲 …" at bounding box center [792, 349] width 493 height 157
click at [630, 480] on div "91 K-Score : 優良 近期一到三個月積極發文，且漲粉率與互動率高。 查看說明 追蹤數 301,928 互動率 18% 優秀 觀看率 510% 優秀 …" at bounding box center [792, 364] width 546 height 410
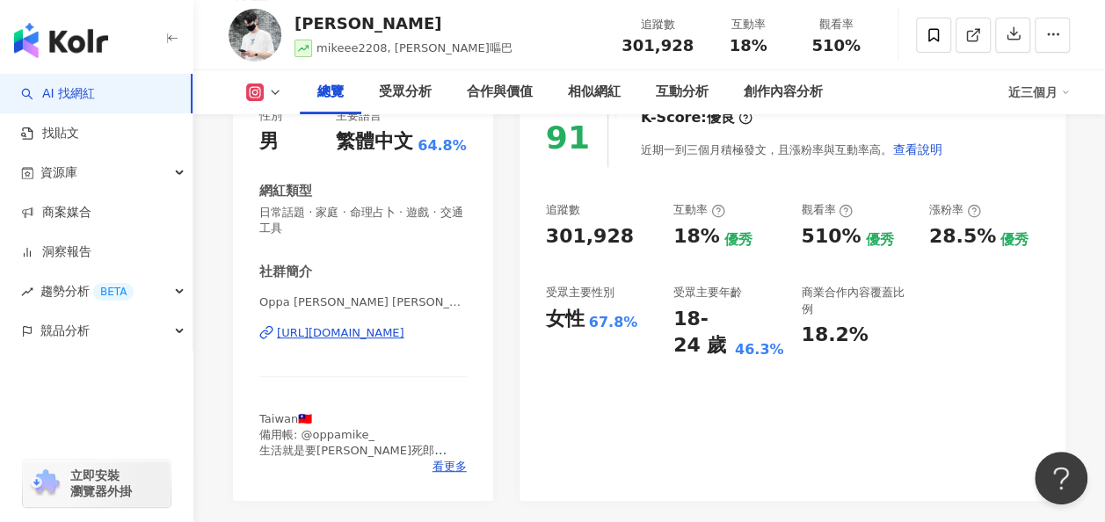
scroll to position [352, 0]
